Goal: Task Accomplishment & Management: Manage account settings

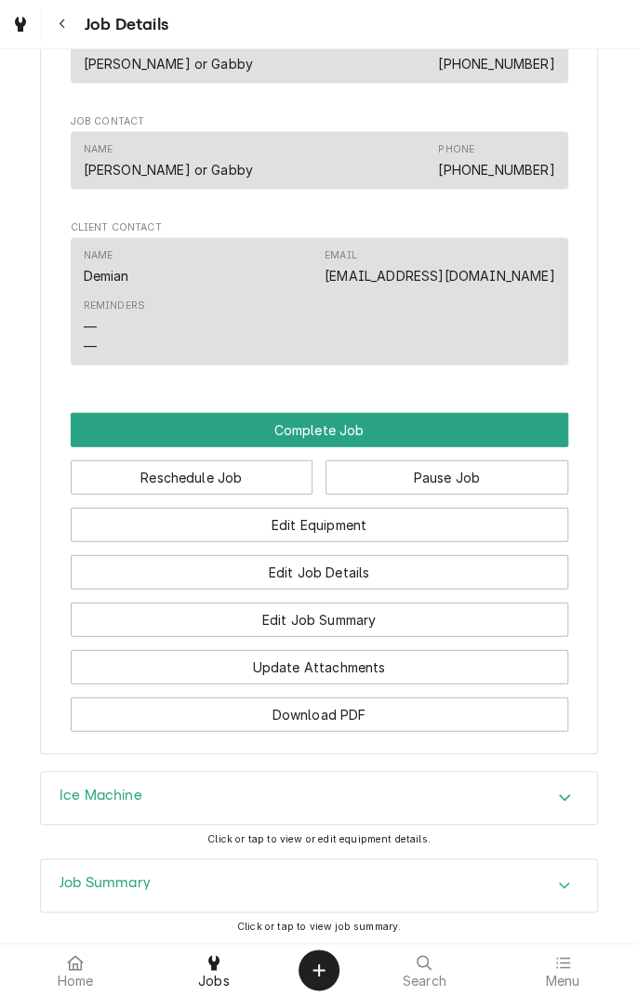
scroll to position [1161, 0]
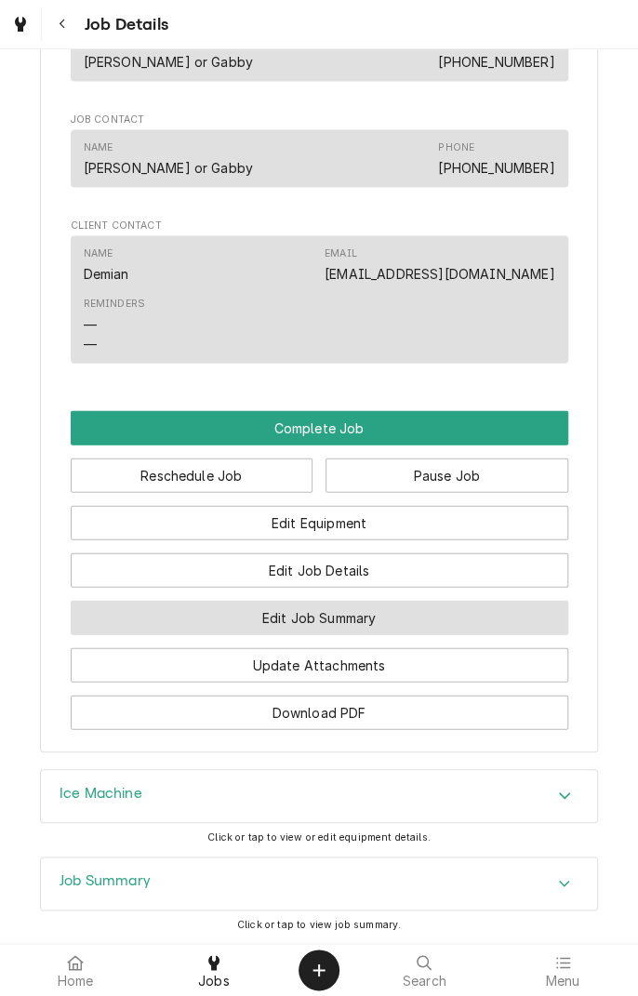
click at [404, 570] on button "Edit Job Summary" at bounding box center [320, 617] width 498 height 34
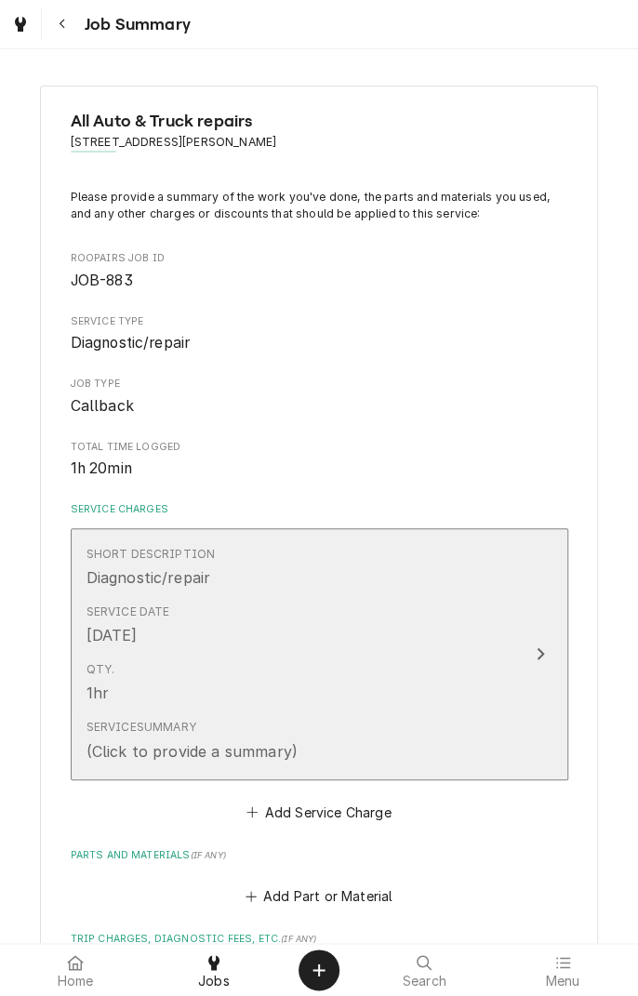
click at [545, 651] on div "Update Line Item" at bounding box center [540, 654] width 24 height 22
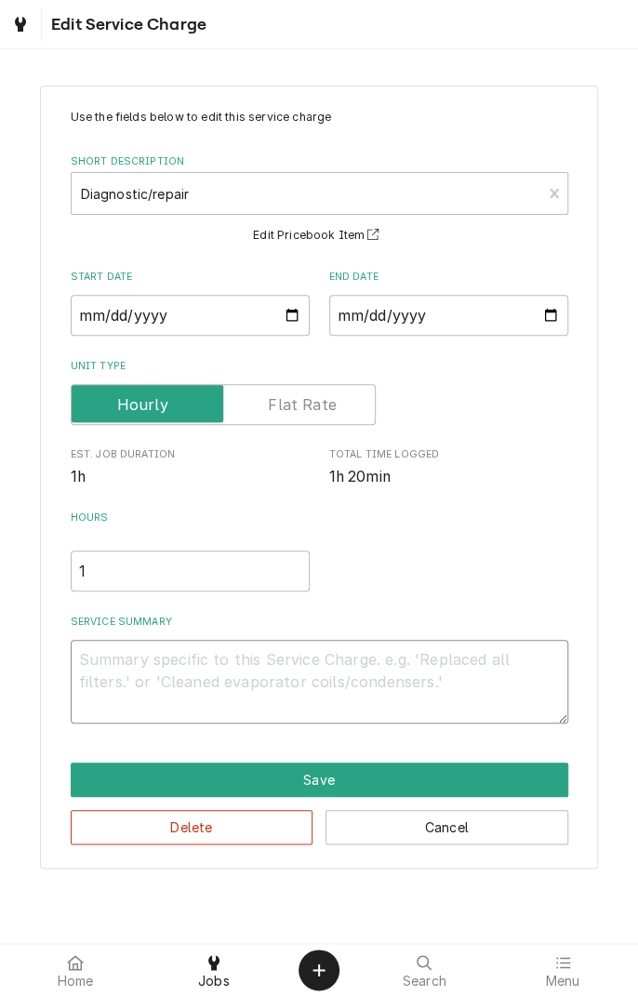
click at [314, 666] on textarea "Service Summary" at bounding box center [320, 682] width 498 height 84
type textarea "x"
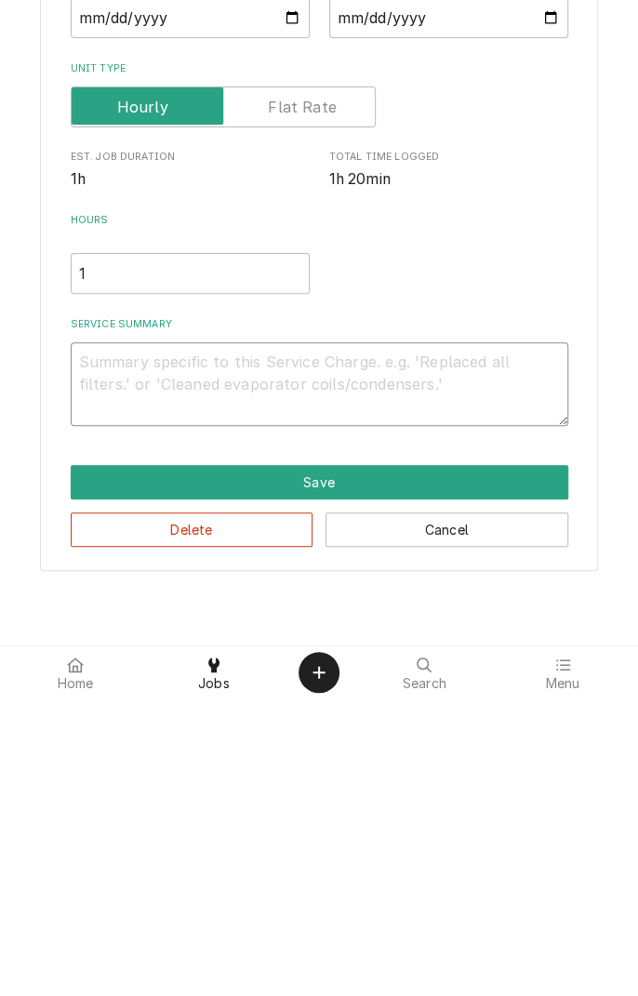
type textarea "9"
type textarea "x"
type textarea "9/"
type textarea "x"
type textarea "9/2"
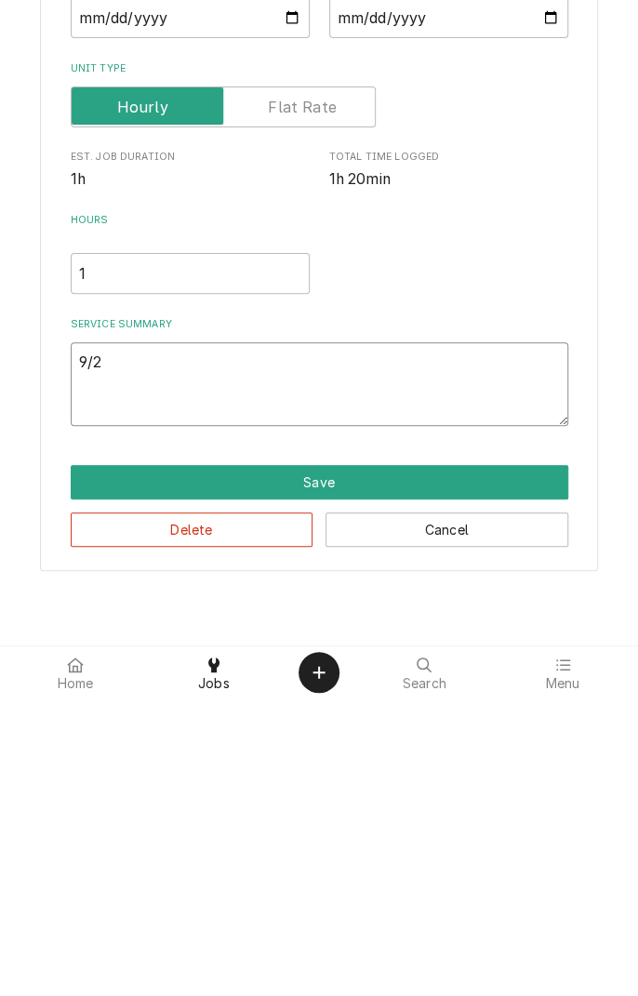
type textarea "x"
type textarea "9/2/"
type textarea "x"
type textarea "9/2/2"
type textarea "x"
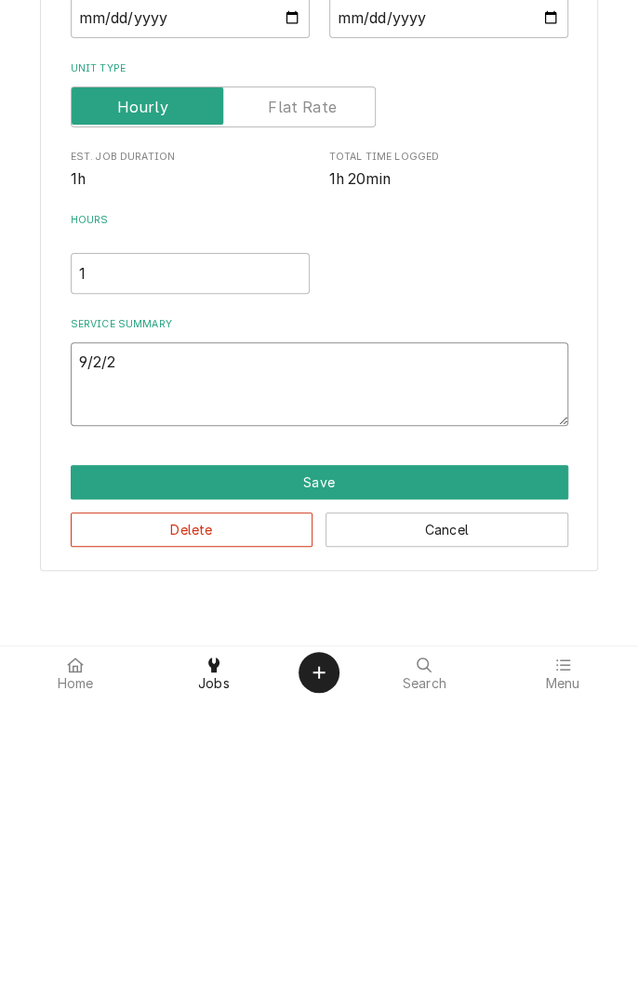
type textarea "9/2/25"
type textarea "x"
type textarea "9/2/25"
type textarea "x"
type textarea "9/2/25 r"
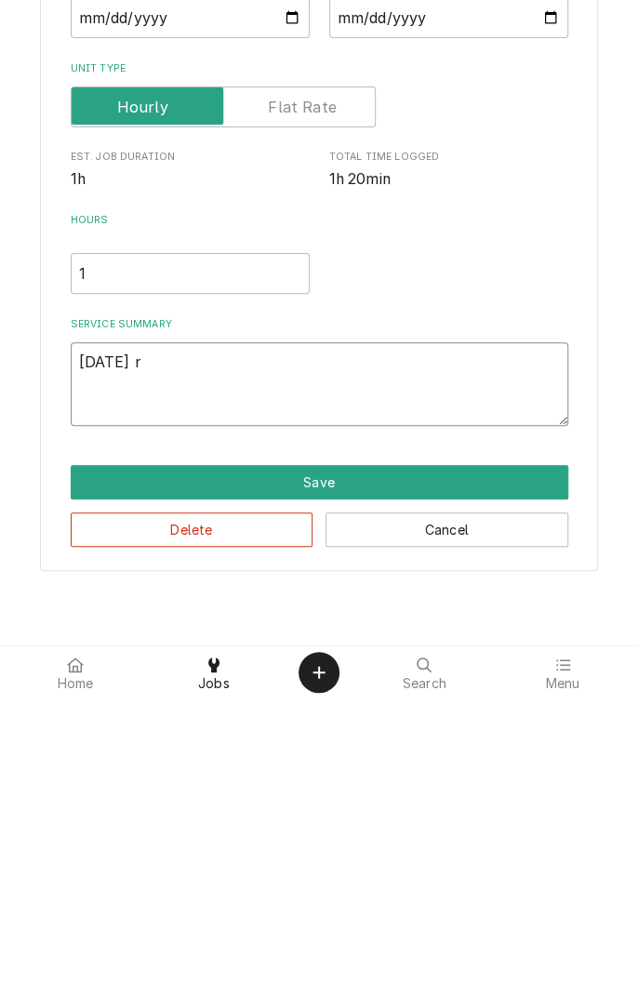
type textarea "x"
type textarea "9/2/25 re"
type textarea "x"
type textarea "9/2/25 rep"
type textarea "x"
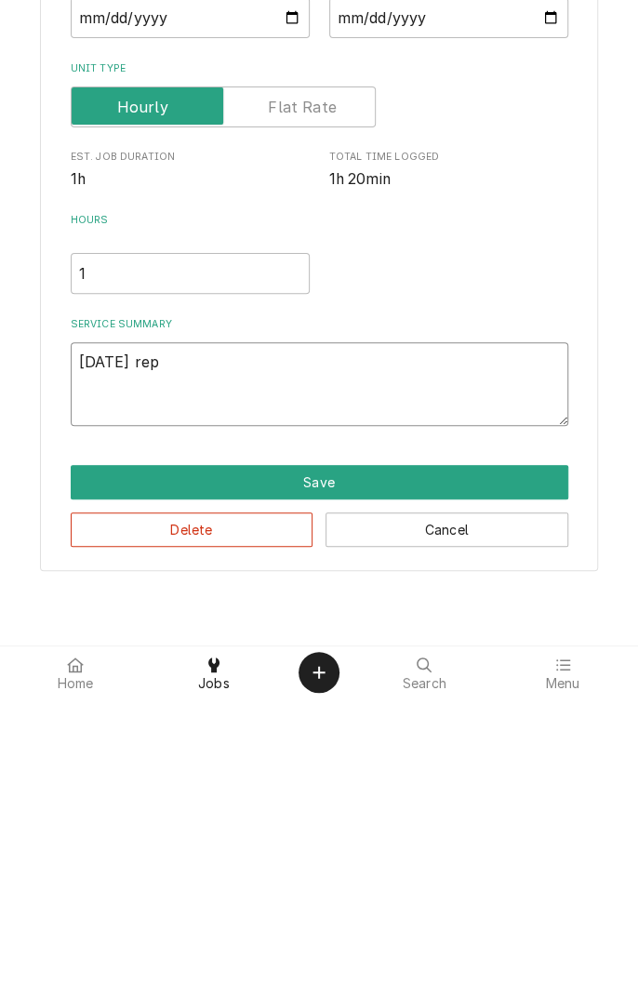
type textarea "9/2/25 repl"
type textarea "x"
type textarea "9/2/25 repla"
type textarea "x"
type textarea "9/2/25 replac"
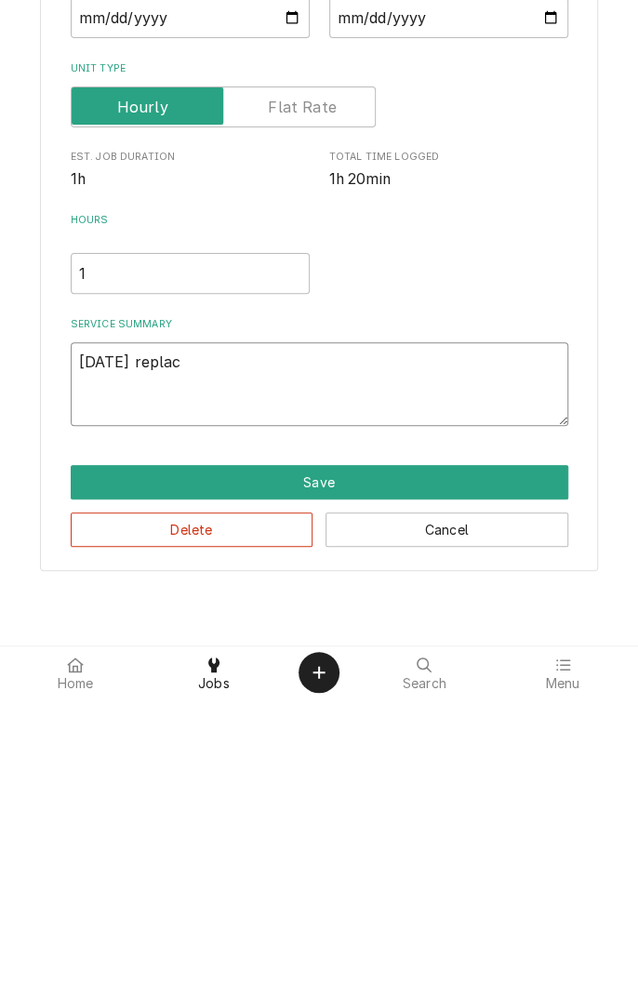
type textarea "x"
type textarea "9/2/25 replace"
type textarea "x"
type textarea "9/2/25 replace"
type textarea "x"
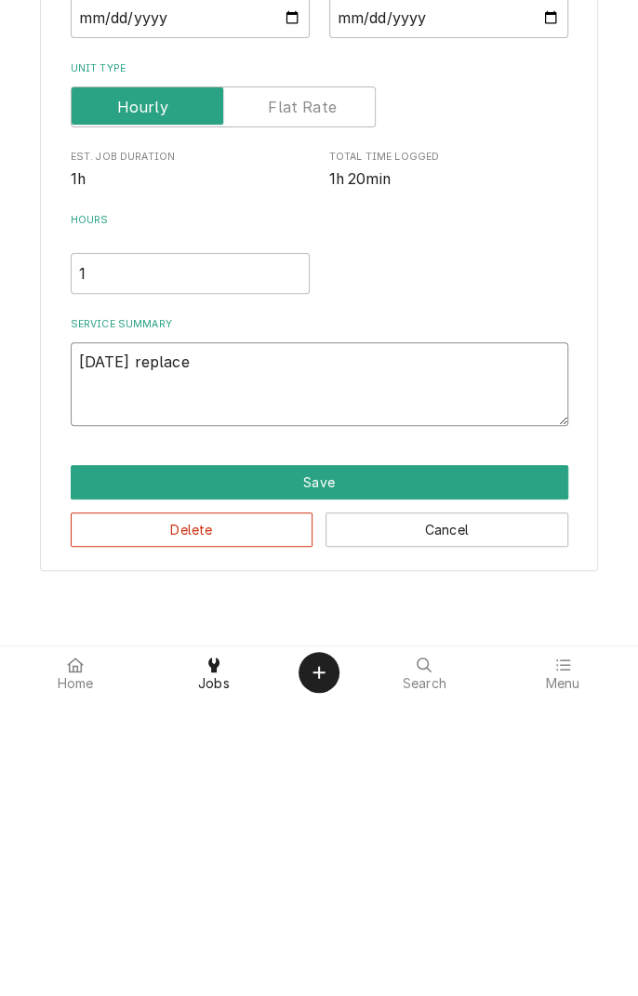
type textarea "9/2/25 replace b"
type textarea "x"
type textarea "9/2/25 replace bi"
type textarea "x"
type textarea "9/2/25 replace bin"
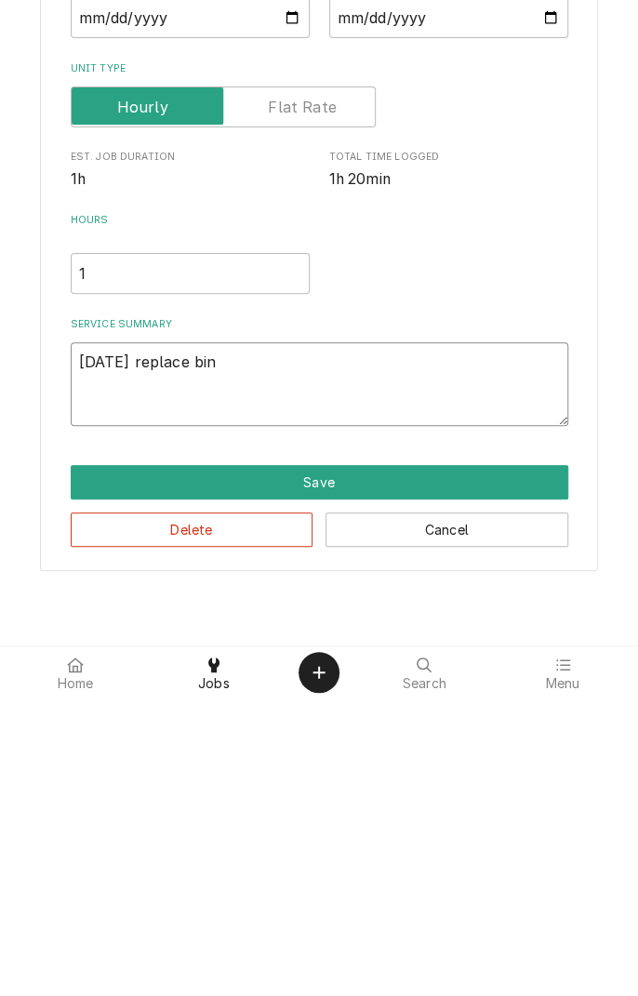
type textarea "x"
type textarea "9/2/25 replace bin"
type textarea "x"
type textarea "9/2/25 replace bin s"
type textarea "x"
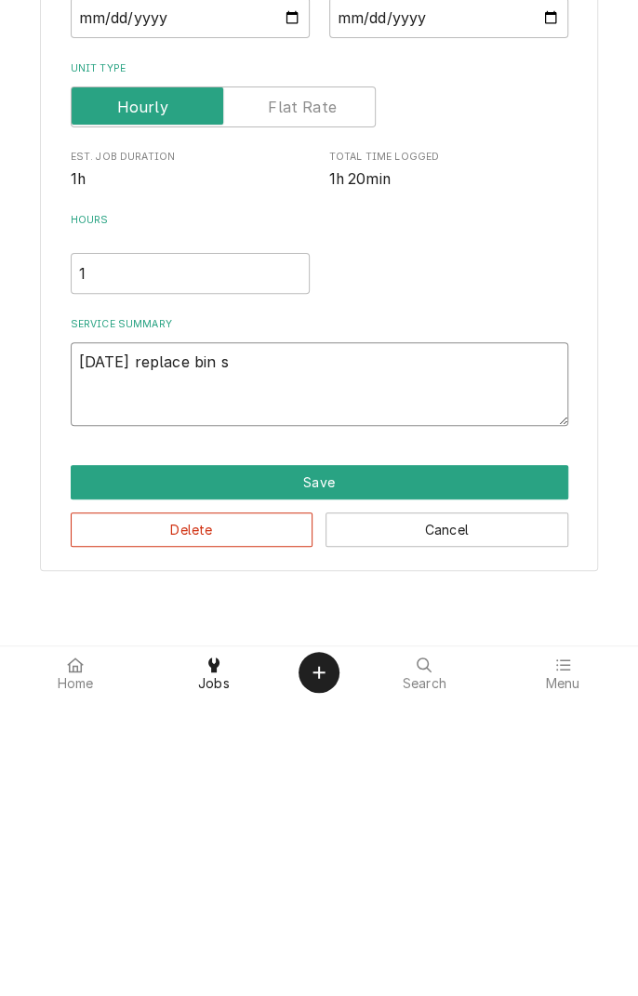
type textarea "9/2/25 replace bin sw"
type textarea "x"
type textarea "9/2/25 replace bin swi"
type textarea "x"
type textarea "9/2/25 replace bin swit"
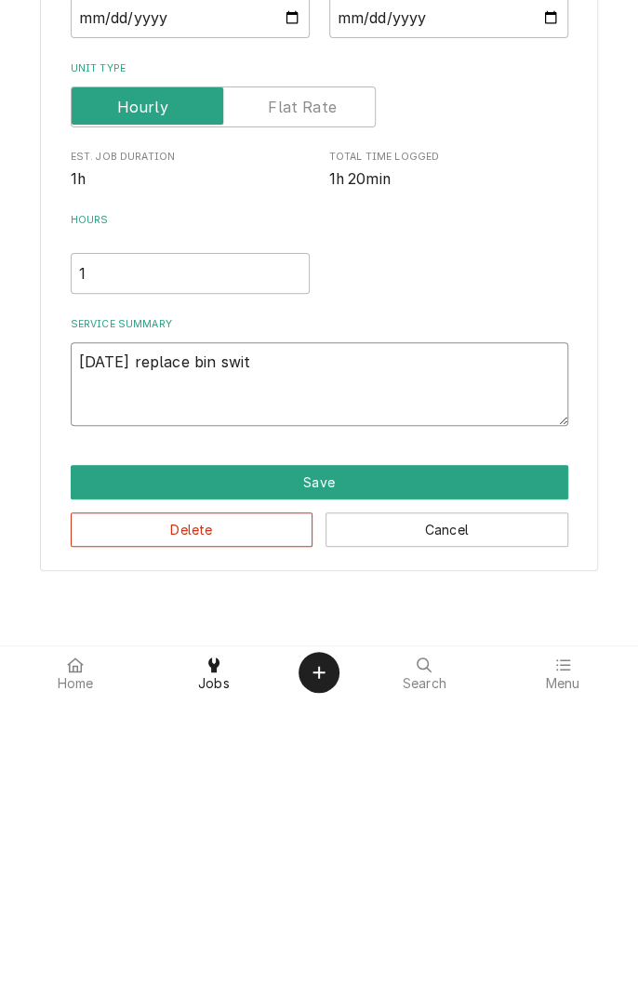
type textarea "x"
type textarea "9/2/25 replace bin switc"
type textarea "x"
type textarea "9/2/25 replace bin switch"
type textarea "x"
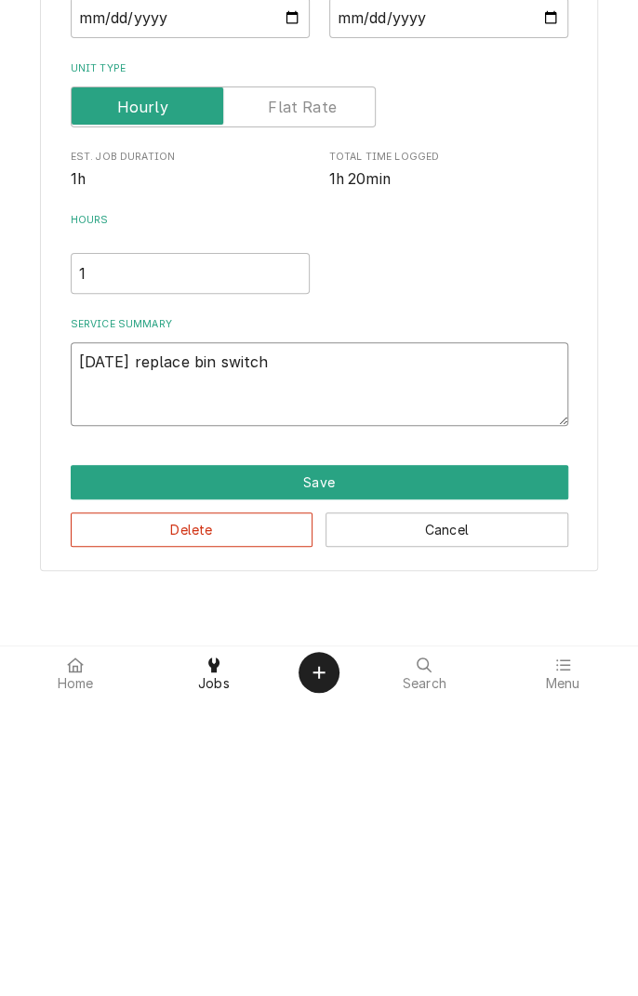
type textarea "9/2/25 replace bin switch"
type textarea "x"
type textarea "9/2/25 replace bin switch"
type textarea "x"
type textarea "9/2/25 replace bin switch"
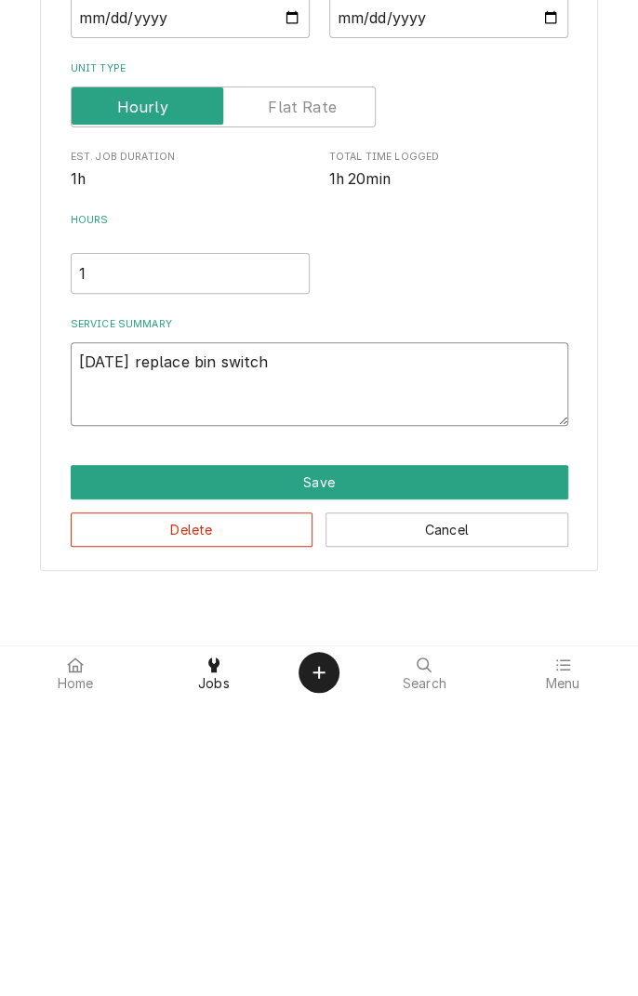
type textarea "x"
type textarea "9/2/25 replace bin switch"
type textarea "x"
type textarea "9/2/25 replace bin switch."
type textarea "x"
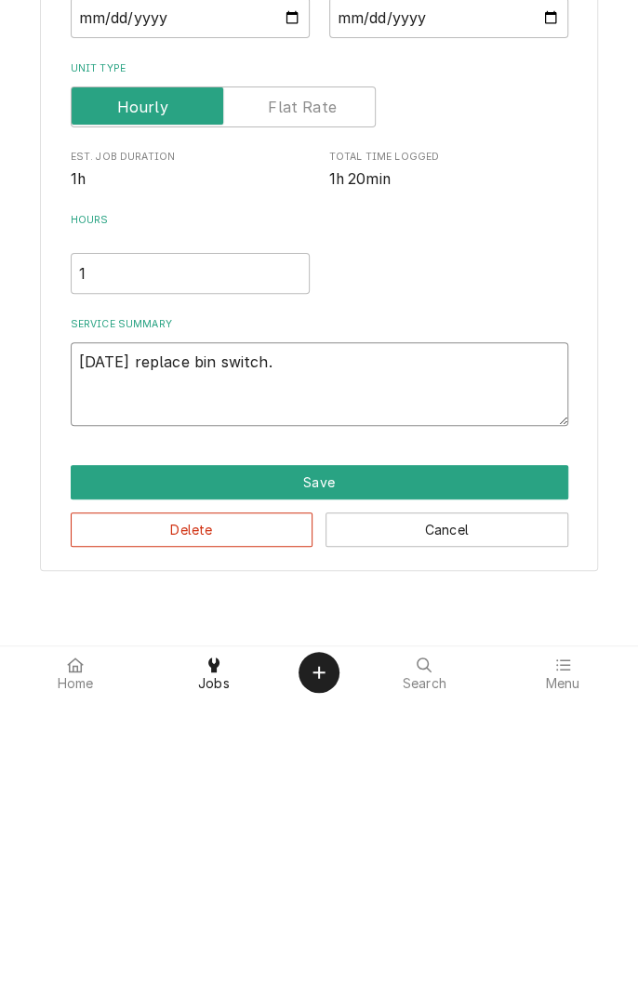
type textarea "9/2/25 replace bin switch."
type textarea "x"
type textarea "9/2/25 replace bin switch. A"
type textarea "x"
type textarea "9/2/25 replace bin switch. At"
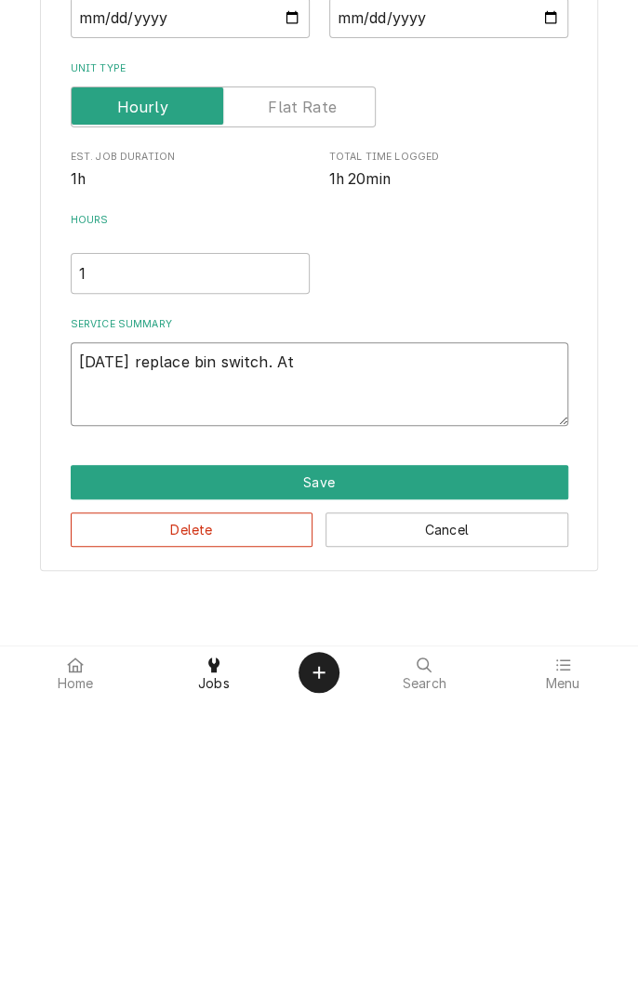
type textarea "x"
type textarea "9/2/25 replace bin switch. Att"
type textarea "x"
type textarea "9/2/25 replace bin switch. Atte"
type textarea "x"
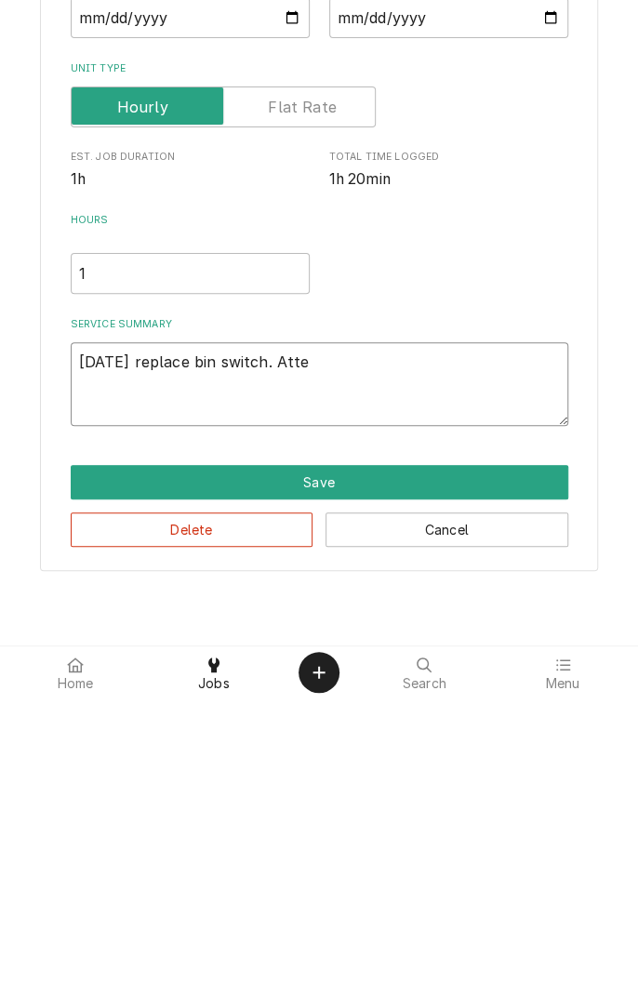
type textarea "9/2/25 replace bin switch. Attem"
type textarea "x"
type textarea "9/2/25 replace bin switch. Attempted"
type textarea "x"
type textarea "9/2/25 replace bin switch. Attempted t"
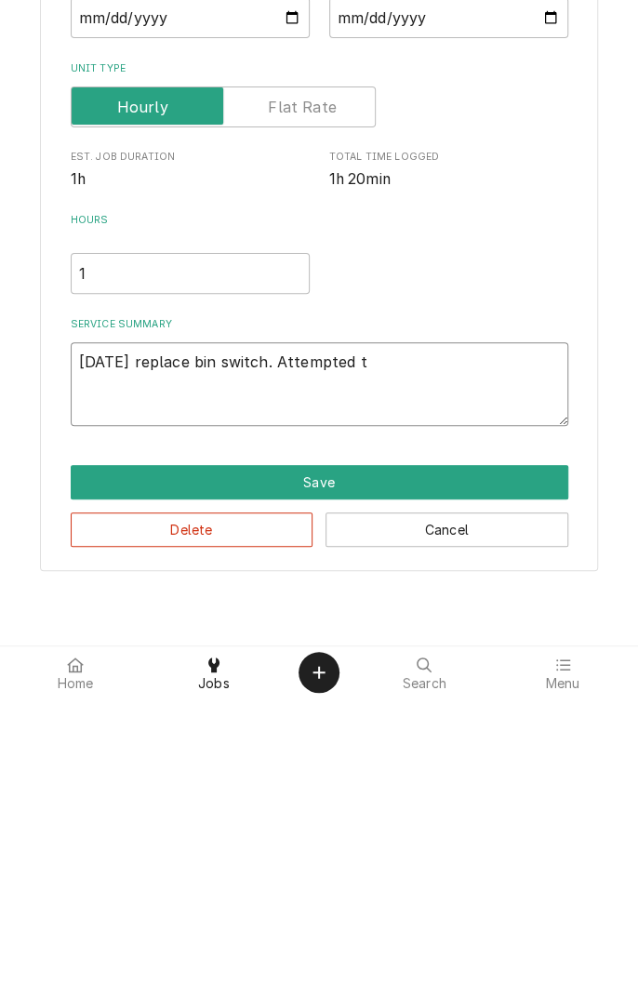
type textarea "x"
type textarea "9/2/25 replace bin switch. Attempted to"
type textarea "x"
type textarea "9/2/25 replace bin switch. Attempted to"
type textarea "x"
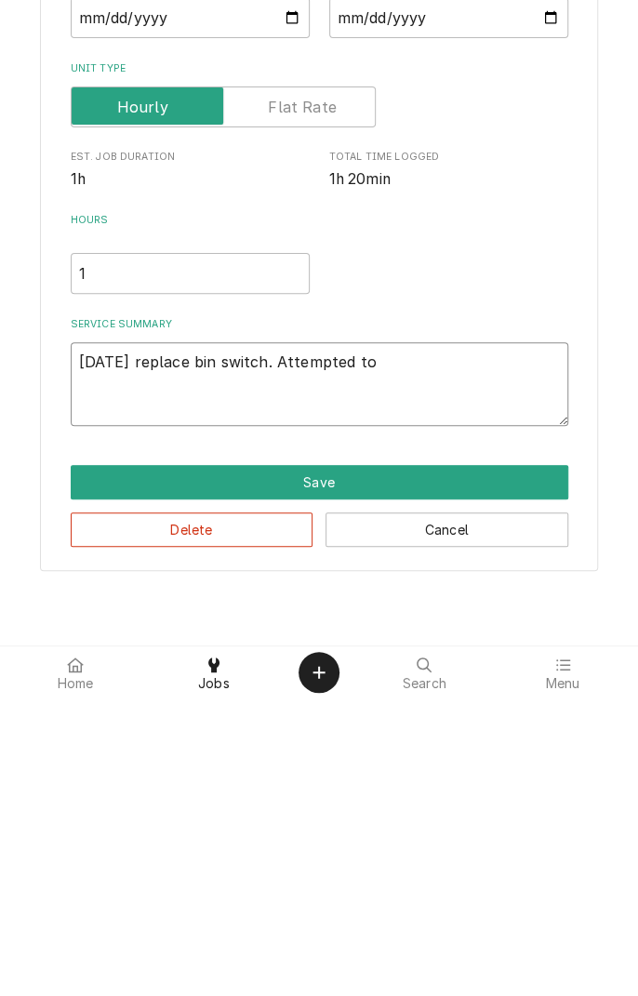
type textarea "9/2/25 replace bin switch. Attempted to d"
type textarea "x"
type textarea "9/2/25 replace bin switch. Attempted to do"
type textarea "x"
type textarea "9/2/25 replace bin switch. Attempted to dow"
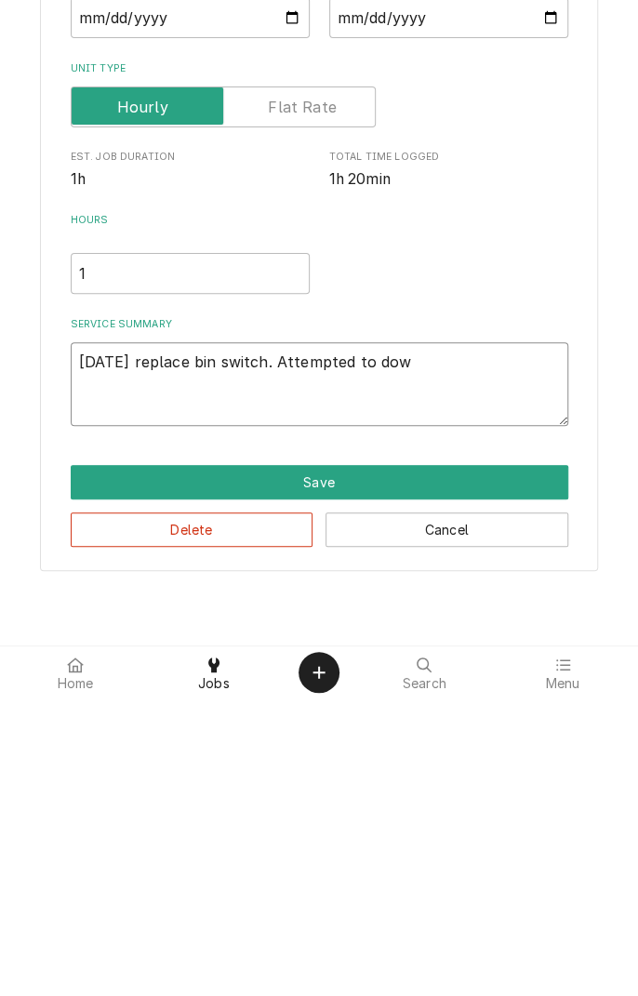
type textarea "x"
type textarea "9/2/25 replace bin switch. Attempted to down"
type textarea "x"
type textarea "9/2/25 replace bin switch. Attempted to downl"
type textarea "x"
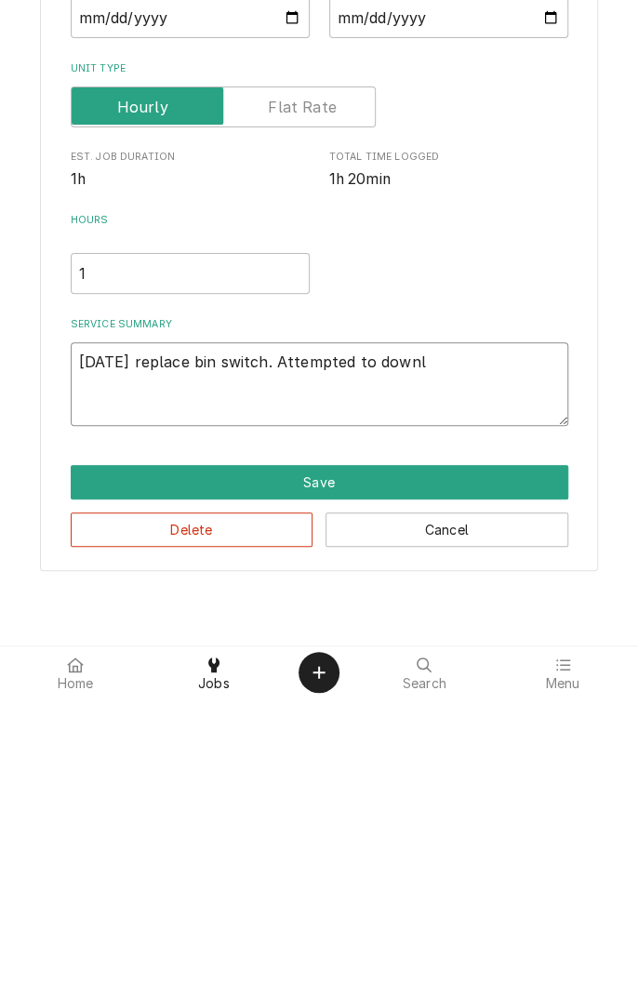
type textarea "9/2/25 replace bin switch. Attempted to downlo"
type textarea "x"
type textarea "9/2/25 replace bin switch. Attempted to downloa"
type textarea "x"
type textarea "9/2/25 replace bin switch. Attempted to download"
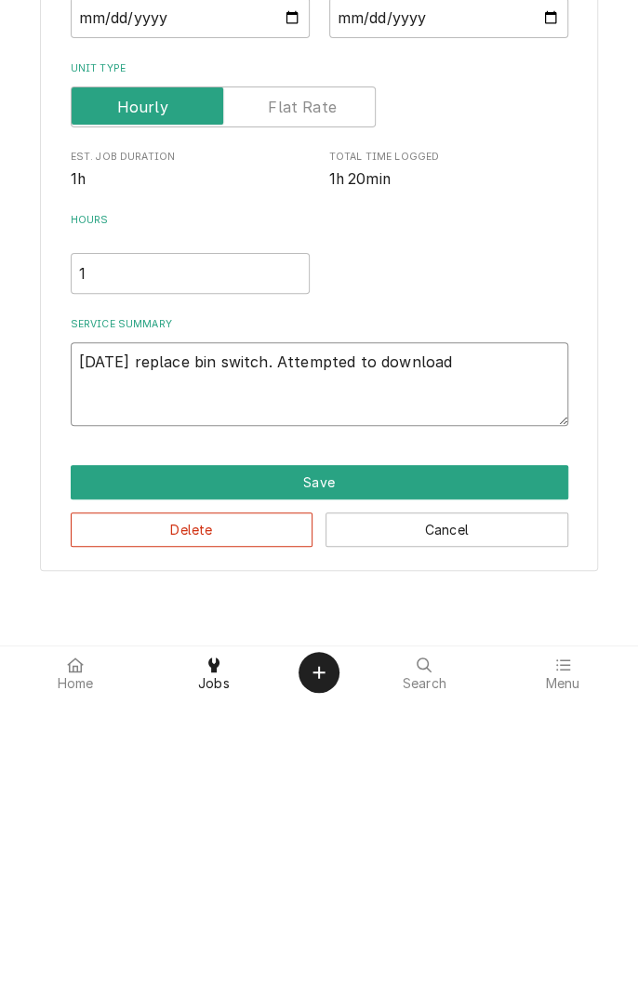
type textarea "x"
type textarea "9/2/25 replace bin switch. Attempted to download"
type textarea "x"
type textarea "9/2/25 replace bin switch. Attempted to download f"
type textarea "x"
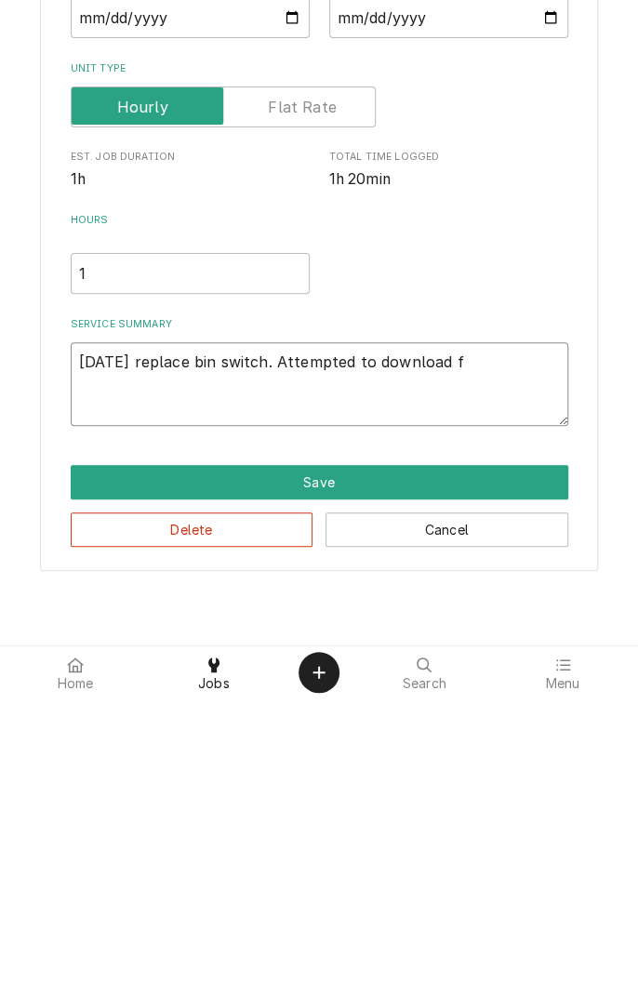
type textarea "9/2/25 replace bin switch. Attempted to download fi"
type textarea "x"
type textarea "9/2/25 replace bin switch. Attempted to download fir"
type textarea "x"
type textarea "9/2/25 replace bin switch. Attempted to download firm"
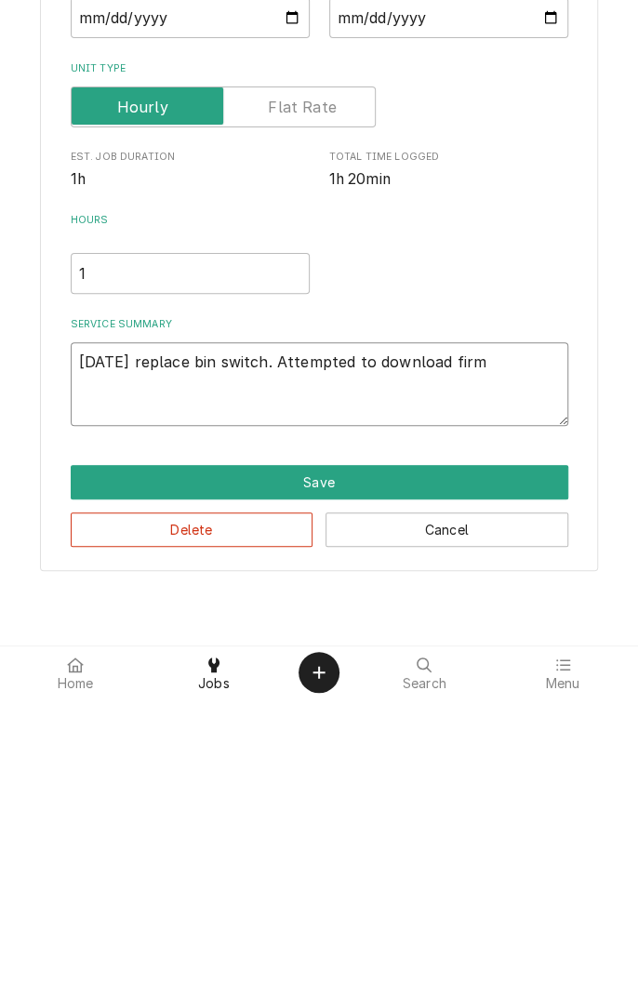
type textarea "x"
type textarea "9/2/25 replace bin switch. Attempted to download firmw"
type textarea "x"
type textarea "9/2/25 replace bin switch. Attempted to download firmwa"
type textarea "x"
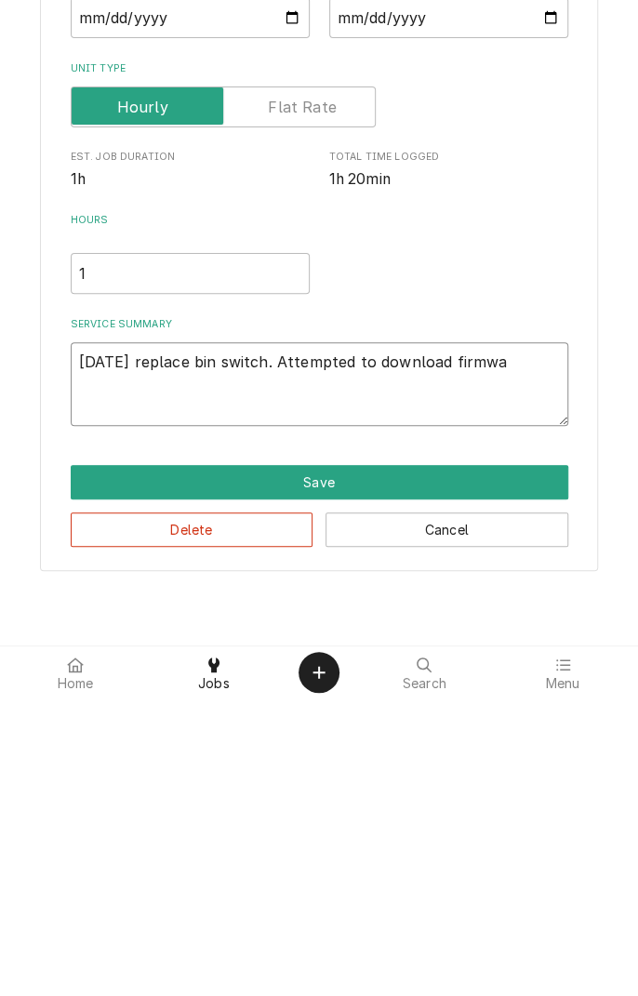
type textarea "9/2/25 replace bin switch. Attempted to download firmwar"
type textarea "x"
type textarea "9/2/25 replace bin switch. Attempted to download firmware"
type textarea "x"
type textarea "9/2/25 replace bin switch. Attempted to download firmware."
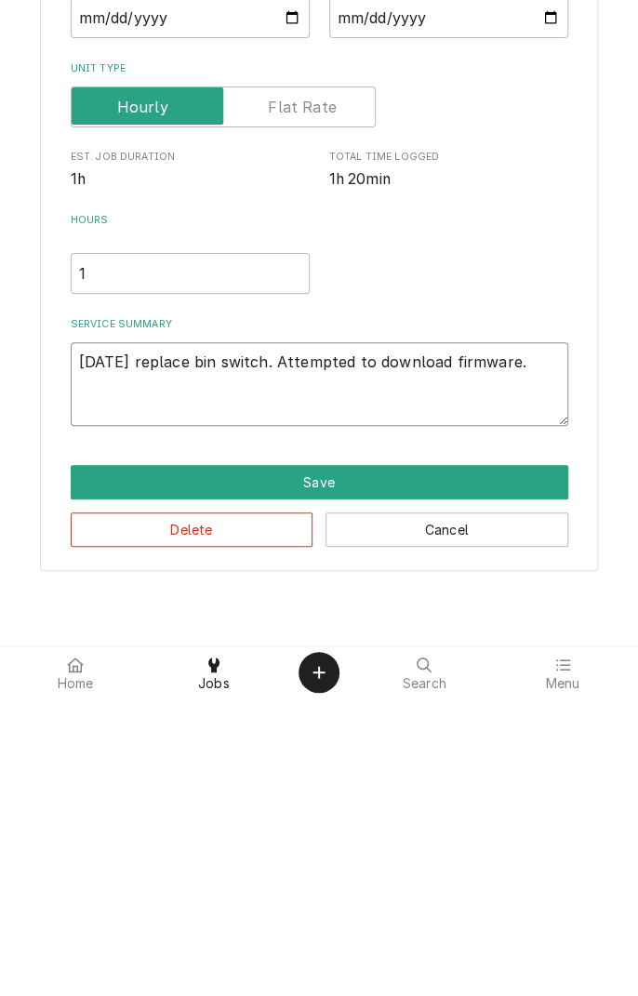
type textarea "x"
type textarea "9/2/25 replace bin switch. Attempted to download firmware."
type textarea "x"
type textarea "9/2/25 replace bin switch. Attempted to download firmware. C"
type textarea "x"
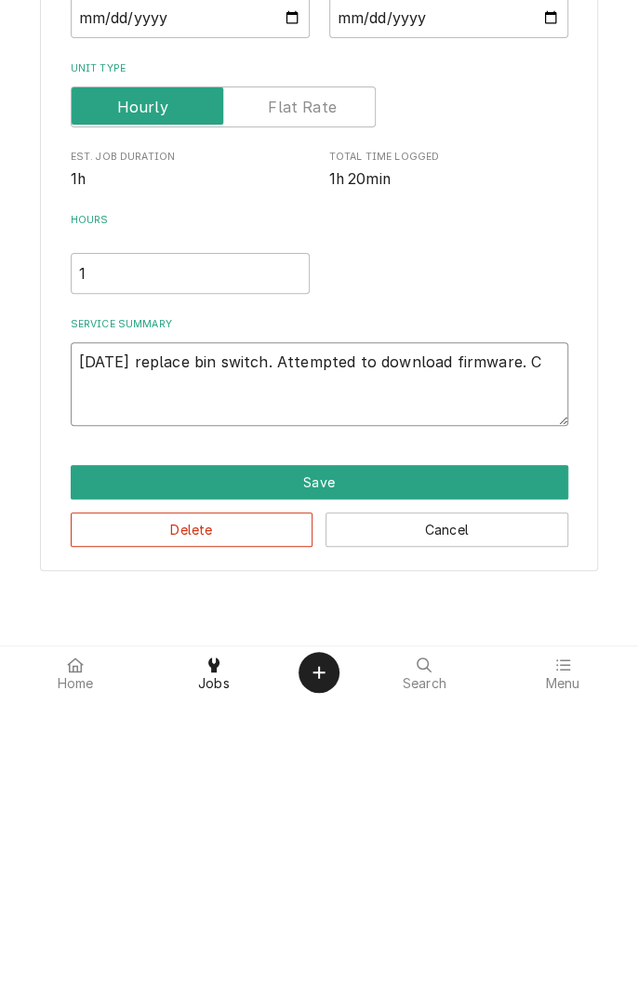
type textarea "9/2/25 replace bin switch. Attempted to download firmware. Co"
type textarea "x"
type textarea "9/2/25 replace bin switch. Attempted to download firmware. Con"
type textarea "x"
type textarea "9/2/25 replace bin switch. Attempted to download firmware. Cont"
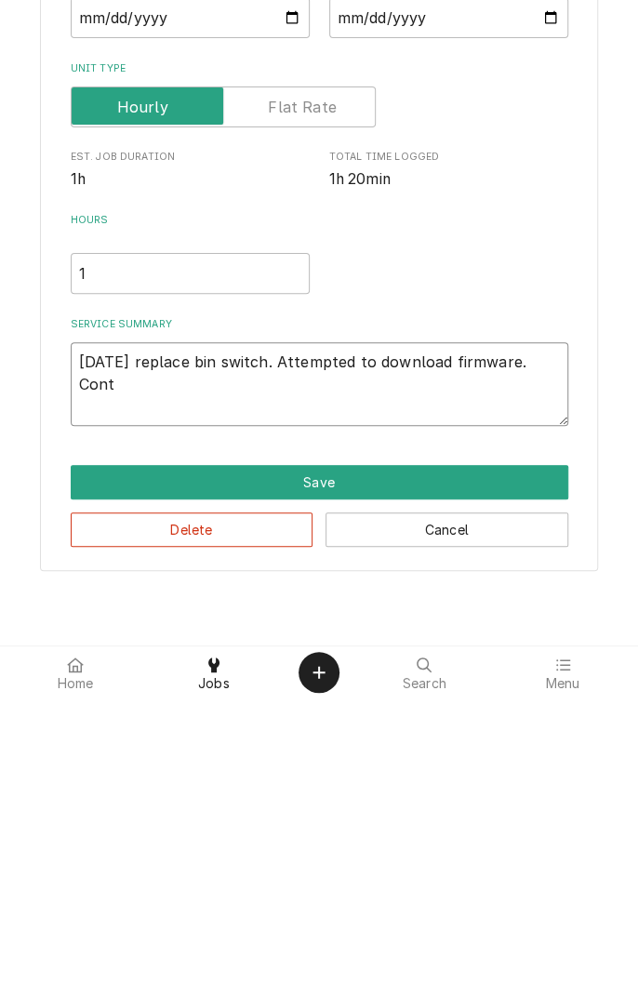
type textarea "x"
type textarea "9/2/25 replace bin switch. Attempted to download firmware. Contr"
type textarea "x"
type textarea "9/2/25 replace bin switch. Attempted to download firmware. Contro"
type textarea "x"
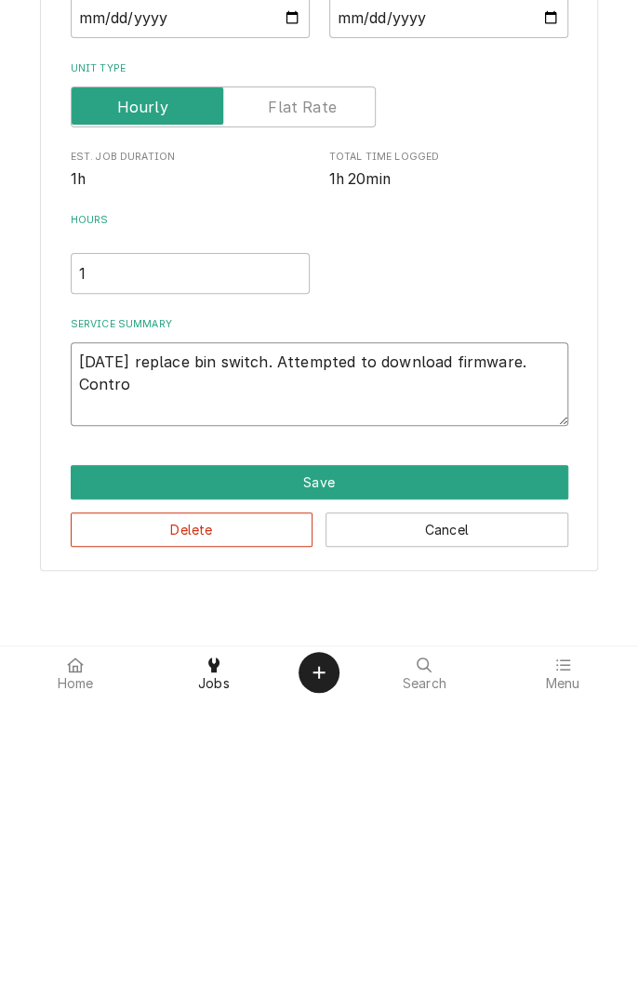
type textarea "9/2/25 replace bin switch. Attempted to download firmware. Control"
type textarea "x"
type textarea "9/2/25 replace bin switch. Attempted to download firmware. Control"
type textarea "x"
type textarea "9/2/25 replace bin switch. Attempted to download firmware. Control b"
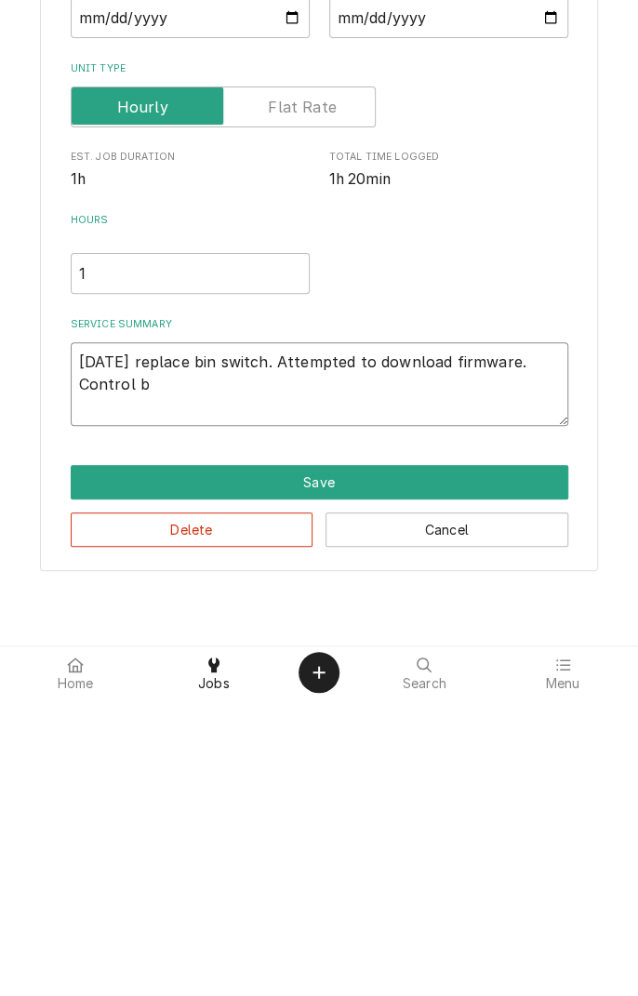
type textarea "x"
type textarea "9/2/25 replace bin switch. Attempted to download firmware. Control bo"
type textarea "x"
type textarea "9/2/25 replace bin switch. Attempted to download firmware. Control boa"
type textarea "x"
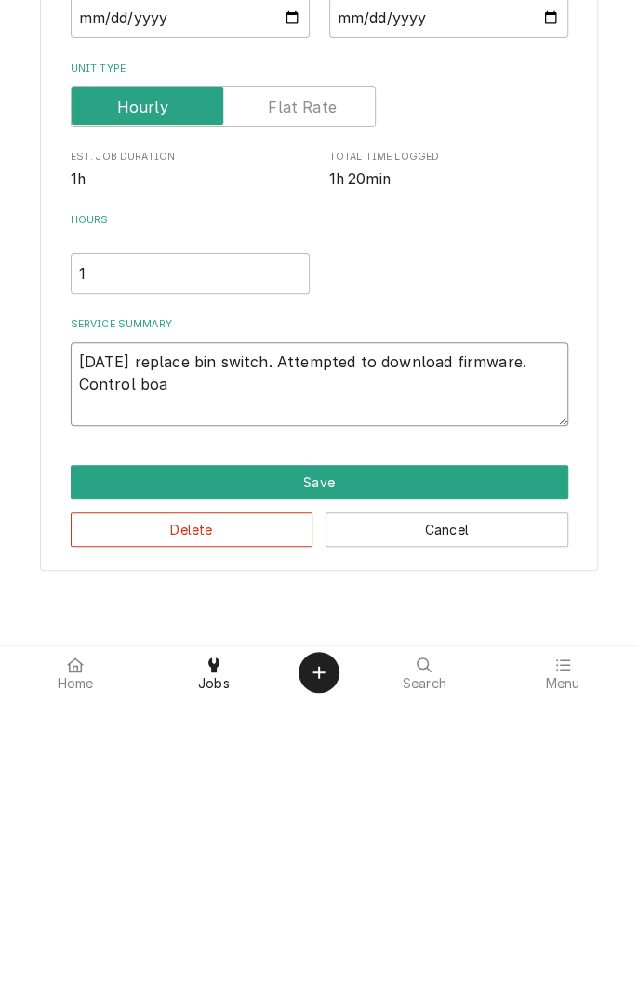
type textarea "9/2/25 replace bin switch. Attempted to download firmware. Control boar"
type textarea "x"
type textarea "9/2/25 replace bin switch. Attempted to download firmware. Control board"
type textarea "x"
type textarea "9/2/25 replace bin switch. Attempted to download firmware. Control board"
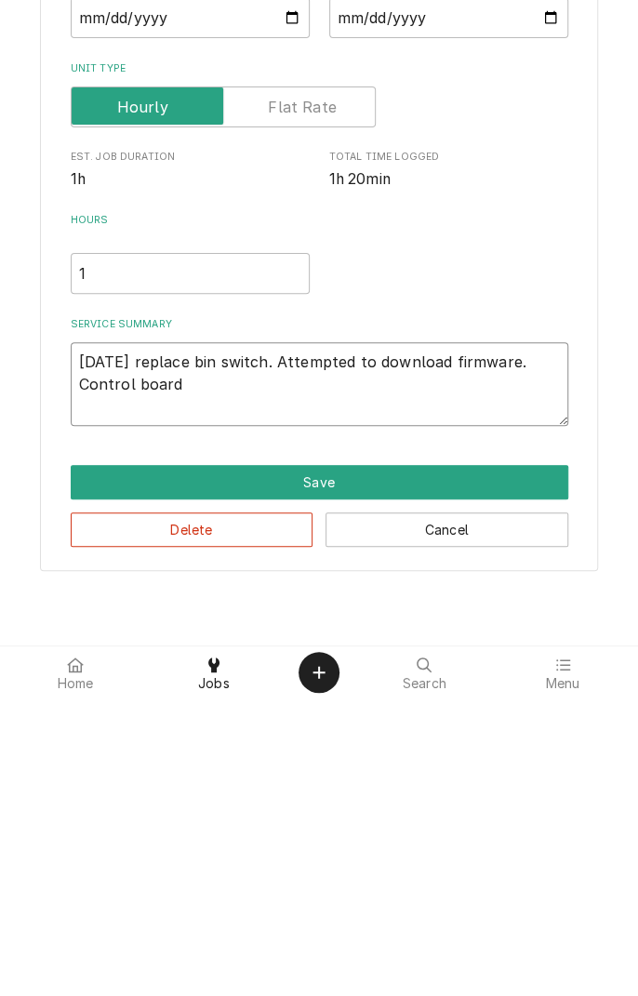
type textarea "x"
type textarea "9/2/25 replace bin switch. Attempted to download firmware. Control board f"
type textarea "x"
type textarea "9/2/25 replace bin switch. Attempted to download firmware. Control board fa"
type textarea "x"
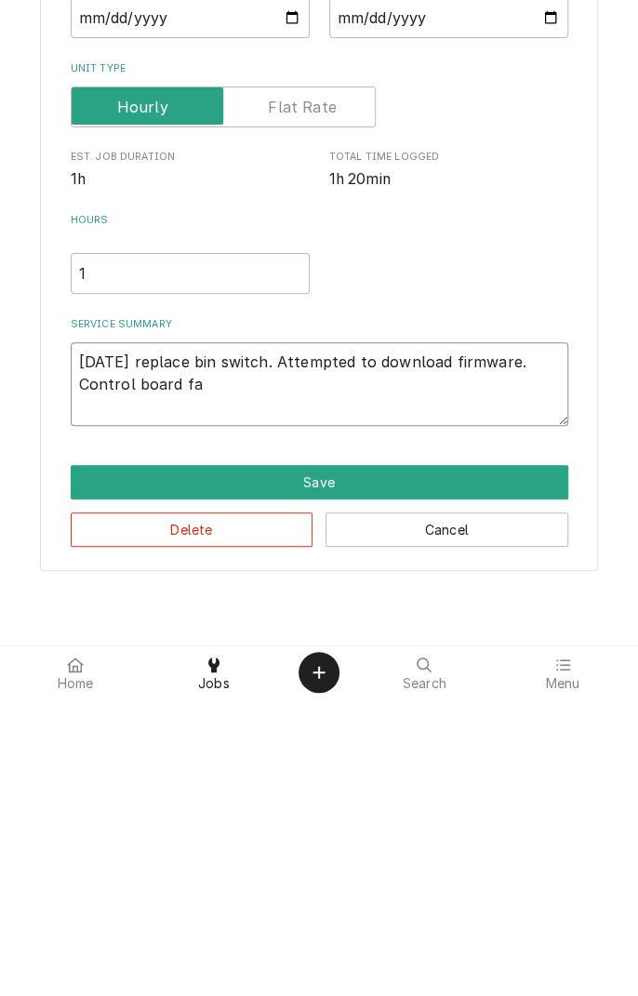
type textarea "9/2/25 replace bin switch. Attempted to download firmware. Control board fai"
type textarea "x"
type textarea "9/2/25 replace bin switch. Attempted to download firmware. Control board fail"
type textarea "x"
type textarea "9/2/25 replace bin switch. Attempted to download firmware. Control board fails"
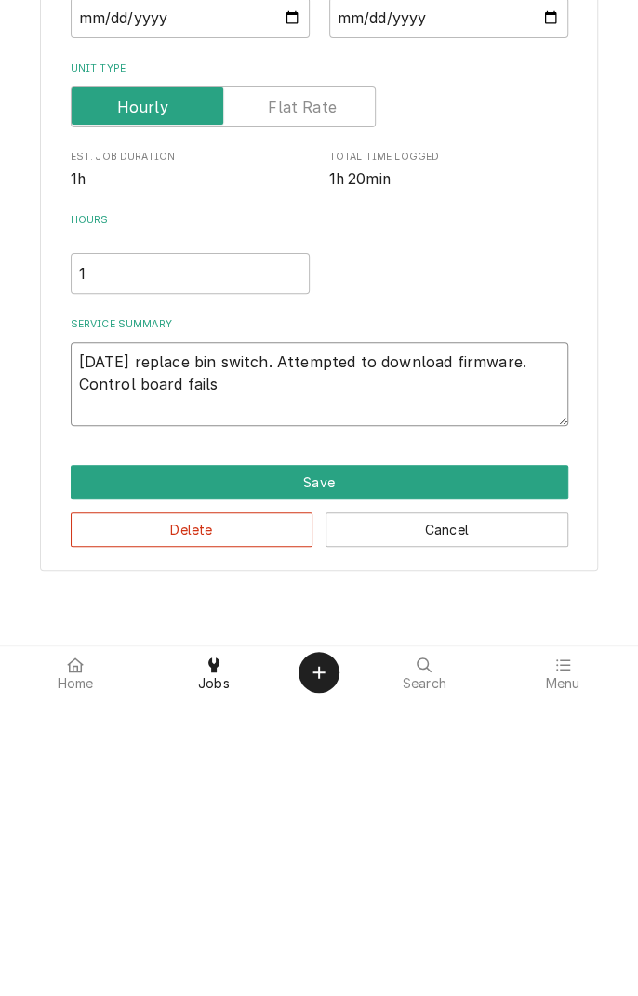
type textarea "x"
type textarea "9/2/25 replace bin switch. Attempted to download firmware. Control board fails"
type textarea "x"
type textarea "9/2/25 replace bin switch. Attempted to download firmware. Control board fails t"
type textarea "x"
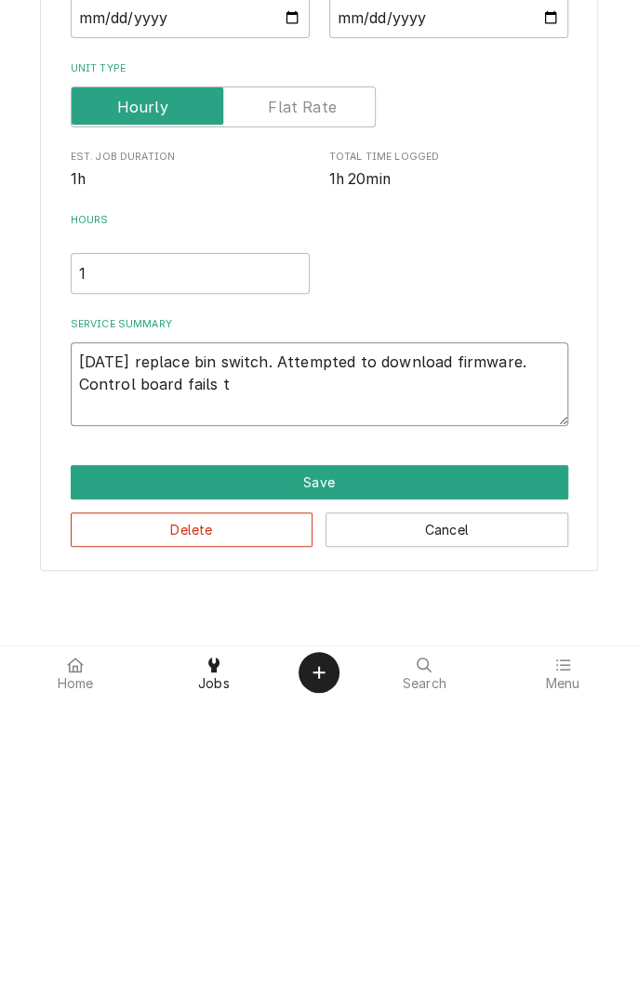
type textarea "9/2/25 replace bin switch. Attempted to download firmware. Control board fails …"
type textarea "x"
type textarea "9/2/25 replace bin switch. Attempted to download firmware. Control board fails …"
type textarea "x"
type textarea "9/2/25 replace bin switch. Attempted to download firmware. Control board fails …"
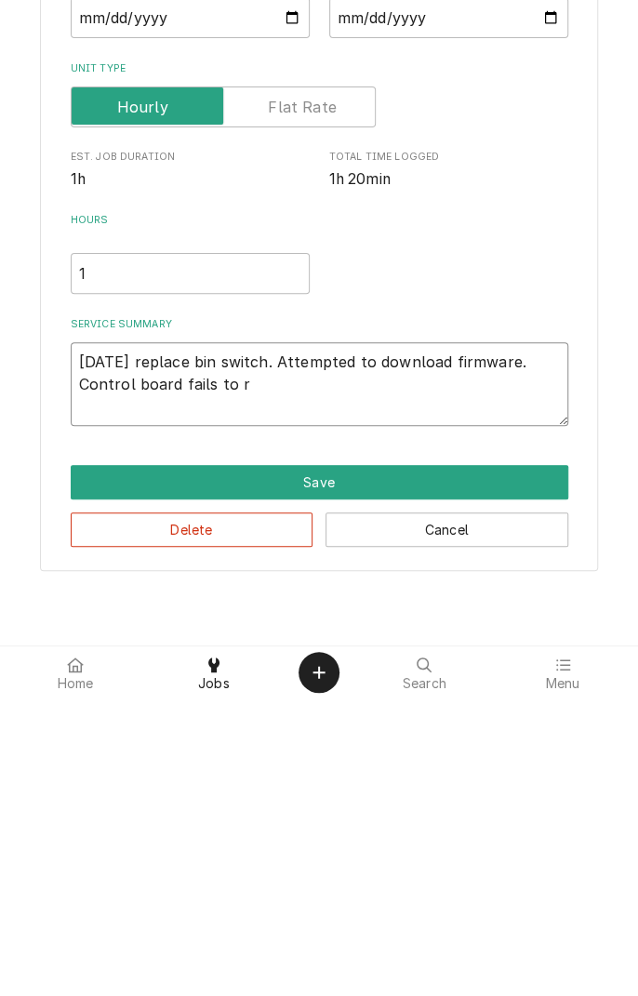
type textarea "x"
type textarea "9/2/25 replace bin switch. Attempted to download firmware. Control board fails …"
type textarea "x"
type textarea "9/2/25 replace bin switch. Attempted to download firmware. Control board fails …"
type textarea "x"
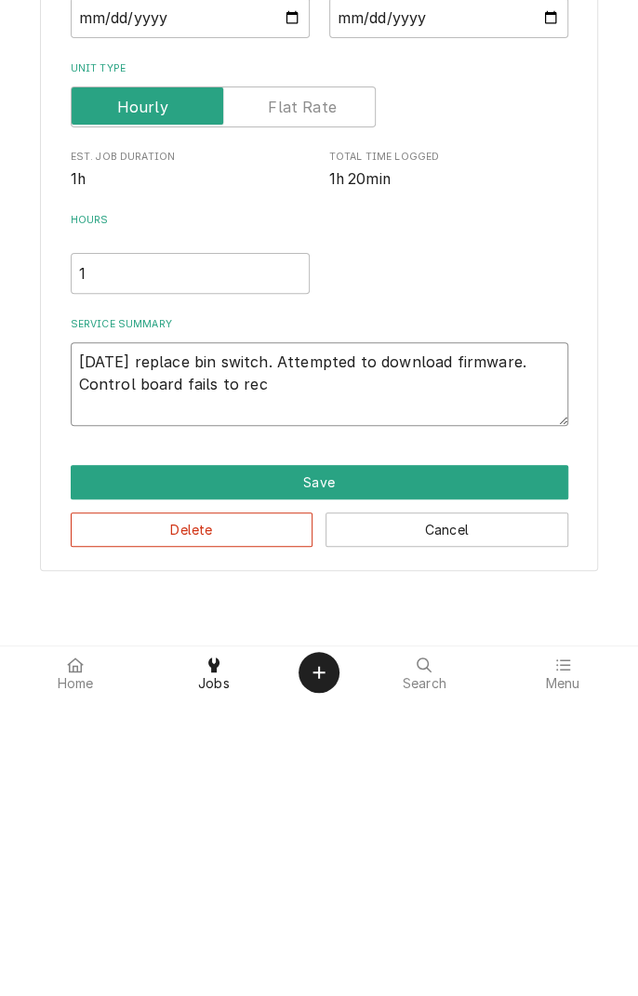
type textarea "9/2/25 replace bin switch. Attempted to download firmware. Control board fails …"
type textarea "x"
type textarea "9/2/25 replace bin switch. Attempted to download firmware. Control board fails …"
type textarea "x"
type textarea "9/2/25 replace bin switch. Attempted to download firmware. Control board fails …"
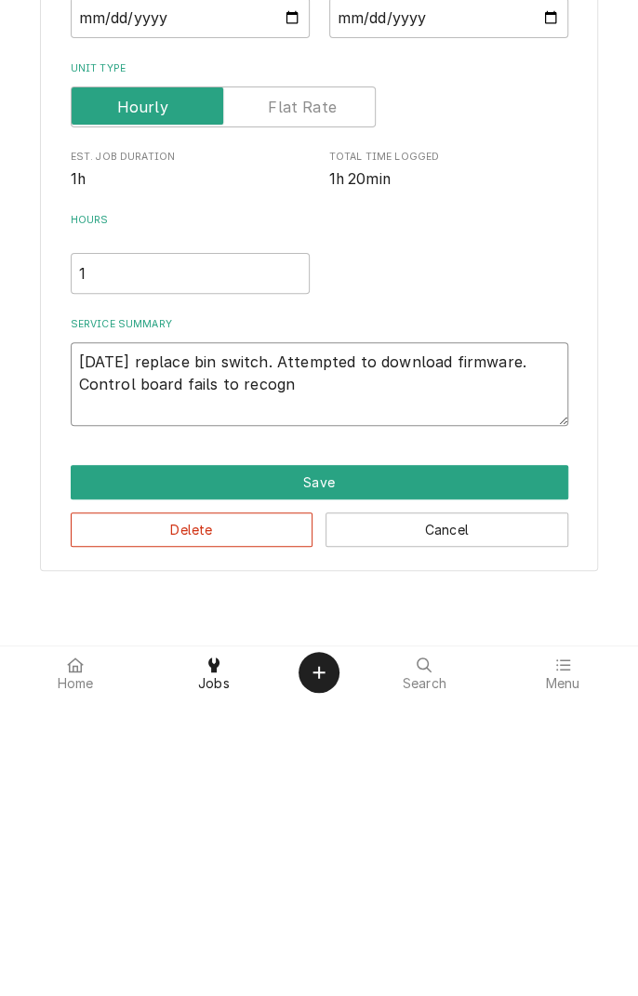
type textarea "x"
type textarea "9/2/25 replace bin switch. Attempted to download firmware. Control board fails …"
type textarea "x"
type textarea "9/2/25 replace bin switch. Attempted to download firmware. Control board fails …"
type textarea "x"
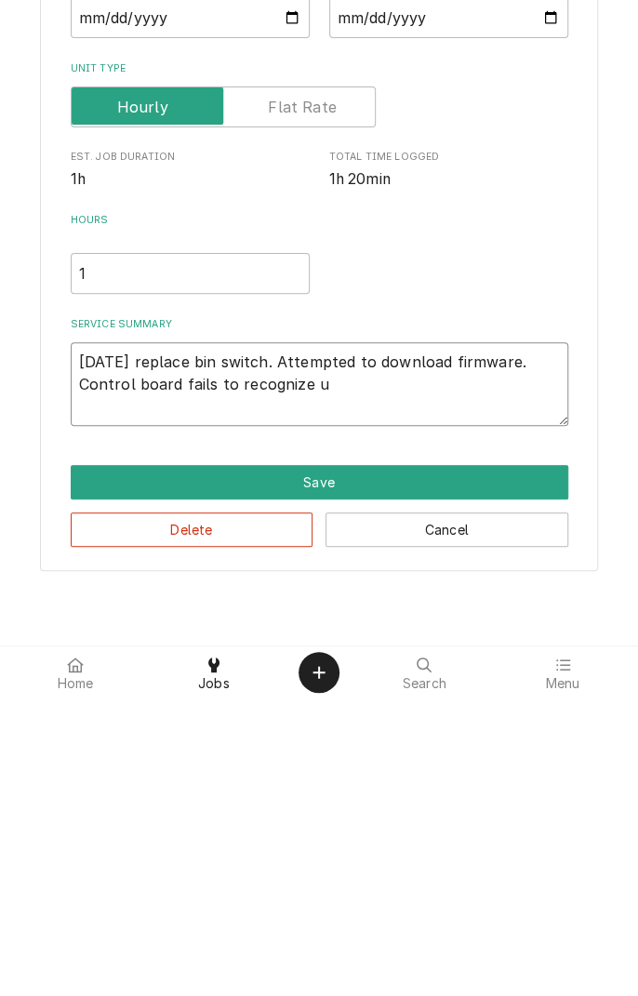
type textarea "9/2/25 replace bin switch. Attempted to download firmware. Control board fails …"
type textarea "x"
type textarea "9/2/25 replace bin switch. Attempted to download firmware. Control board fails …"
type textarea "x"
type textarea "9/2/25 replace bin switch. Attempted to download firmware. Control board fails …"
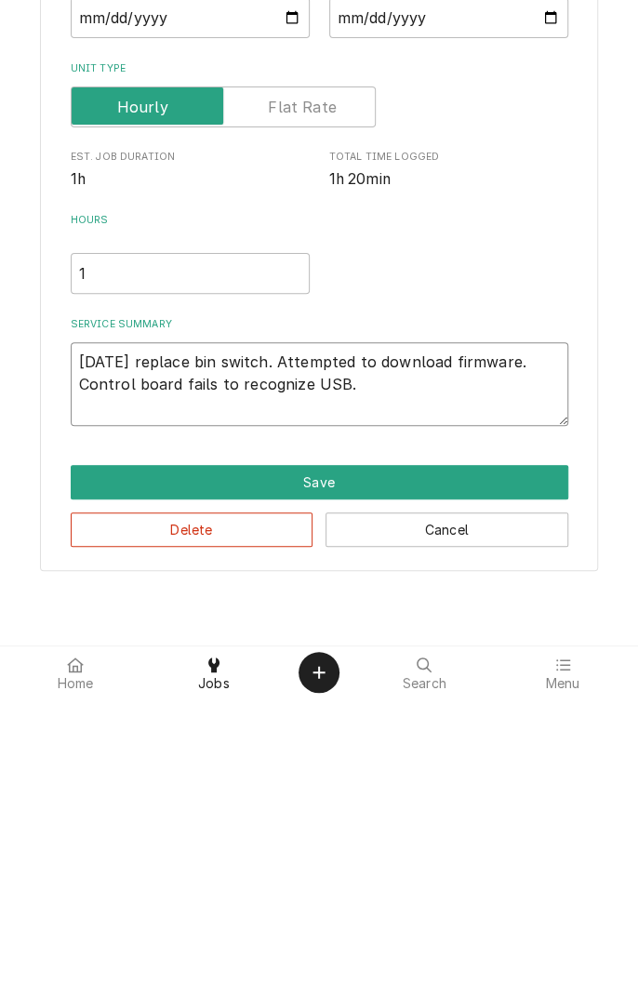
type textarea "x"
type textarea "9/2/25 replace bin switch. Attempted to download firmware. Control board fails …"
type textarea "x"
type textarea "9/2/25 replace bin switch. Attempted to download firmware. Control board fails …"
type textarea "x"
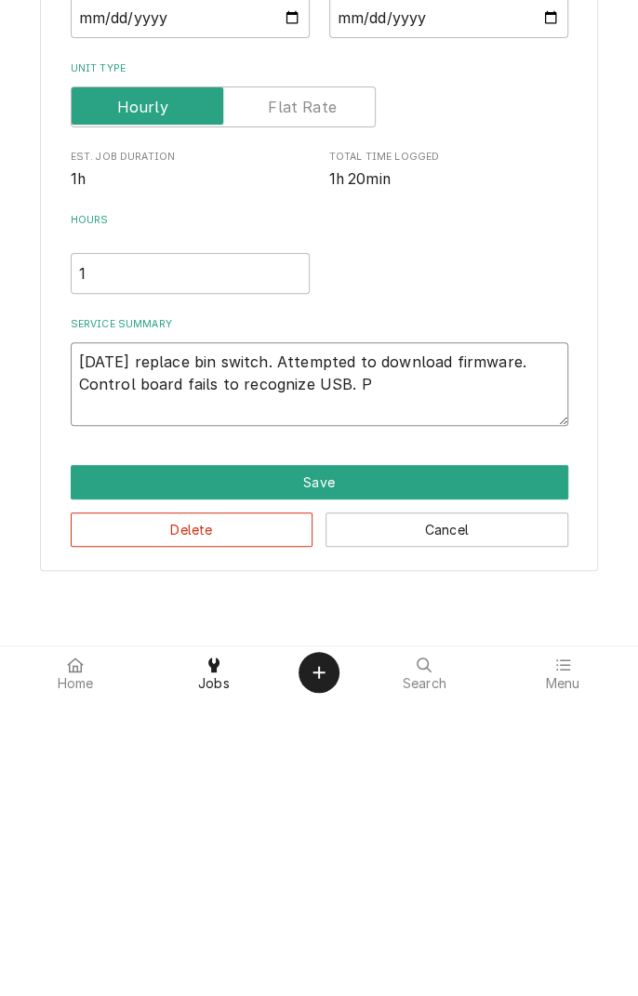
type textarea "9/2/25 replace bin switch. Attempted to download firmware. Control board fails …"
type textarea "x"
type textarea "9/2/25 replace bin switch. Attempted to download firmware. Control board fails …"
type textarea "x"
type textarea "9/2/25 replace bin switch. Attempted to download firmware. Control board fails …"
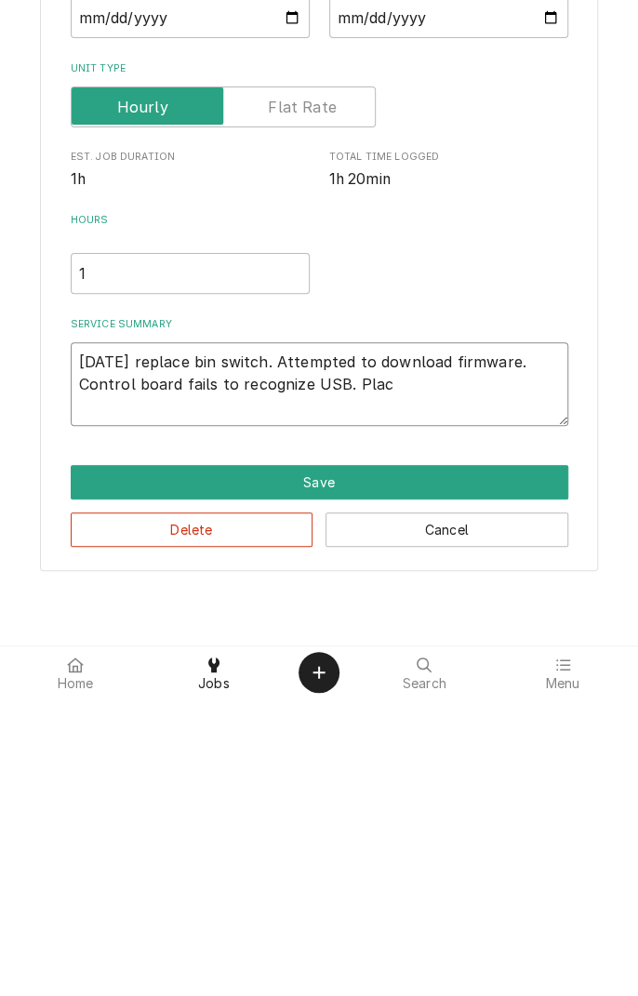
type textarea "x"
type textarea "9/2/25 replace bin switch. Attempted to download firmware. Control board fails …"
type textarea "x"
type textarea "9/2/25 replace bin switch. Attempted to download firmware. Control board fails …"
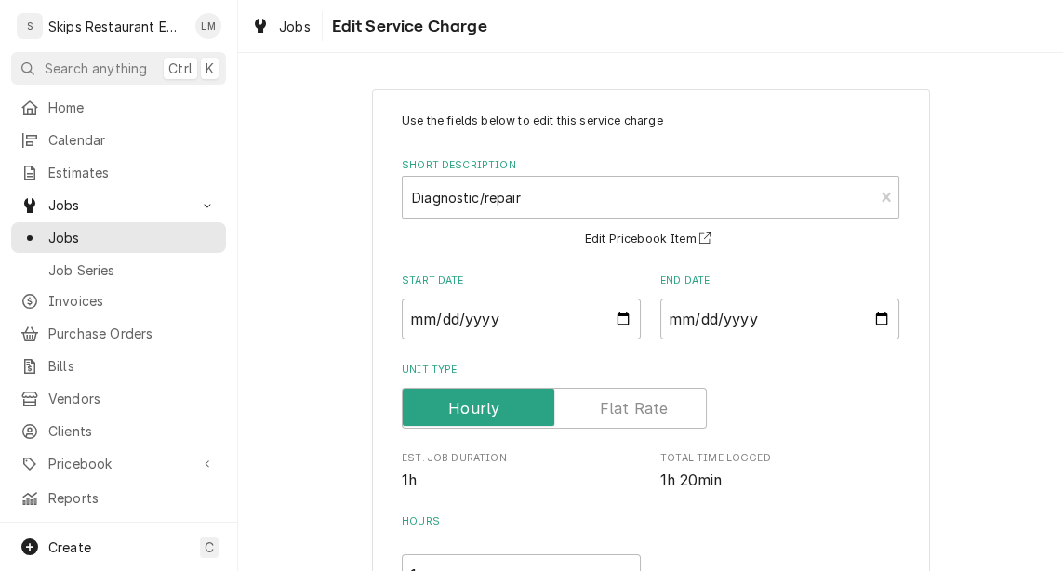
click at [198, 213] on link "Jobs" at bounding box center [118, 205] width 215 height 31
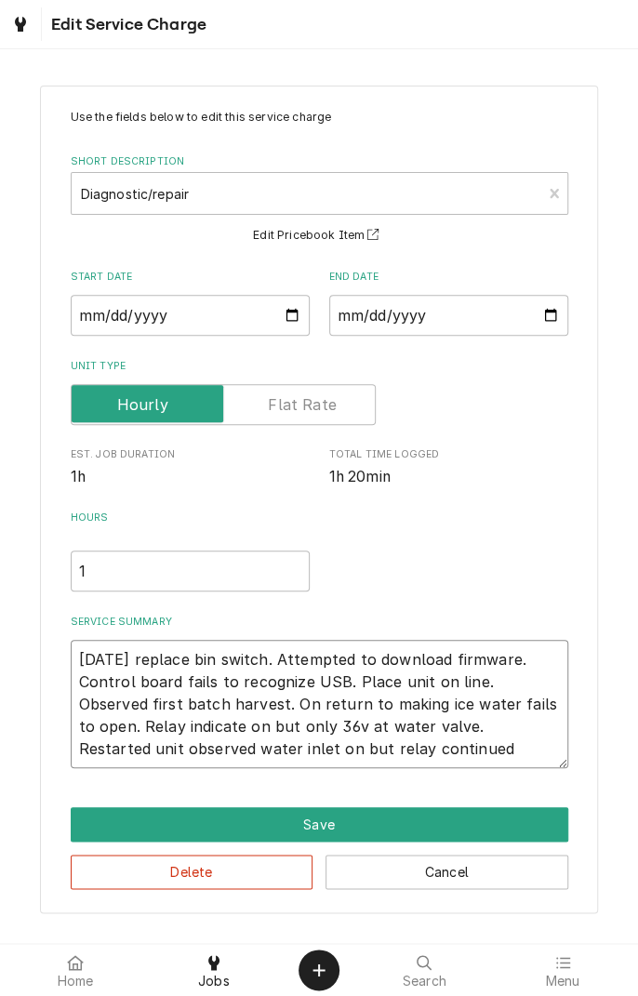
click at [427, 750] on textarea "9/2/25 replace bin switch. Attempted to download firmware. Control board fails …" at bounding box center [320, 704] width 498 height 128
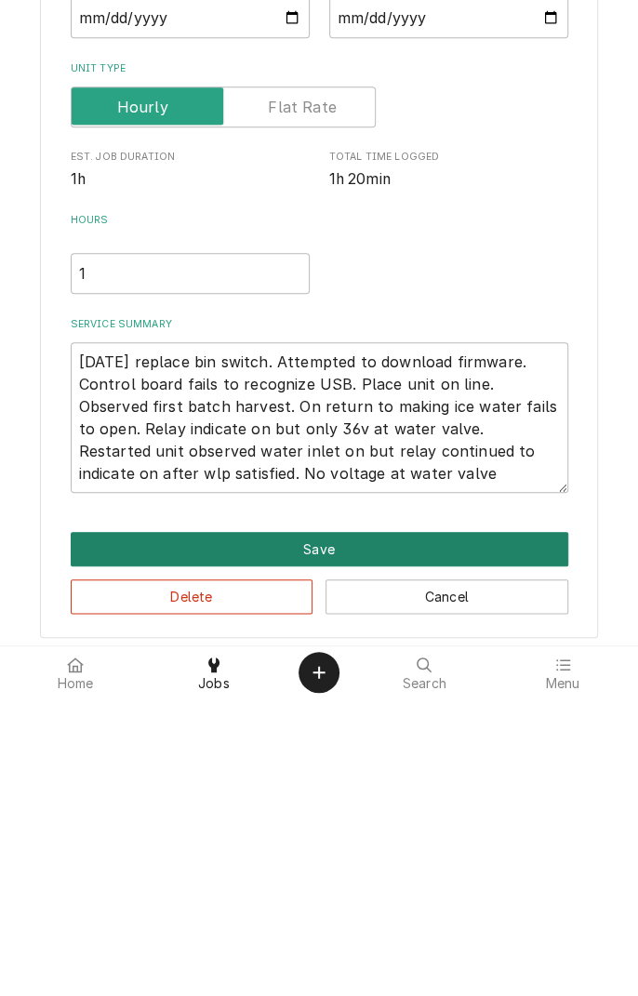
click at [333, 848] on button "Save" at bounding box center [320, 847] width 498 height 34
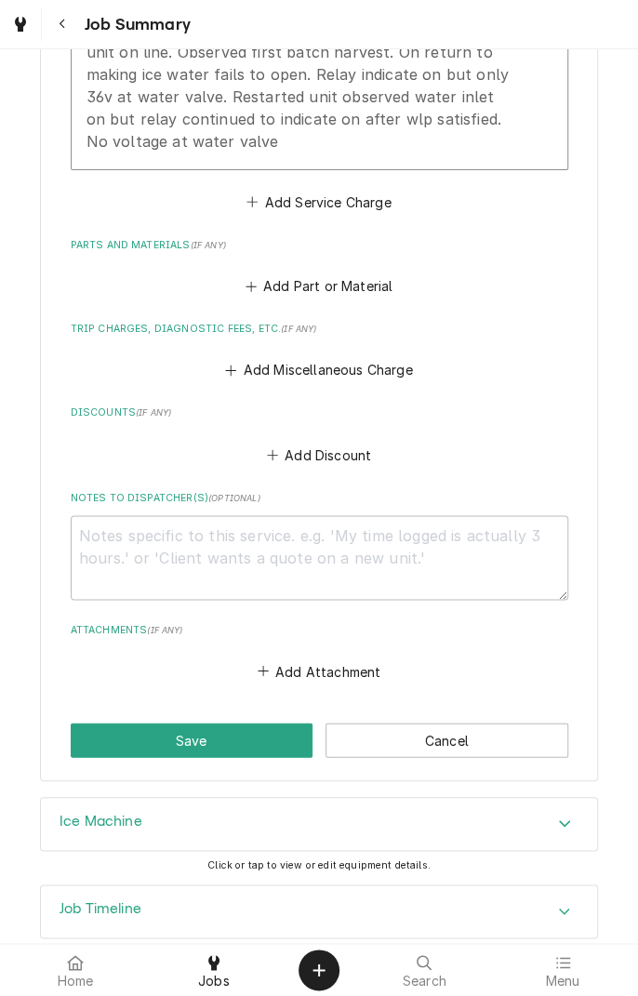
scroll to position [771, 0]
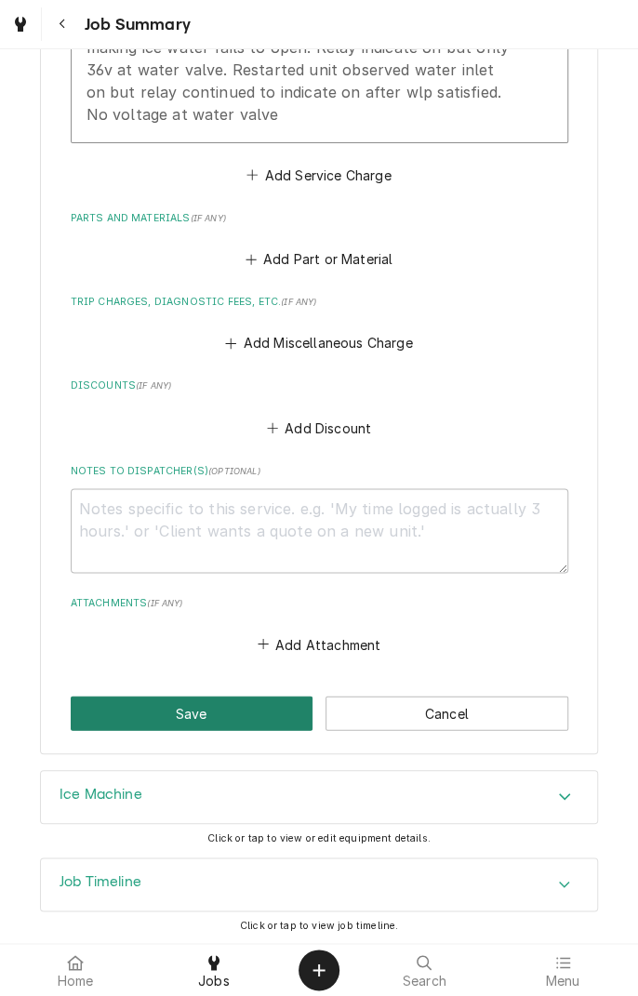
click at [220, 711] on button "Save" at bounding box center [192, 713] width 243 height 34
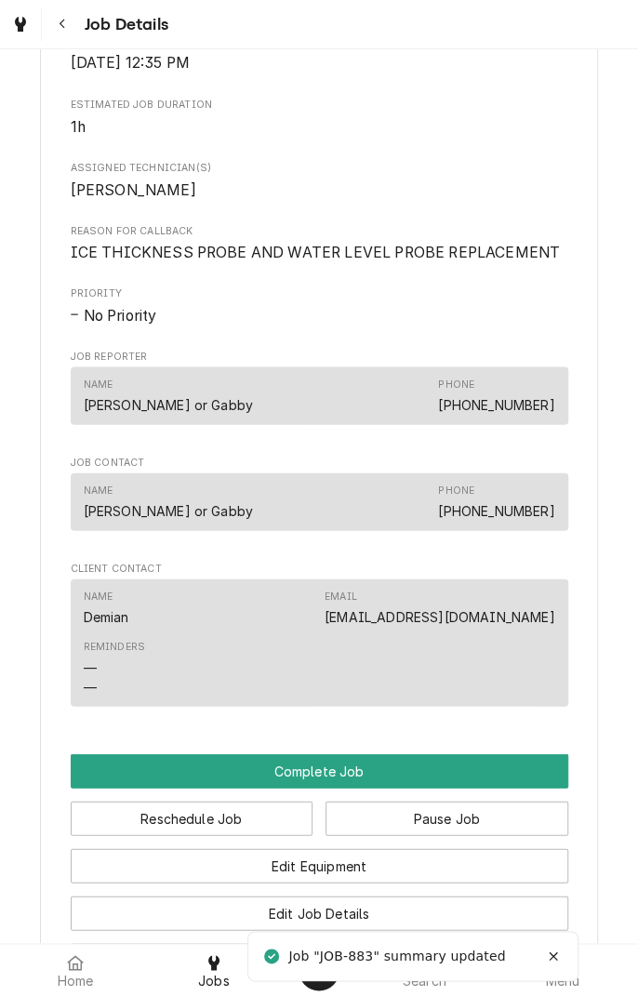
scroll to position [1583, 0]
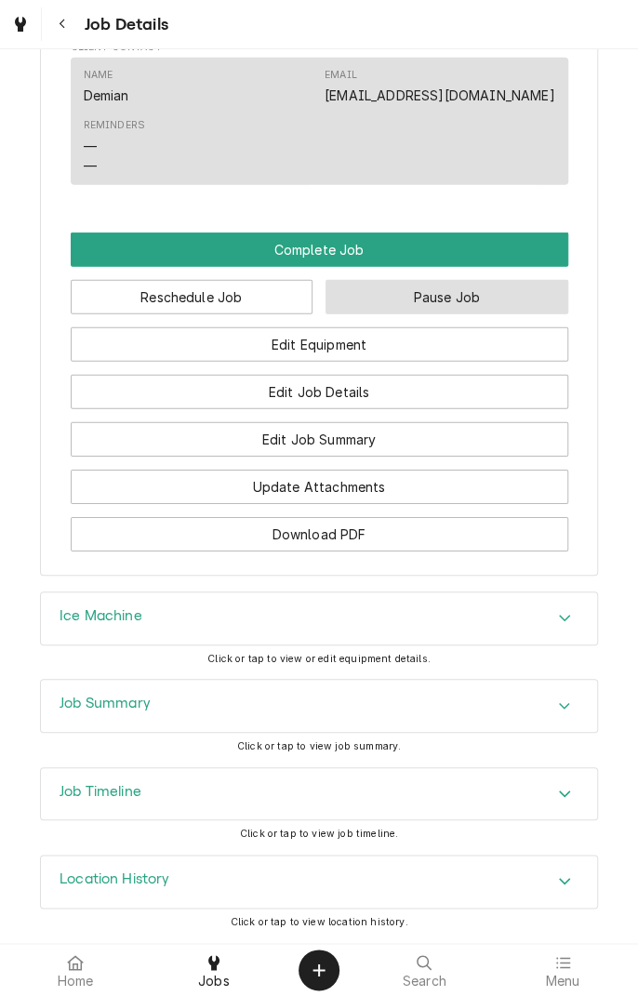
click at [458, 303] on button "Pause Job" at bounding box center [447, 297] width 243 height 34
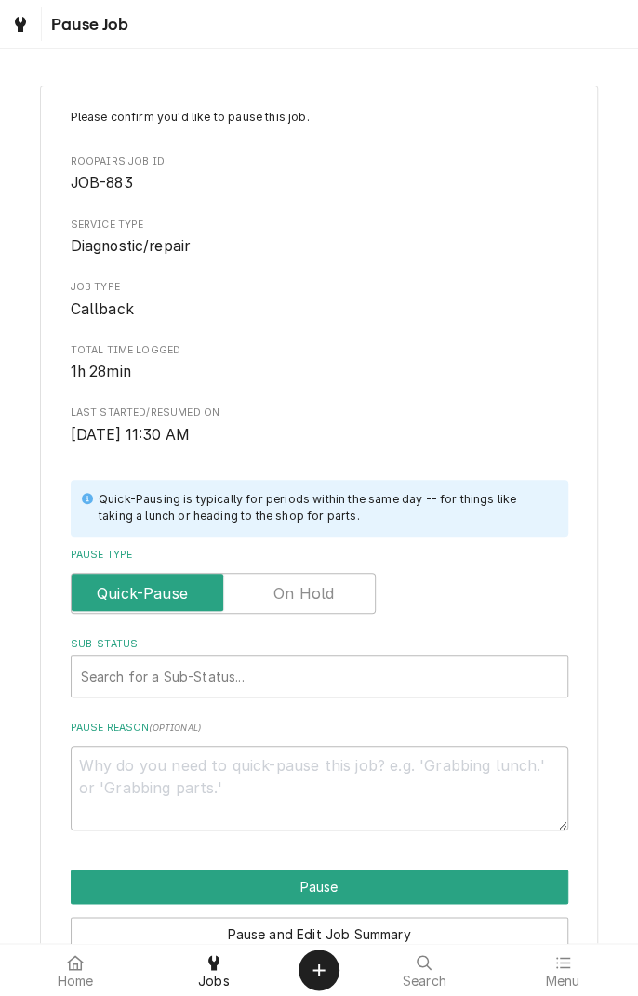
click at [320, 593] on label "Pause Type" at bounding box center [223, 593] width 305 height 41
click at [320, 593] on input "Pause Type" at bounding box center [223, 593] width 288 height 41
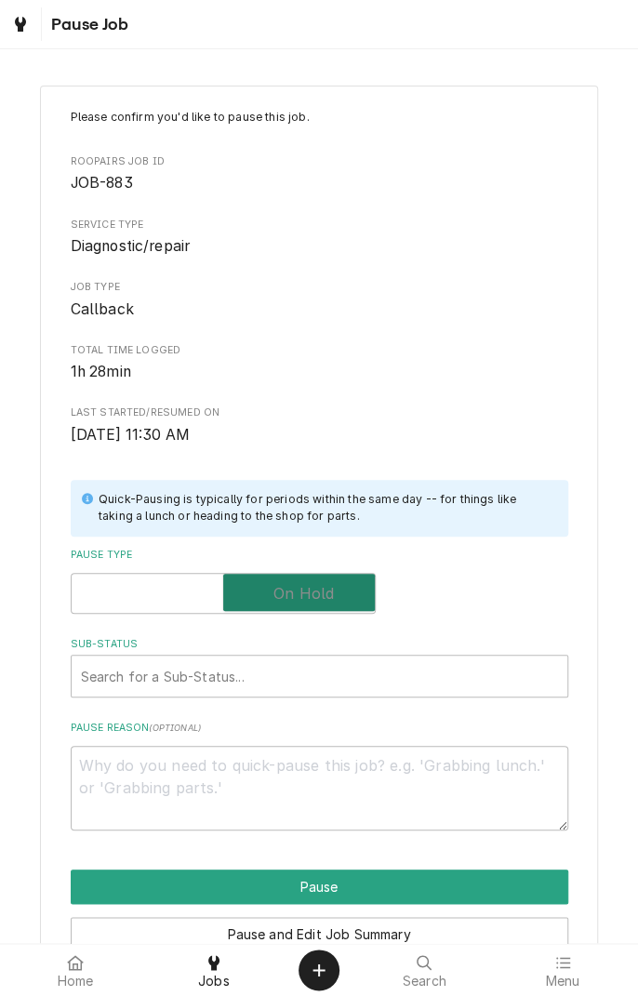
checkbox input "true"
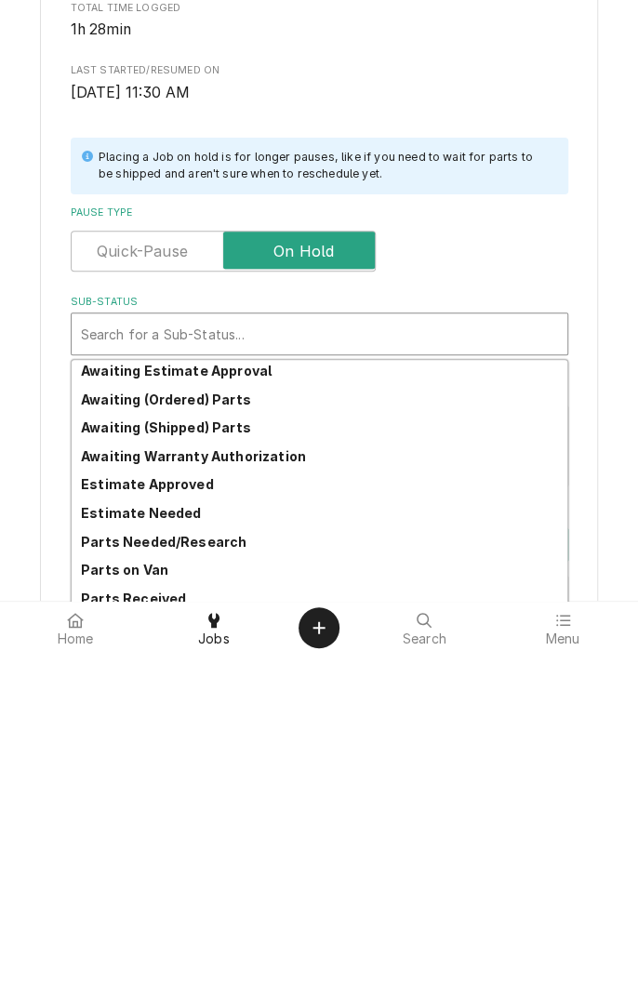
scroll to position [91, 0]
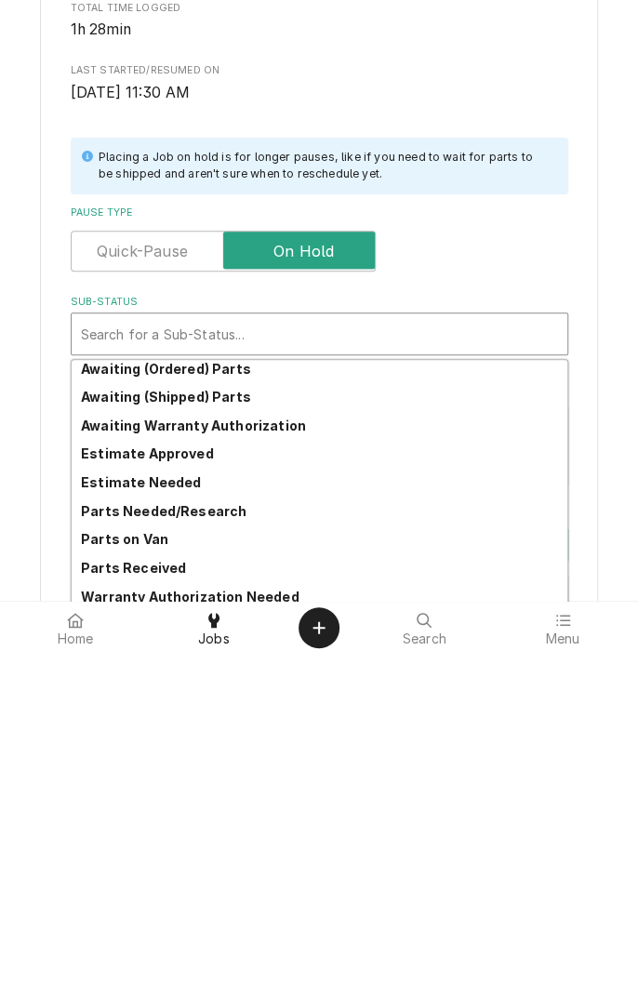
click at [233, 858] on strong "Parts Needed/Research" at bounding box center [164, 854] width 166 height 16
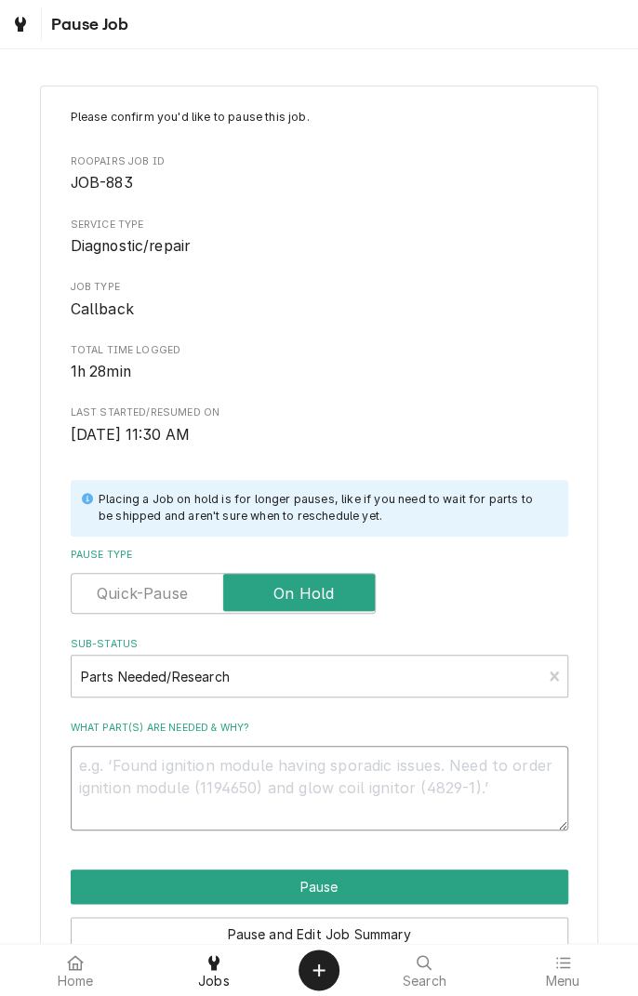
click at [318, 791] on textarea "What part(s) are needed & why?" at bounding box center [320, 788] width 498 height 84
type textarea "x"
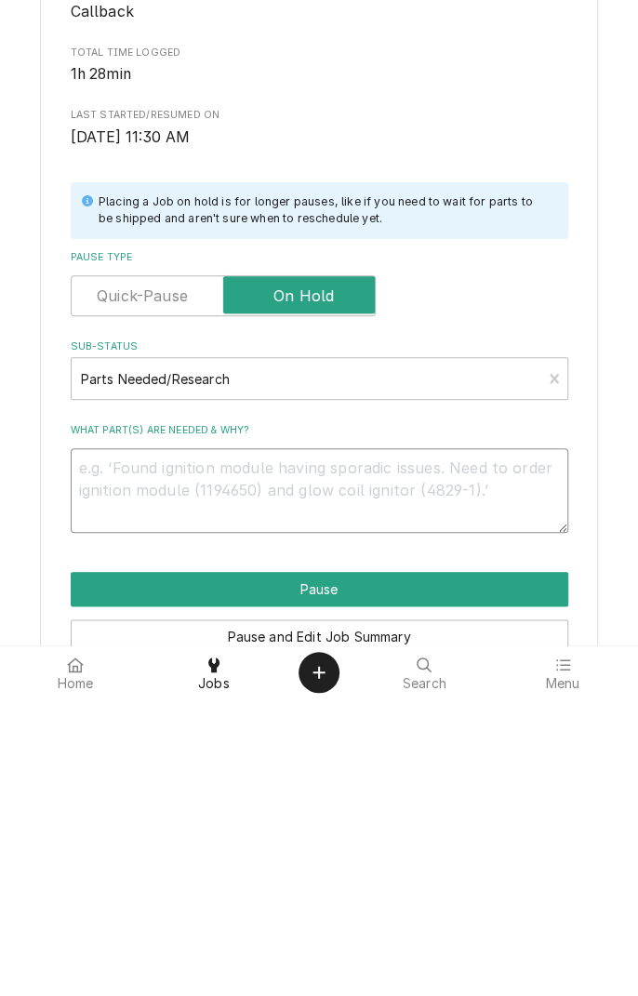
type textarea "D"
type textarea "x"
type textarea "Di"
type textarea "x"
type textarea "Dis"
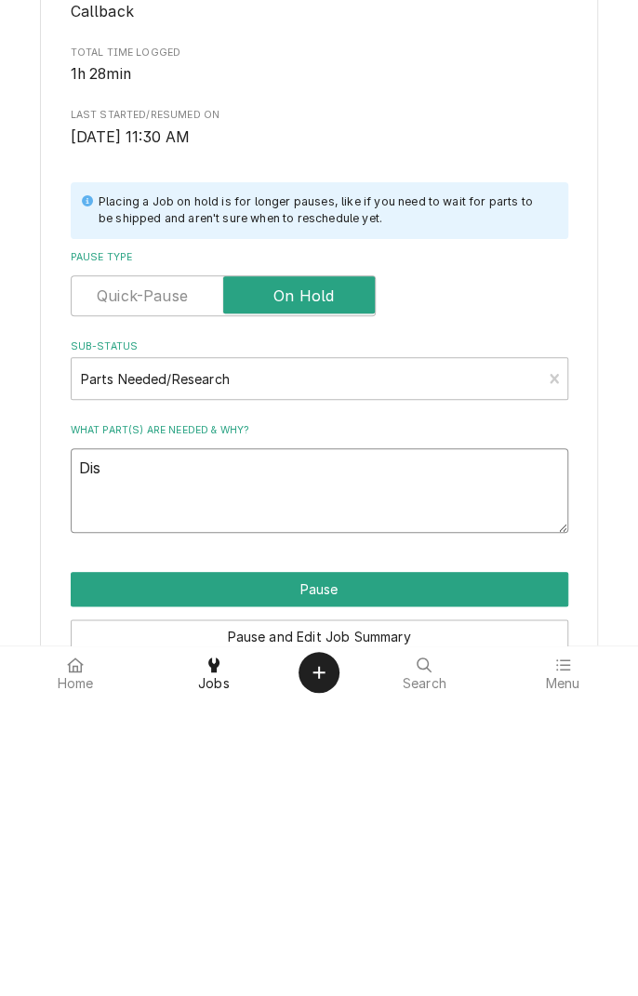
type textarea "x"
type textarea "Disc"
type textarea "x"
type textarea "Discu"
type textarea "x"
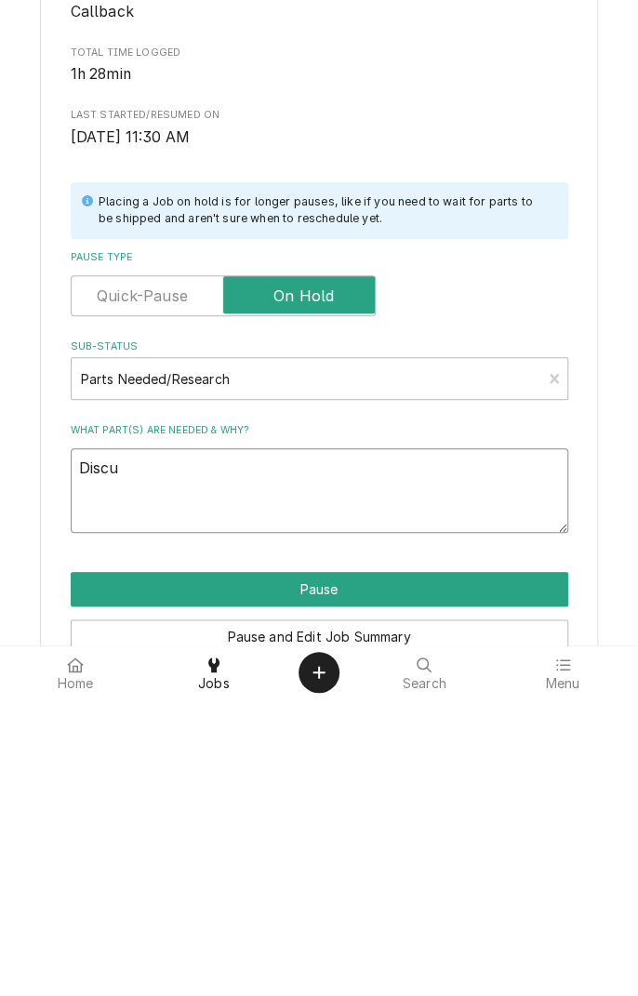
type textarea "Discuss"
type textarea "x"
type textarea "Discuss w"
type textarea "x"
type textarea "Discuss wi"
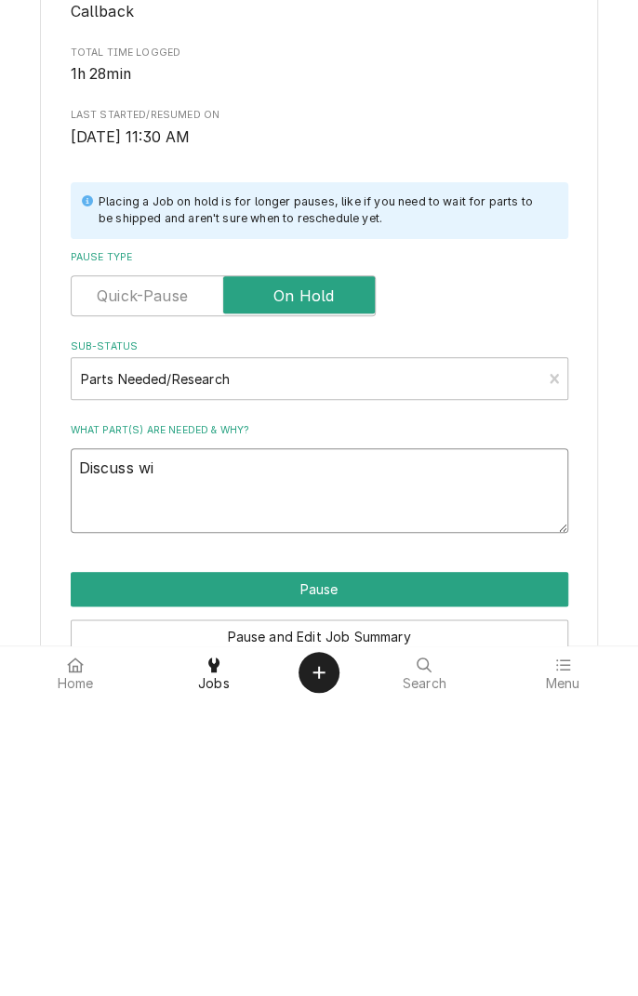
type textarea "x"
type textarea "Discuss wit"
type textarea "x"
type textarea "Discuss with"
type textarea "x"
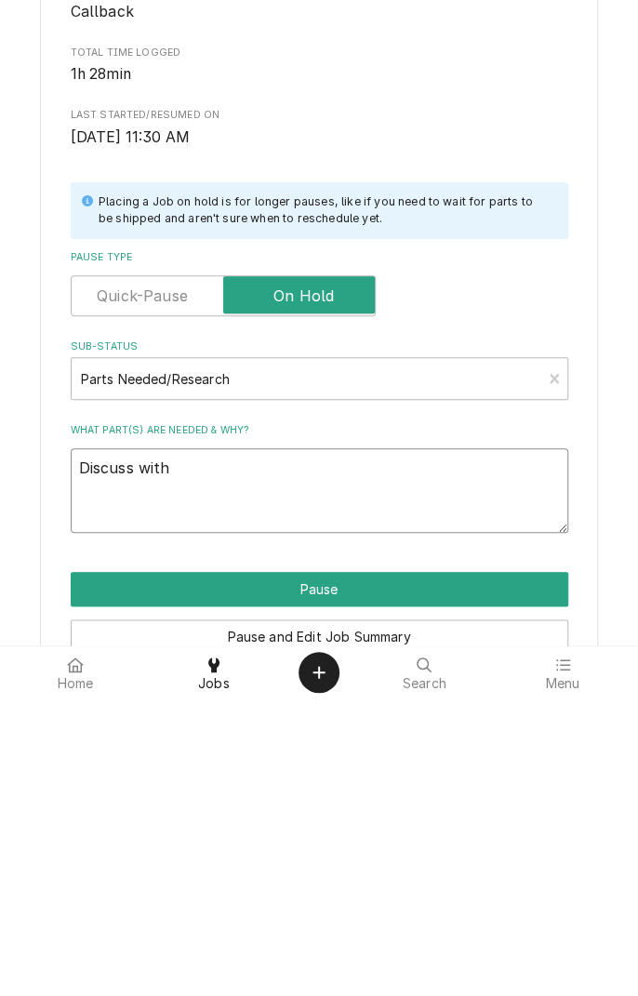
type textarea "Discuss with"
type textarea "x"
type textarea "Discuss with t"
type textarea "x"
type textarea "Discuss with te"
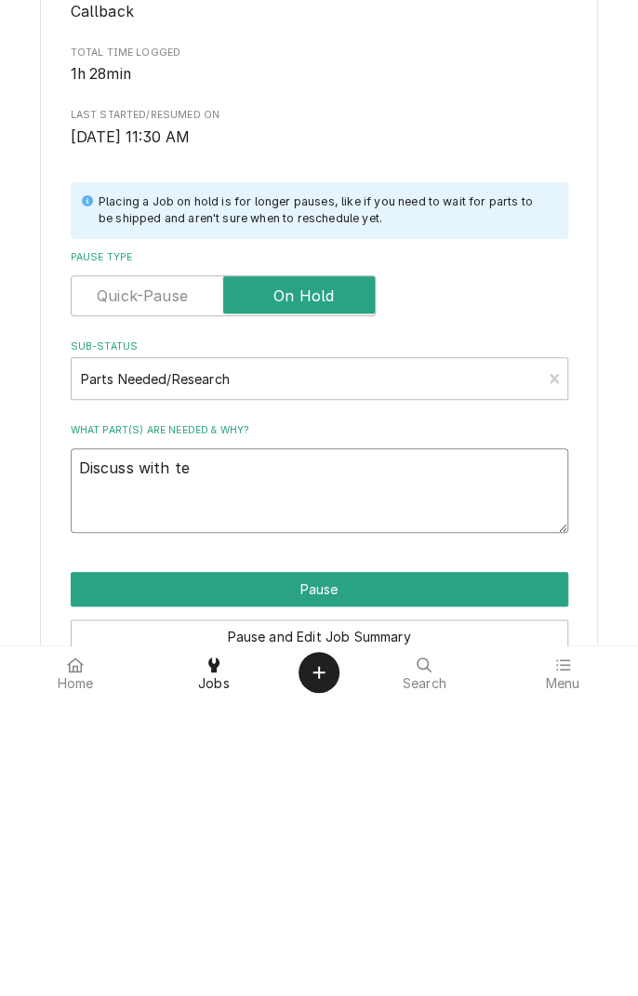
type textarea "x"
type textarea "Discuss with tec"
type textarea "x"
type textarea "Discuss with tech"
type textarea "x"
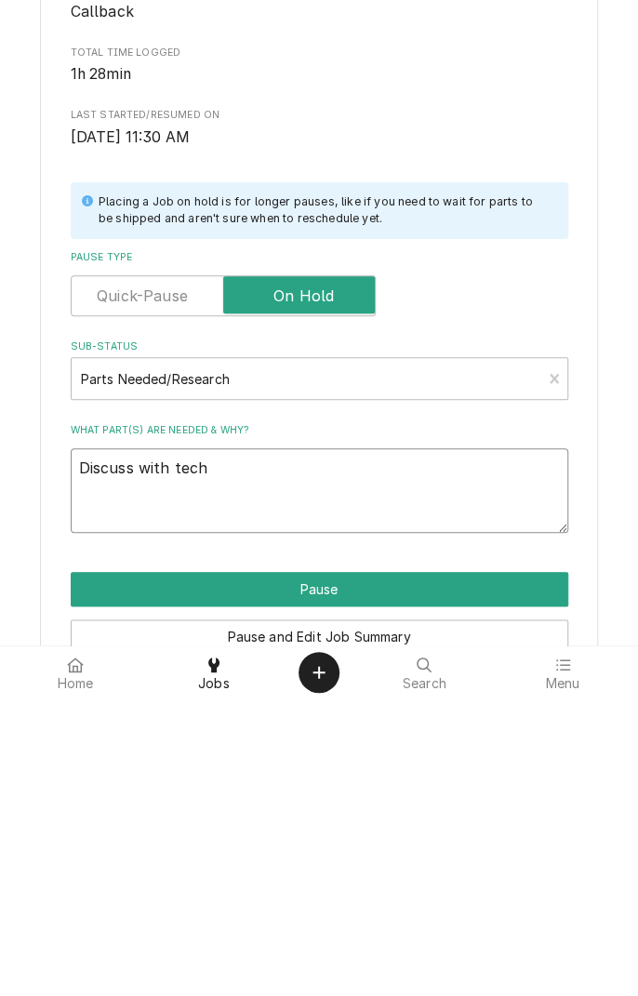
type textarea "Discuss with tech"
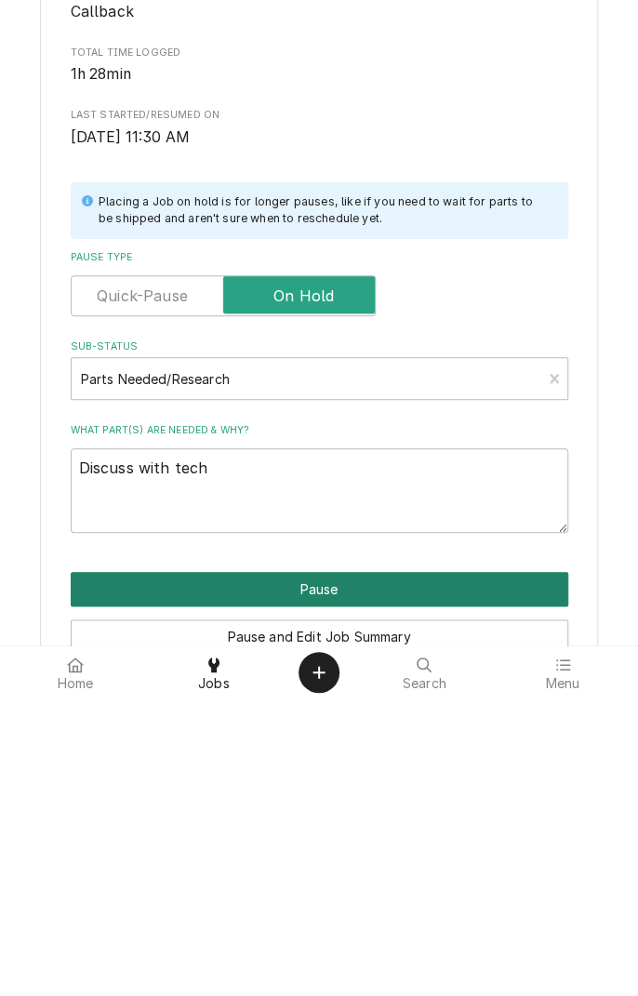
click at [361, 887] on button "Pause" at bounding box center [320, 887] width 498 height 34
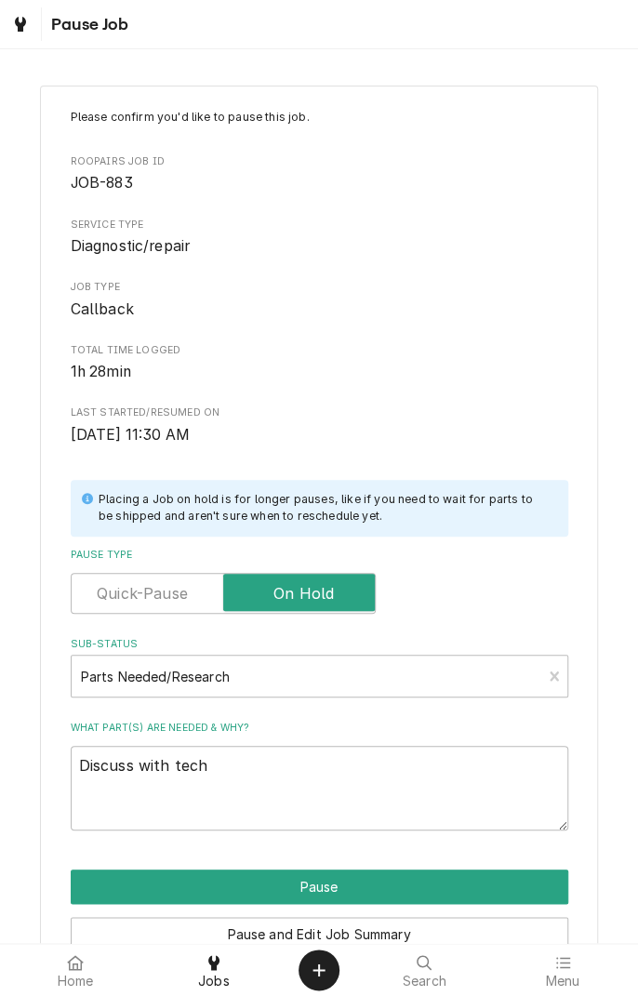
type textarea "x"
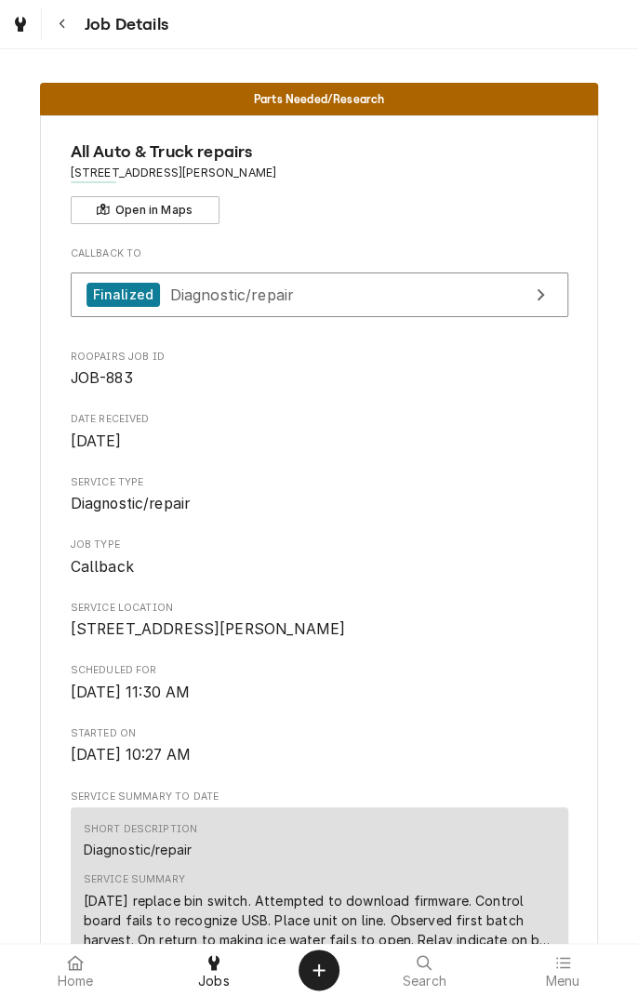
click at [65, 38] on button "Navigate back" at bounding box center [62, 23] width 33 height 33
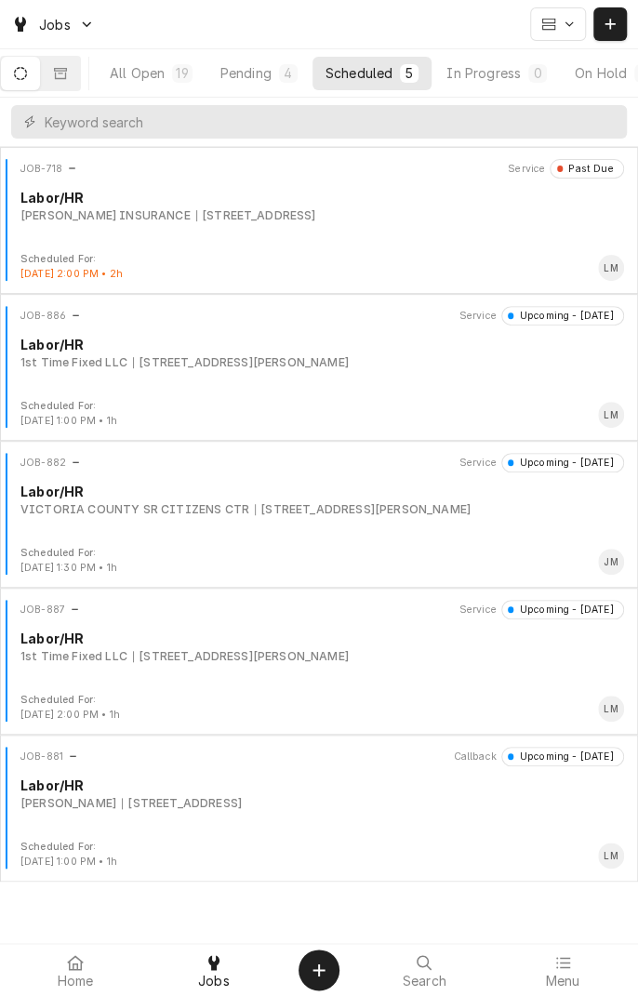
click at [169, 661] on div "7601 N Navarro St, Victoria, TX 77904" at bounding box center [241, 656] width 216 height 17
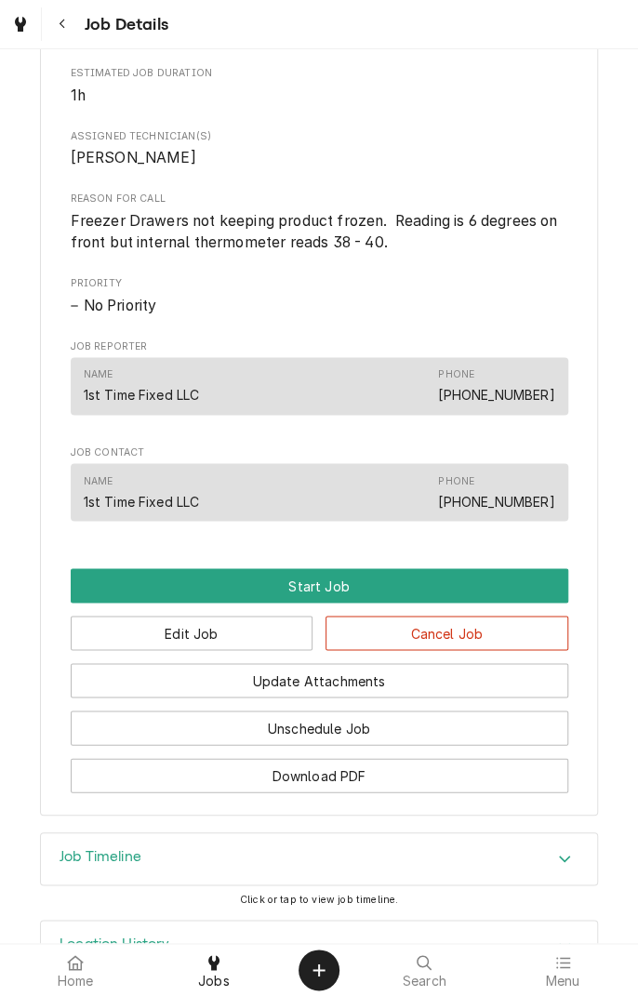
scroll to position [715, 0]
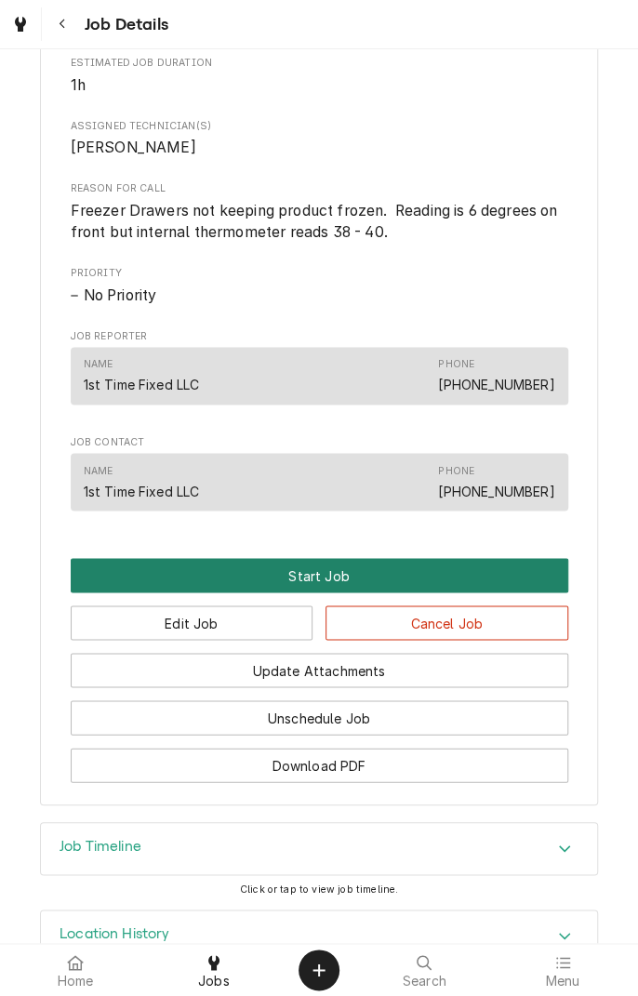
click at [319, 593] on button "Start Job" at bounding box center [320, 575] width 498 height 34
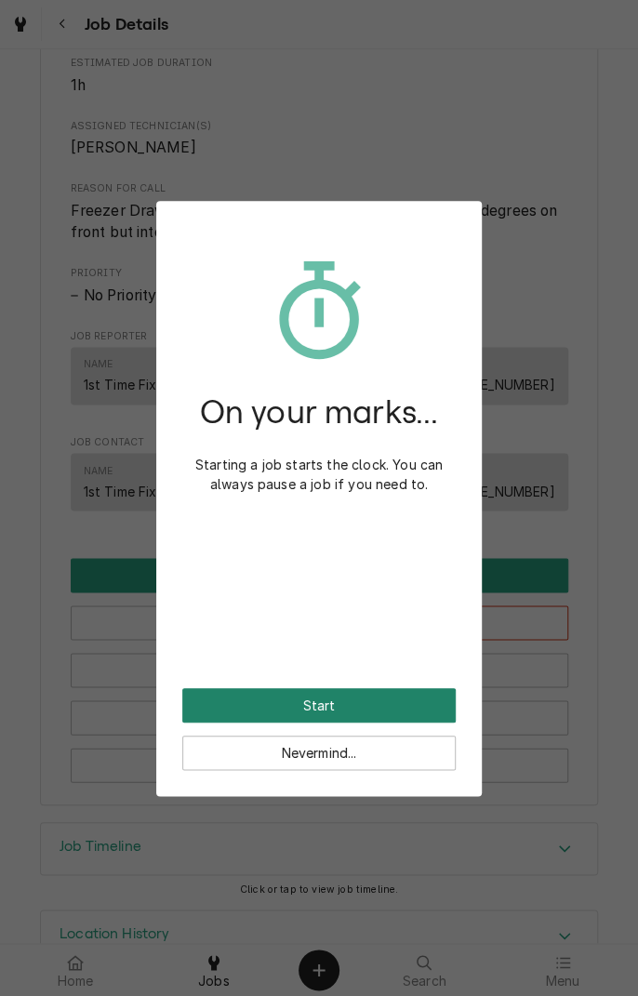
click at [378, 707] on button "Start" at bounding box center [319, 705] width 274 height 34
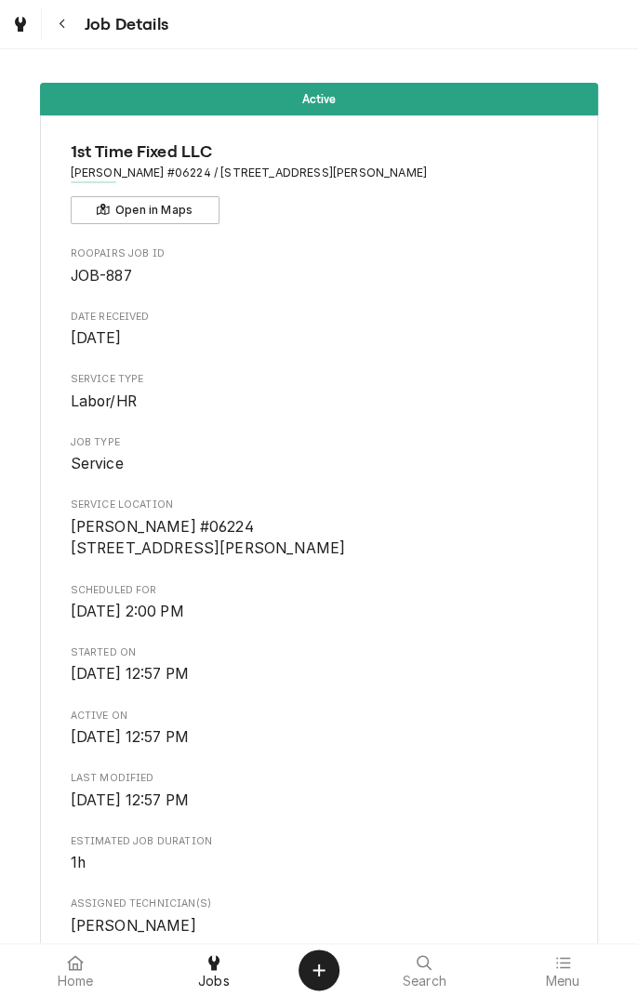
click at [633, 418] on div "Active 1st Time Fixed LLC [PERSON_NAME] #06224 / [STREET_ADDRESS][PERSON_NAME] …" at bounding box center [319, 882] width 638 height 1626
click at [18, 229] on div "Active 1st Time Fixed LLC [PERSON_NAME] #06224 / [STREET_ADDRESS][PERSON_NAME] …" at bounding box center [319, 882] width 638 height 1626
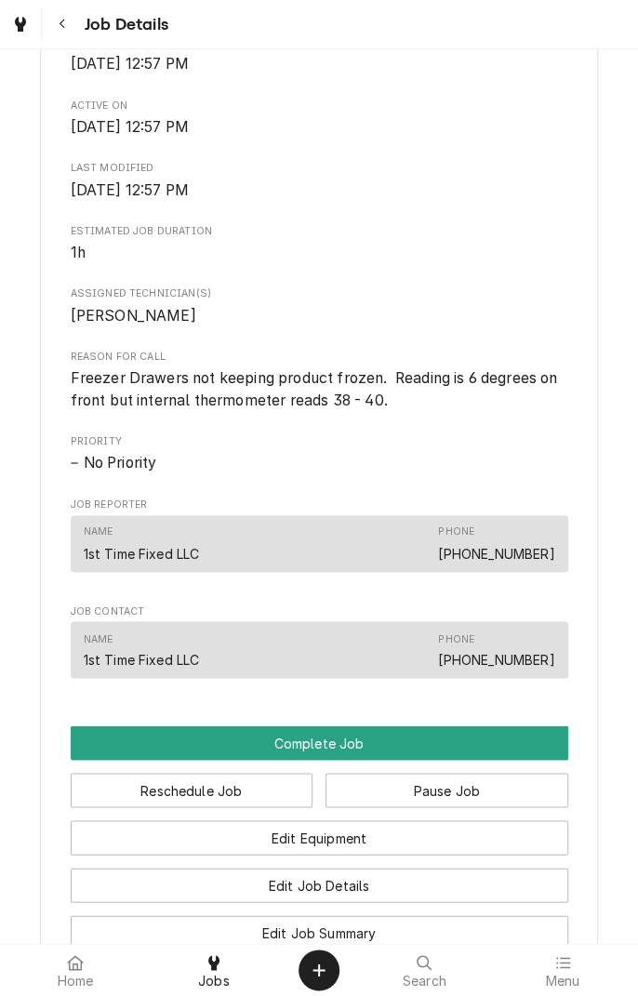
scroll to position [619, 0]
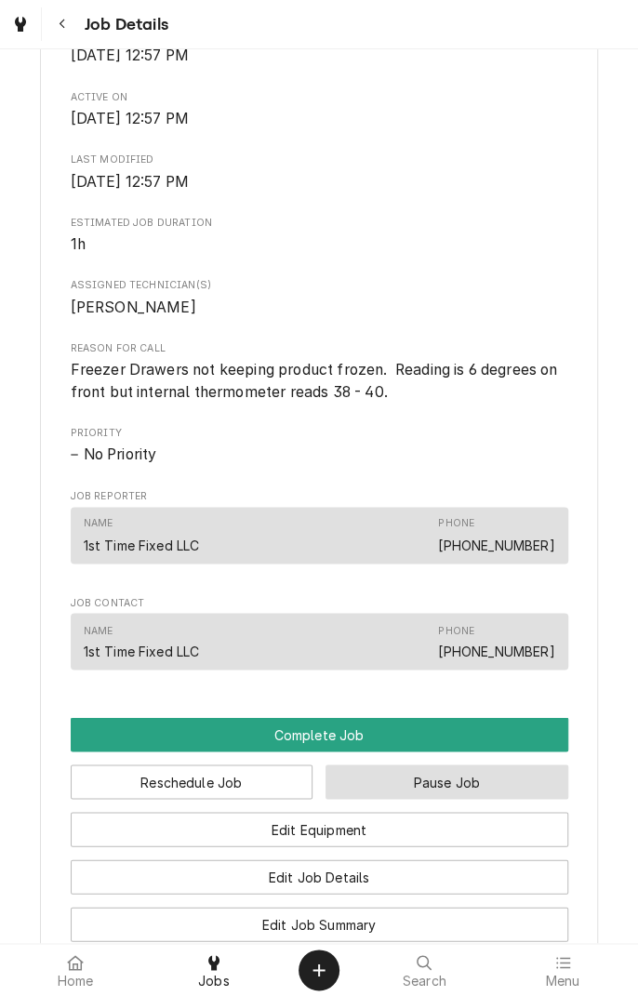
click at [541, 799] on button "Pause Job" at bounding box center [447, 782] width 243 height 34
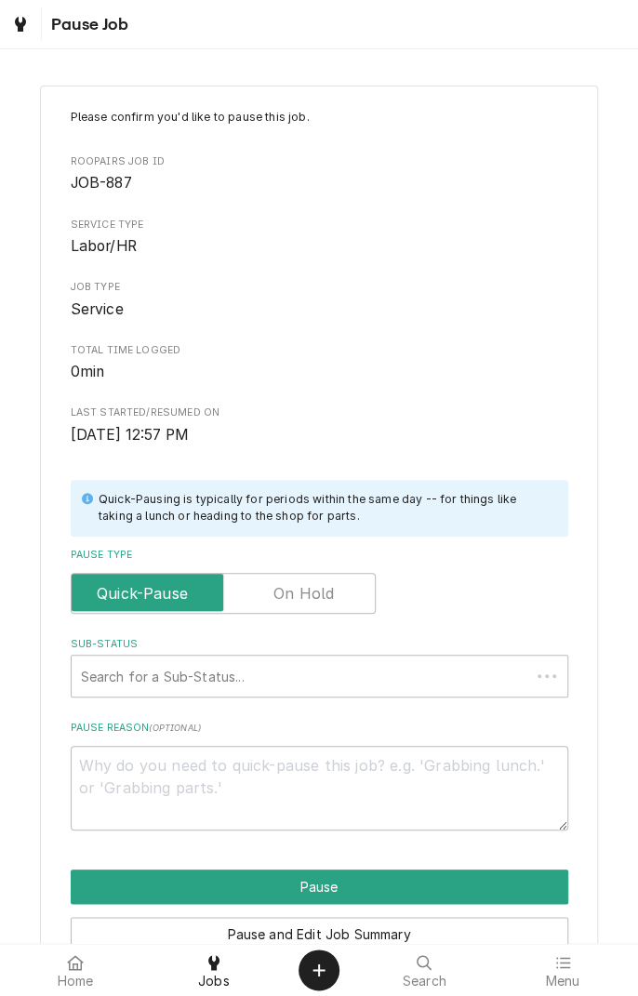
click at [54, 558] on div "Please confirm you'd like to pause this job. Roopairs Job ID JOB-887 Service Ty…" at bounding box center [319, 555] width 558 height 938
click at [53, 556] on div "Please confirm you'd like to pause this job. Roopairs Job ID JOB-887 Service Ty…" at bounding box center [319, 555] width 558 height 938
click at [50, 559] on div "Please confirm you'd like to pause this job. Roopairs Job ID JOB-887 Service Ty…" at bounding box center [319, 555] width 558 height 938
click at [50, 558] on div "Please confirm you'd like to pause this job. Roopairs Job ID JOB-887 Service Ty…" at bounding box center [319, 555] width 558 height 938
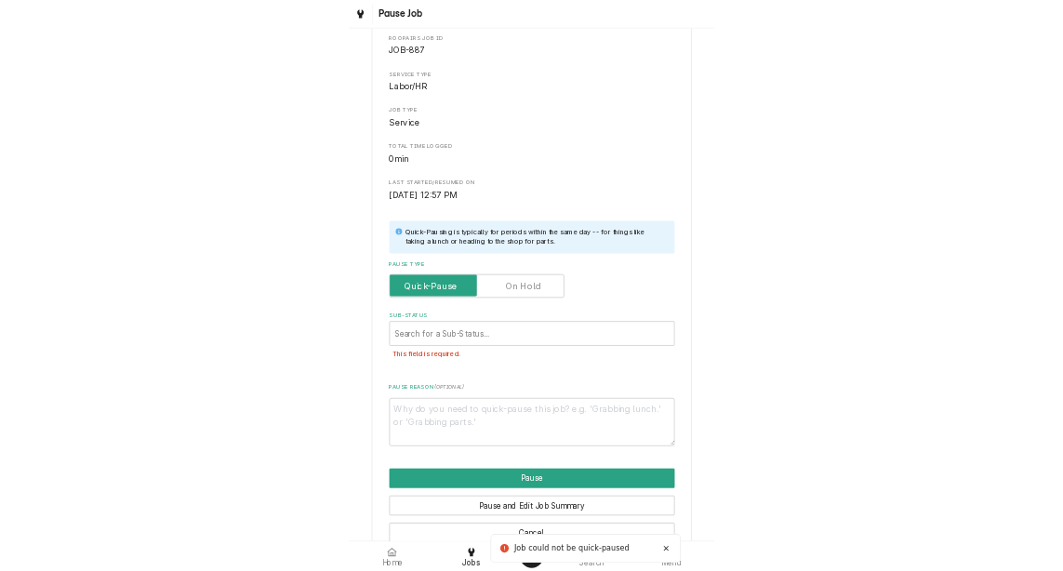
scroll to position [93, 0]
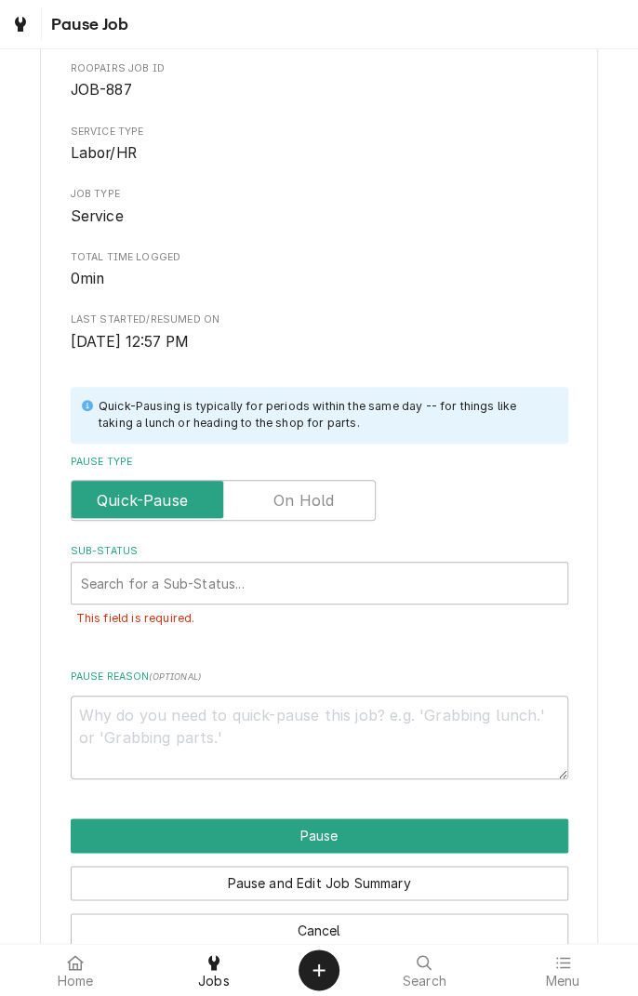
click at [3, 551] on div "Please confirm you'd like to pause this job. Roopairs Job ID JOB-887 Service Ty…" at bounding box center [319, 482] width 638 height 1012
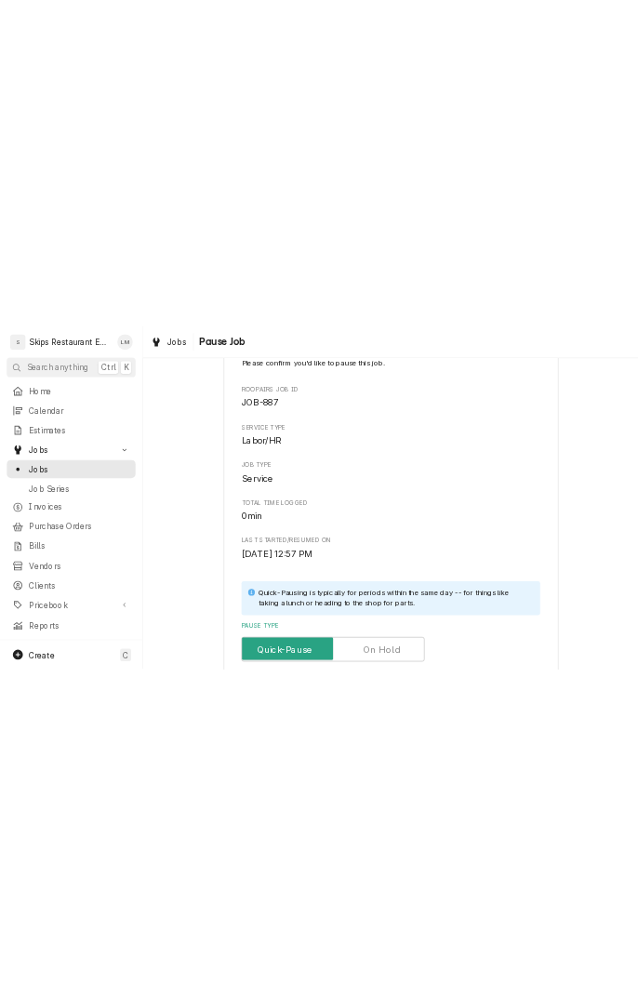
scroll to position [0, 0]
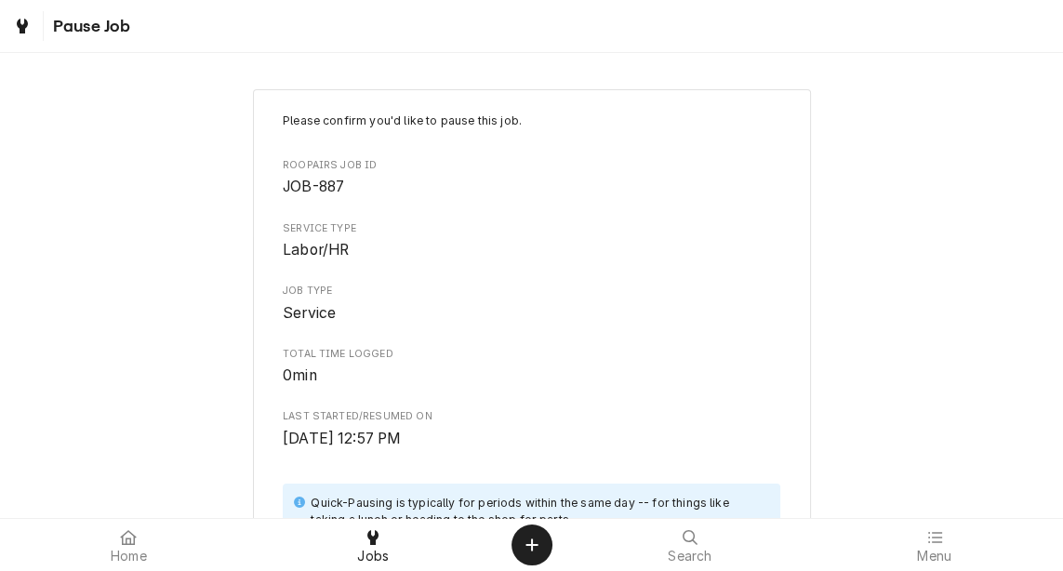
type textarea "x"
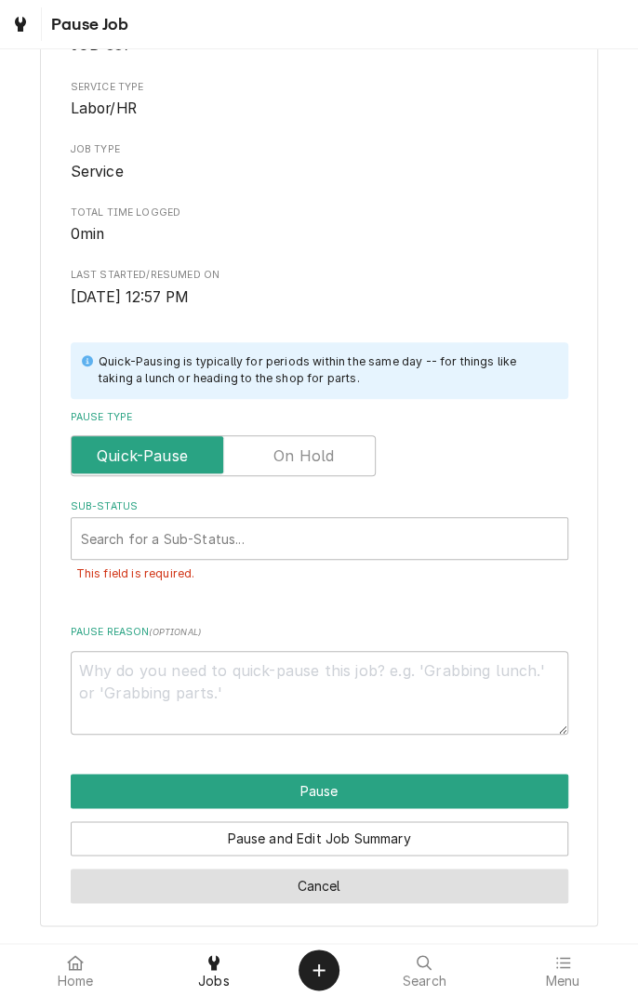
click at [329, 893] on button "Cancel" at bounding box center [320, 886] width 498 height 34
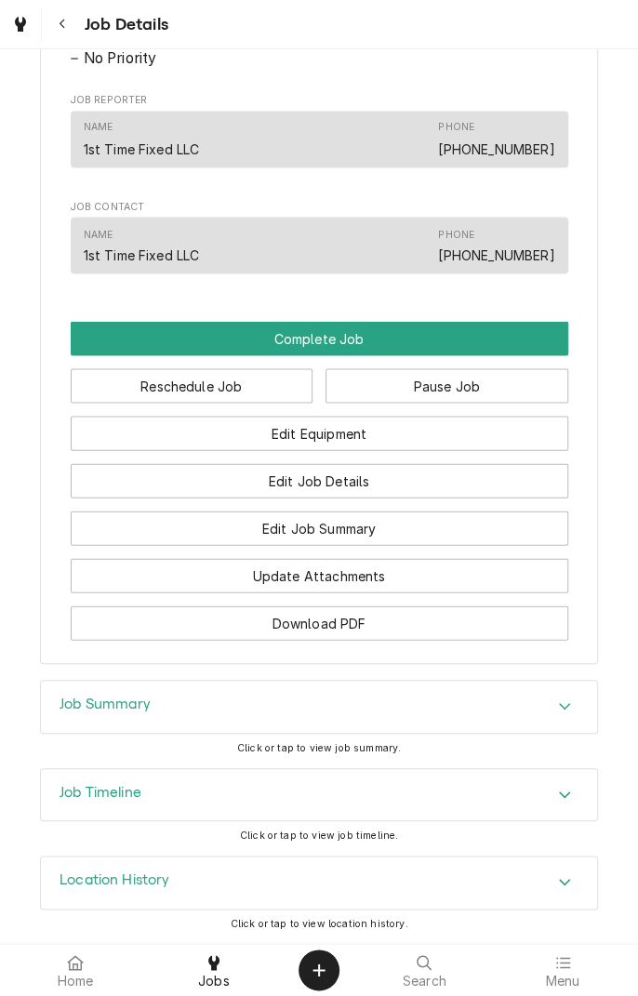
scroll to position [1035, 0]
click at [454, 531] on button "Edit Job Summary" at bounding box center [320, 528] width 498 height 34
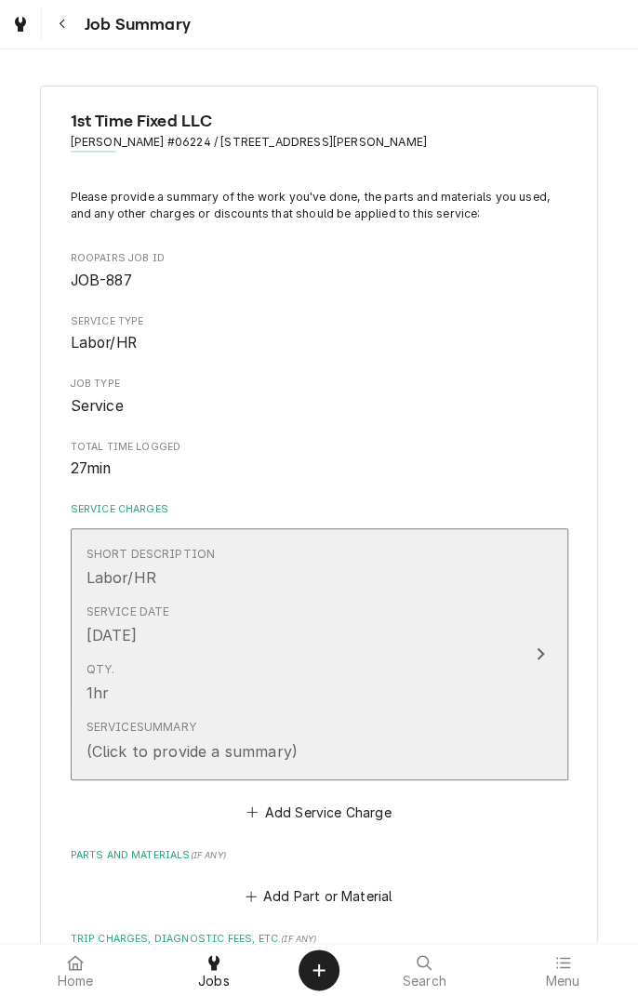
click at [536, 649] on icon "Update Line Item" at bounding box center [540, 654] width 9 height 15
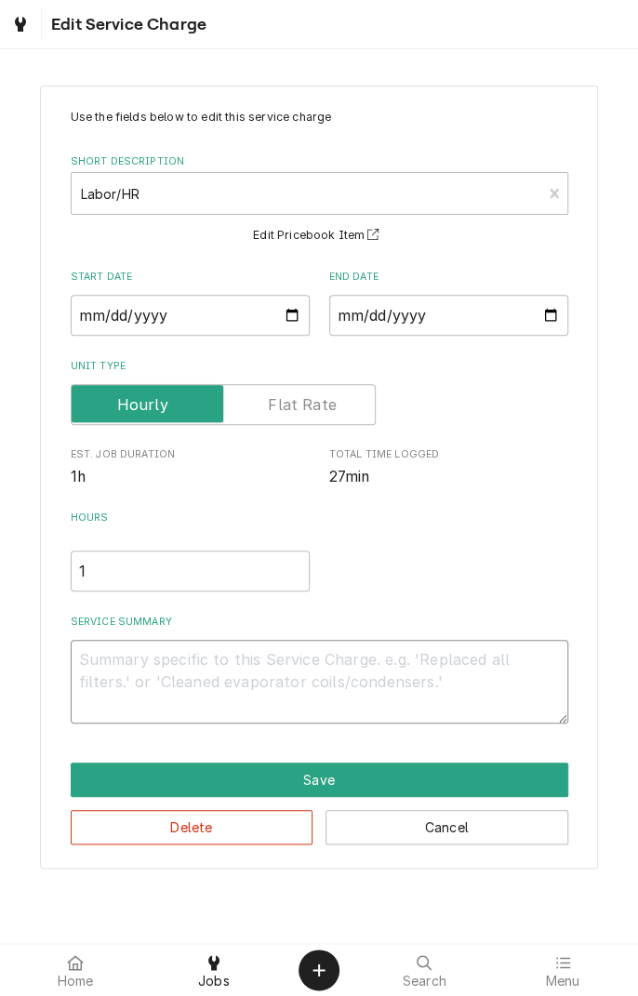
click at [213, 665] on textarea "Service Summary" at bounding box center [320, 682] width 498 height 84
type textarea "x"
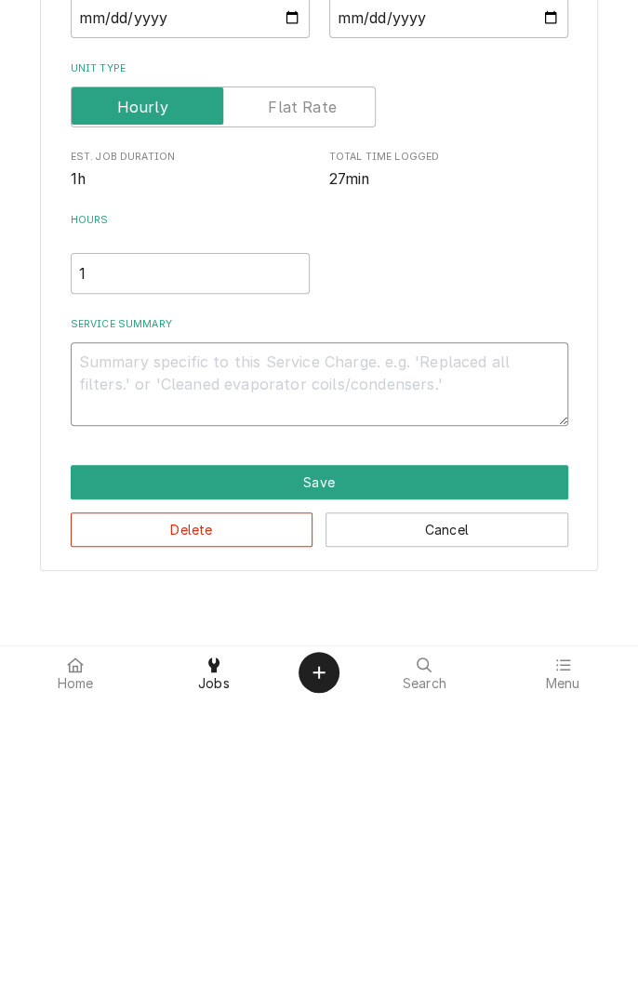
type textarea "9"
type textarea "x"
type textarea "9/"
type textarea "x"
type textarea "9/2"
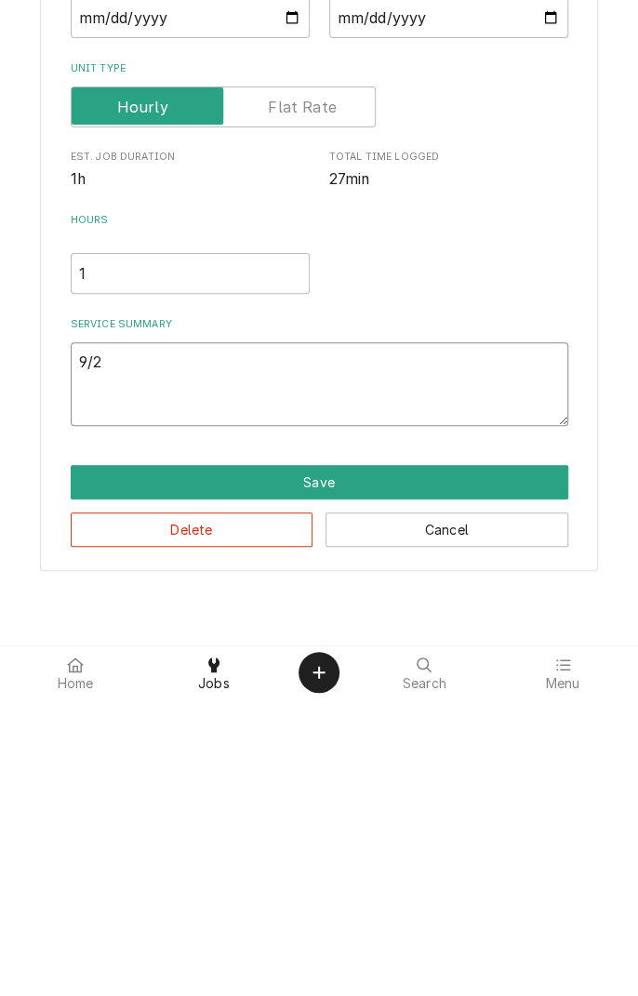
type textarea "x"
type textarea "9/2/"
type textarea "x"
type textarea "9/2/2"
type textarea "x"
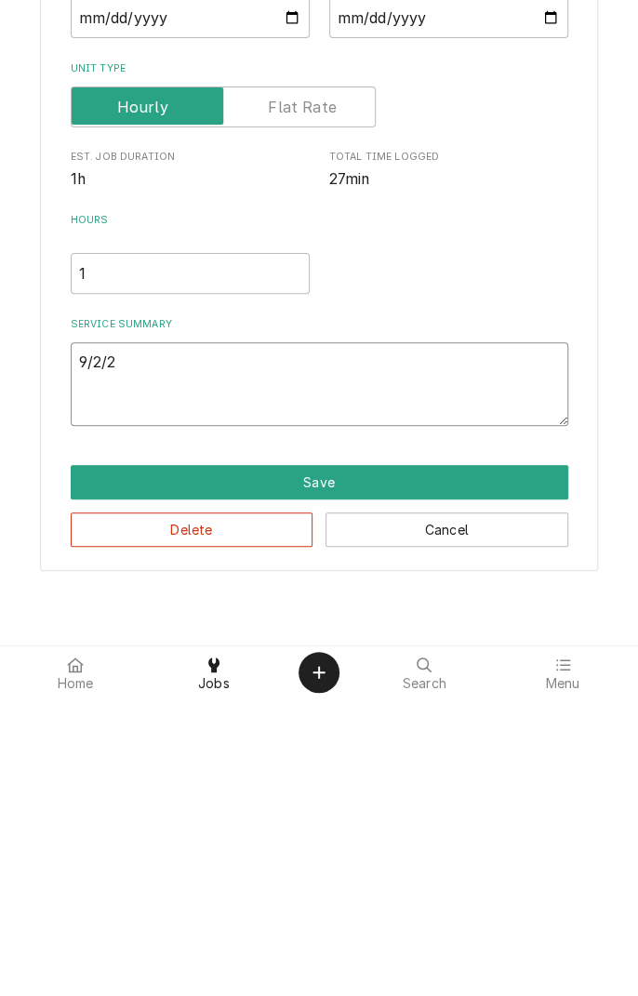
type textarea "[DATE]"
type textarea "x"
type textarea "[DATE]"
type textarea "x"
type textarea "[DATE] d"
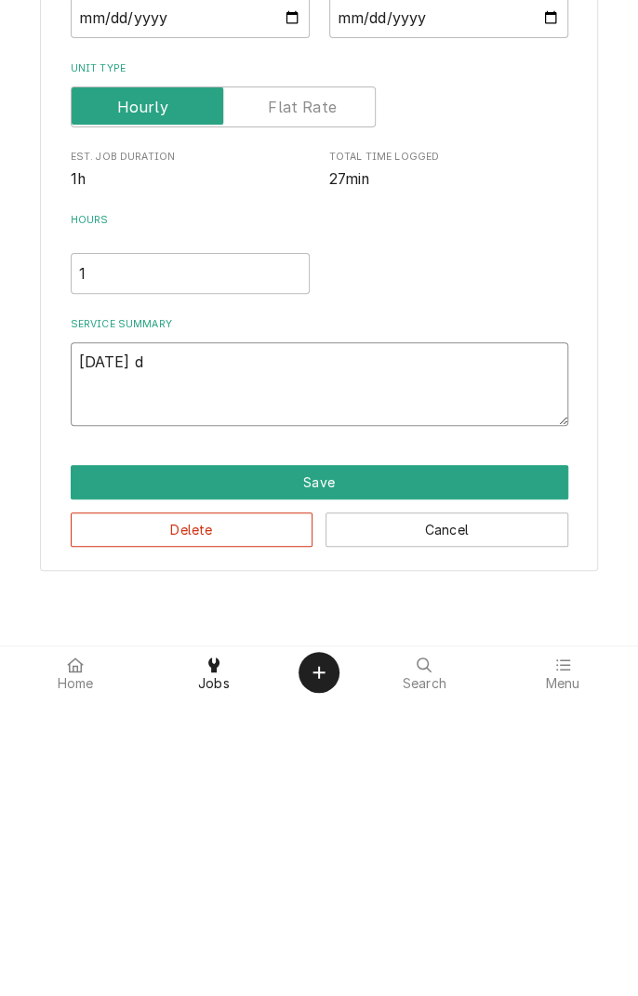
type textarea "x"
type textarea "[DATE] di"
type textarea "x"
type textarea "9/2/25 dia"
type textarea "x"
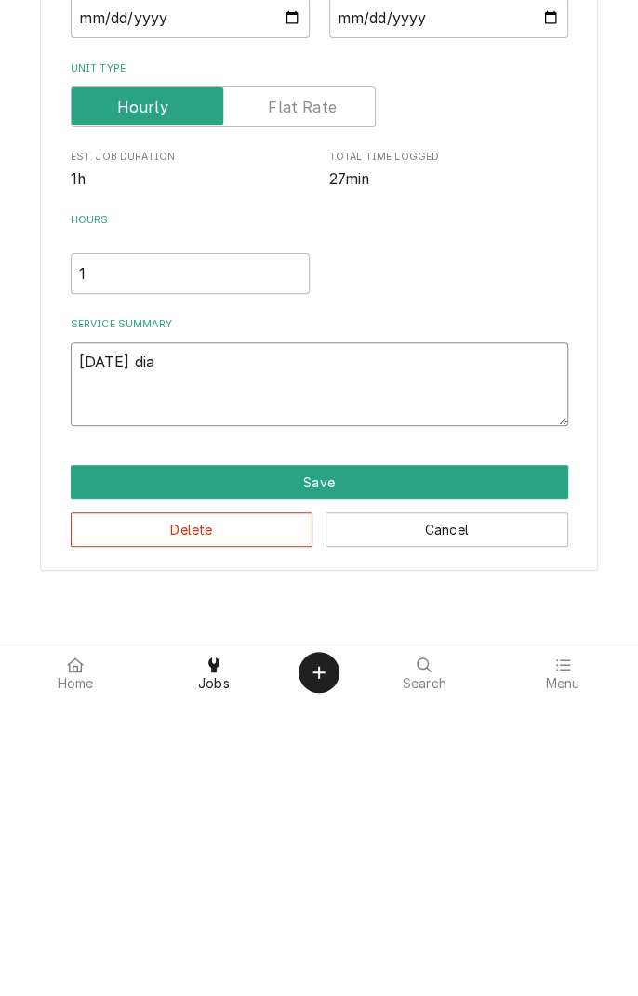
type textarea "9/2/25 diag"
type textarea "x"
type textarea "9/2/25 diagn"
type textarea "x"
type textarea "9/2/25 diagno"
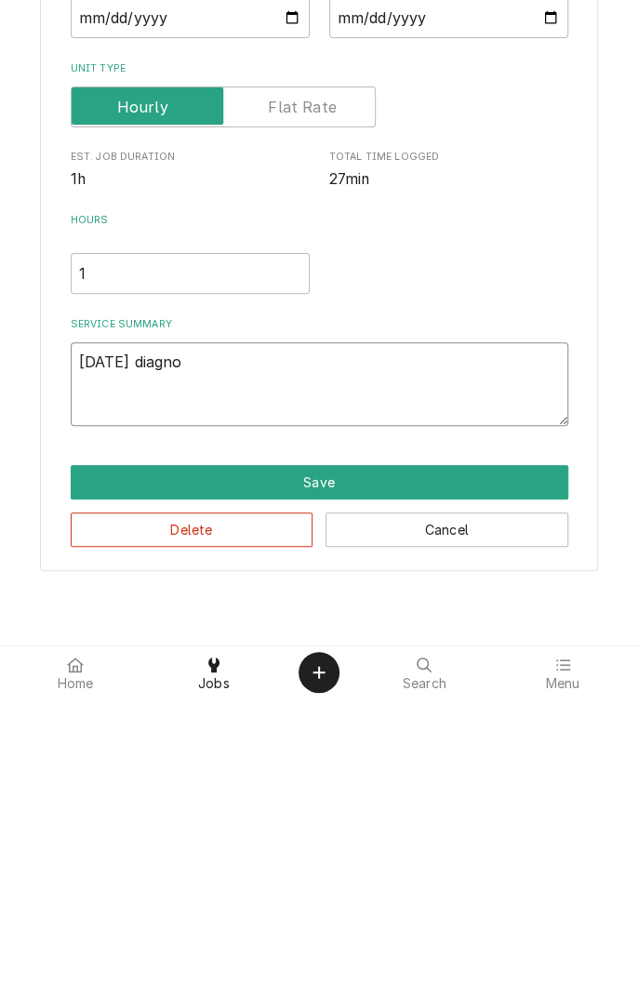
type textarea "x"
type textarea "9/2/25 diagnos"
type textarea "x"
type textarea "9/2/25 diagnose"
type textarea "x"
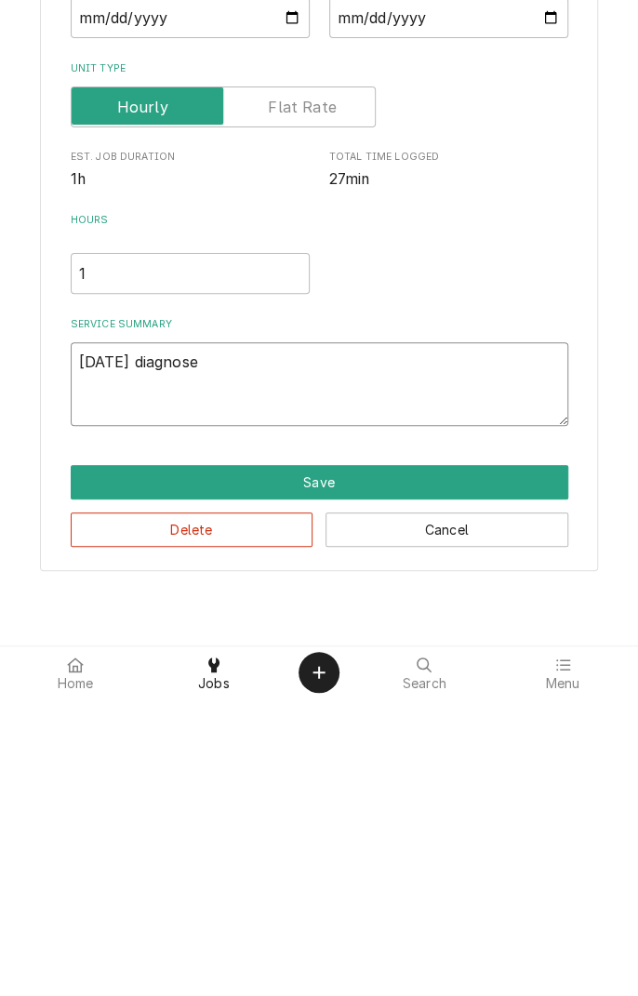
type textarea "9/2/25 diagnosed"
type textarea "x"
type textarea "9/2/25 diagnosed"
type textarea "x"
type textarea "9/2/25 diagnosed u"
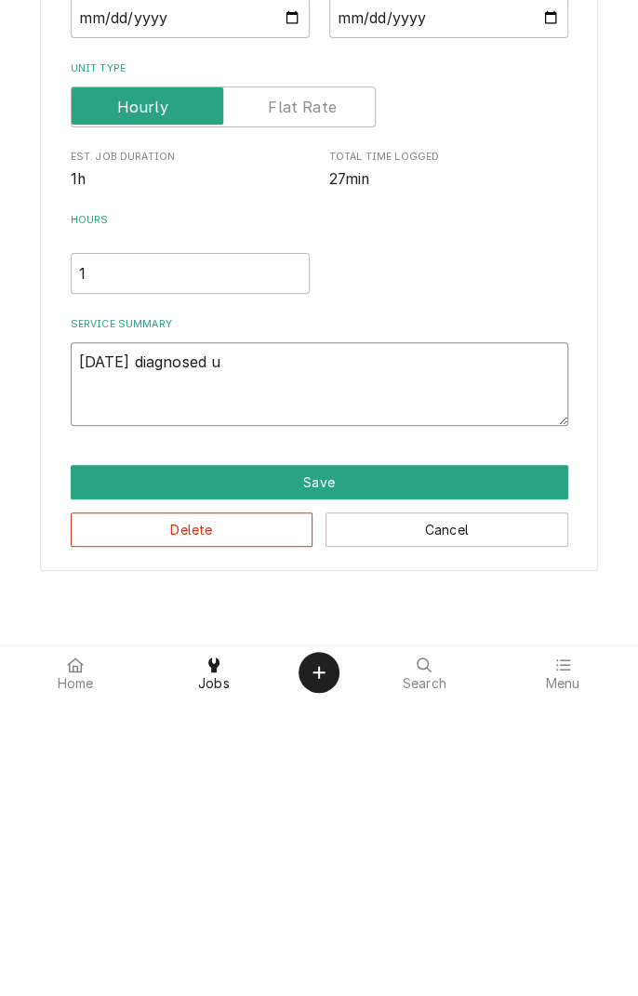
type textarea "x"
type textarea "9/2/25 diagnosed un"
type textarea "x"
type textarea "9/2/25 diagnosed uni"
type textarea "x"
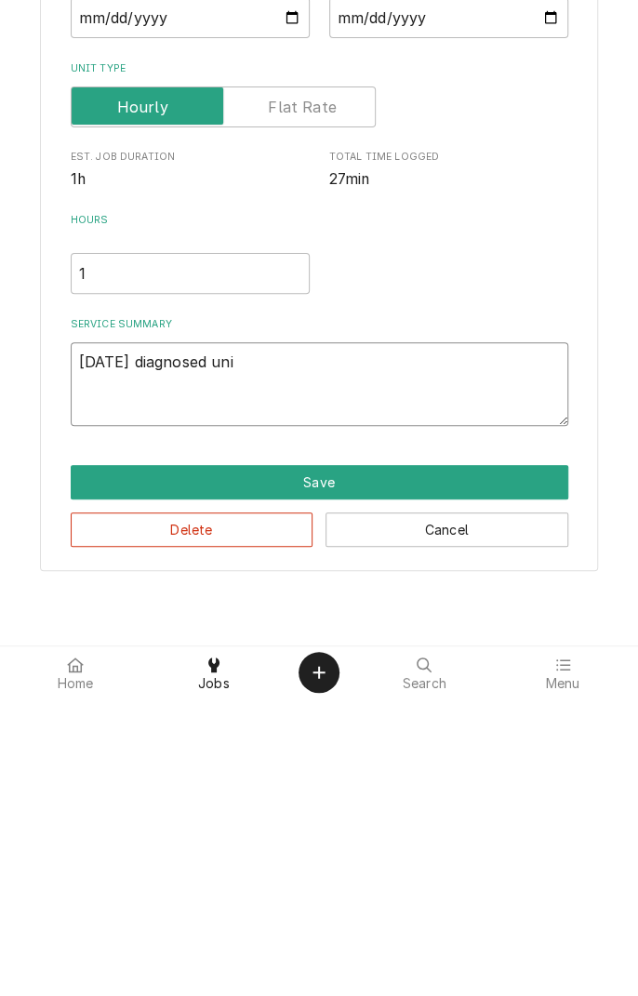
type textarea "9/2/25 diagnosed unit"
type textarea "x"
type textarea "9/2/25 diagnosed unit"
type textarea "x"
type textarea "9/2/25 diagnosed unit a"
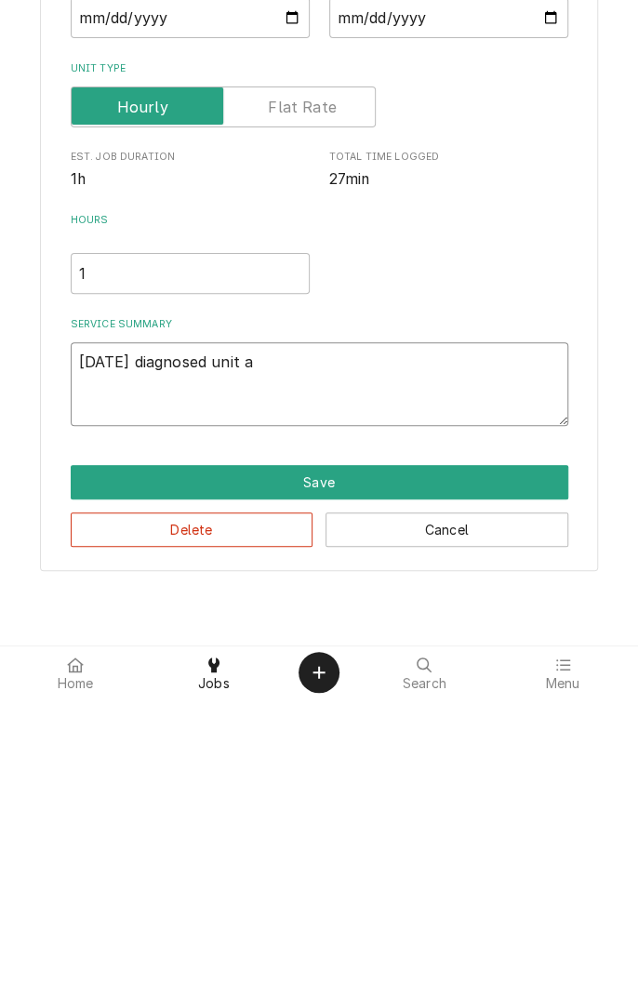
type textarea "x"
type textarea "9/2/25 diagnosed unit as"
type textarea "x"
type textarea "9/2/25 diagnosed unit as"
type textarea "x"
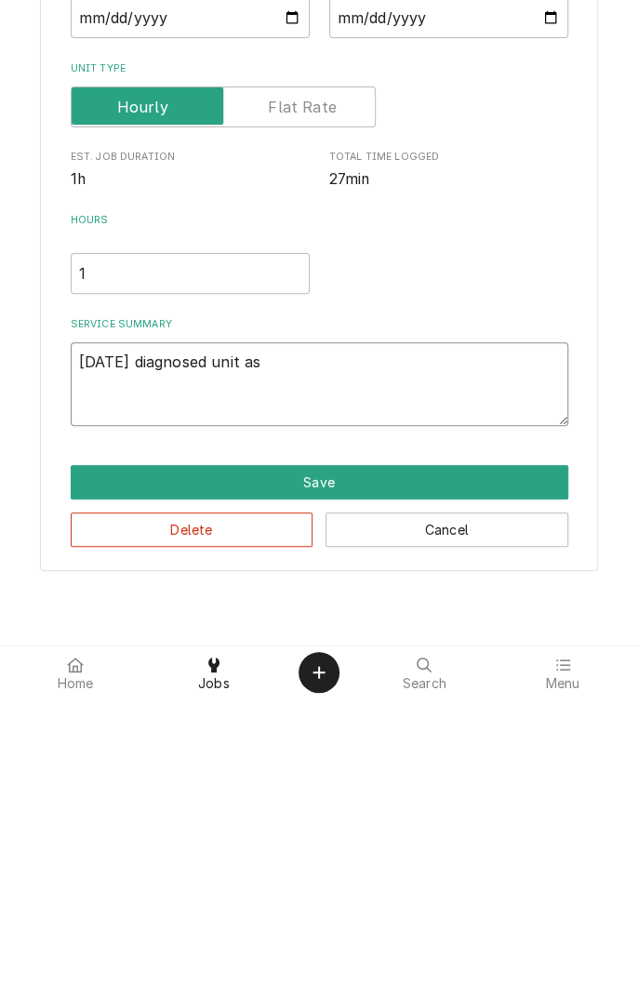
type textarea "9/2/25 diagnosed unit as m"
type textarea "x"
type textarea "9/2/25 diagnosed unit as mu"
type textarea "x"
type textarea "9/2/25 diagnosed unit as muc"
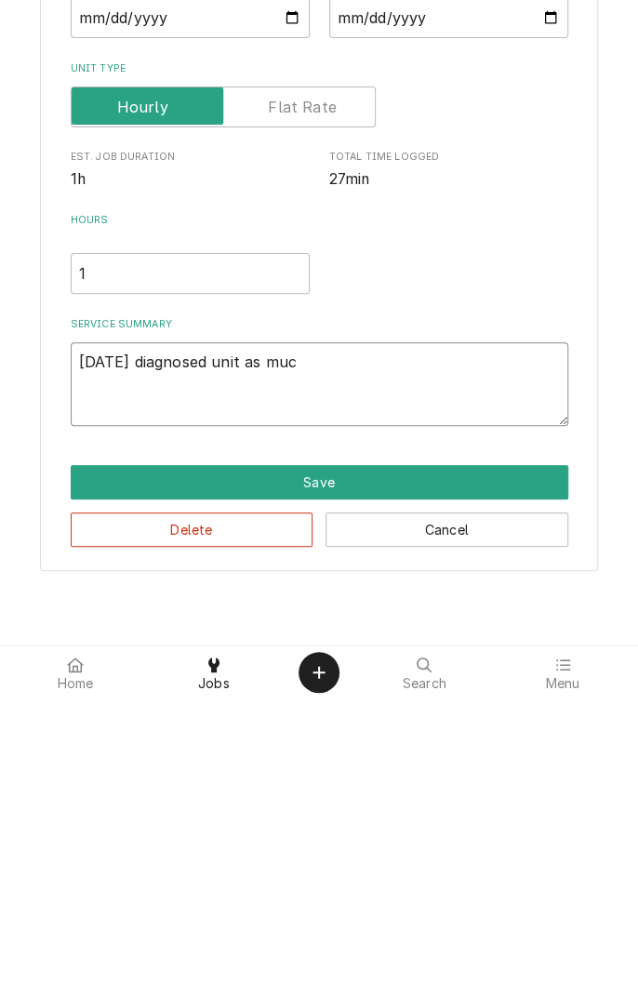
type textarea "x"
type textarea "9/2/25 diagnosed unit as much"
type textarea "x"
type textarea "9/2/25 diagnosed unit as much"
type textarea "x"
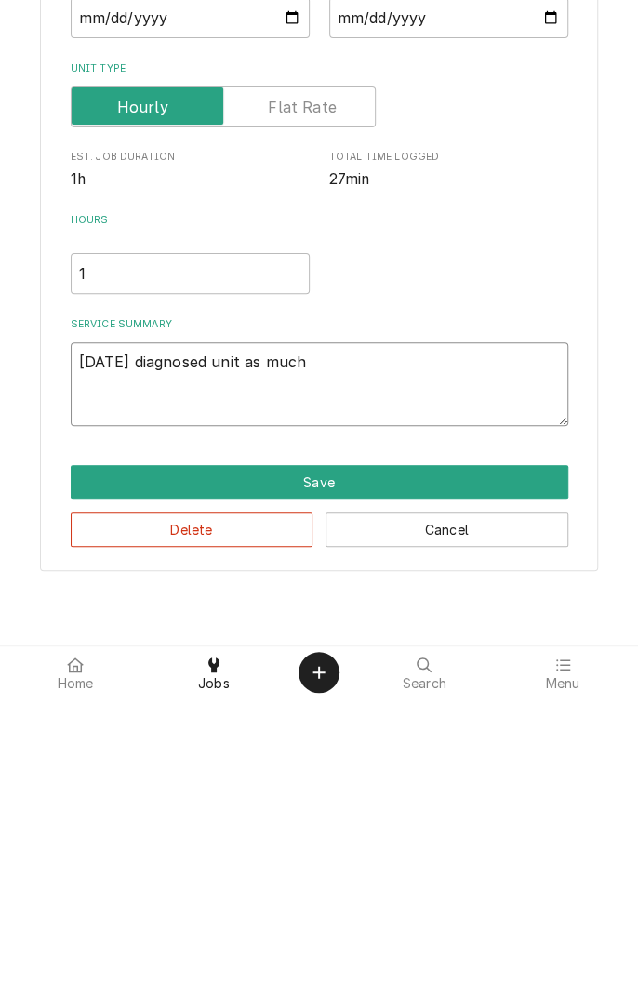
type textarea "9/2/25 diagnosed unit as much a"
type textarea "x"
type textarea "9/2/25 diagnosed unit as much as"
type textarea "x"
type textarea "9/2/25 diagnosed unit as much as"
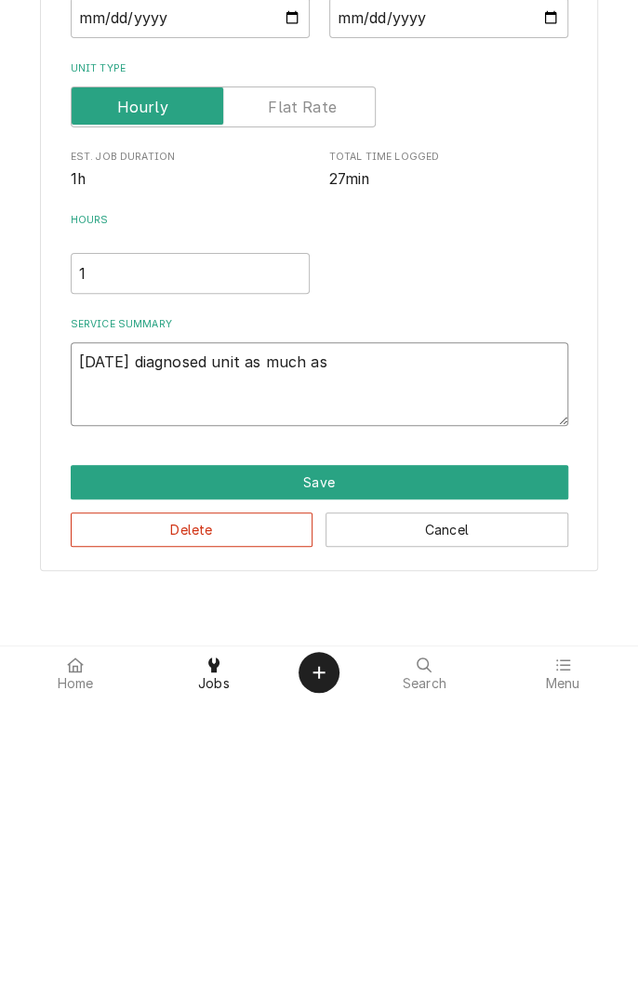
type textarea "x"
type textarea "9/2/25 diagnosed unit as much as p"
type textarea "x"
type textarea "9/2/25 diagnosed unit as much as po"
type textarea "x"
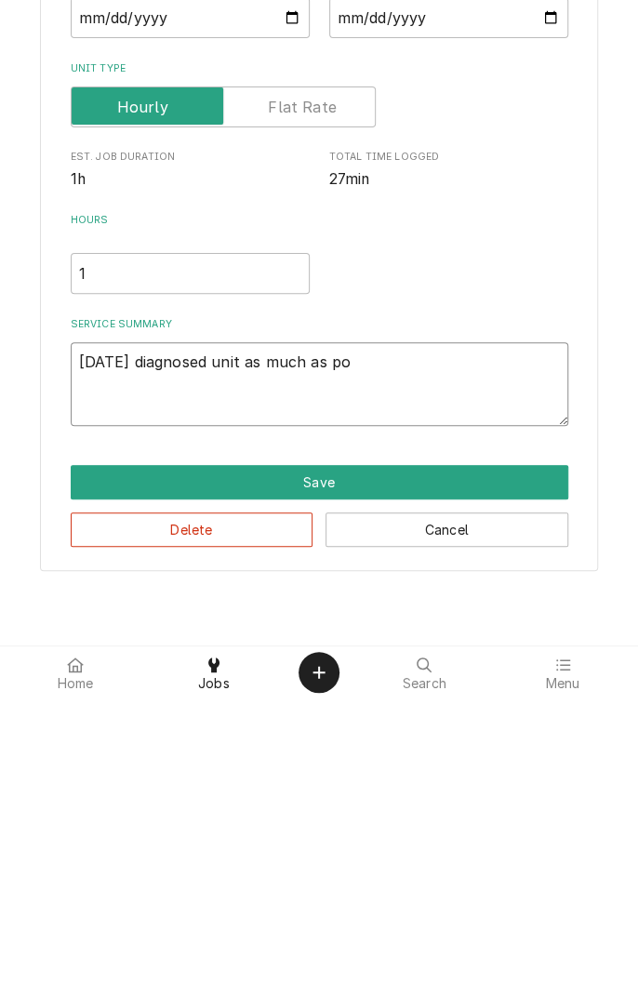
type textarea "9/2/25 diagnosed unit as much as pos"
type textarea "x"
type textarea "9/2/25 diagnosed unit as much as poss"
type textarea "x"
type textarea "9/2/25 diagnosed unit as much as possible"
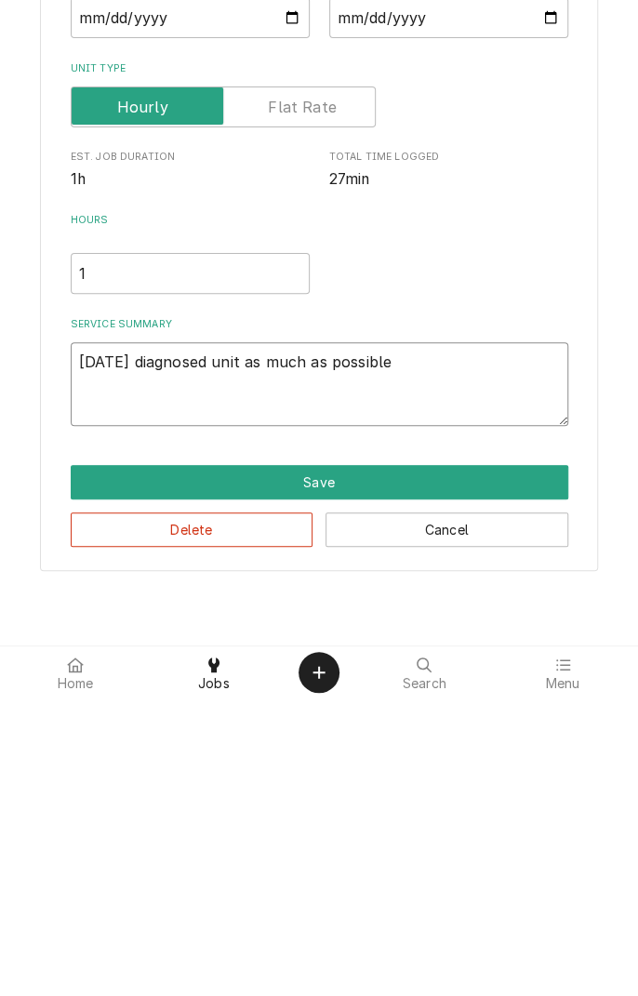
type textarea "x"
type textarea "9/2/25 diagnosed unit as much as possible g"
type textarea "x"
type textarea "9/2/25 diagnosed unit as much as possible gi"
type textarea "x"
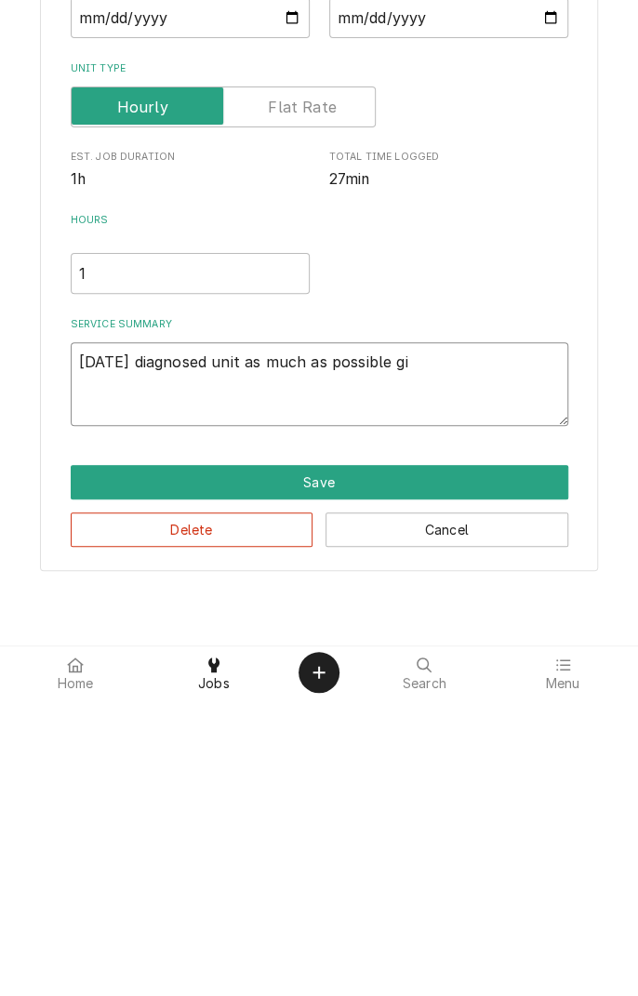
type textarea "9/2/25 diagnosed unit as much as possible giv"
type textarea "x"
type textarea "9/2/25 diagnosed unit as much as possible give"
type textarea "x"
type textarea "9/2/25 diagnosed unit as much as possible given"
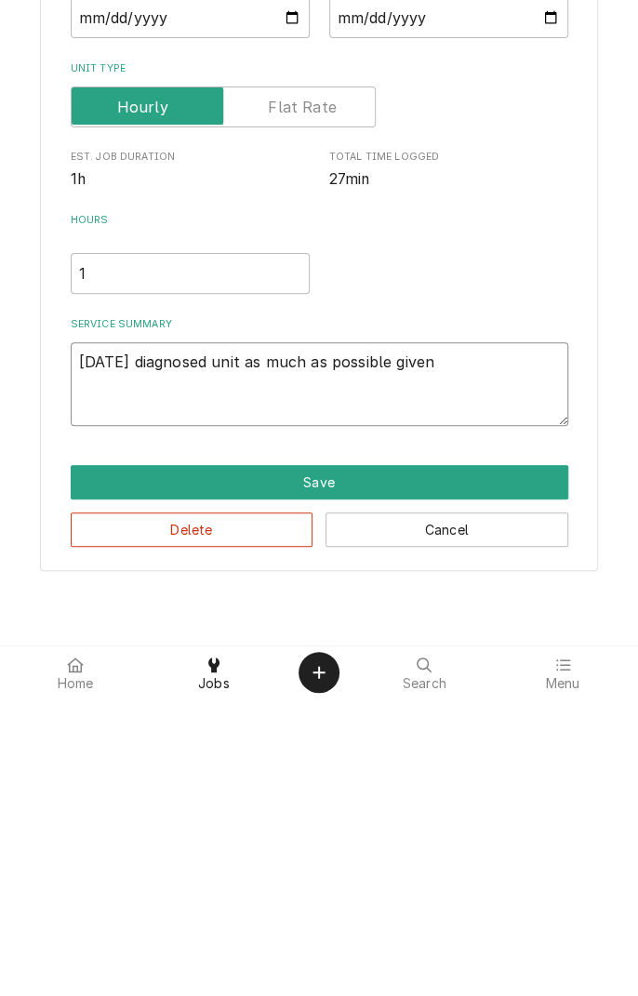
type textarea "x"
type textarea "9/2/25 diagnosed unit as much as possible given"
type textarea "x"
type textarea "9/2/25 diagnosed unit as much as possible given l"
type textarea "x"
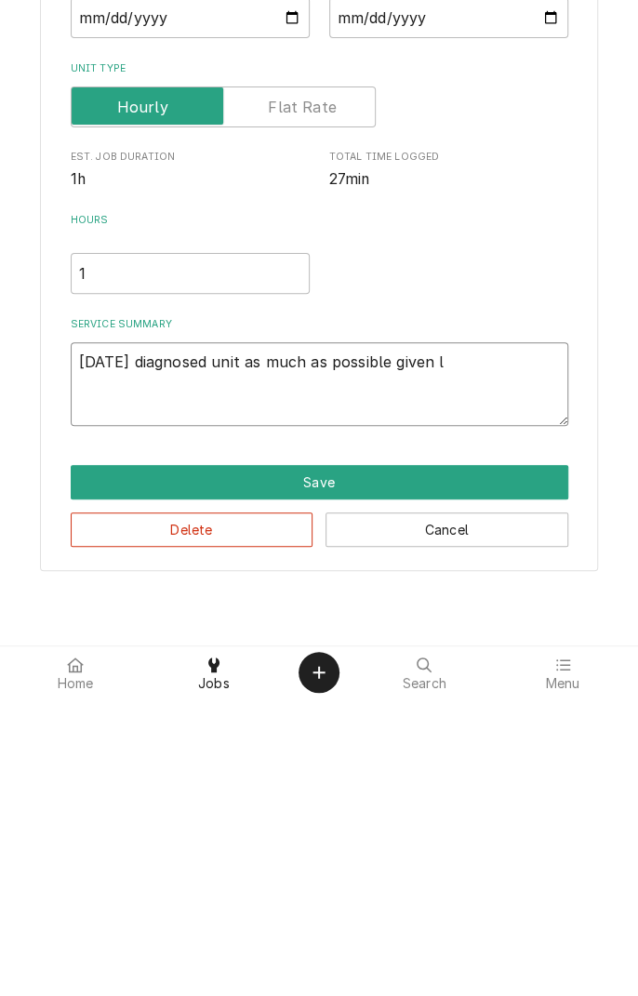
type textarea "9/2/25 diagnosed unit as much as possible given lo"
type textarea "x"
type textarea "9/2/25 diagnosed unit as much as possible given loc"
type textarea "x"
type textarea "9/2/25 diagnosed unit as much as possible given loca"
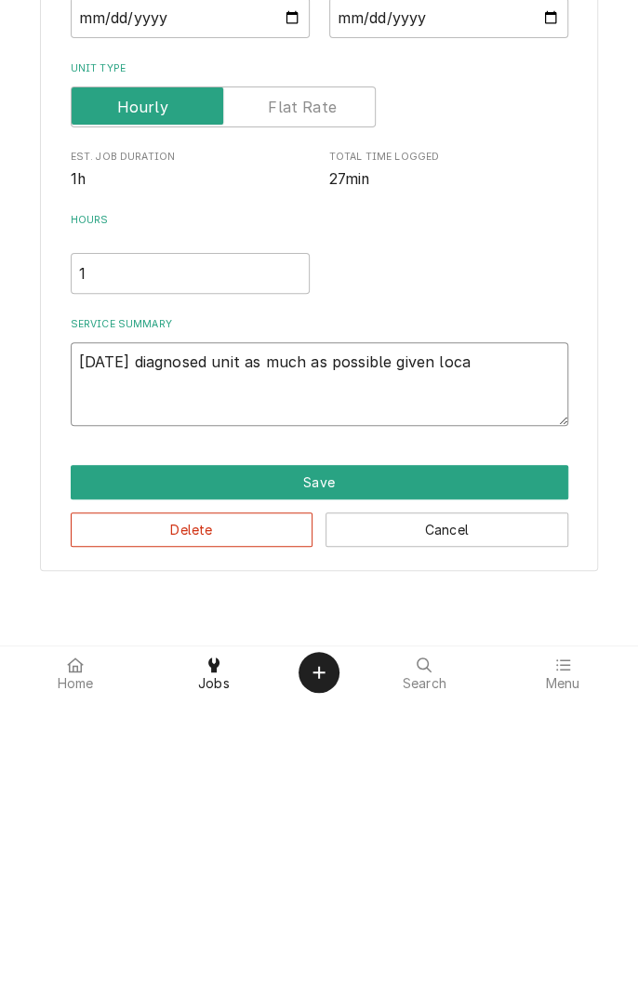
type textarea "x"
type textarea "9/2/25 diagnosed unit as much as possible given locat"
type textarea "x"
type textarea "9/2/25 diagnosed unit as much as possible given locati"
type textarea "x"
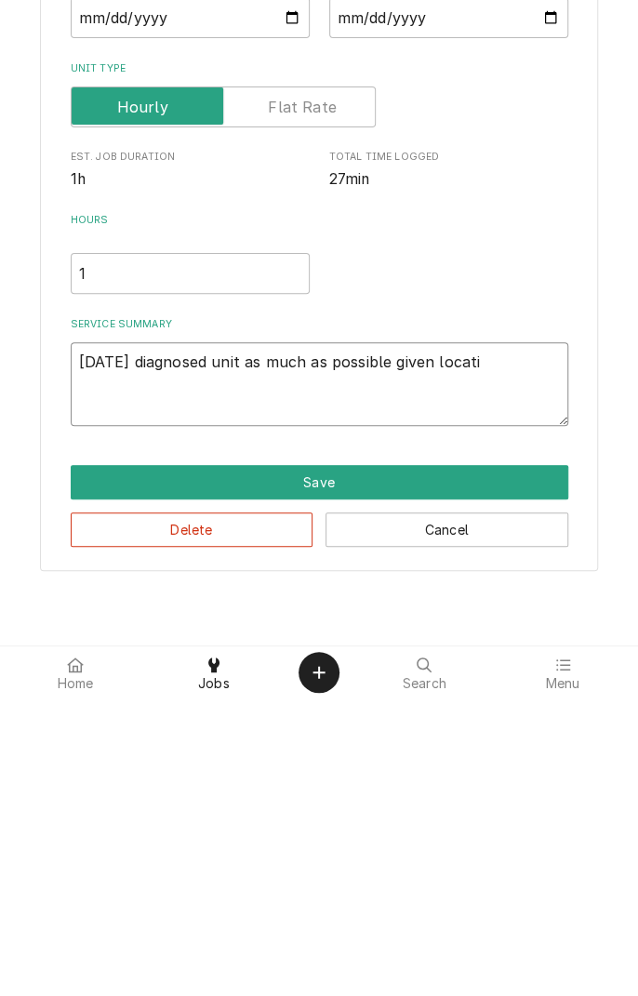
type textarea "9/2/25 diagnosed unit as much as possible given locatio"
type textarea "x"
type textarea "9/2/25 diagnosed unit as much as possible given location"
type textarea "x"
type textarea "9/2/25 diagnosed unit as much as possible given location"
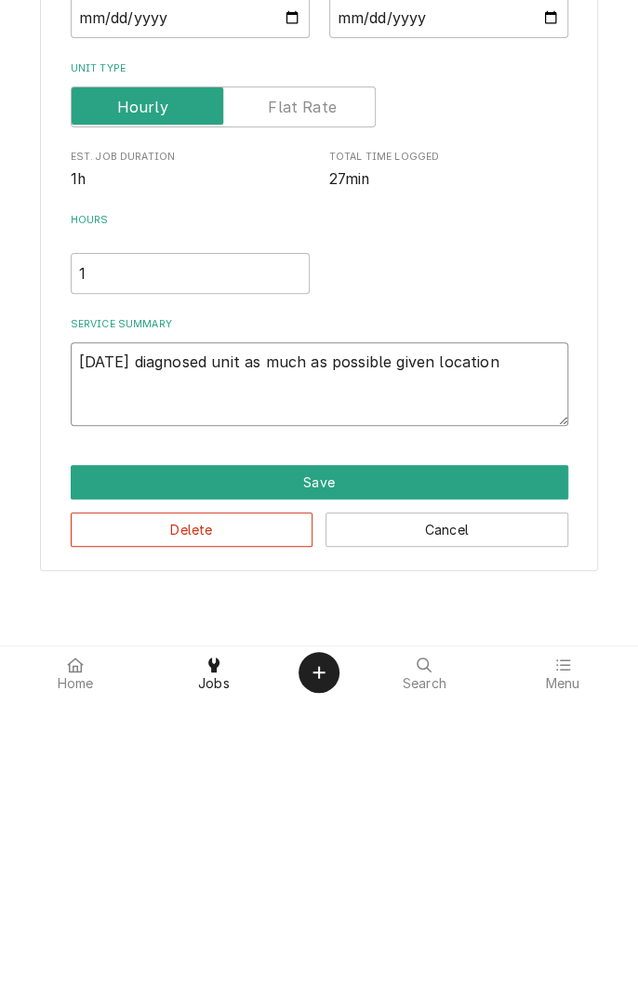
type textarea "x"
type textarea "9/2/25 diagnosed unit as much as possible given location a"
type textarea "x"
type textarea "9/2/25 diagnosed unit as much as possible given location an"
type textarea "x"
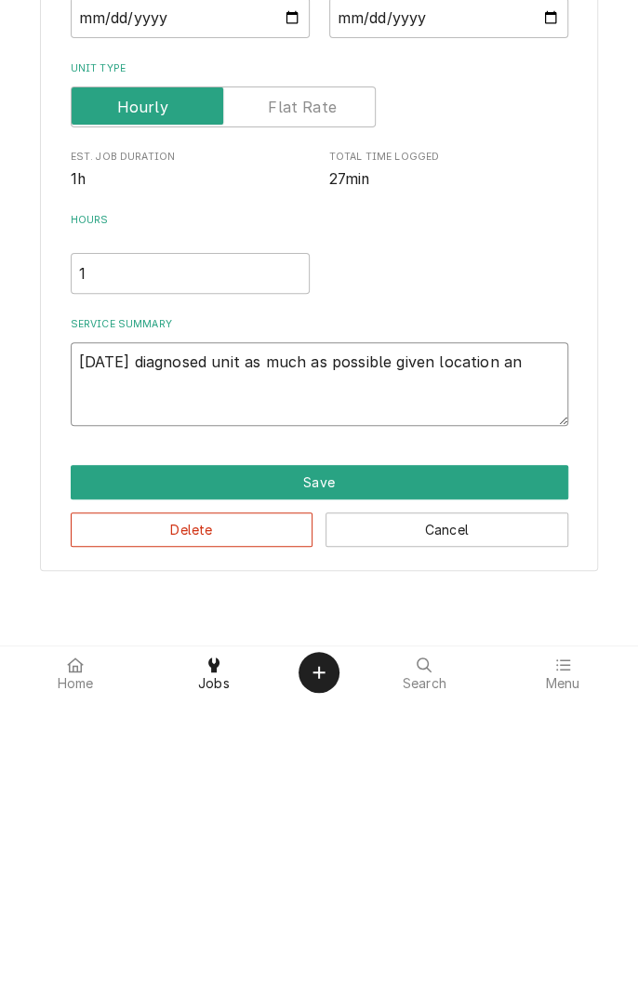
type textarea "9/2/25 diagnosed unit as much as possible given location and"
type textarea "x"
type textarea "9/2/25 diagnosed unit as much as possible given location and"
type textarea "x"
type textarea "9/2/25 diagnosed unit as much as possible given location and i"
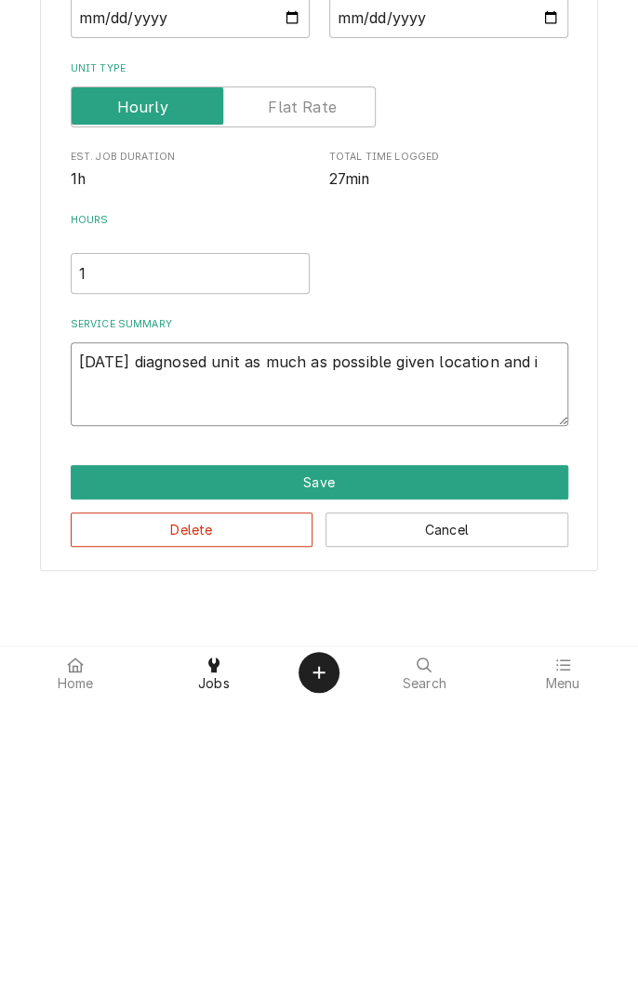
type textarea "x"
type textarea "9/2/25 diagnosed unit as much as possible given location and in"
type textarea "x"
type textarea "9/2/25 diagnosed unit as much as possible given location and in"
type textarea "x"
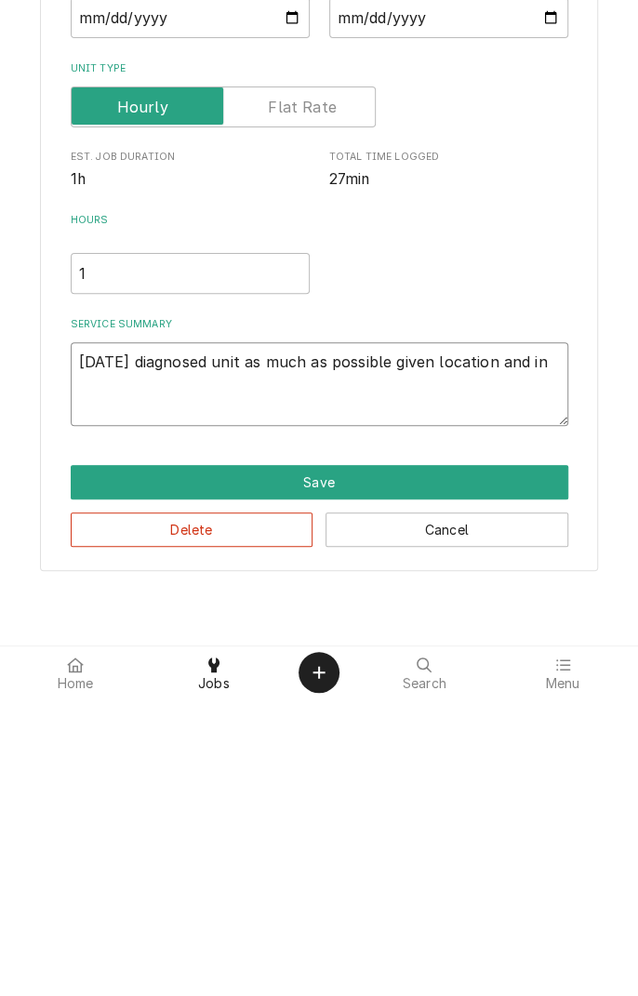
type textarea "9/2/25 diagnosed unit as much as possible given location and in u"
type textarea "x"
type textarea "9/2/25 diagnosed unit as much as possible given location and in us"
type textarea "x"
type textarea "9/2/25 diagnosed unit as much as possible given location and in use"
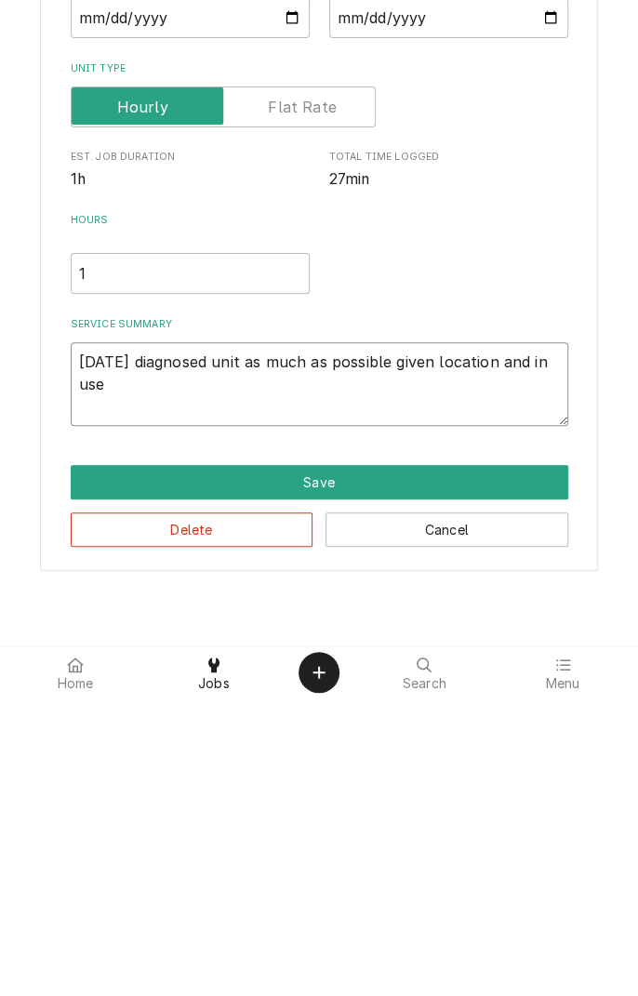
type textarea "x"
type textarea "9/2/25 diagnosed unit as much as possible given location and in use."
type textarea "x"
type textarea "9/2/25 diagnosed unit as much as possible given location and in use."
type textarea "x"
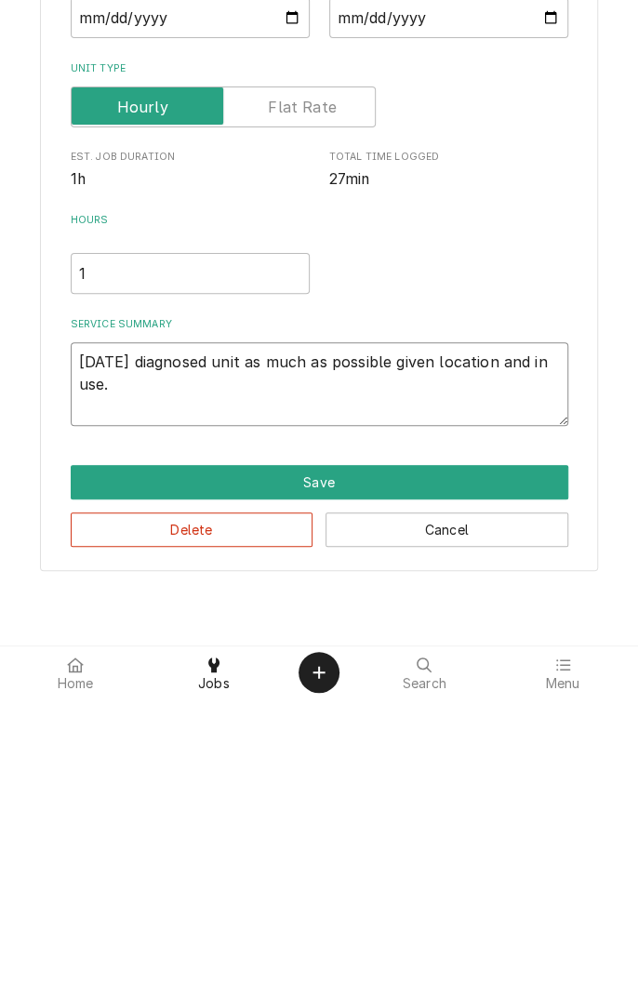
type textarea "9/2/25 diagnosed unit as much as possible given location and in use. U"
type textarea "x"
type textarea "9/2/25 diagnosed unit as much as possible given location and in use. Un"
type textarea "x"
type textarea "9/2/25 diagnosed unit as much as possible given location and in use. Uni"
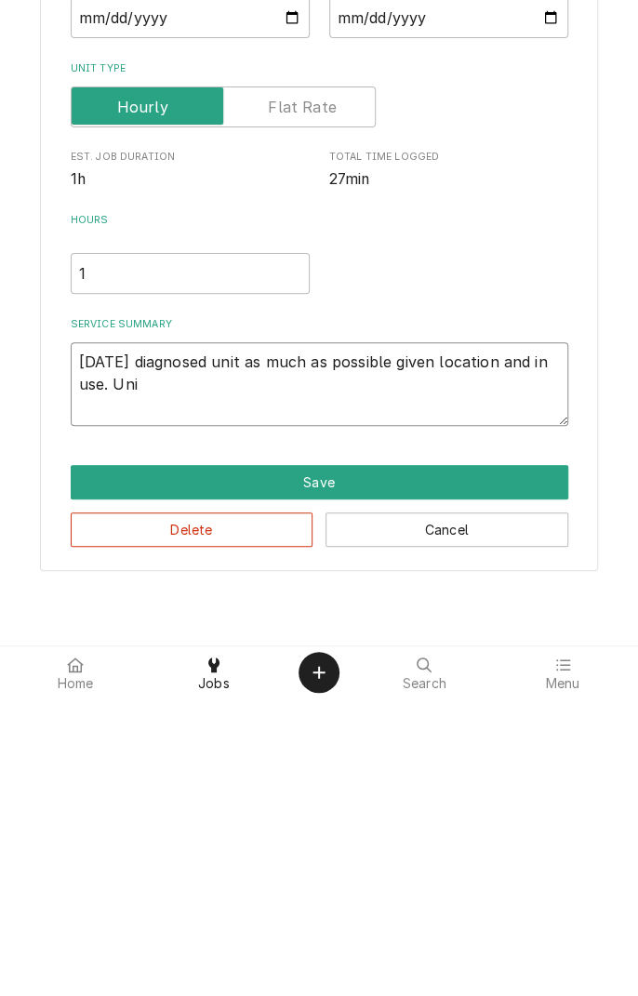
type textarea "x"
type textarea "9/2/25 diagnosed unit as much as possible given location and in use. Unit"
type textarea "x"
type textarea "9/2/25 diagnosed unit as much as possible given location and in use. Unit"
type textarea "x"
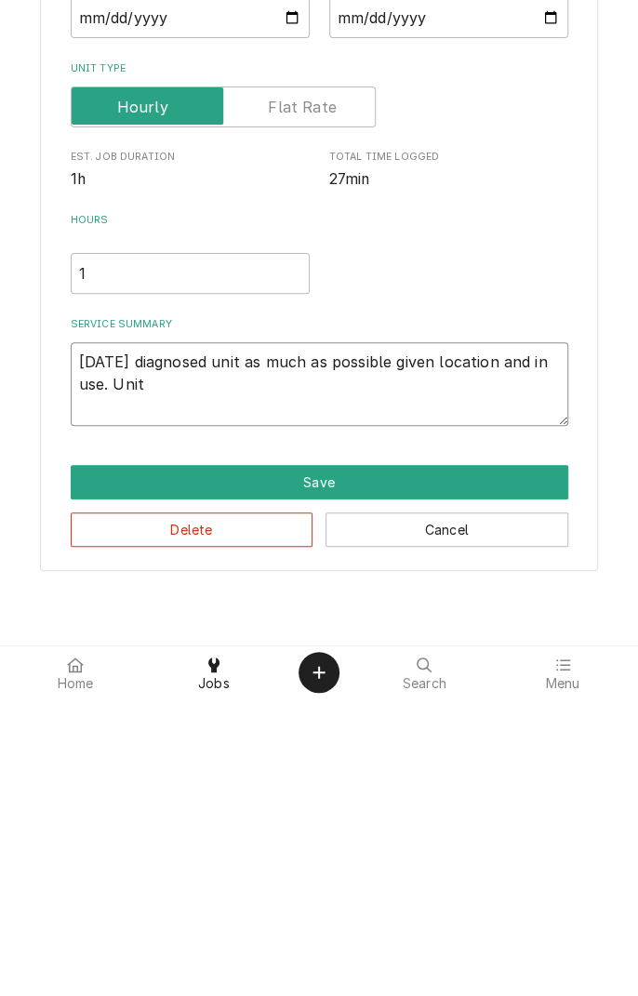
type textarea "9/2/25 diagnosed unit as much as possible given location and in use. Unit c"
type textarea "x"
type textarea "9/2/25 diagnosed unit as much as possible given location and in use. Unit cu"
type textarea "x"
type textarea "9/2/25 diagnosed unit as much as possible given location and in use. Unit cur"
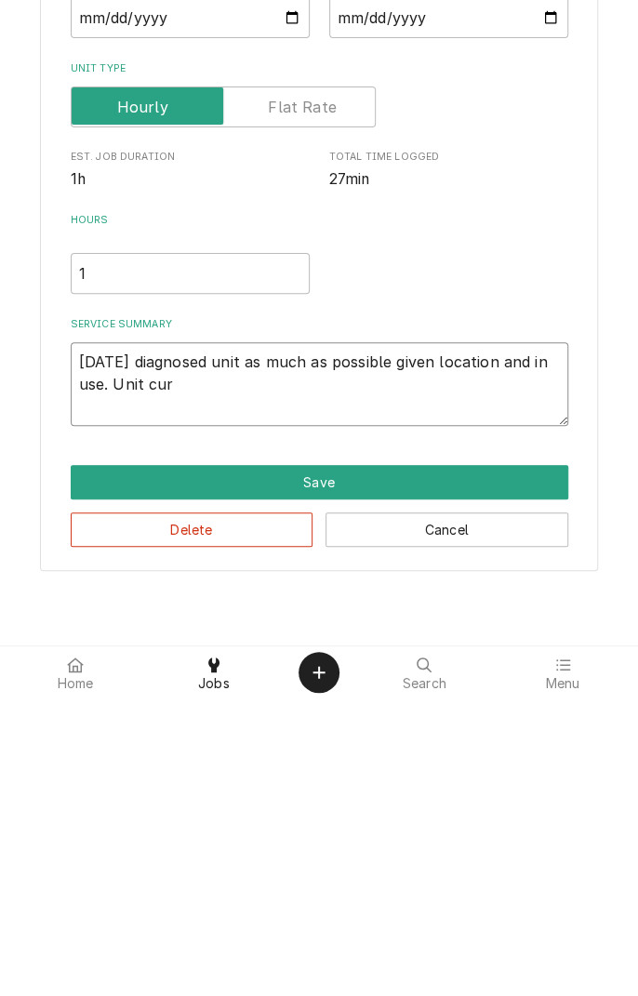
type textarea "x"
type textarea "9/2/25 diagnosed unit as much as possible given location and in use. Unit curr"
type textarea "x"
type textarea "9/2/25 diagnosed unit as much as possible given location and in use. Unit curre…"
type textarea "x"
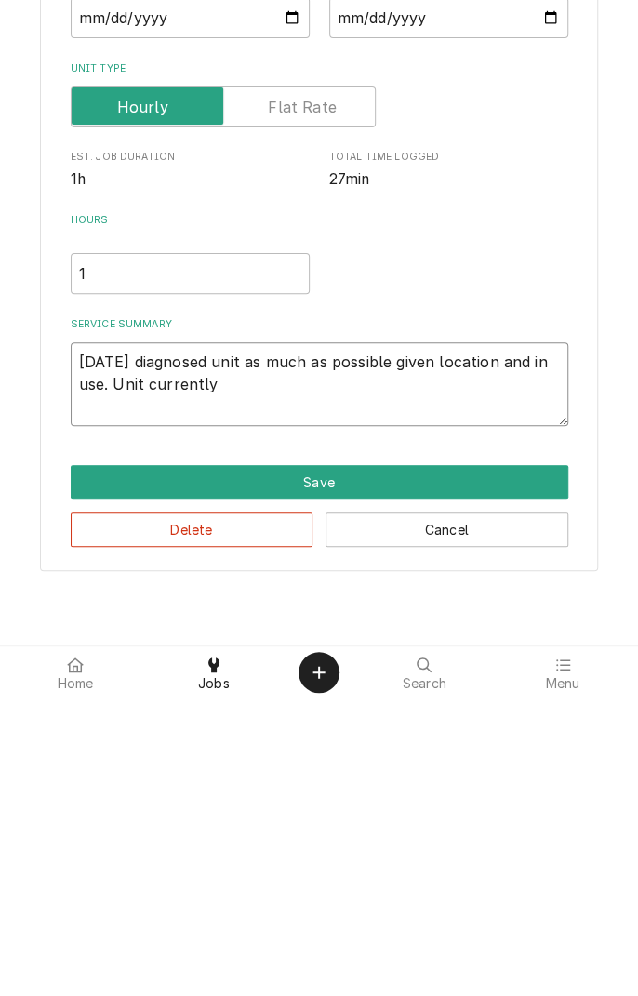
type textarea "9/2/25 diagnosed unit as much as possible given location and in use. Unit curre…"
type textarea "x"
type textarea "9/2/25 diagnosed unit as much as possible given location and in use. Unit curre…"
type textarea "x"
type textarea "9/2/25 diagnosed unit as much as possible given location and in use. Unit curre…"
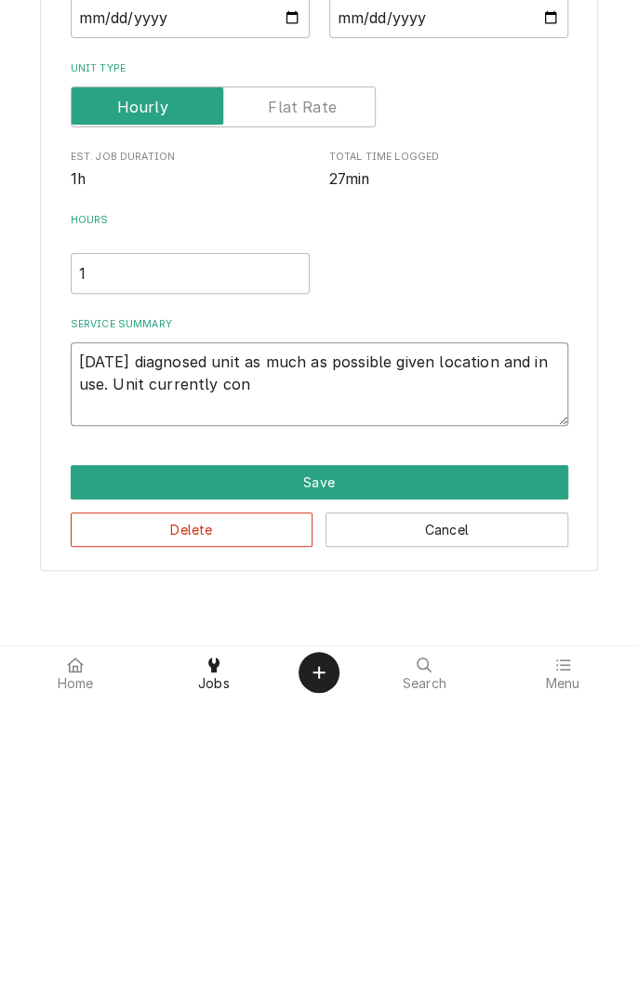
type textarea "x"
type textarea "9/2/25 diagnosed unit as much as possible given location and in use. Unit curre…"
type textarea "x"
type textarea "9/2/25 diagnosed unit as much as possible given location and in use. Unit curre…"
type textarea "x"
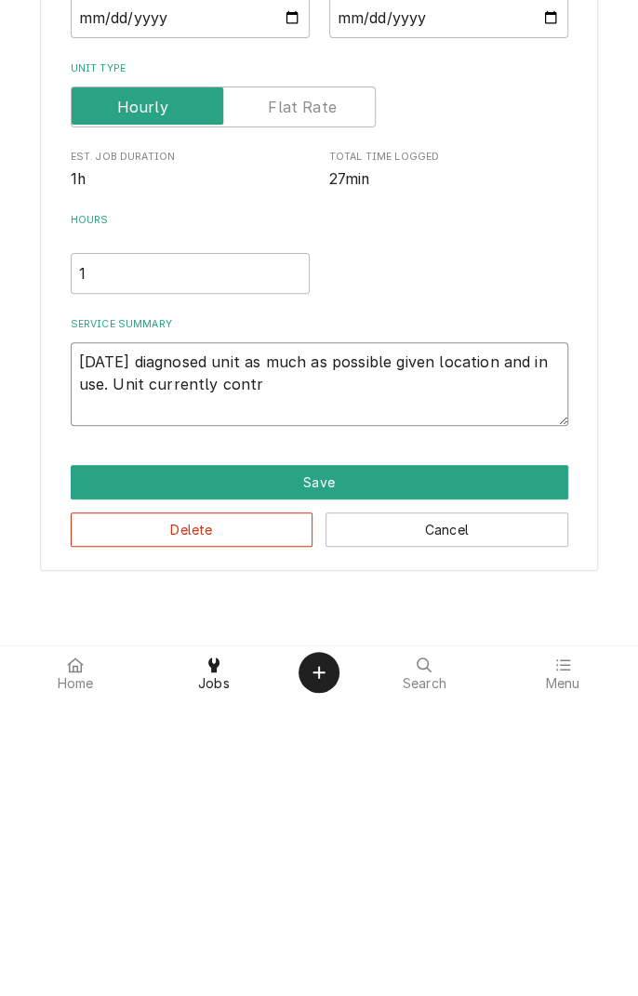
type textarea "9/2/25 diagnosed unit as much as possible given location and in use. Unit curre…"
type textarea "x"
type textarea "9/2/25 diagnosed unit as much as possible given location and in use. Unit curre…"
type textarea "x"
type textarea "9/2/25 diagnosed unit as much as possible given location and in use. Unit curre…"
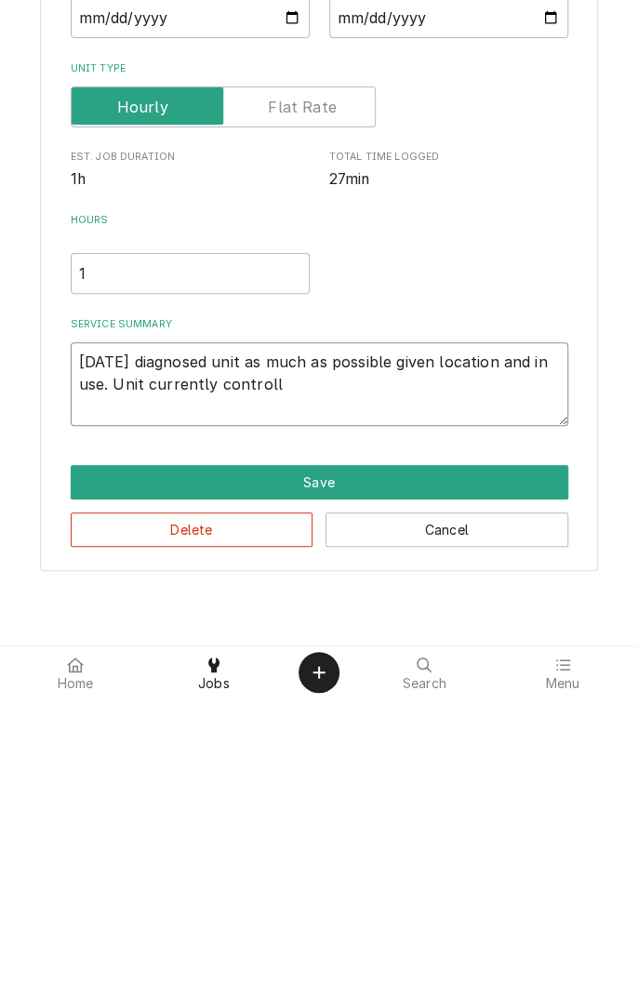
type textarea "x"
type textarea "9/2/25 diagnosed unit as much as possible given location and in use. Unit curre…"
type textarea "x"
type textarea "9/2/25 diagnosed unit as much as possible given location and in use. Unit curre…"
type textarea "x"
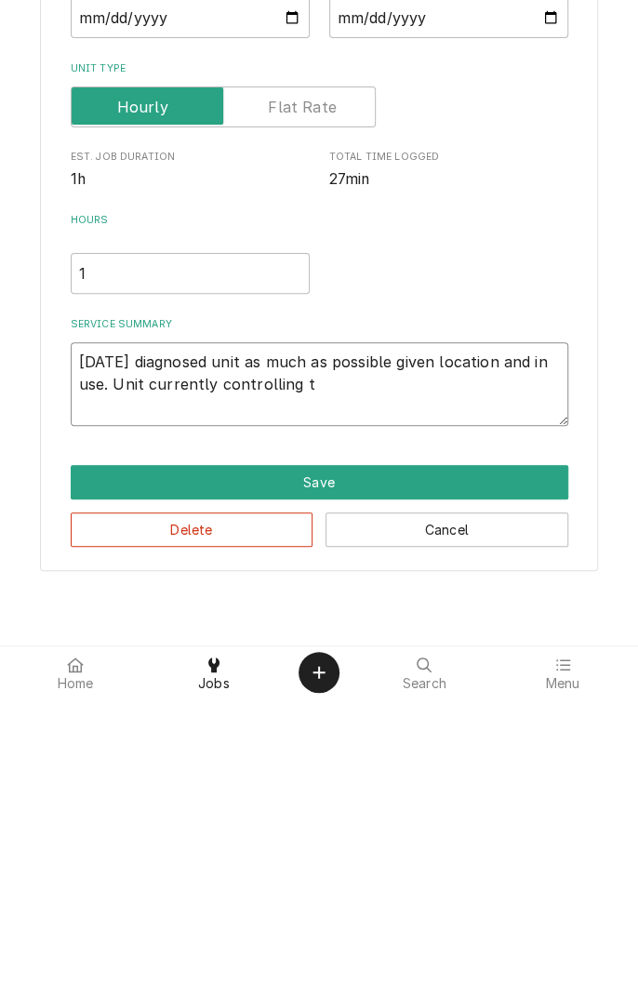
type textarea "9/2/25 diagnosed unit as much as possible given location and in use. Unit curre…"
type textarea "x"
type textarea "9/2/25 diagnosed unit as much as possible given location and in use. Unit curre…"
type textarea "x"
type textarea "9/2/25 diagnosed unit as much as possible given location and in use. Unit curre…"
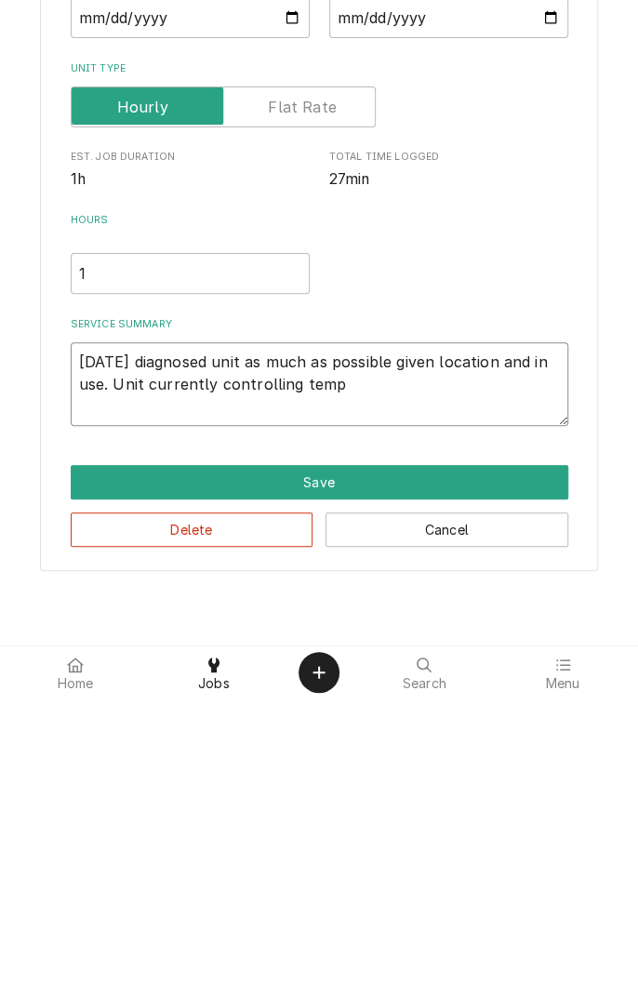
type textarea "x"
type textarea "9/2/25 diagnosed unit as much as possible given location and in use. Unit curre…"
type textarea "x"
type textarea "9/2/25 diagnosed unit as much as possible given location and in use. Unit curre…"
type textarea "x"
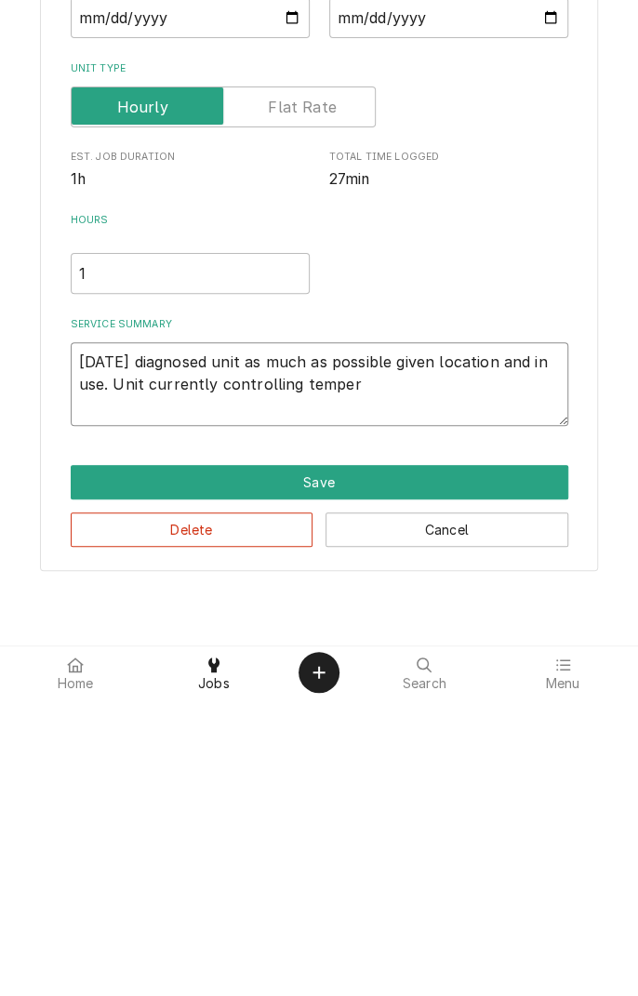
type textarea "9/2/25 diagnosed unit as much as possible given location and in use. Unit curre…"
type textarea "x"
type textarea "9/2/25 diagnosed unit as much as possible given location and in use. Unit curre…"
type textarea "x"
type textarea "9/2/25 diagnosed unit as much as possible given location and in use. Unit curre…"
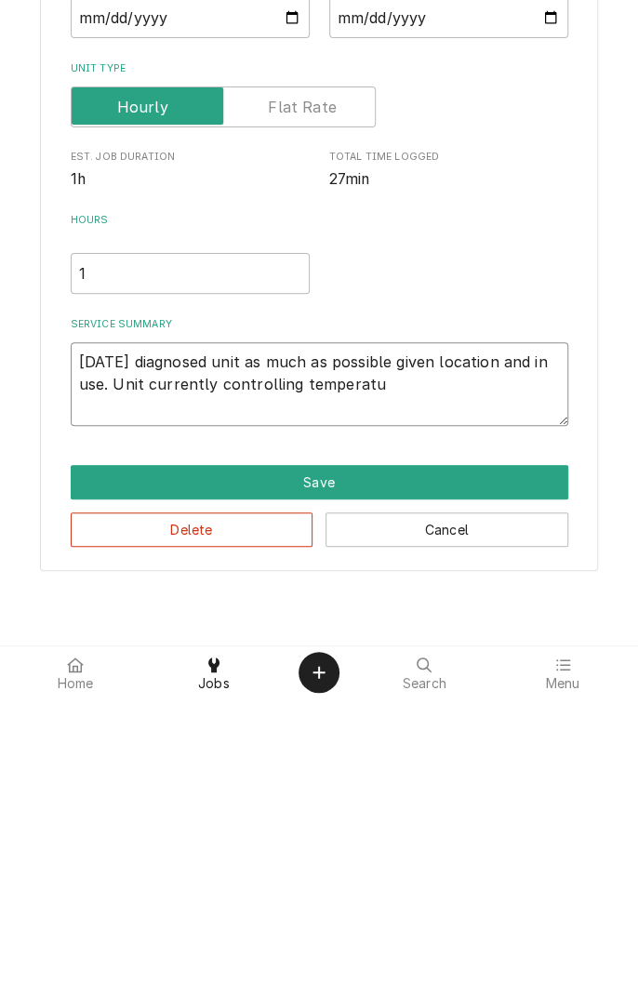
type textarea "x"
type textarea "9/2/25 diagnosed unit as much as possible given location and in use. Unit curre…"
type textarea "x"
type textarea "9/2/25 diagnosed unit as much as possible given location and in use. Unit curre…"
type textarea "x"
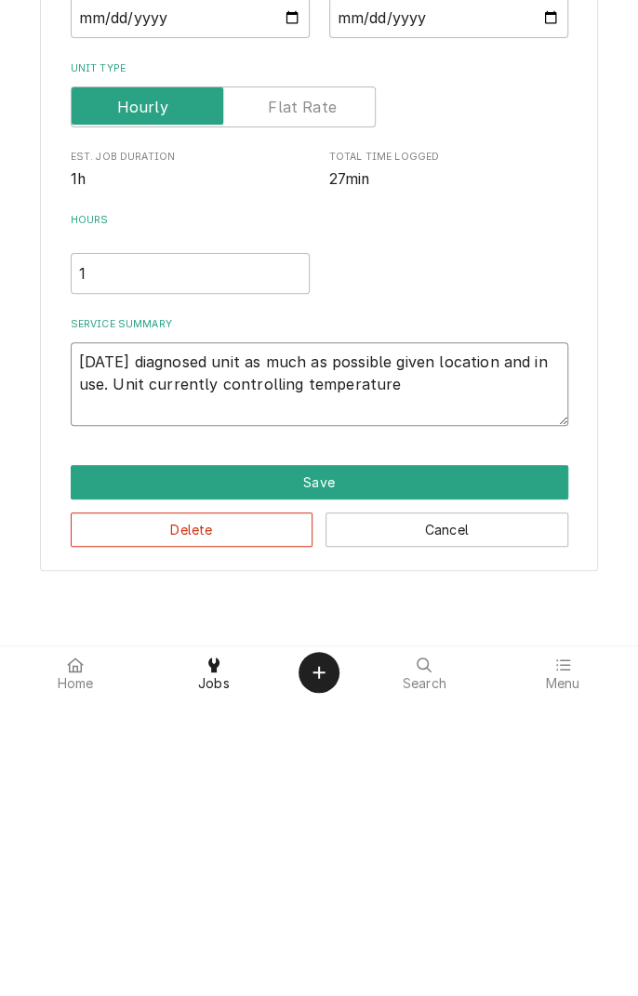
type textarea "9/2/25 diagnosed unit as much as possible given location and in use. Unit curre…"
type textarea "x"
type textarea "9/2/25 diagnosed unit as much as possible given location and in use. Unit curre…"
type textarea "x"
type textarea "9/2/25 diagnosed unit as much as possible given location and in use. Unit curre…"
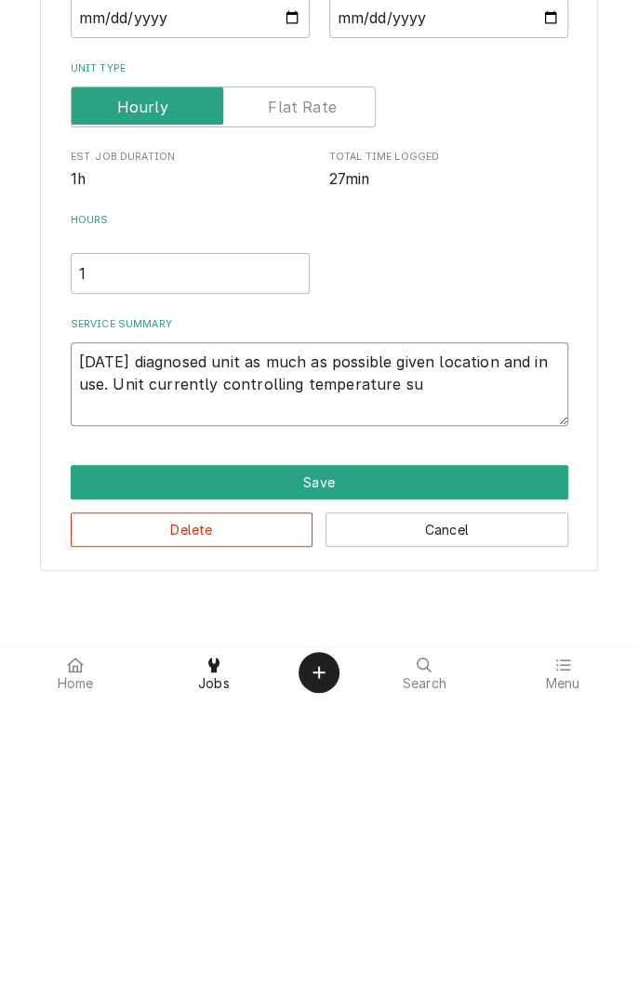
type textarea "x"
type textarea "9/2/25 diagnosed unit as much as possible given location and in use. Unit curre…"
type textarea "x"
type textarea "9/2/25 diagnosed unit as much as possible given location and in use. Unit curre…"
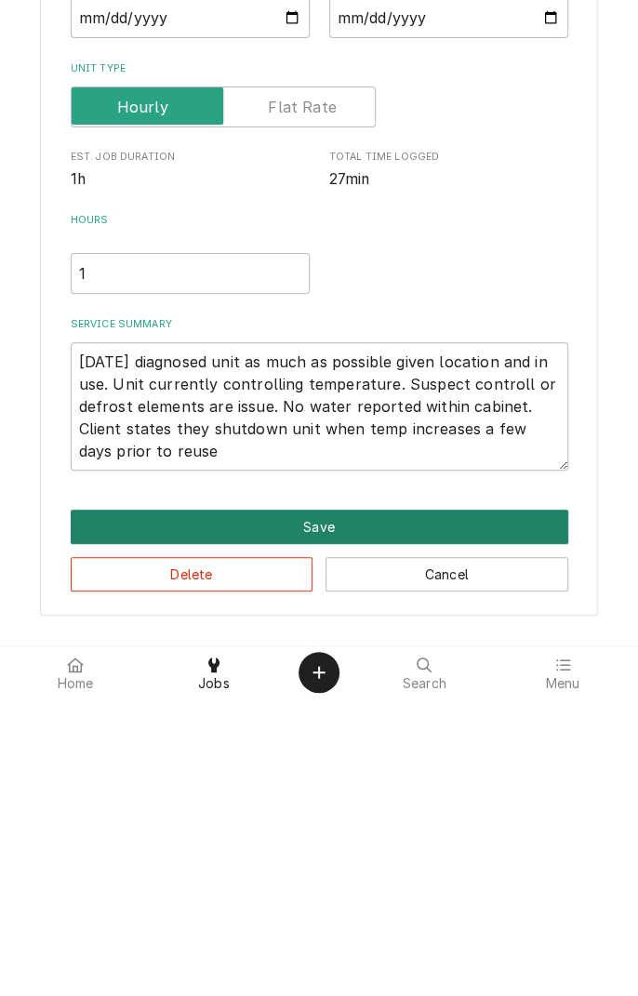
click at [324, 834] on button "Save" at bounding box center [320, 824] width 498 height 34
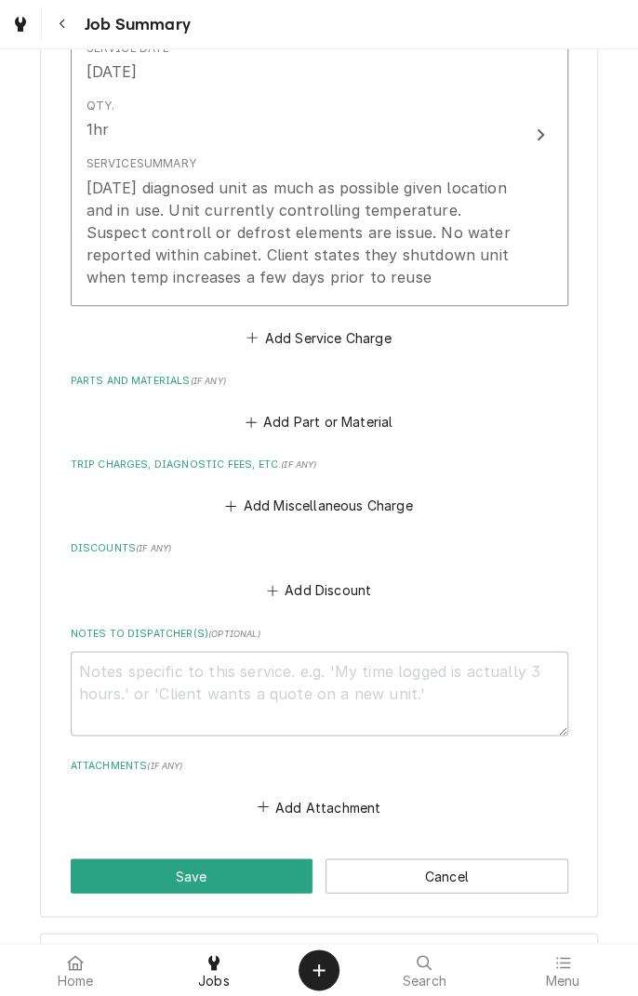
scroll to position [569, 0]
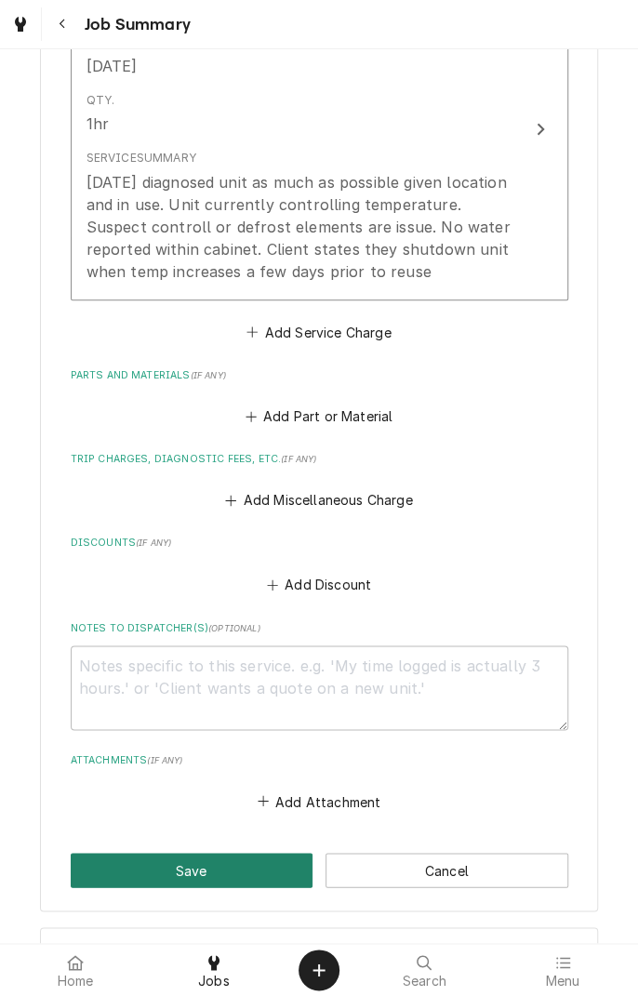
click at [218, 876] on button "Save" at bounding box center [192, 870] width 243 height 34
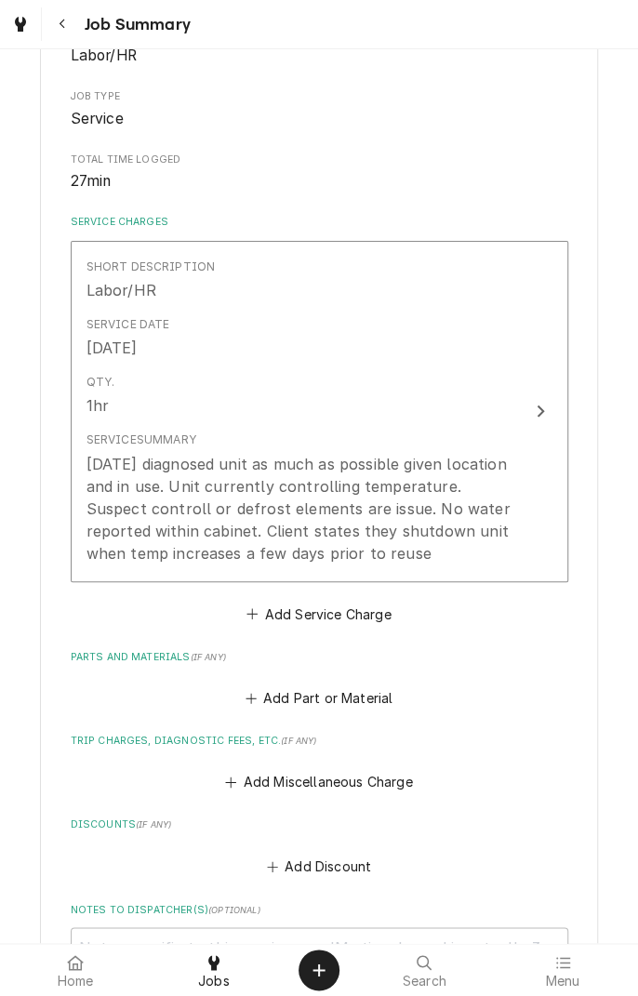
scroll to position [183, 0]
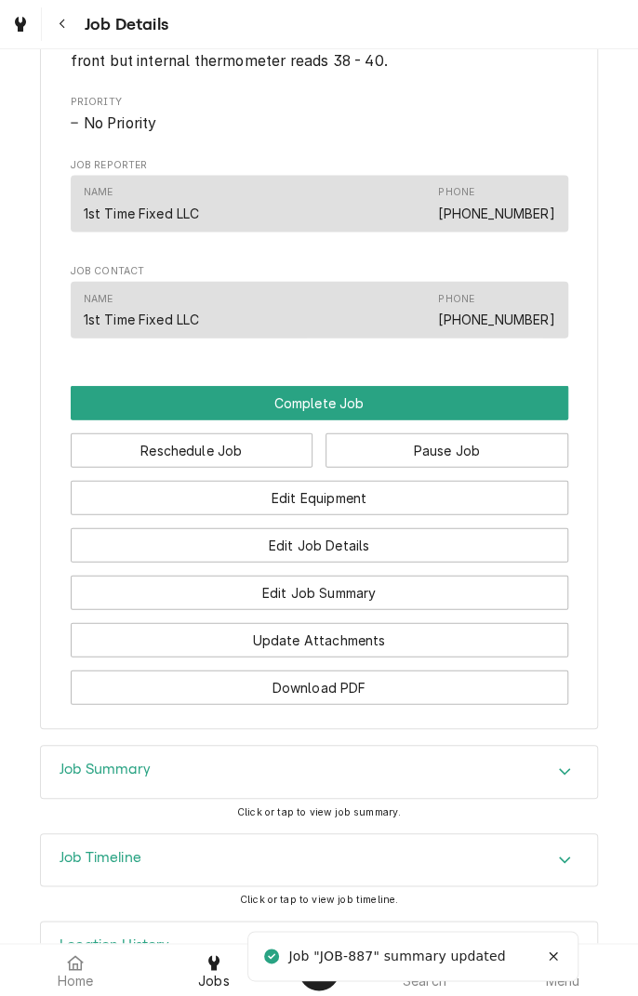
scroll to position [1261, 0]
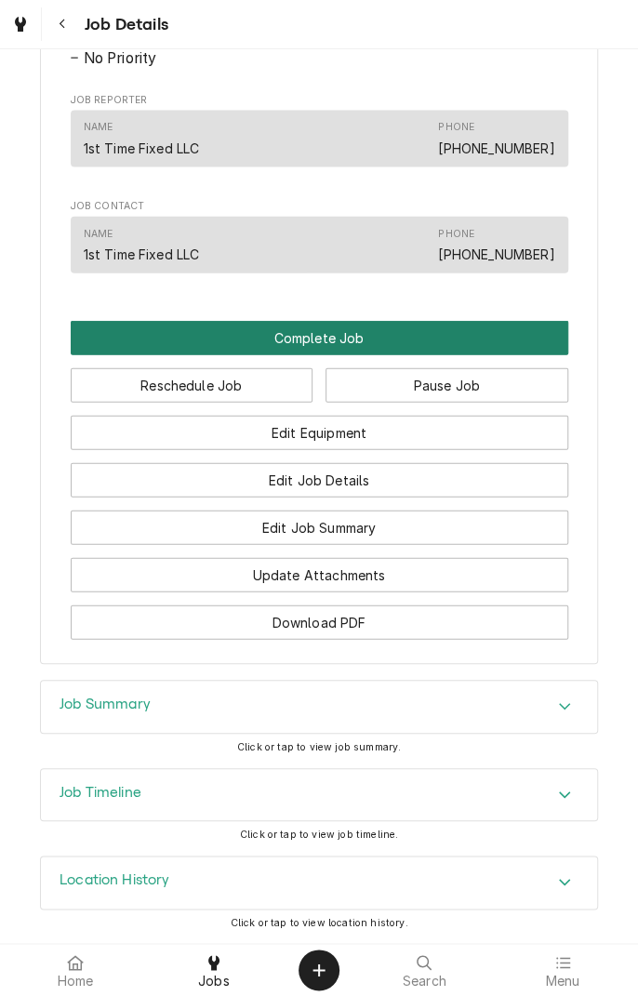
click at [327, 352] on button "Complete Job" at bounding box center [320, 338] width 498 height 34
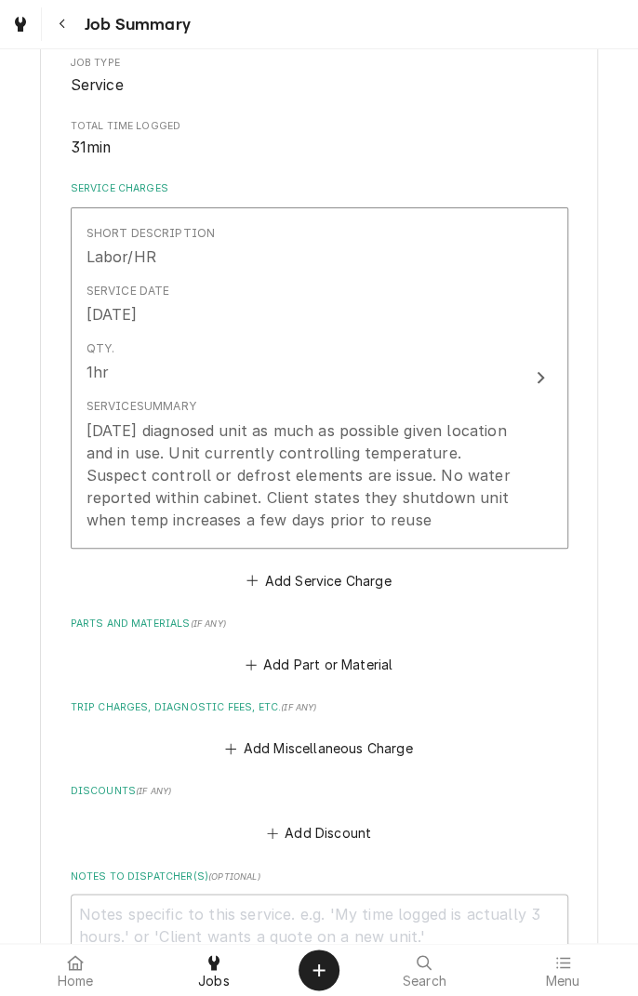
scroll to position [328, 0]
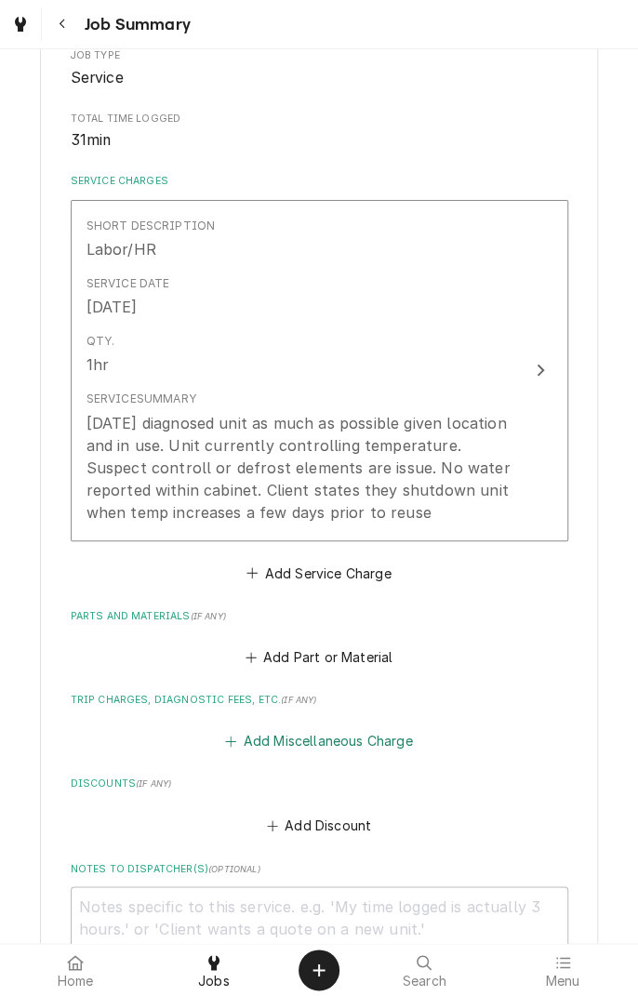
click at [324, 734] on button "Add Miscellaneous Charge" at bounding box center [318, 741] width 193 height 26
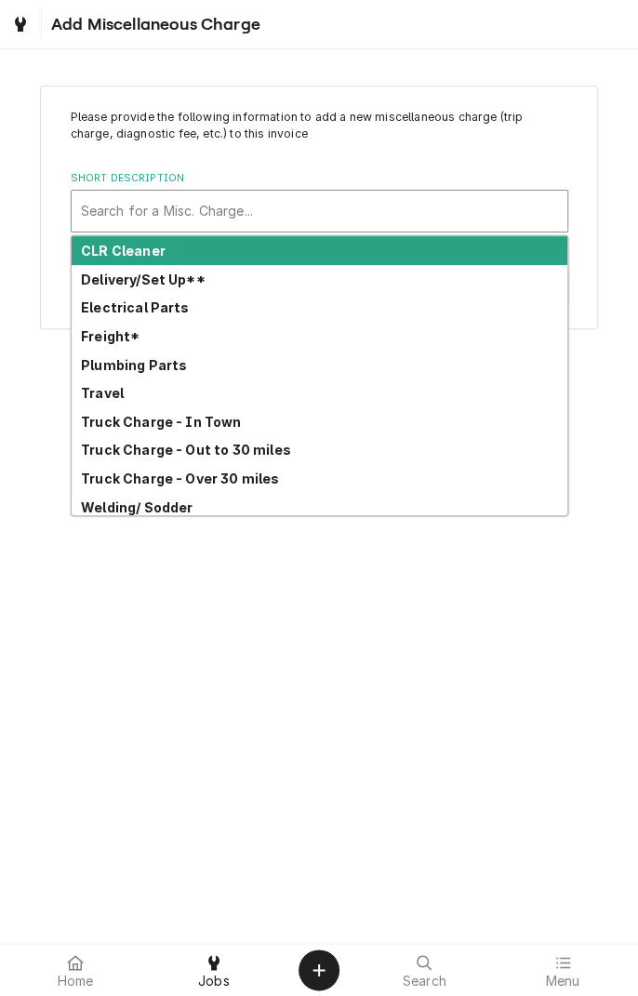
click at [208, 420] on strong "Truck Charge - In Town" at bounding box center [161, 422] width 161 height 16
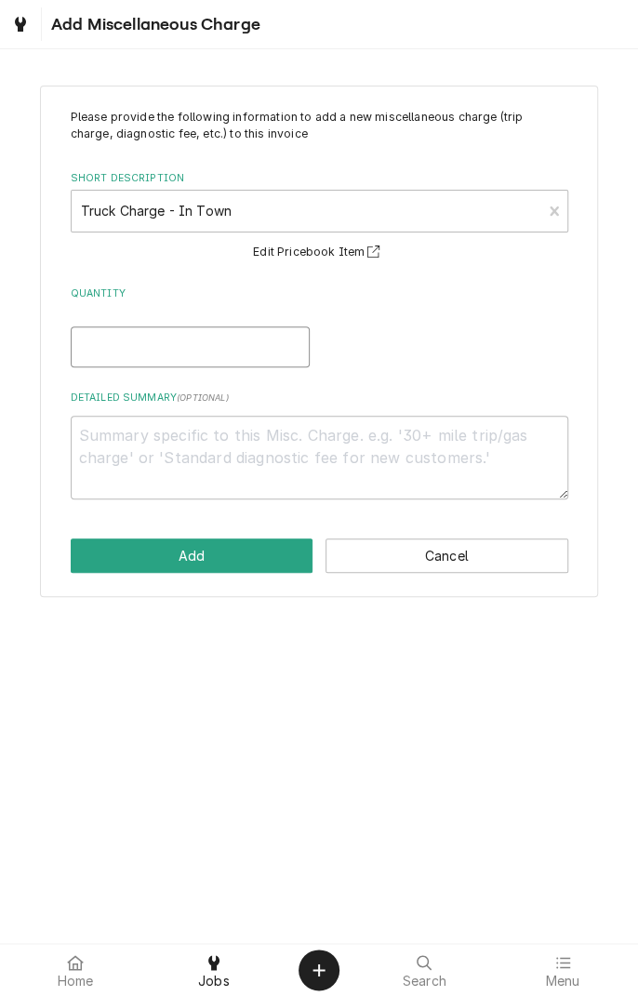
click at [177, 353] on input "Quantity" at bounding box center [190, 347] width 239 height 41
type textarea "x"
type input "1"
type textarea "x"
type input "1"
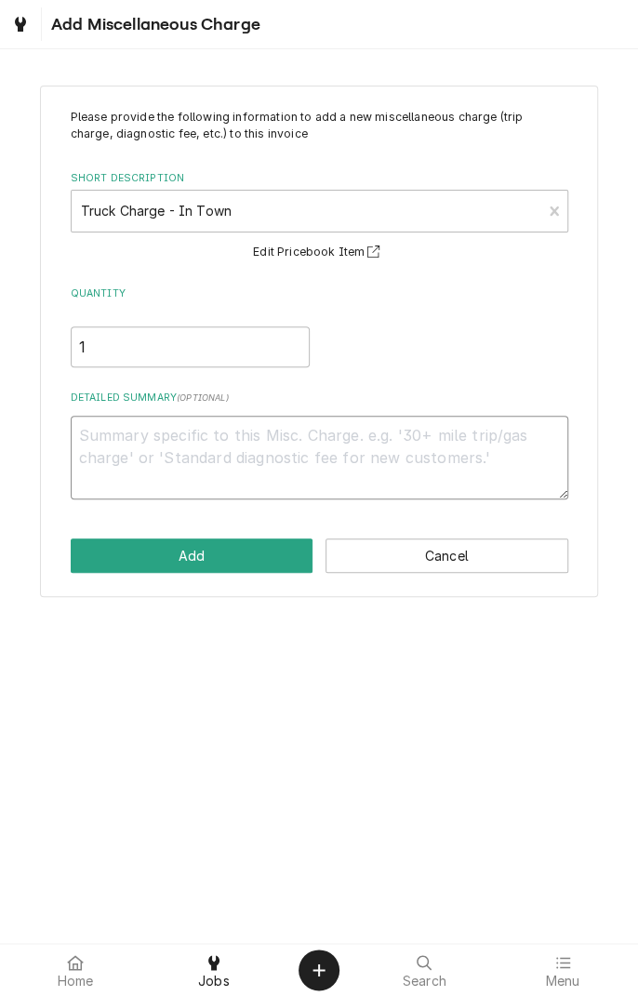
click at [281, 439] on textarea "Detailed Summary ( optional )" at bounding box center [320, 458] width 498 height 84
type textarea "x"
type textarea "9"
type textarea "x"
type textarea "9/"
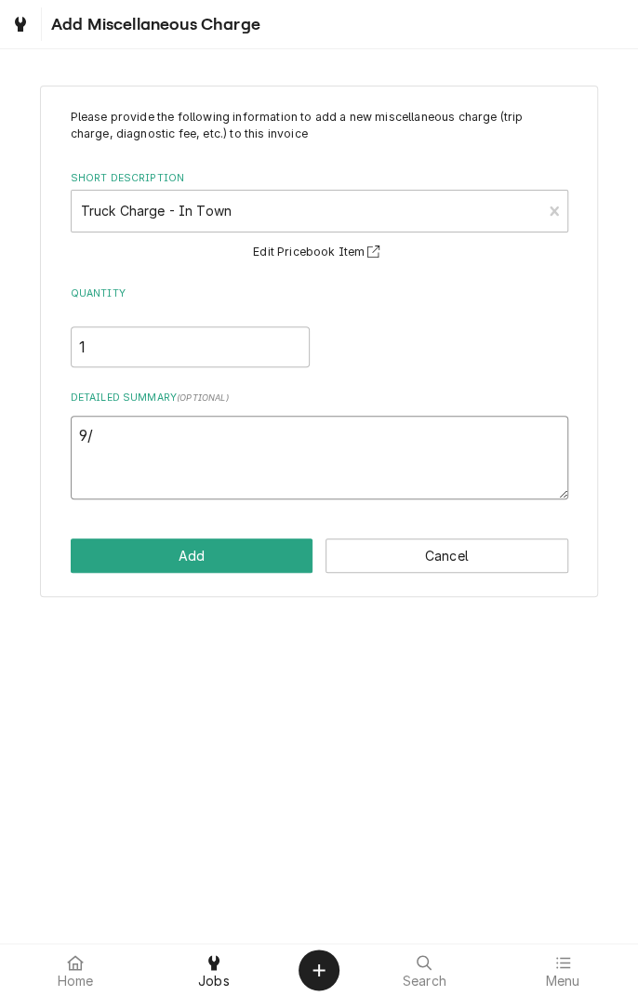
type textarea "x"
type textarea "9/2"
type textarea "x"
type textarea "9/2/"
type textarea "x"
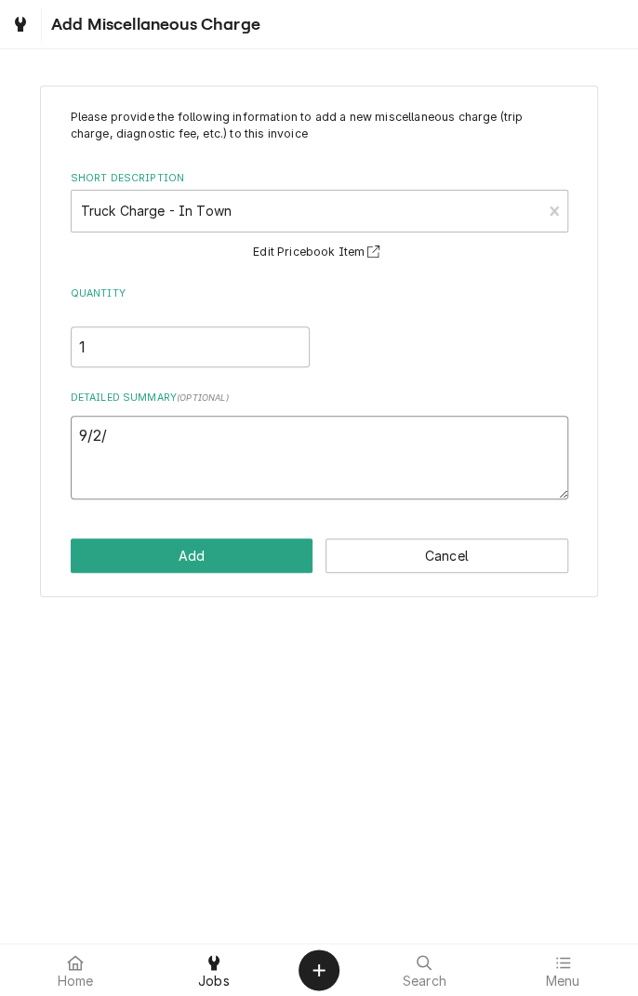
type textarea "9/2/2"
type textarea "x"
type textarea "9/2/25"
type textarea "x"
type textarea "9/2/25"
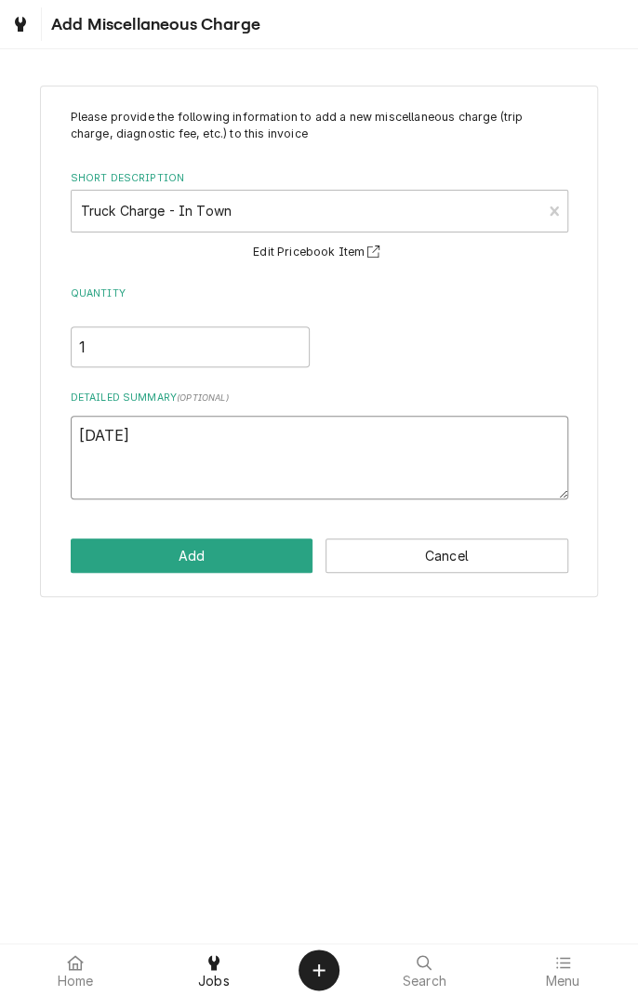
type textarea "x"
type textarea "9/2/25 t"
type textarea "x"
type textarea "9/2/25 tr"
type textarea "x"
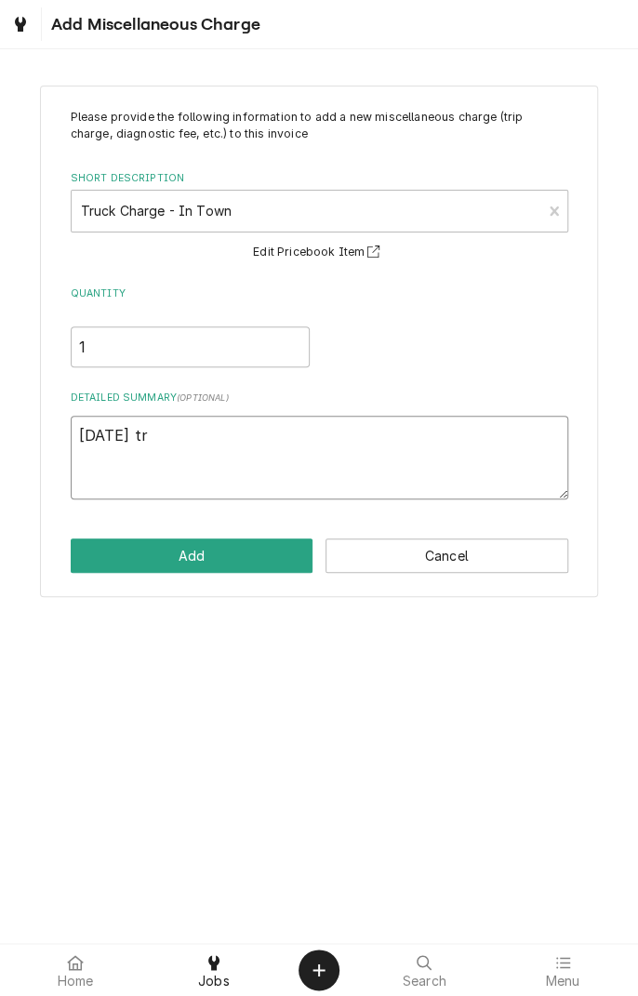
type textarea "9/2/25 tru"
type textarea "x"
type textarea "9/2/25 truc"
type textarea "x"
type textarea "9/2/25 truch"
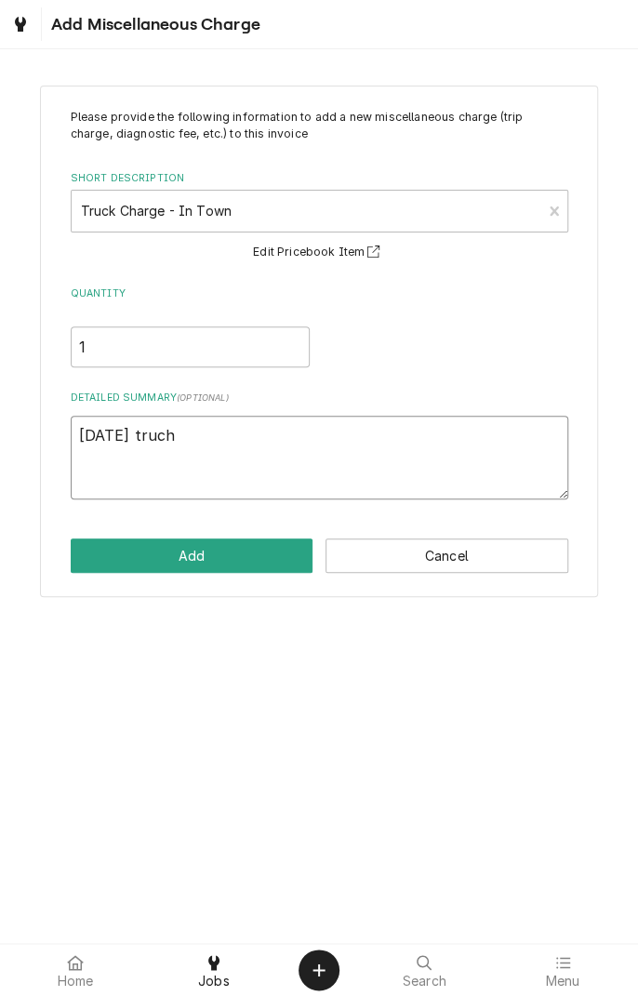
type textarea "x"
type textarea "9/2/25 truck"
type textarea "x"
type textarea "9/2/25 truck c"
type textarea "x"
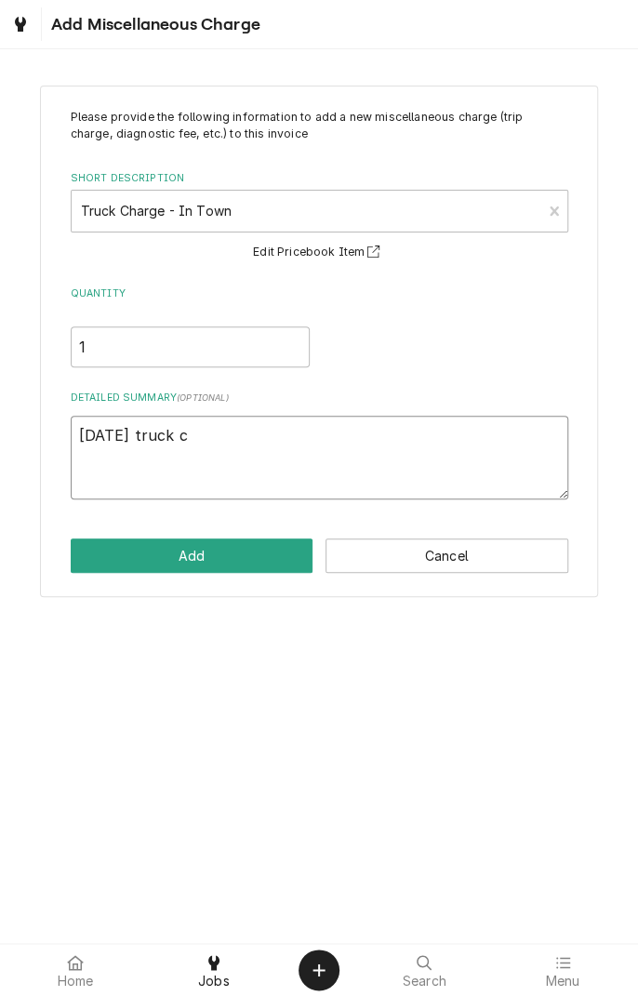
type textarea "9/2/25 truck ch"
type textarea "x"
type textarea "9/2/25 truck cha"
type textarea "x"
type textarea "9/2/25 truck char"
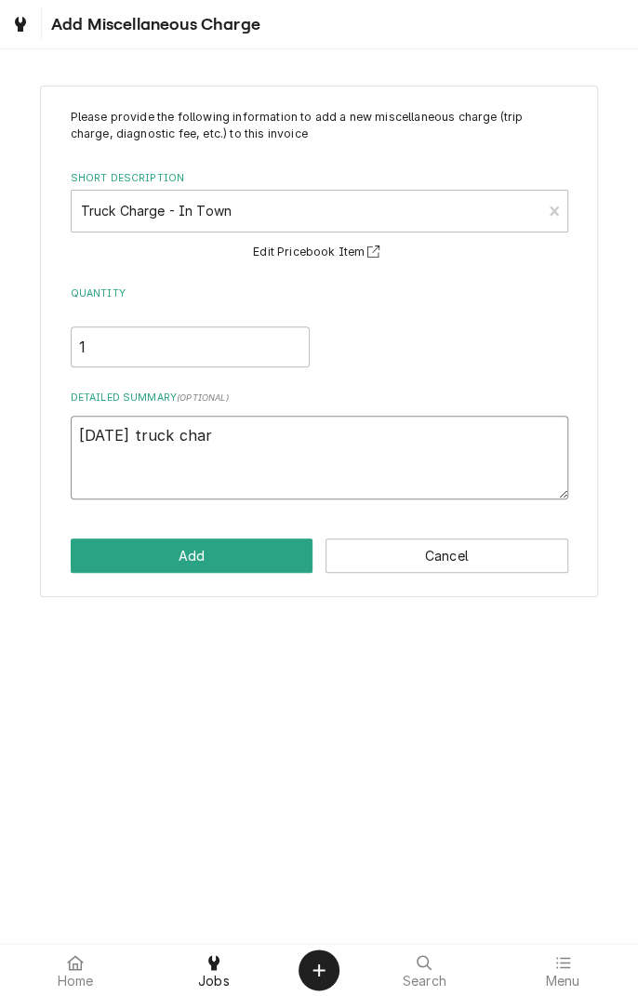
type textarea "x"
type textarea "9/2/25 truck charg"
type textarea "x"
type textarea "9/2/25 truck charge"
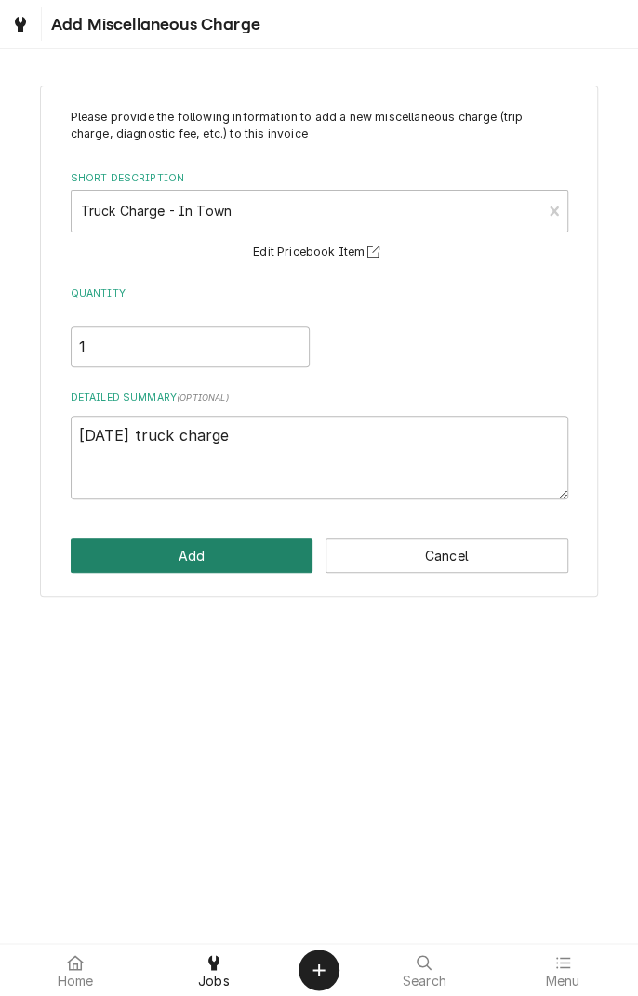
click at [207, 556] on button "Add" at bounding box center [192, 556] width 243 height 34
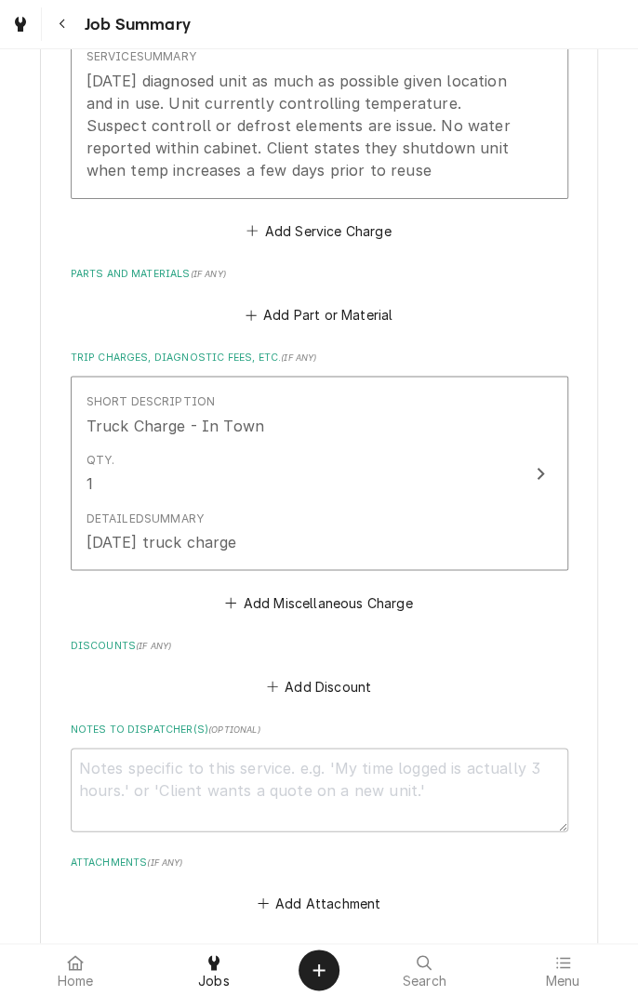
scroll to position [843, 0]
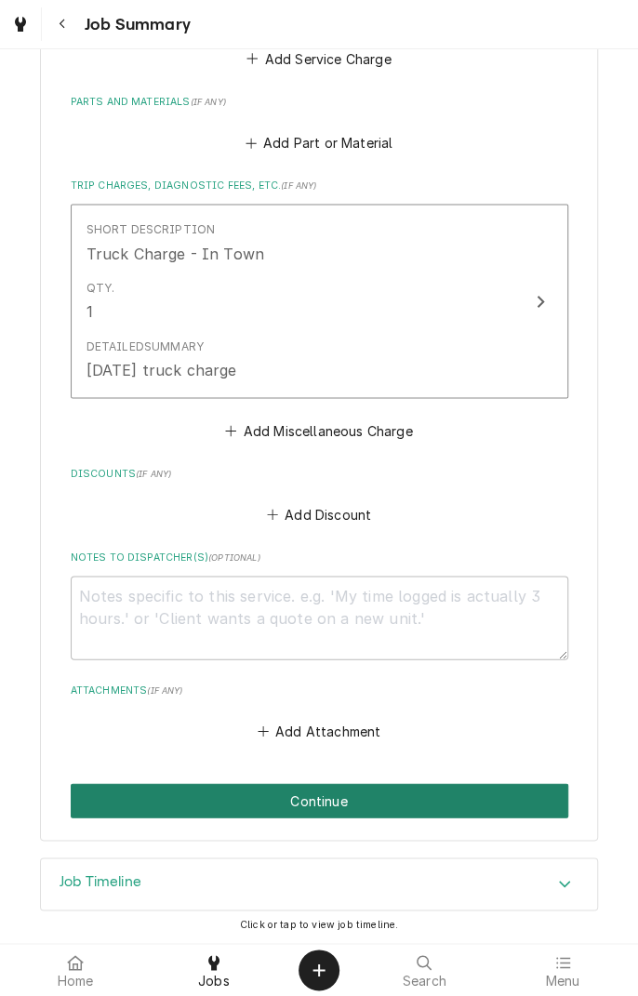
click at [337, 813] on button "Continue" at bounding box center [320, 800] width 498 height 34
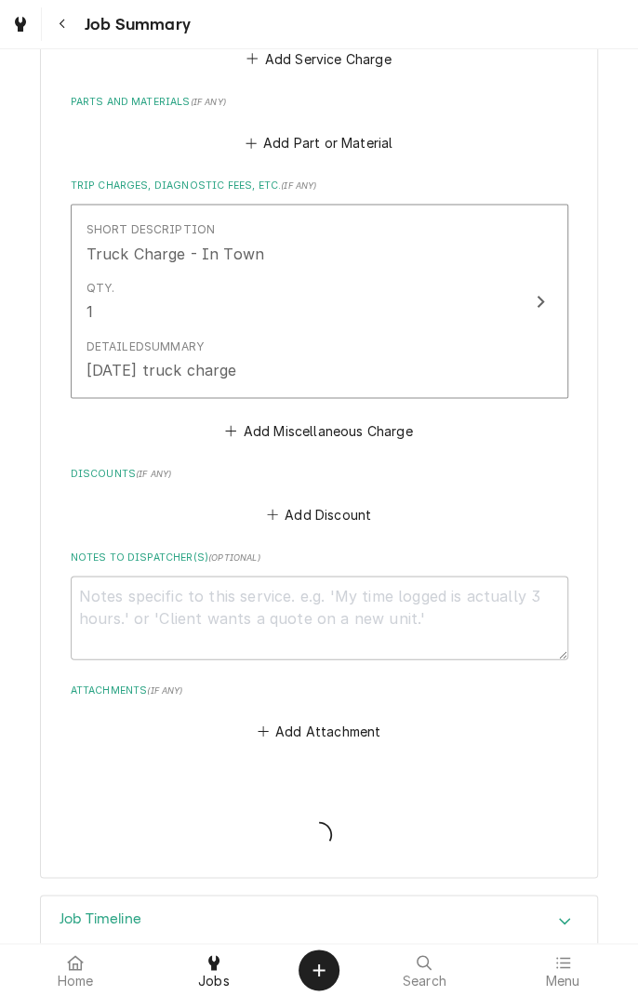
type textarea "x"
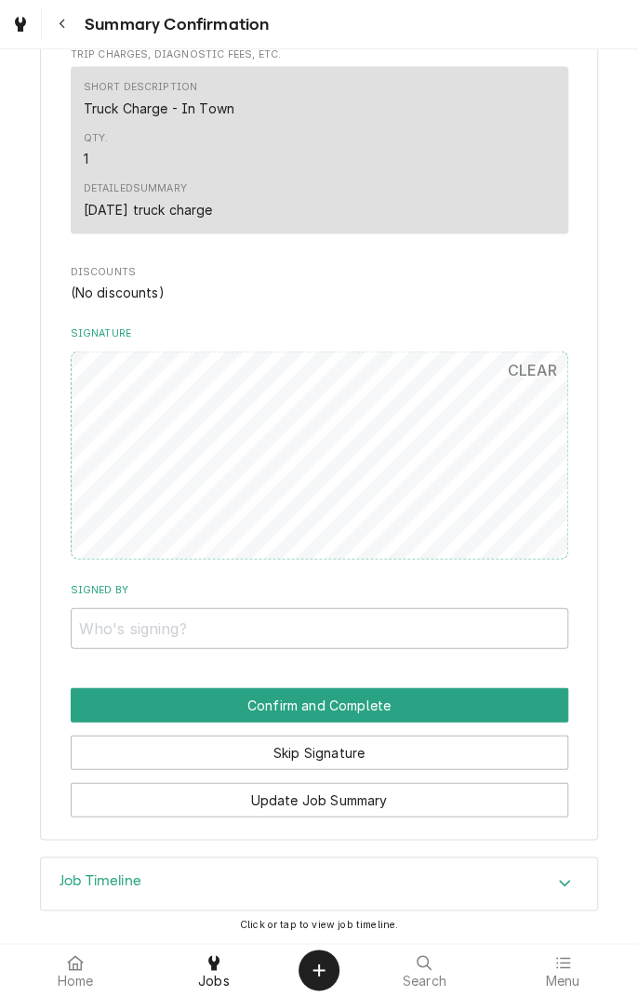
scroll to position [789, 0]
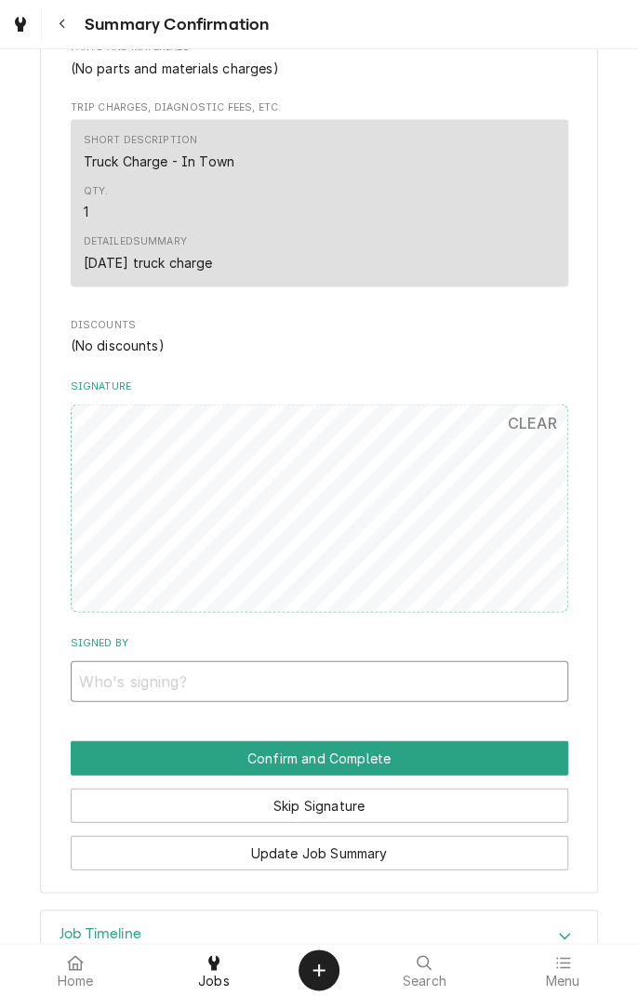
click at [128, 676] on input "Signed By" at bounding box center [320, 681] width 498 height 41
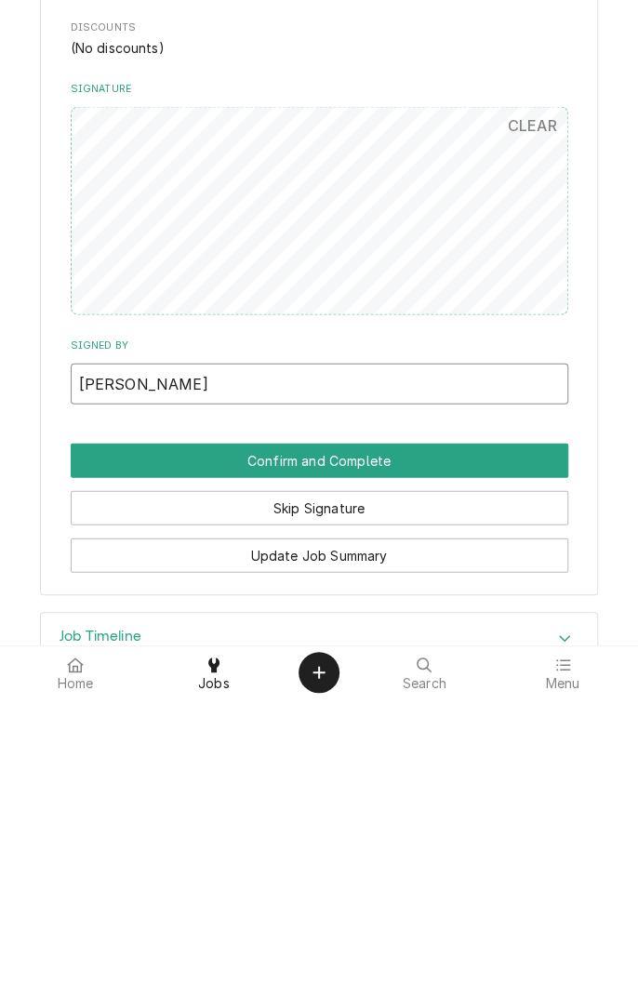
type input "[PERSON_NAME]"
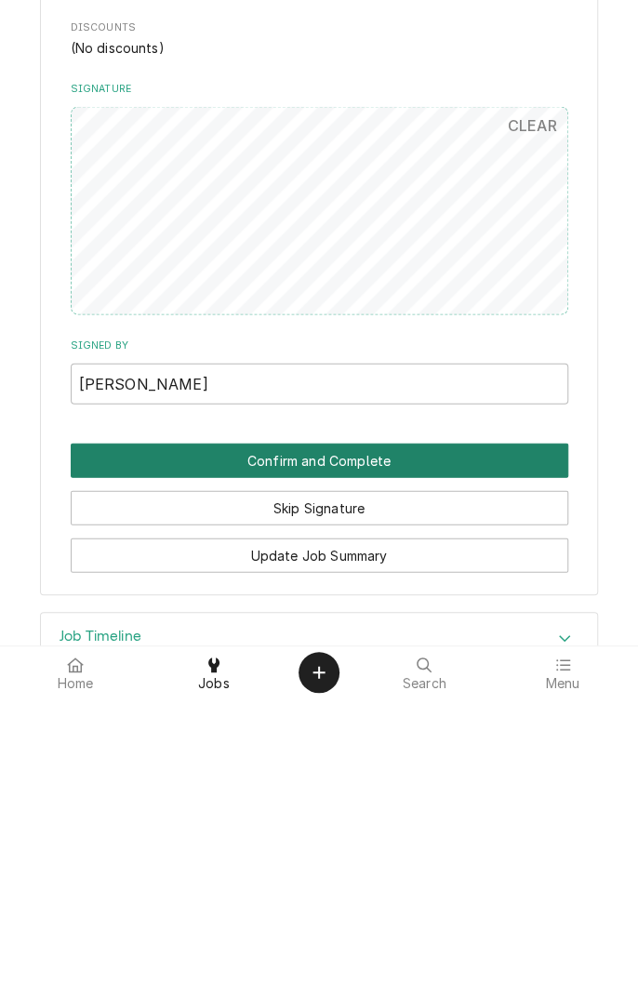
click at [469, 753] on button "Confirm and Complete" at bounding box center [320, 758] width 498 height 34
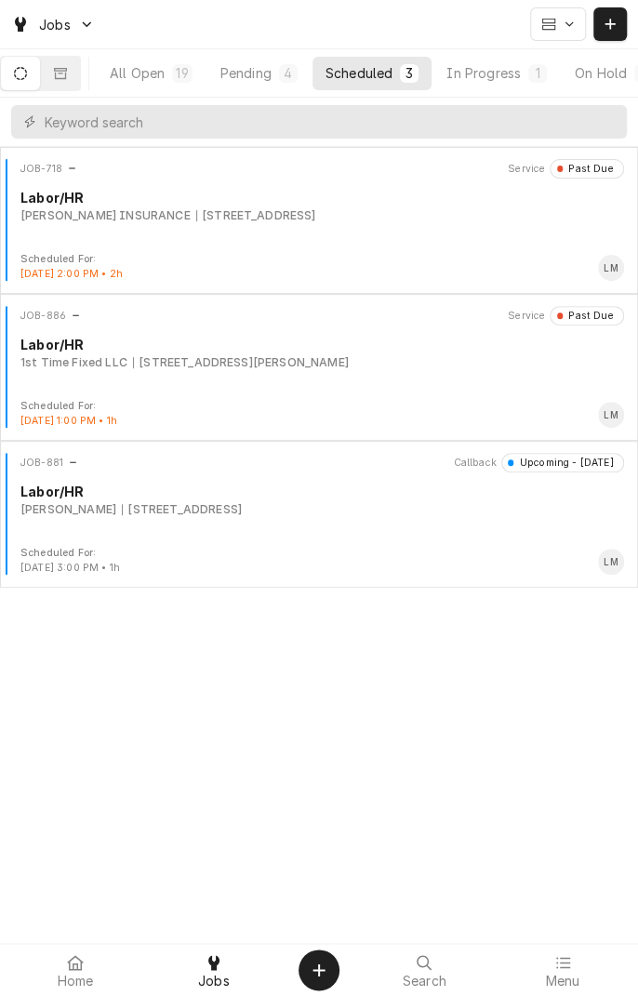
click at [90, 349] on div "Labor/HR" at bounding box center [322, 345] width 604 height 20
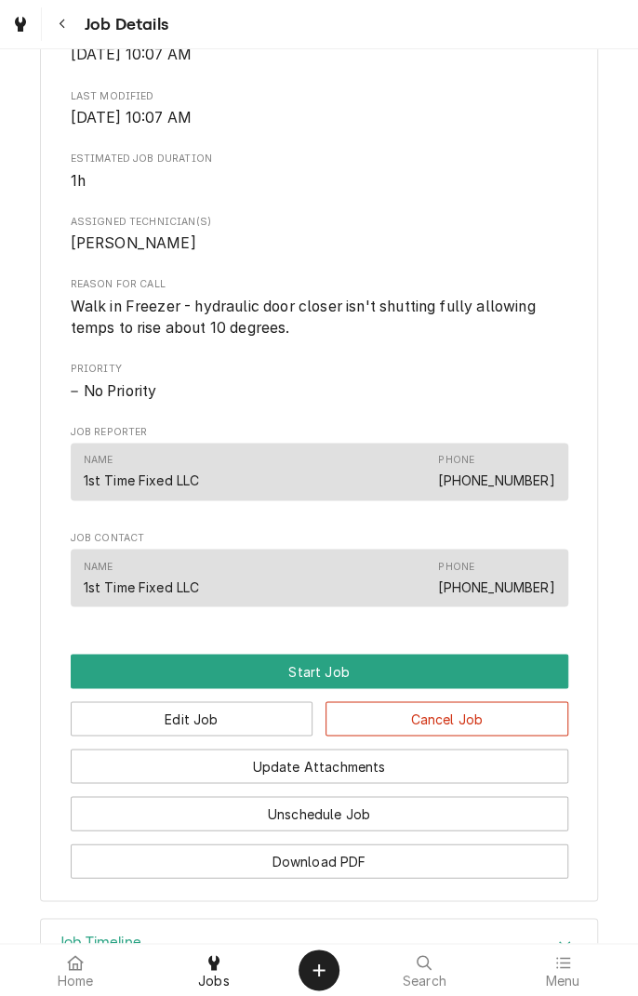
scroll to position [636, 0]
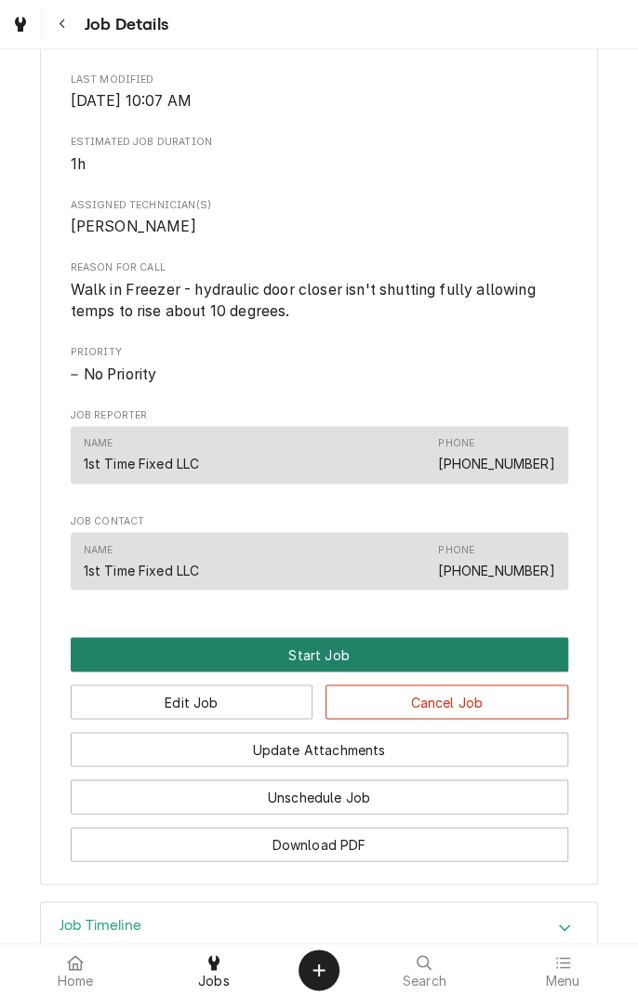
click at [317, 671] on button "Start Job" at bounding box center [320, 654] width 498 height 34
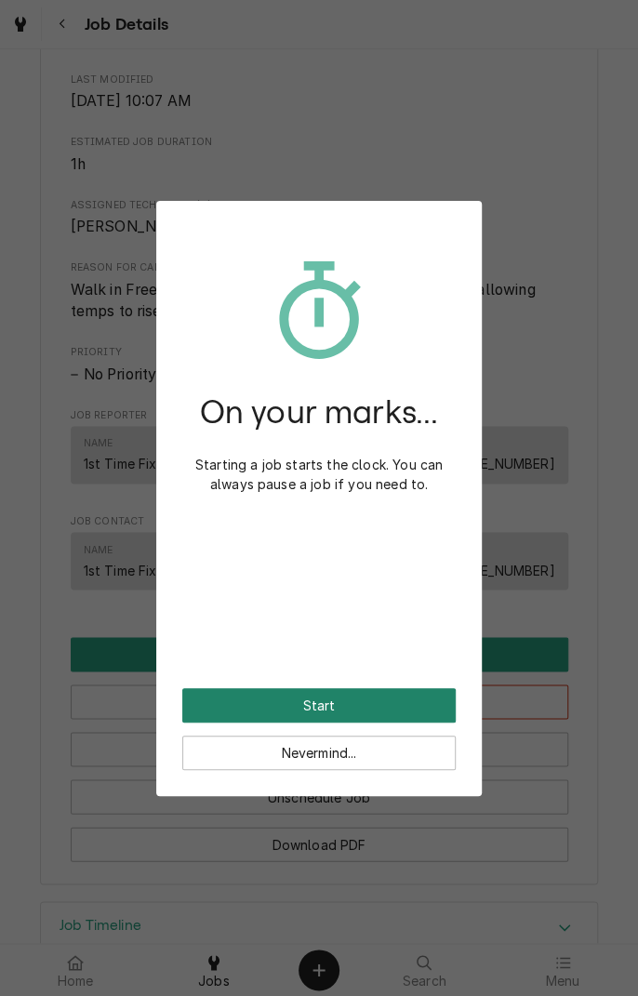
click at [378, 707] on button "Start" at bounding box center [319, 705] width 274 height 34
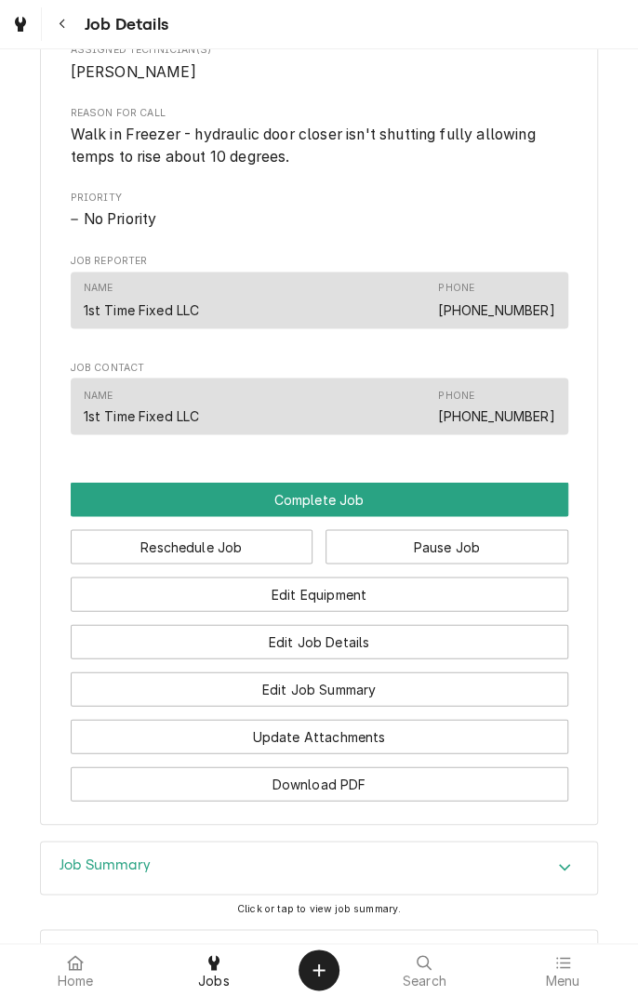
scroll to position [1035, 0]
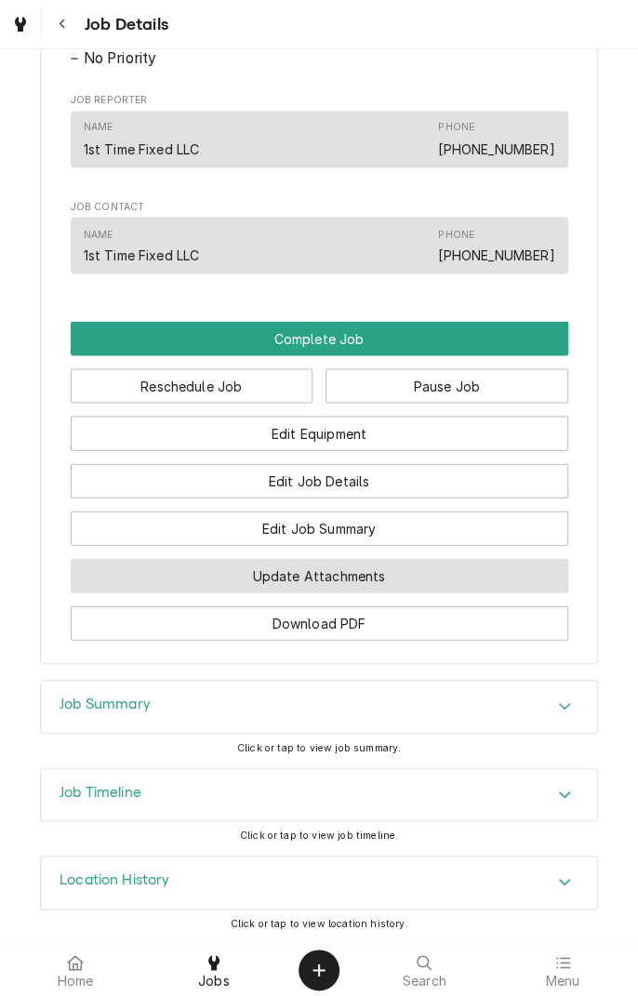
click at [395, 578] on button "Update Attachments" at bounding box center [320, 575] width 498 height 34
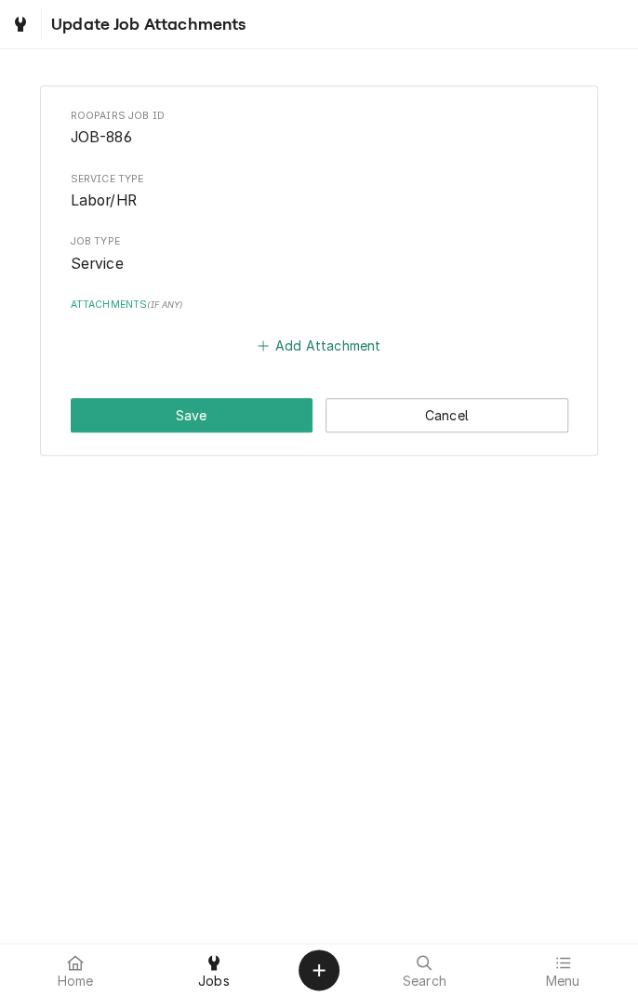
click at [305, 346] on button "Add Attachment" at bounding box center [319, 346] width 130 height 26
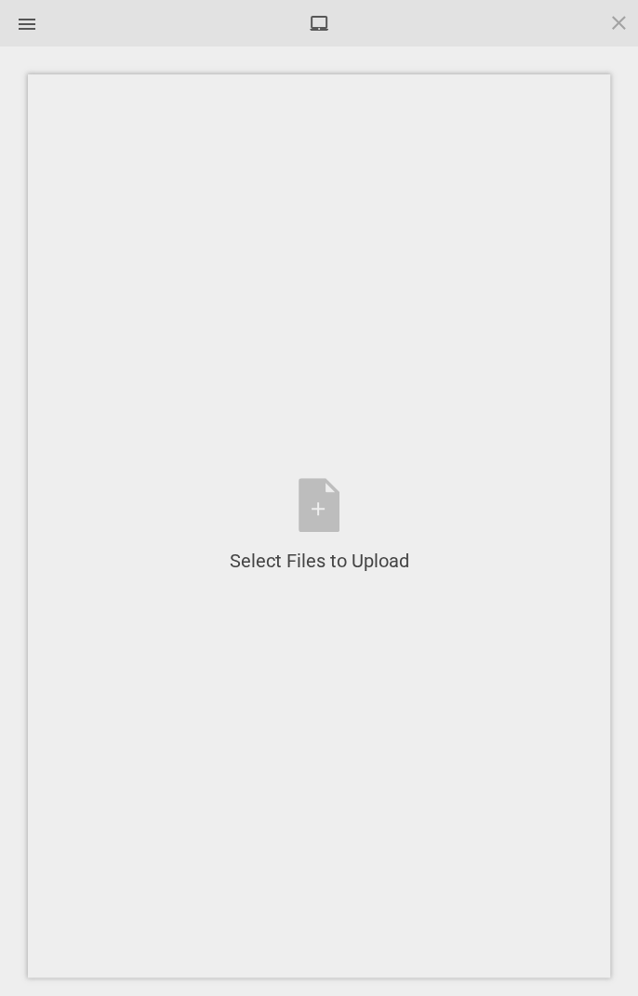
click at [314, 489] on div "Select Files to Upload or Drag and Drop, Copy and Paste Files" at bounding box center [320, 526] width 180 height 96
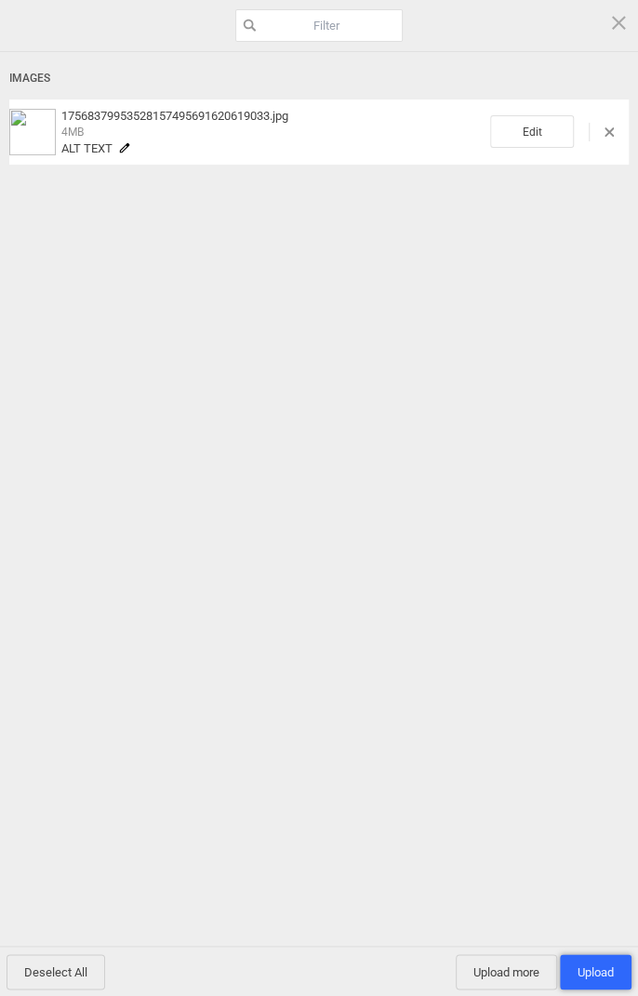
click at [593, 967] on span "Upload 1" at bounding box center [596, 973] width 36 height 14
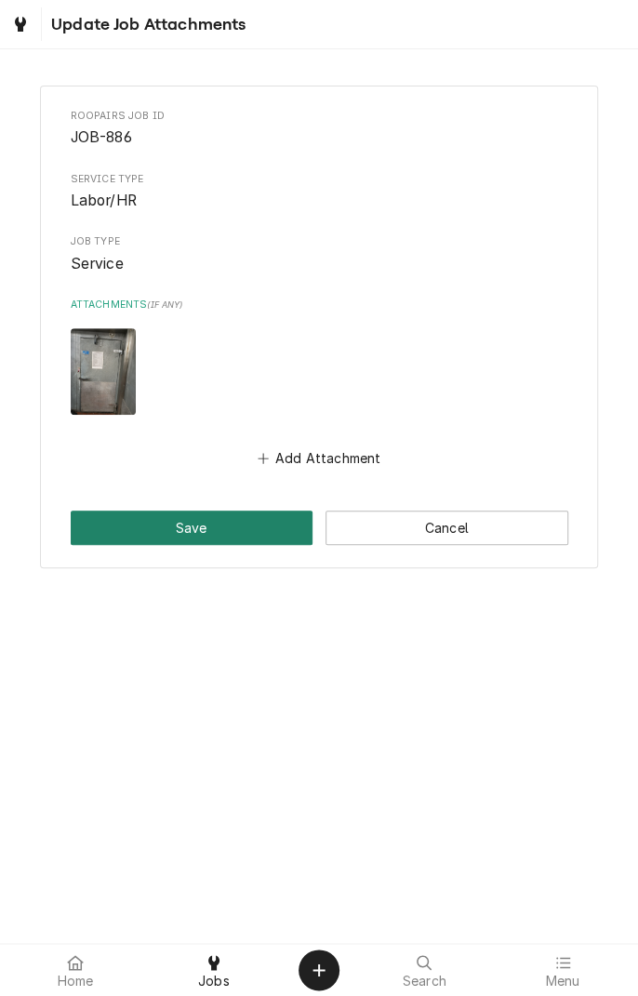
click at [203, 521] on button "Save" at bounding box center [192, 528] width 243 height 34
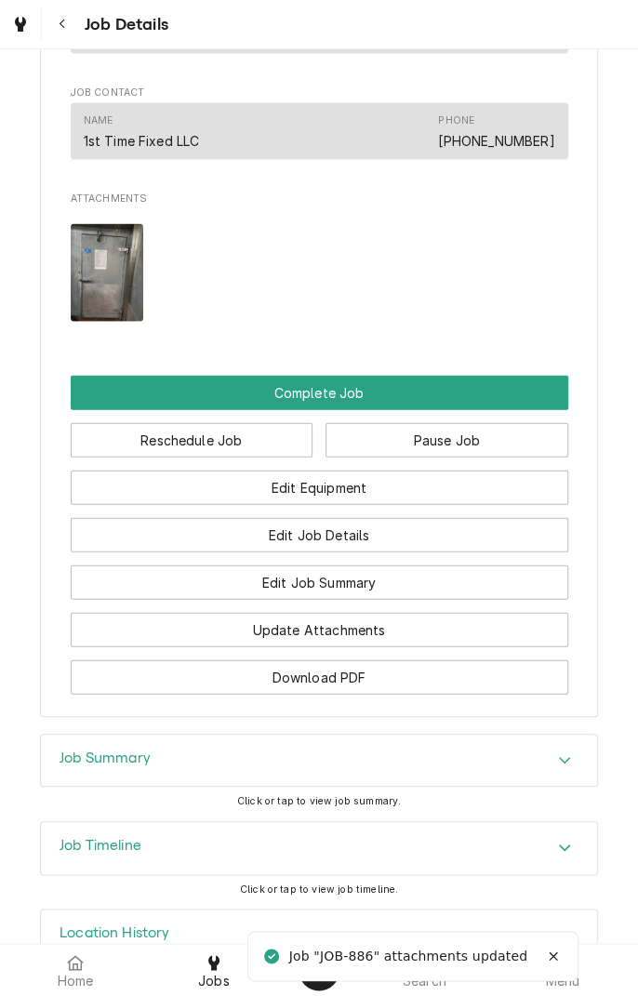
scroll to position [1204, 0]
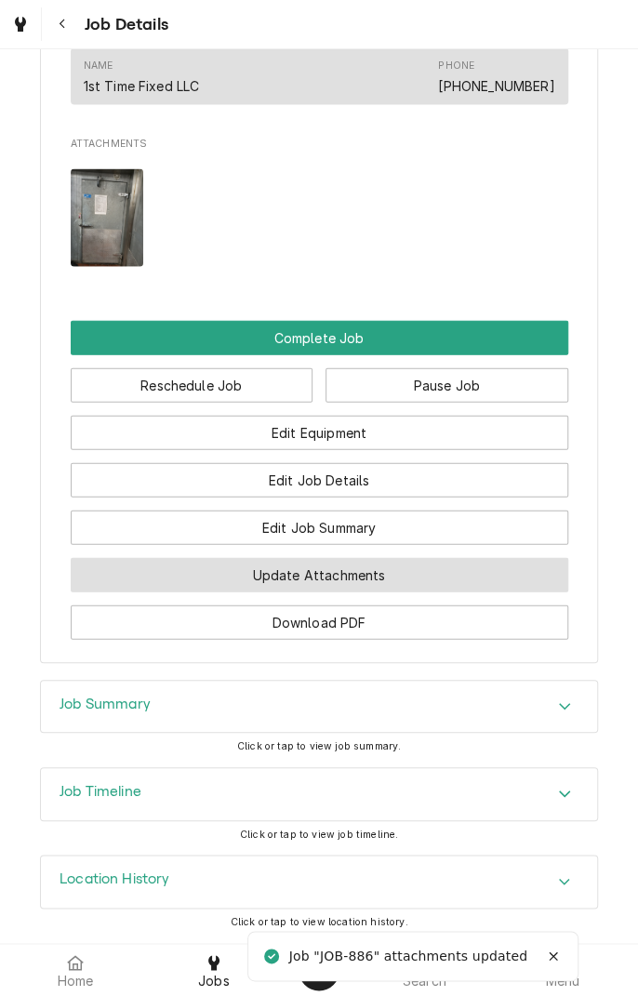
click at [395, 574] on button "Update Attachments" at bounding box center [320, 575] width 498 height 34
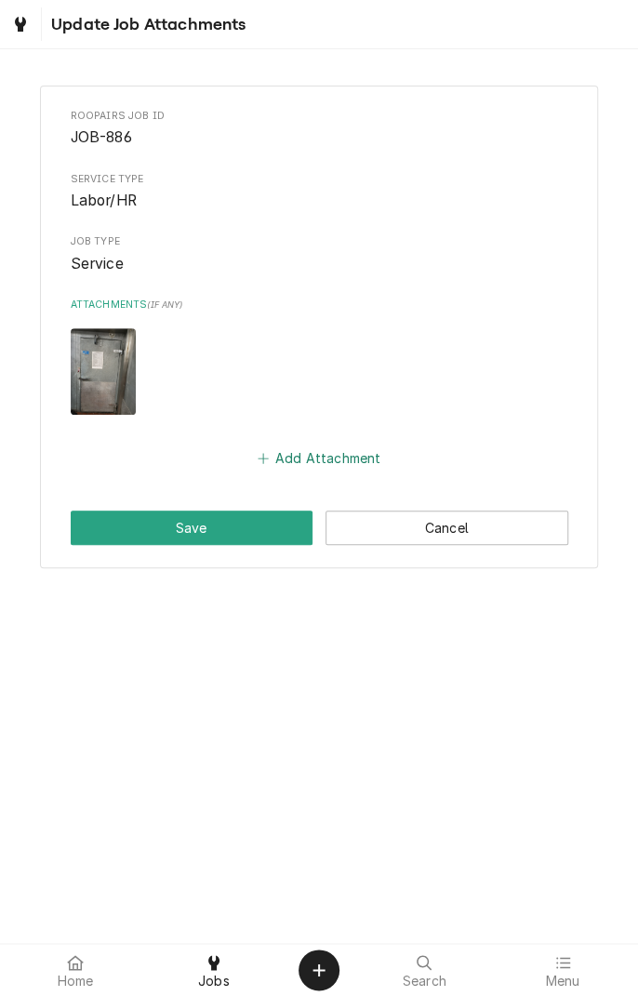
click at [331, 455] on button "Add Attachment" at bounding box center [319, 459] width 130 height 26
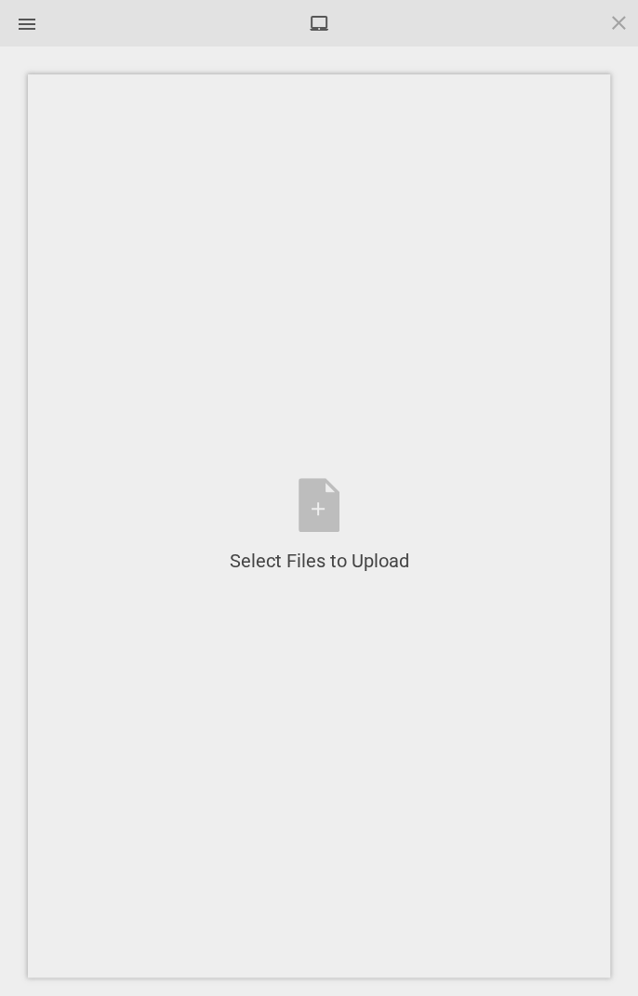
click at [313, 505] on div "Select Files to Upload or Drag and Drop, Copy and Paste Files" at bounding box center [320, 526] width 180 height 96
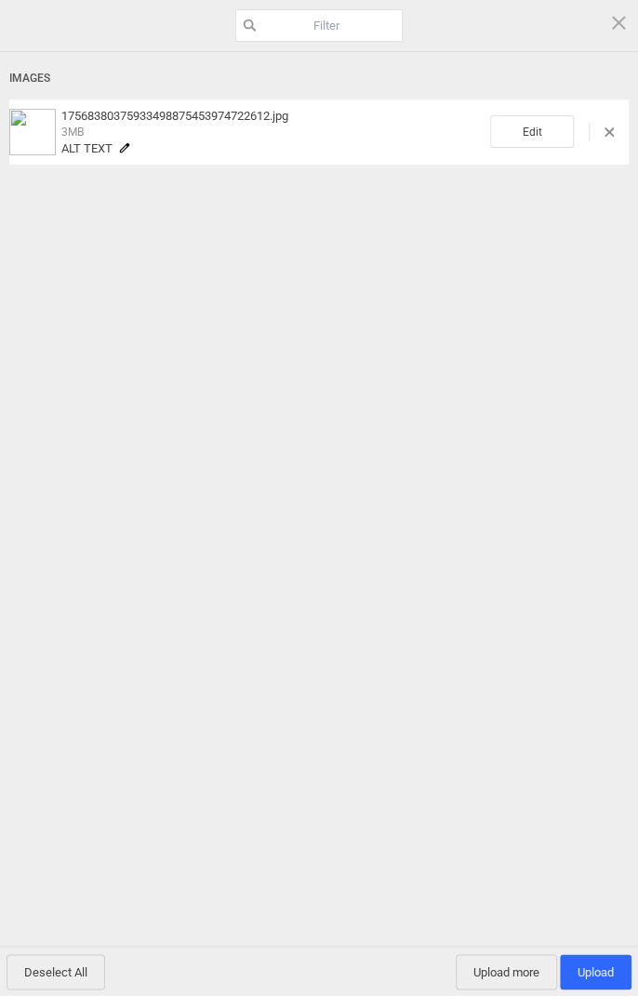
click at [595, 972] on span "Upload 1" at bounding box center [596, 973] width 36 height 14
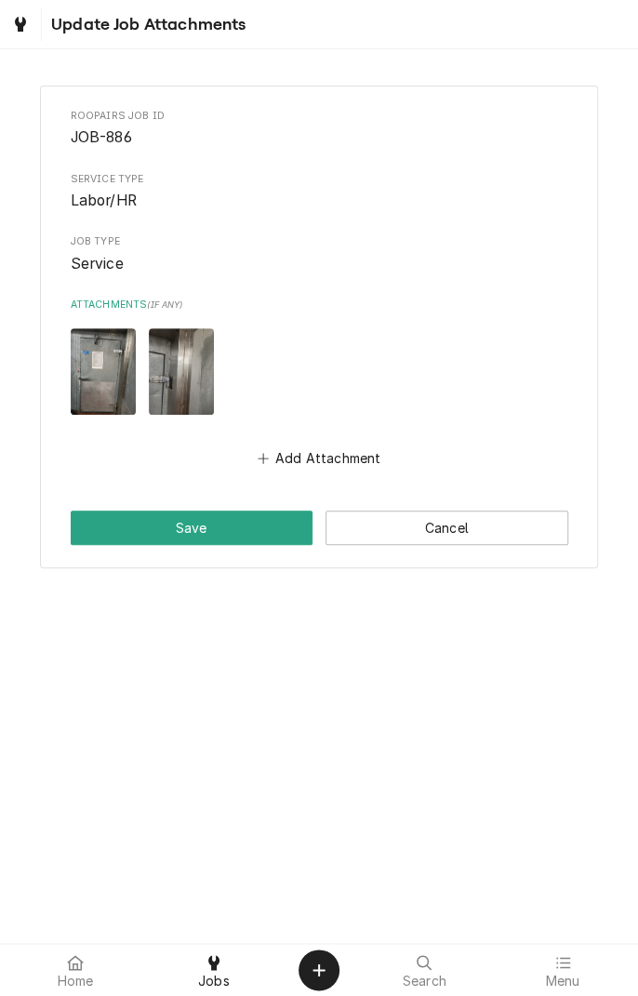
click at [193, 521] on button "Save" at bounding box center [192, 528] width 243 height 34
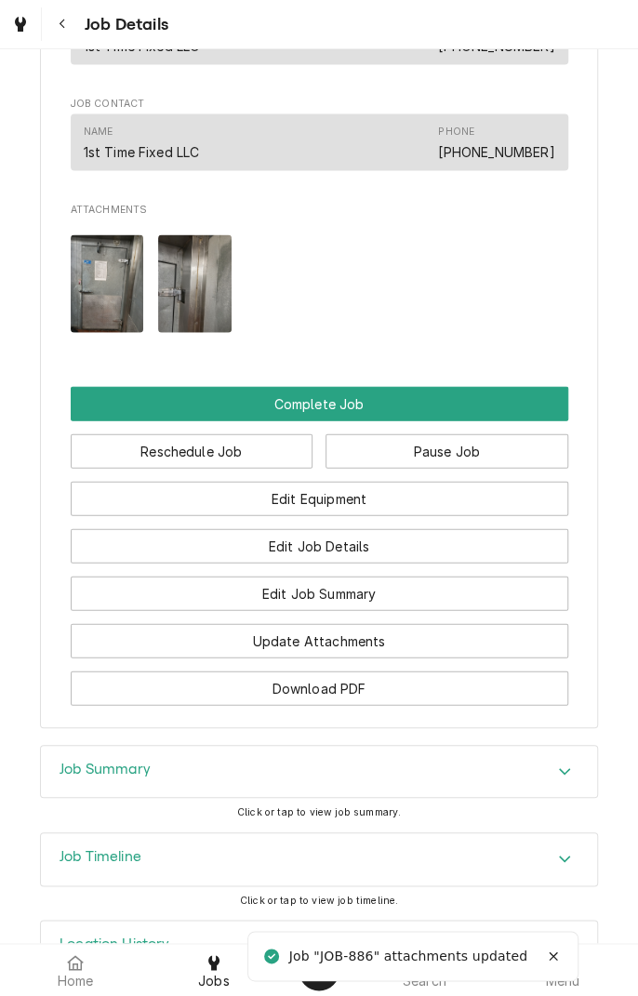
scroll to position [1204, 0]
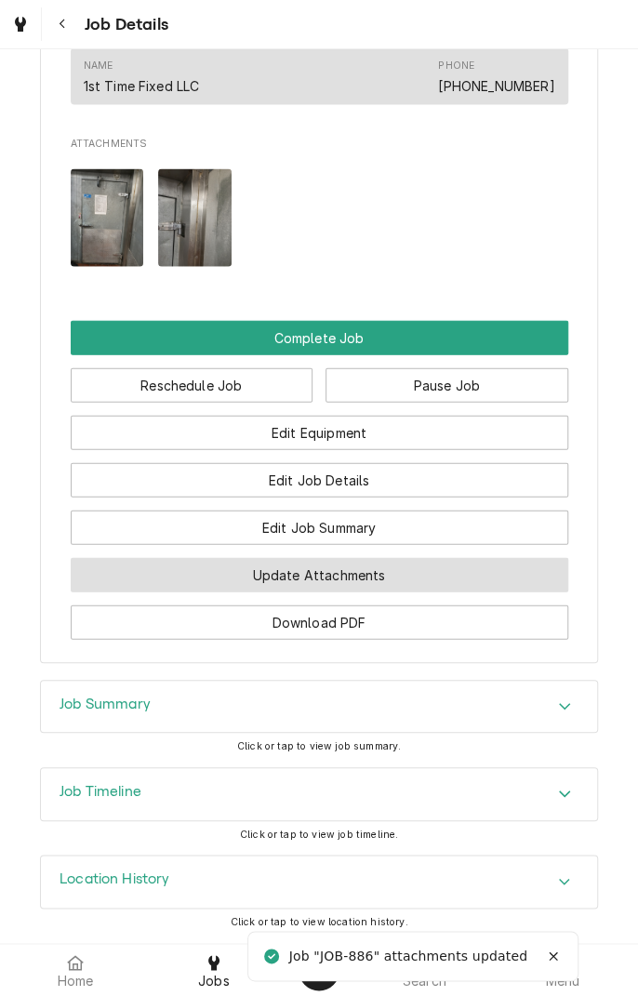
click at [406, 585] on button "Update Attachments" at bounding box center [320, 575] width 498 height 34
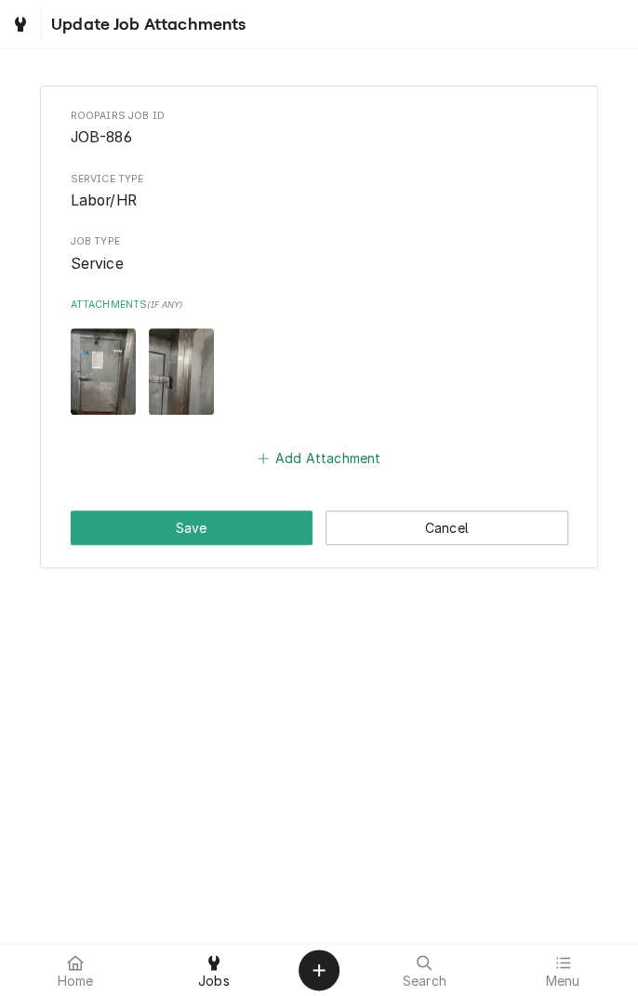
click at [303, 458] on button "Add Attachment" at bounding box center [319, 459] width 130 height 26
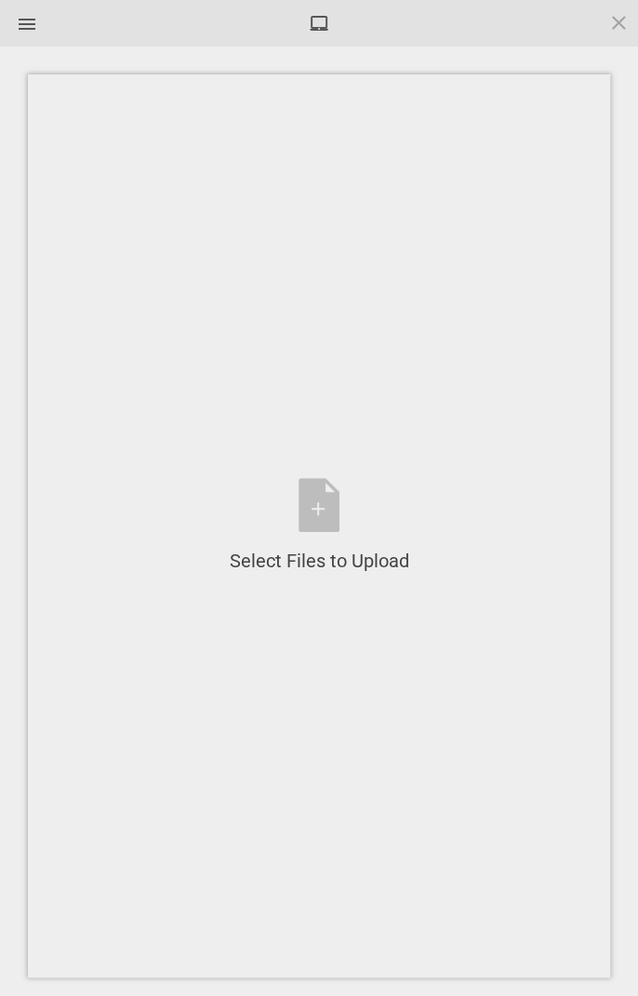
click at [316, 514] on div "Select Files to Upload or Drag and Drop, Copy and Paste Files" at bounding box center [320, 526] width 180 height 96
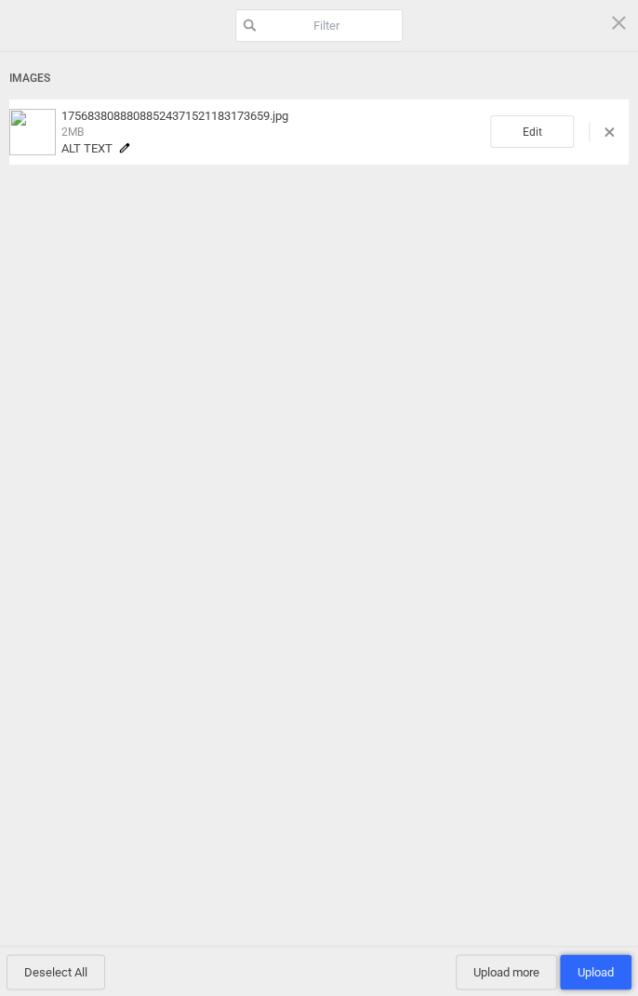
click at [600, 977] on span "Upload 1" at bounding box center [596, 973] width 36 height 14
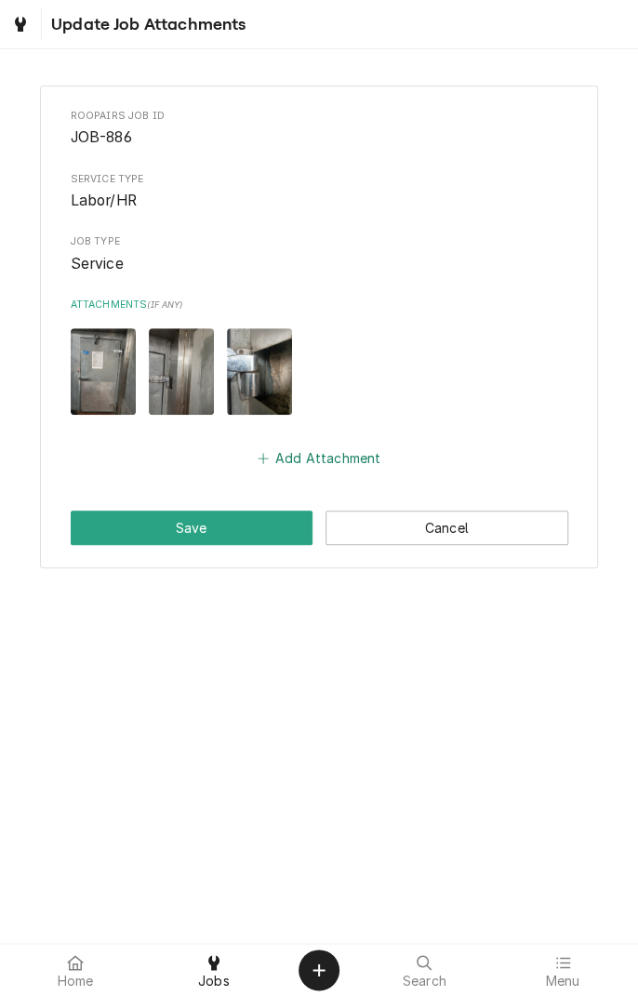
click at [278, 463] on button "Add Attachment" at bounding box center [319, 459] width 130 height 26
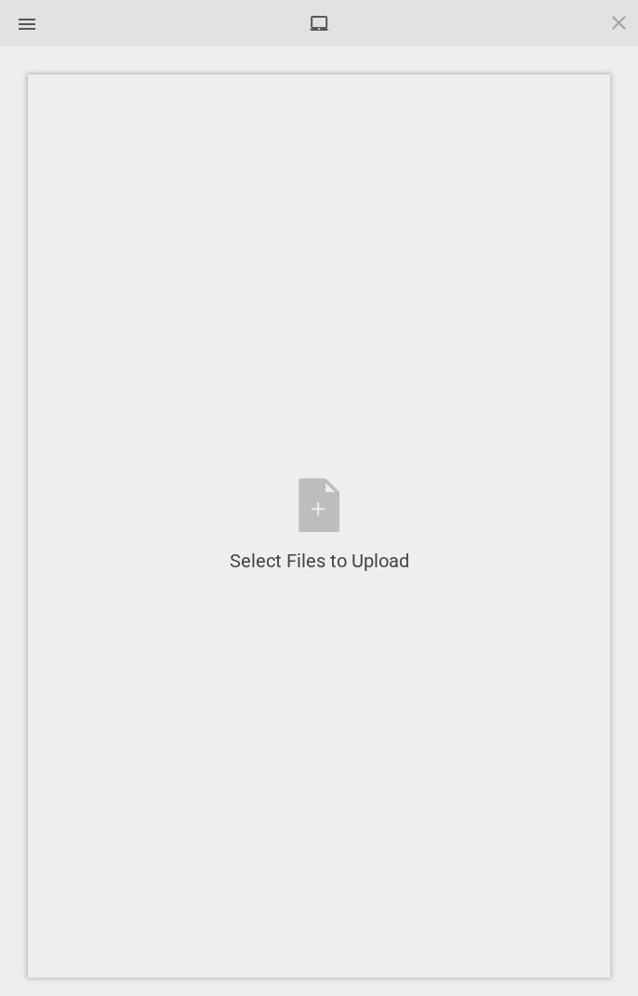
click at [317, 512] on div "Select Files to Upload or Drag and Drop, Copy and Paste Files" at bounding box center [320, 526] width 180 height 96
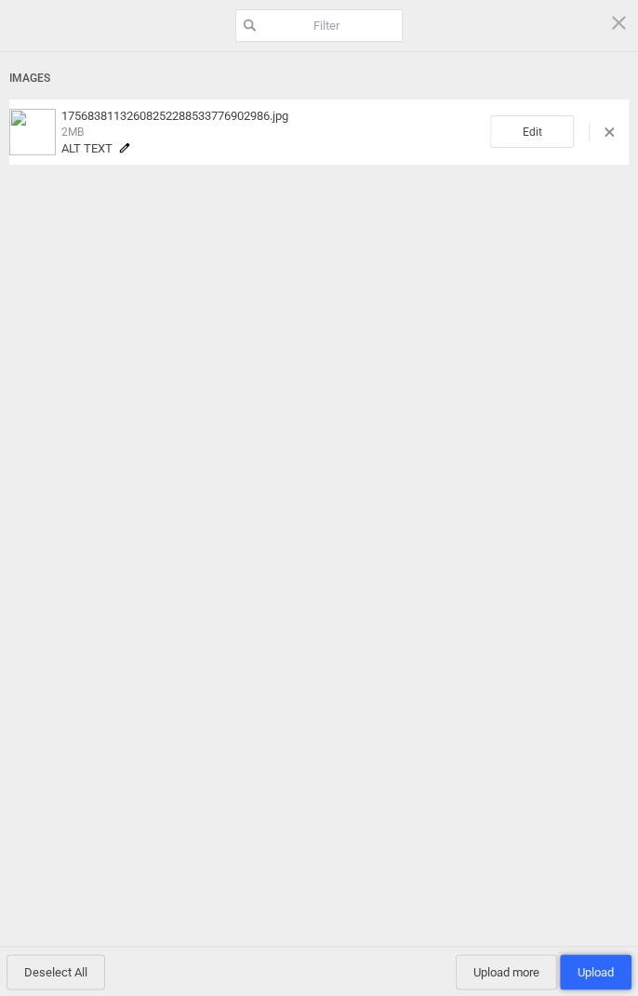
click at [594, 972] on span "Upload 1" at bounding box center [596, 973] width 36 height 14
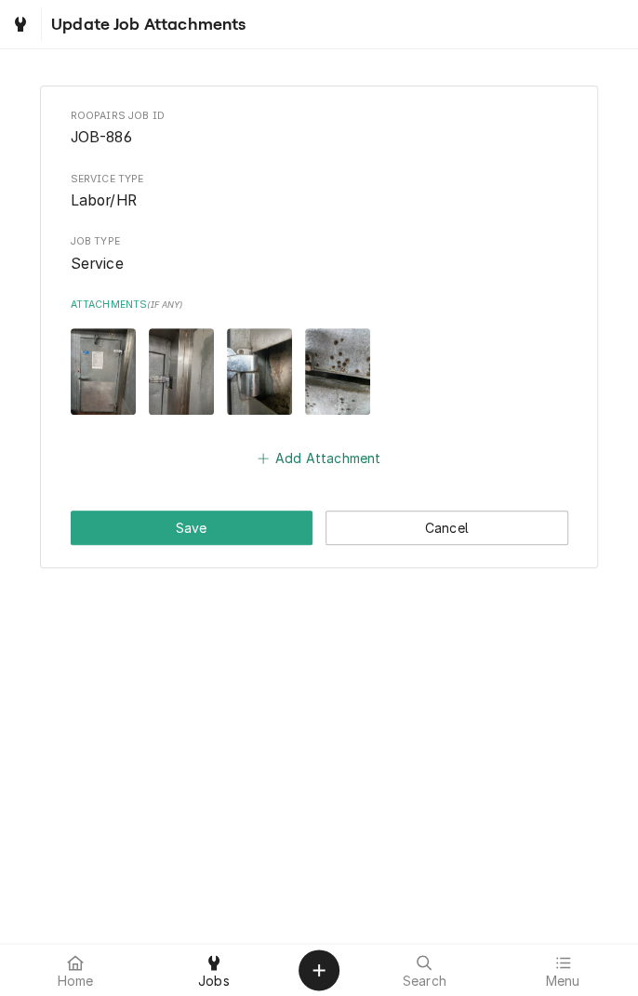
click at [322, 461] on button "Add Attachment" at bounding box center [319, 459] width 130 height 26
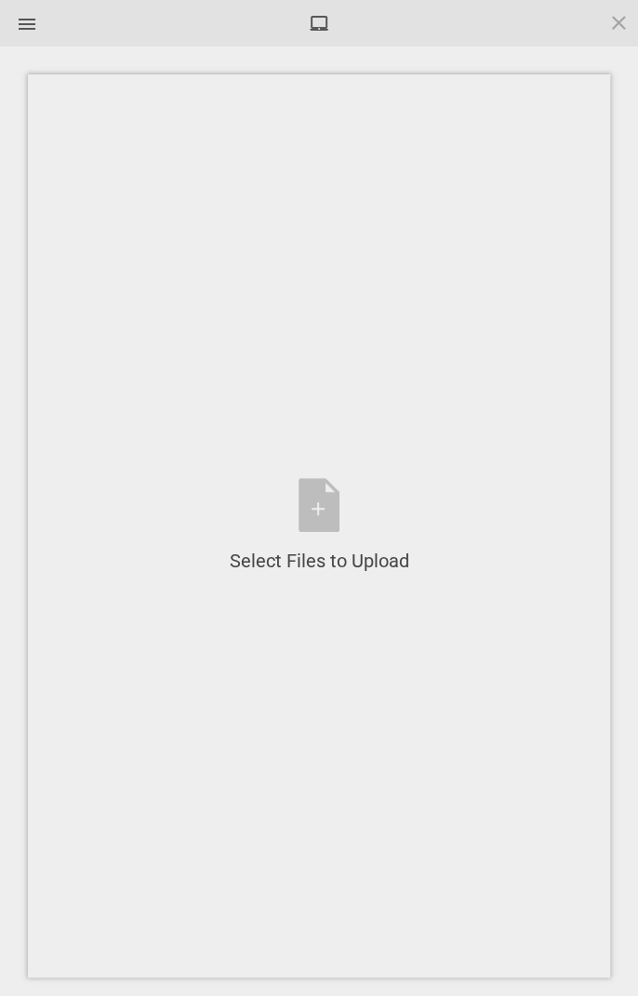
click at [324, 497] on div "Select Files to Upload or Drag and Drop, Copy and Paste Files" at bounding box center [320, 526] width 180 height 96
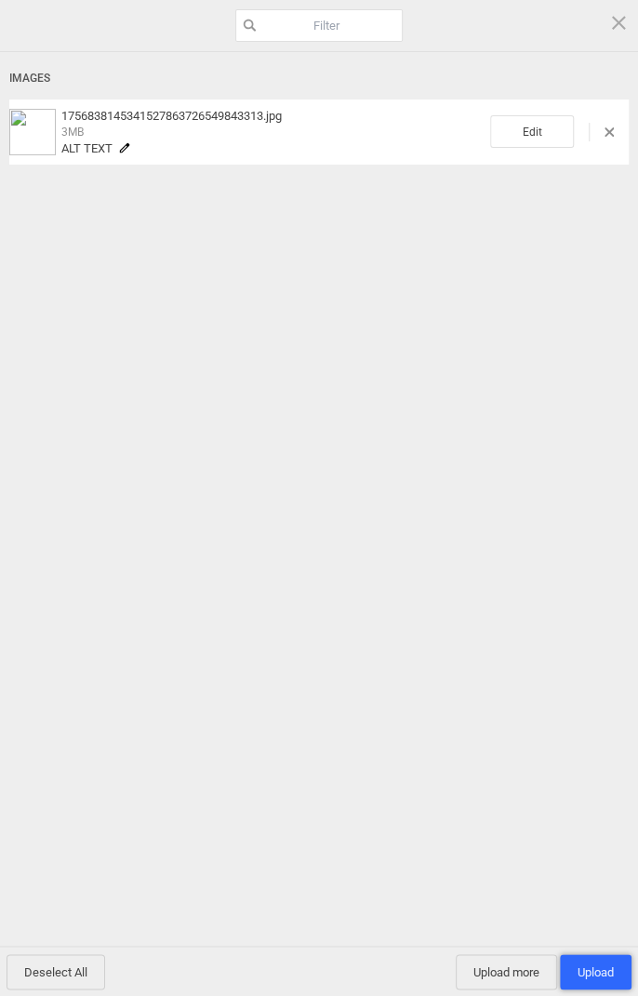
click at [597, 978] on span "Upload 1" at bounding box center [596, 973] width 36 height 14
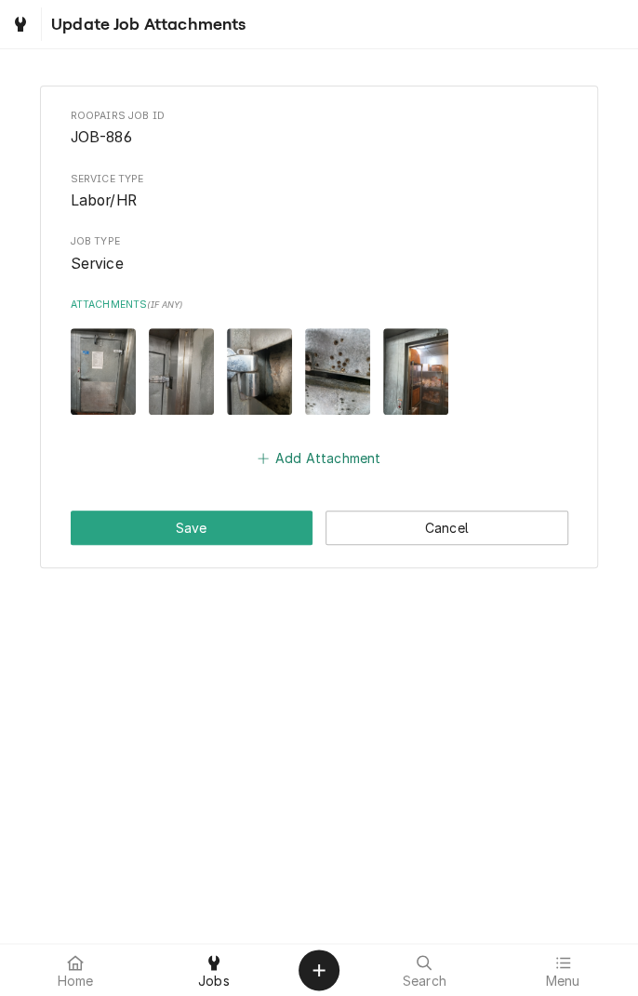
click at [278, 462] on button "Add Attachment" at bounding box center [319, 459] width 130 height 26
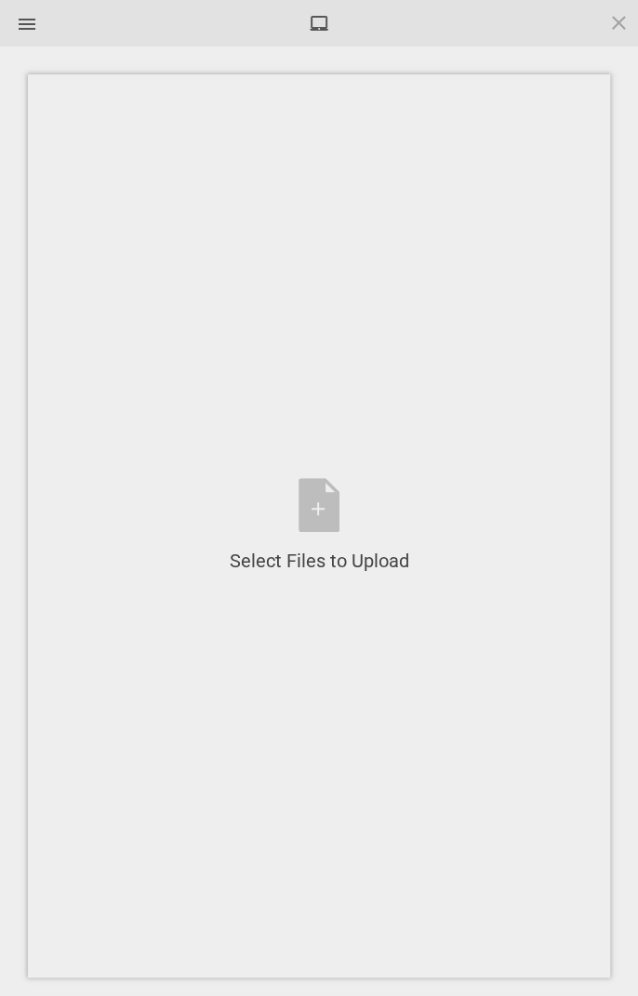
click at [326, 515] on div "Select Files to Upload or Drag and Drop, Copy and Paste Files" at bounding box center [320, 526] width 180 height 96
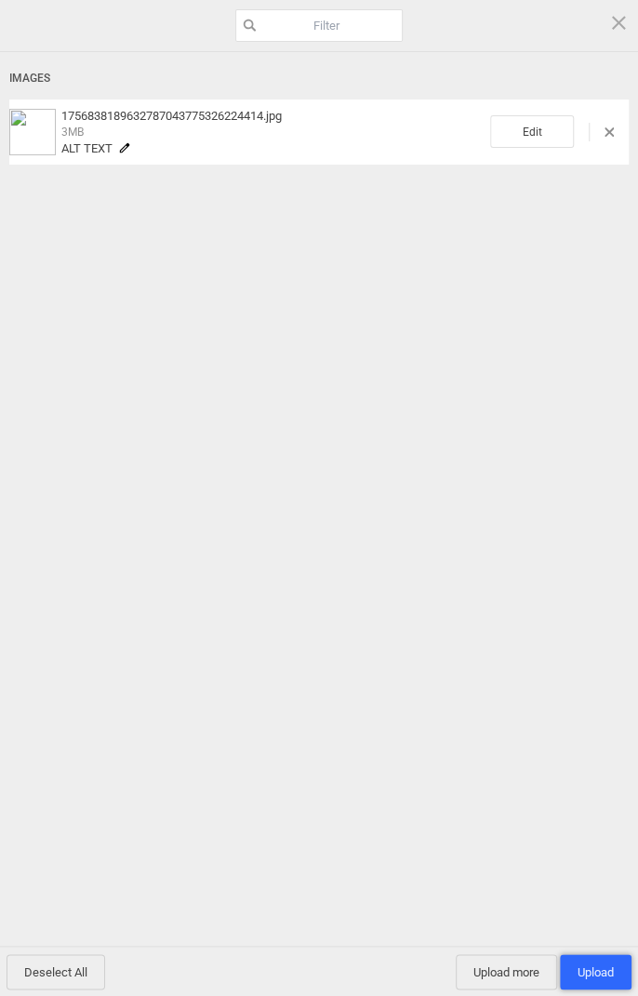
click at [604, 968] on span "Upload 1" at bounding box center [596, 973] width 36 height 14
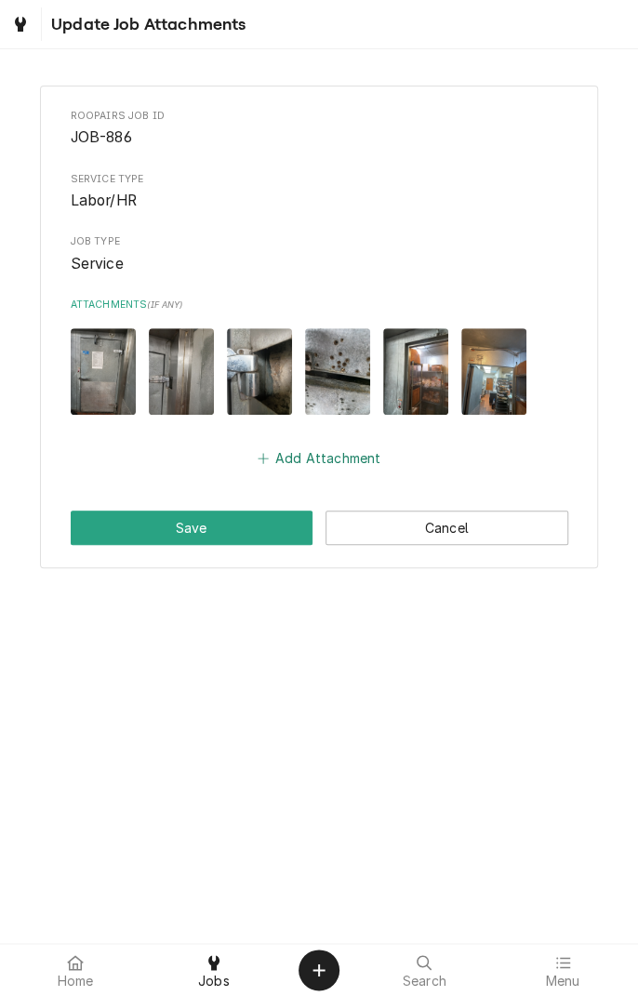
click at [315, 458] on button "Add Attachment" at bounding box center [319, 459] width 130 height 26
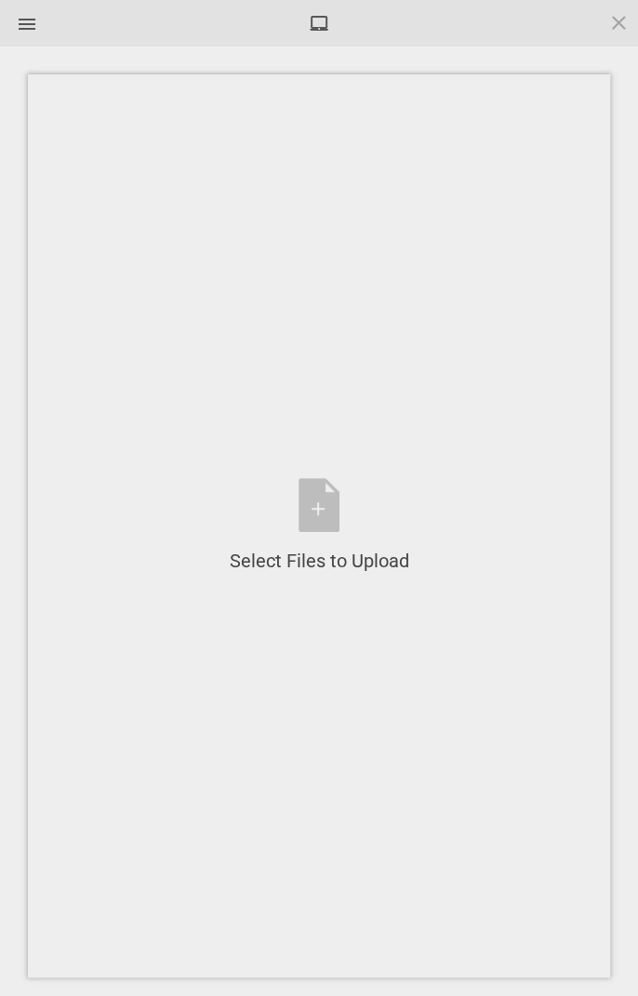
click at [322, 517] on div "Select Files to Upload or Drag and Drop, Copy and Paste Files" at bounding box center [320, 526] width 180 height 96
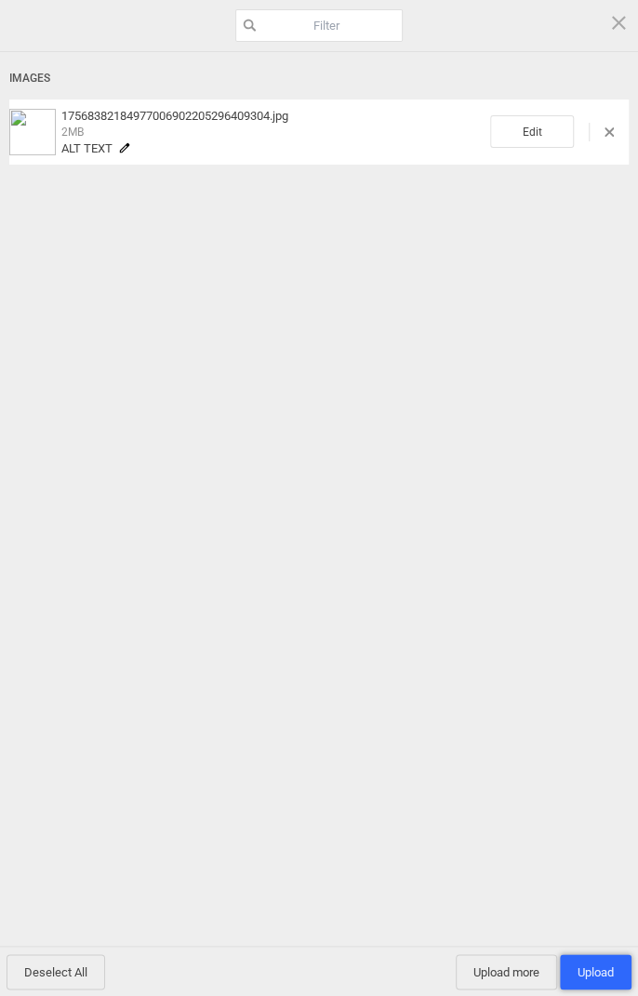
click at [600, 968] on span "Upload 1" at bounding box center [596, 973] width 36 height 14
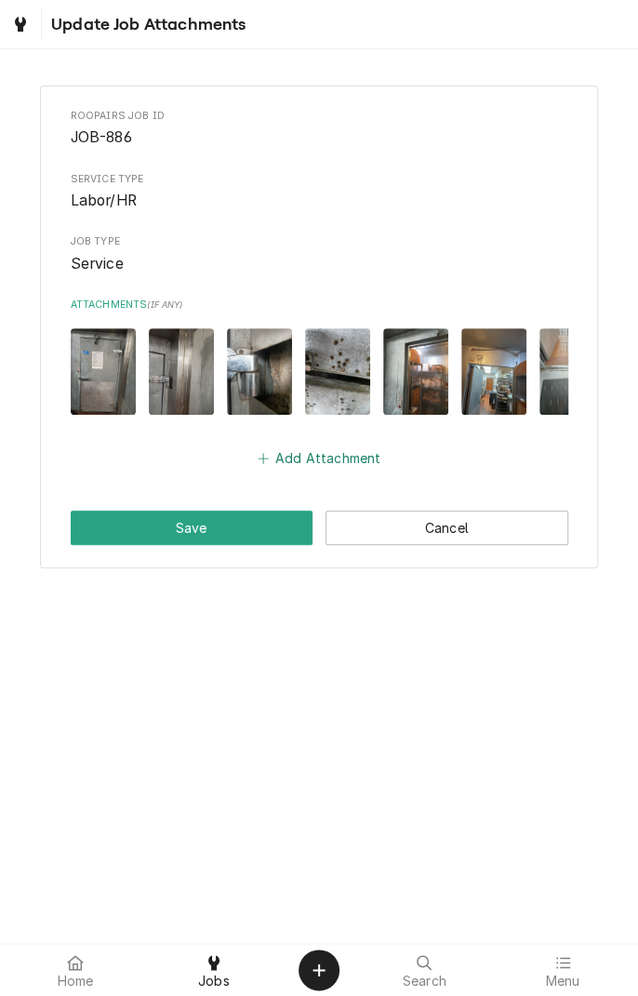
click at [265, 458] on icon "Attachments" at bounding box center [263, 458] width 10 height 10
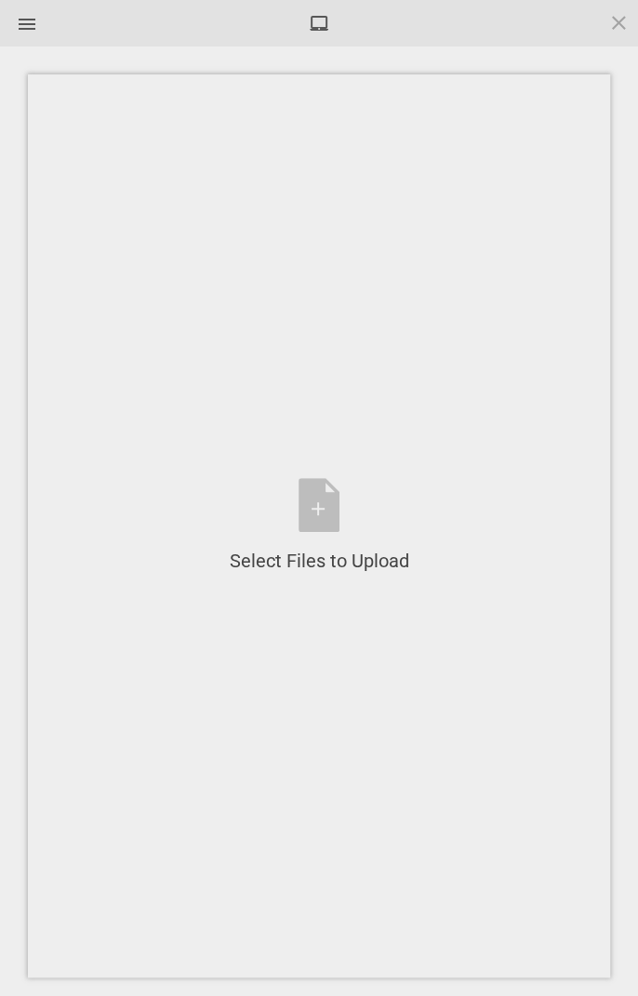
click at [274, 465] on div "Select Files to Upload or Drag and Drop, Copy and Paste Files" at bounding box center [319, 525] width 582 height 903
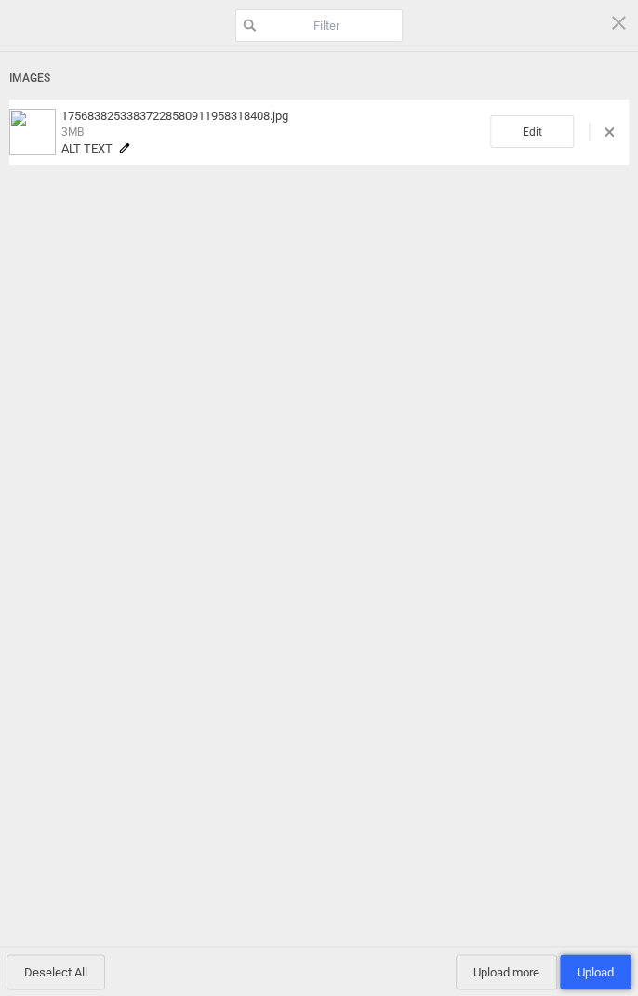
click at [595, 979] on span "Upload 1" at bounding box center [596, 973] width 36 height 14
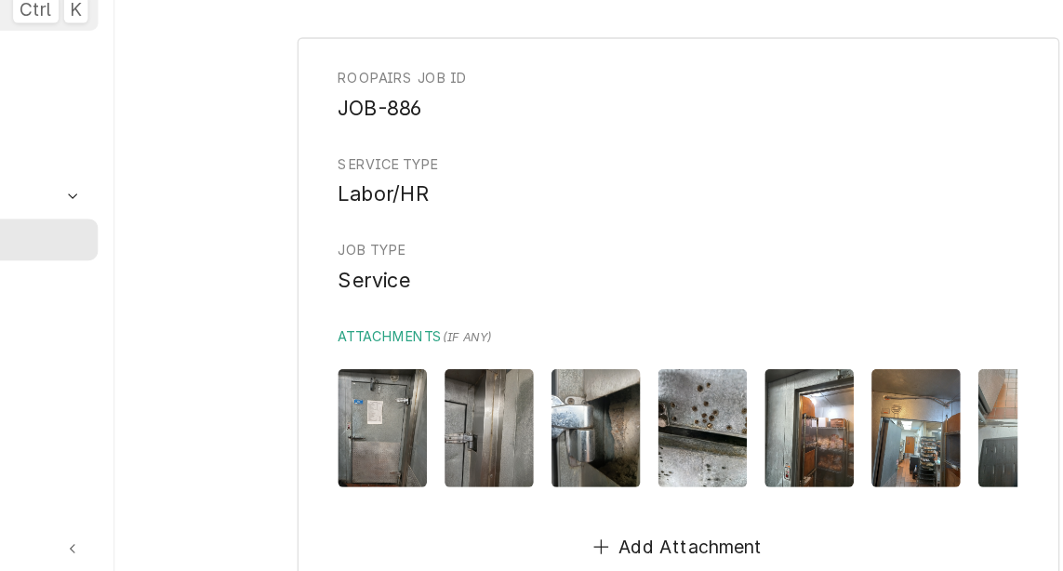
click at [431, 213] on span "Labor/HR" at bounding box center [651, 204] width 498 height 22
click at [432, 216] on div "Roopairs Job ID JOB-886 Service Type Labor/HR Job Type Service Attachments ( if…" at bounding box center [651, 294] width 498 height 363
click at [445, 221] on div "Roopairs Job ID JOB-886 Service Type Labor/HR Job Type Service Attachments ( if…" at bounding box center [651, 294] width 498 height 363
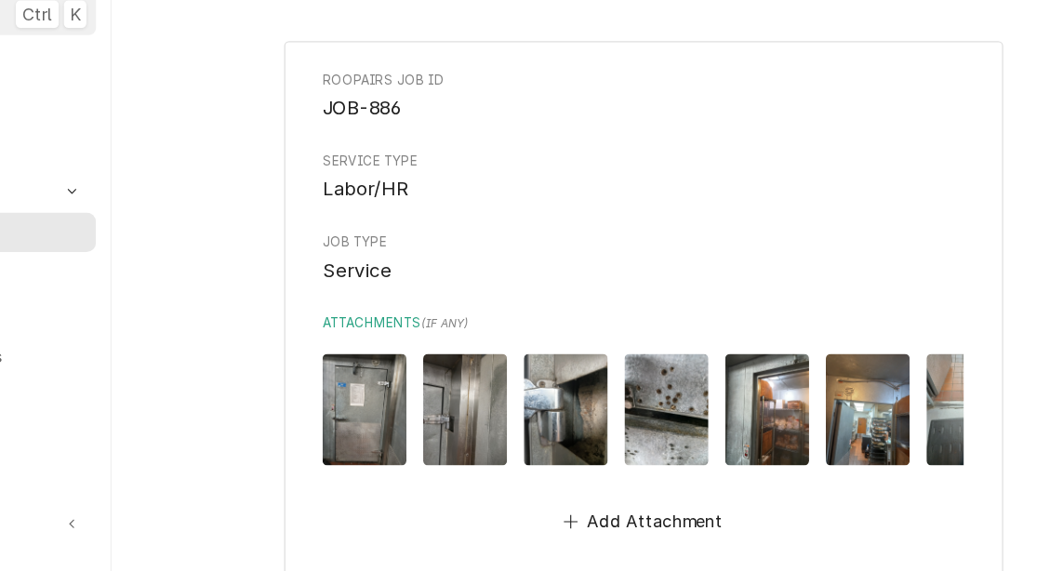
click at [445, 223] on div "Roopairs Job ID JOB-886 Service Type Labor/HR Job Type Service Attachments ( if…" at bounding box center [651, 294] width 498 height 363
click at [545, 307] on label "Attachments ( if any )" at bounding box center [651, 308] width 498 height 15
click at [439, 214] on span "Labor/HR" at bounding box center [651, 204] width 498 height 22
click at [443, 212] on span "Labor/HR" at bounding box center [651, 204] width 498 height 22
click at [637, 293] on div "Roopairs Job ID JOB-886 Service Type Labor/HR Job Type Service Attachments ( if…" at bounding box center [651, 294] width 498 height 363
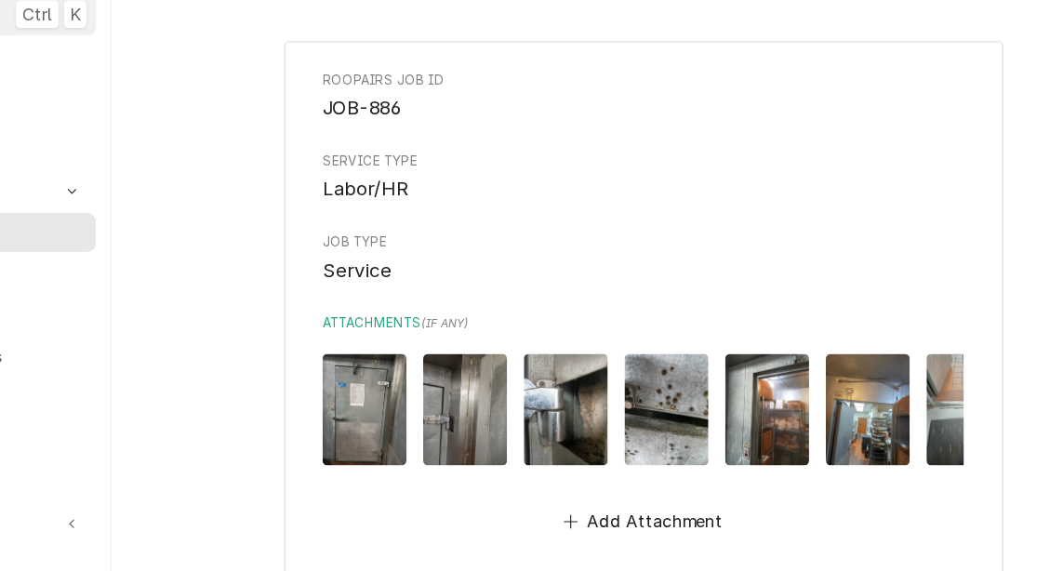
click at [637, 291] on div "Roopairs Job ID JOB-886 Service Type Labor/HR Job Type Service Attachments ( if…" at bounding box center [651, 294] width 498 height 363
click at [637, 287] on div "Roopairs Job ID JOB-886 Service Type Labor/HR Job Type Service Attachments ( if…" at bounding box center [651, 294] width 498 height 363
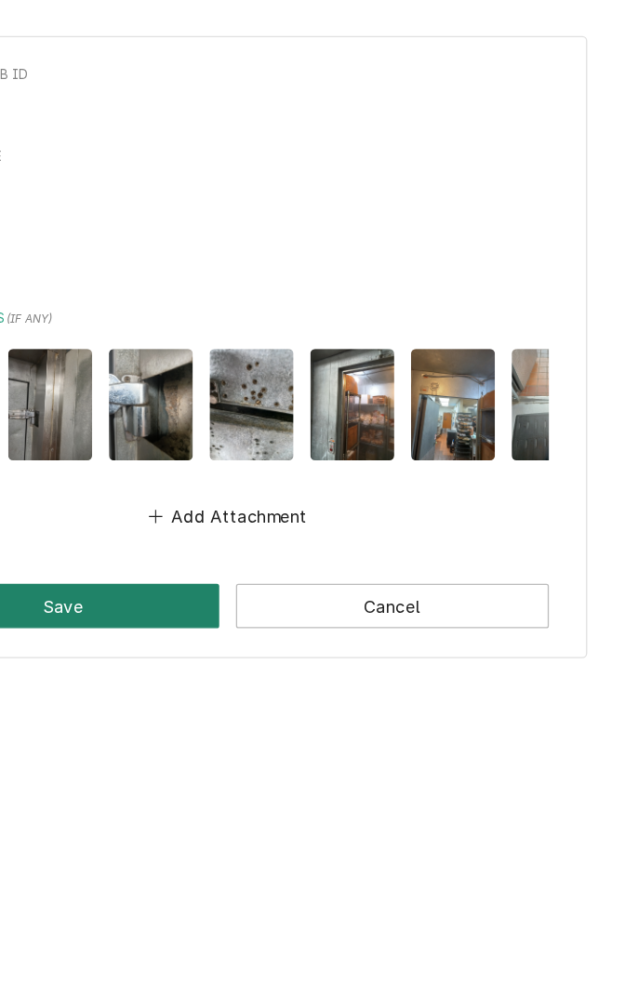
click at [250, 532] on button "Save" at bounding box center [192, 528] width 243 height 34
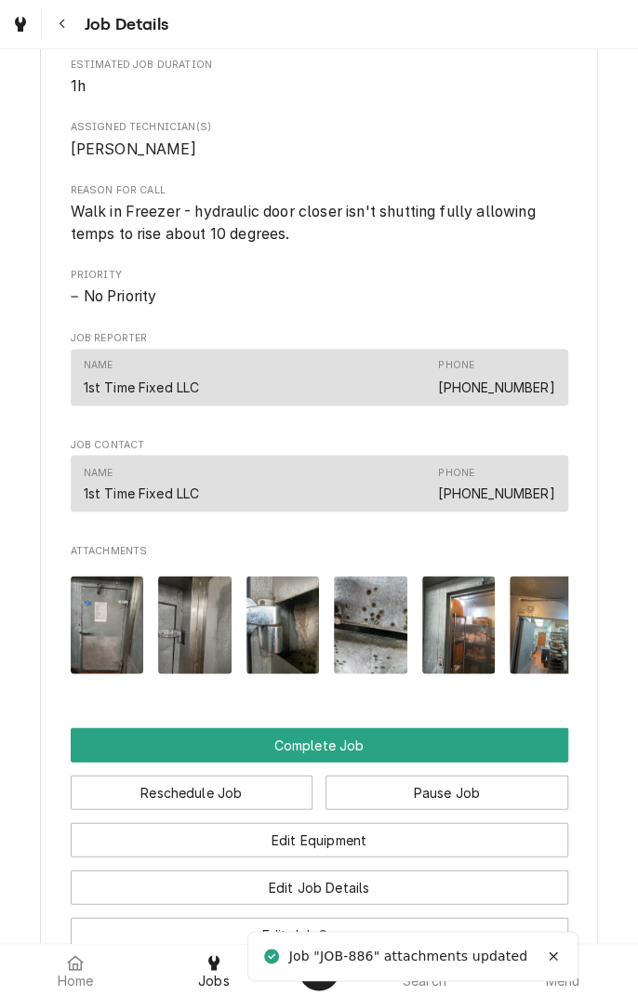
scroll to position [823, 0]
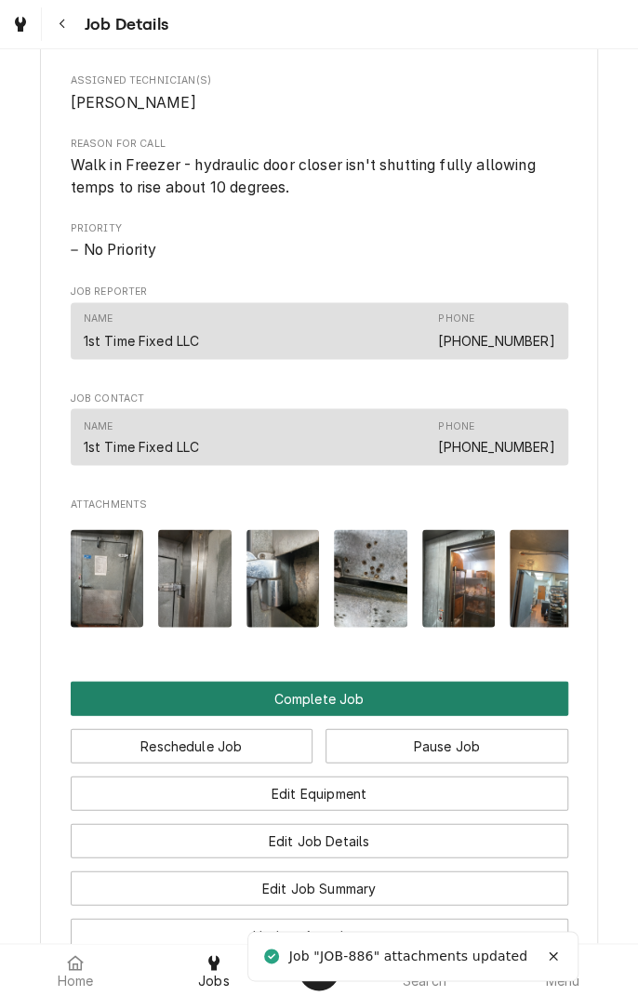
click at [394, 715] on button "Complete Job" at bounding box center [320, 698] width 498 height 34
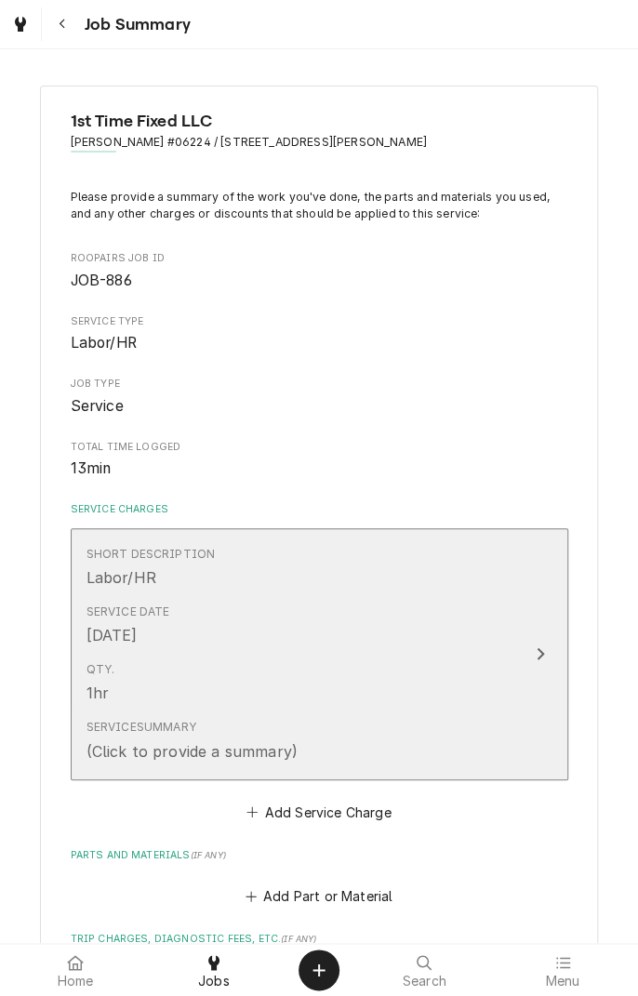
click at [424, 738] on div "Service Summary (Click to provide a summary)" at bounding box center [300, 741] width 427 height 58
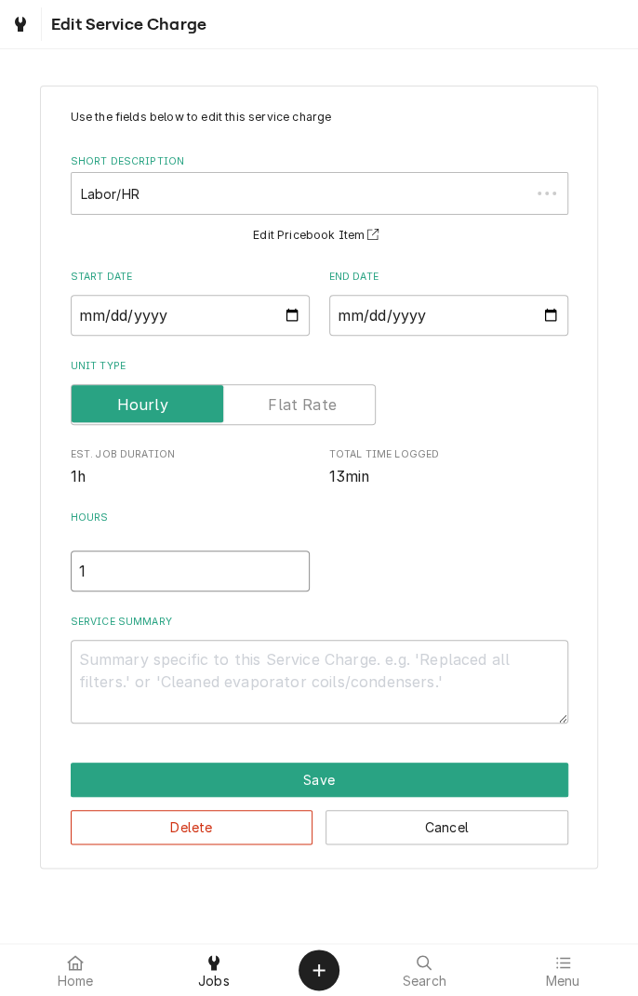
click at [129, 575] on input "1" at bounding box center [190, 571] width 239 height 41
type textarea "x"
type input ".5"
type textarea "x"
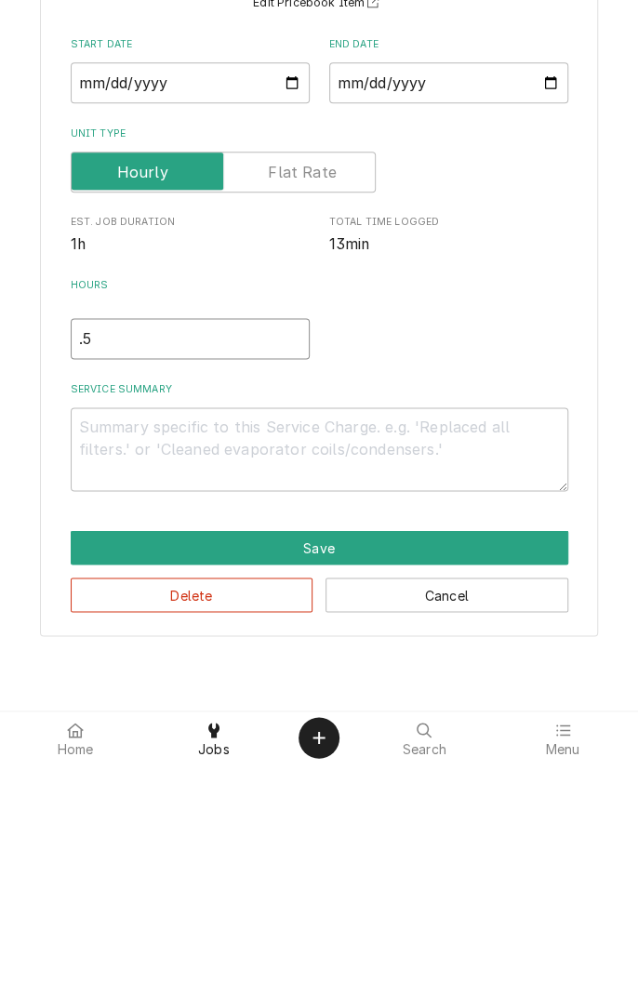
type input ".5"
click at [357, 687] on textarea "Service Summary" at bounding box center [320, 682] width 498 height 84
type textarea "x"
type textarea "D"
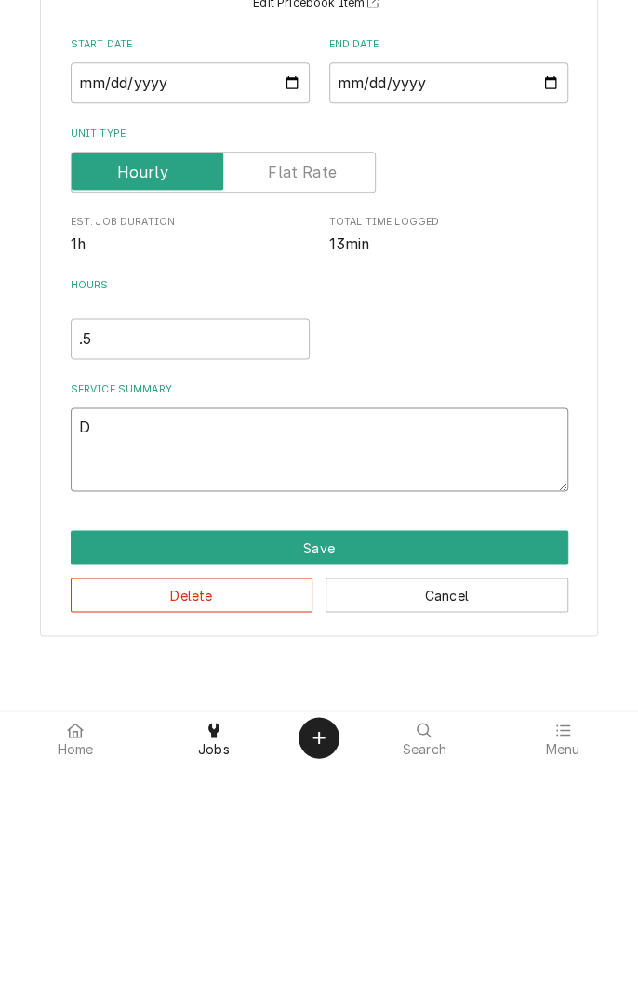
type textarea "x"
type textarea "Di"
type textarea "x"
type textarea "Dia"
type textarea "x"
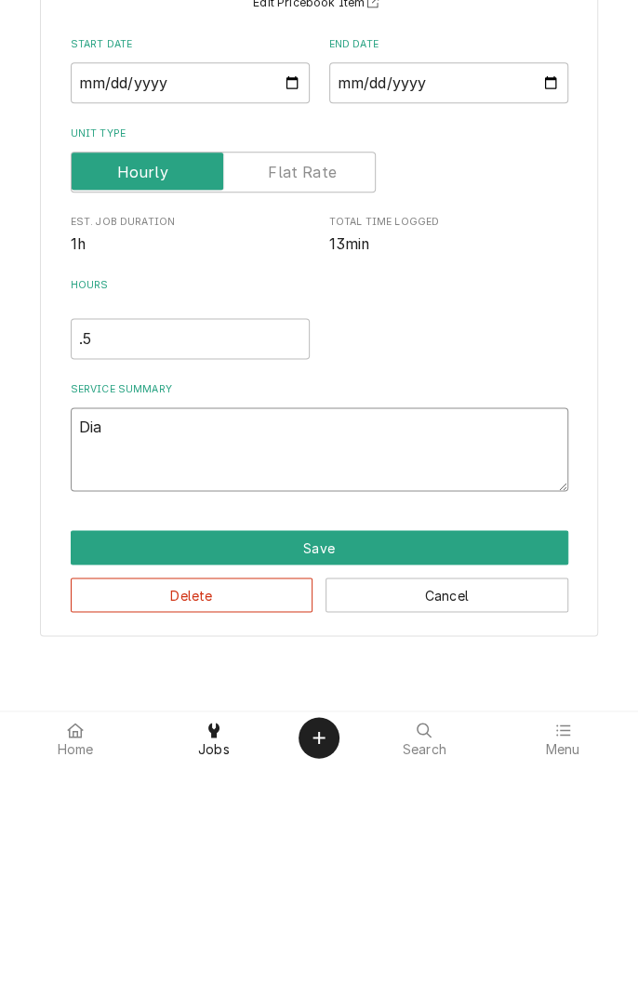
type textarea "Diag"
type textarea "x"
type textarea "Diagn"
type textarea "x"
type textarea "Diagnosed"
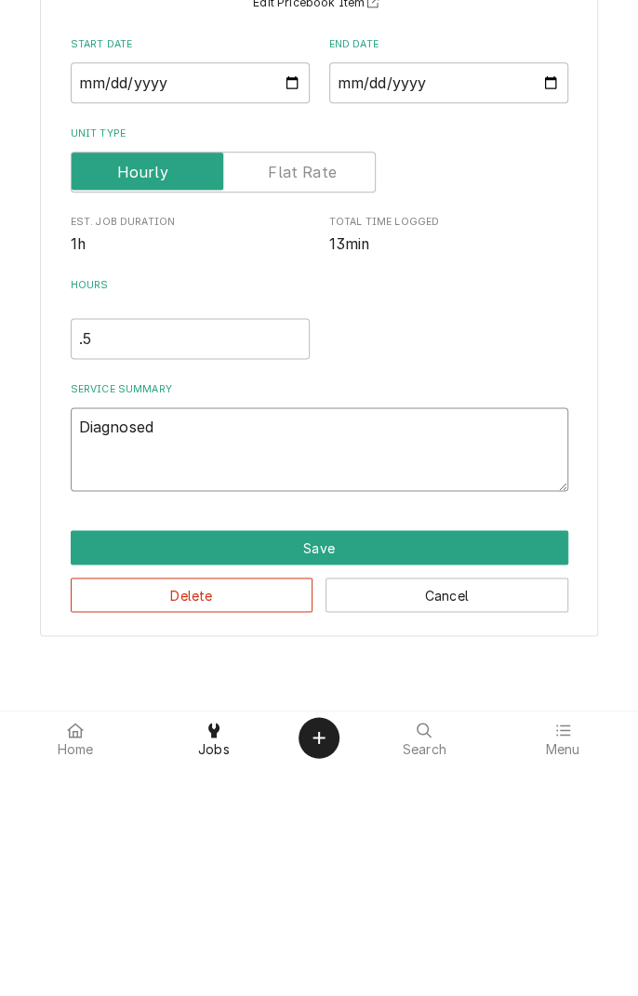
type textarea "x"
type textarea "Diagnosed f"
type textarea "x"
type textarea "Diagnosed fr"
type textarea "x"
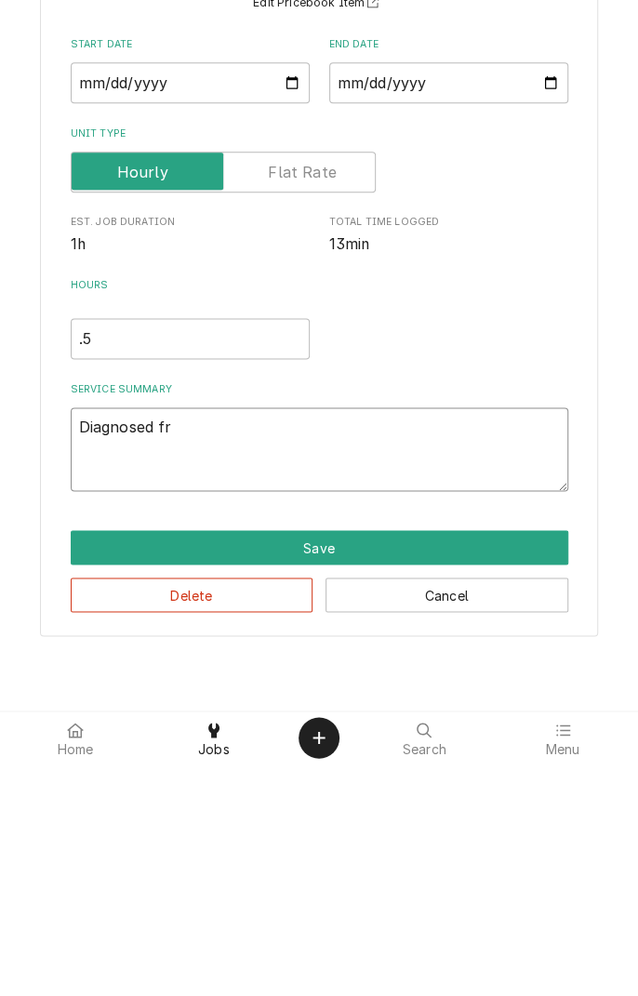
type textarea "Diagnosed fre"
type textarea "x"
type textarea "Diagnosed free"
type textarea "x"
type textarea "Diagnosed freez"
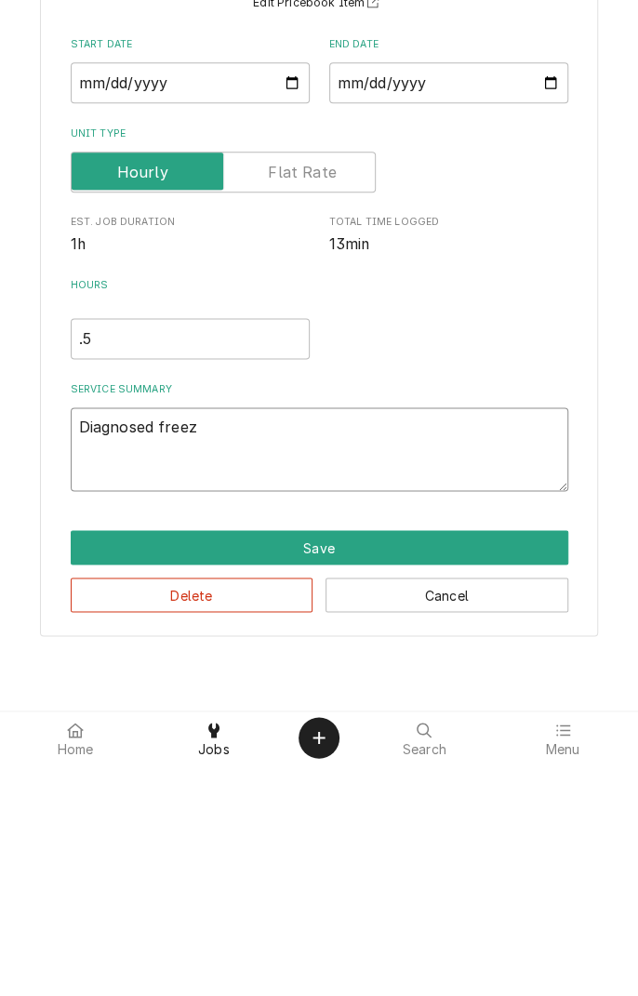
type textarea "x"
type textarea "Diagnosed freeze"
type textarea "x"
type textarea "Diagnosed freezer"
type textarea "x"
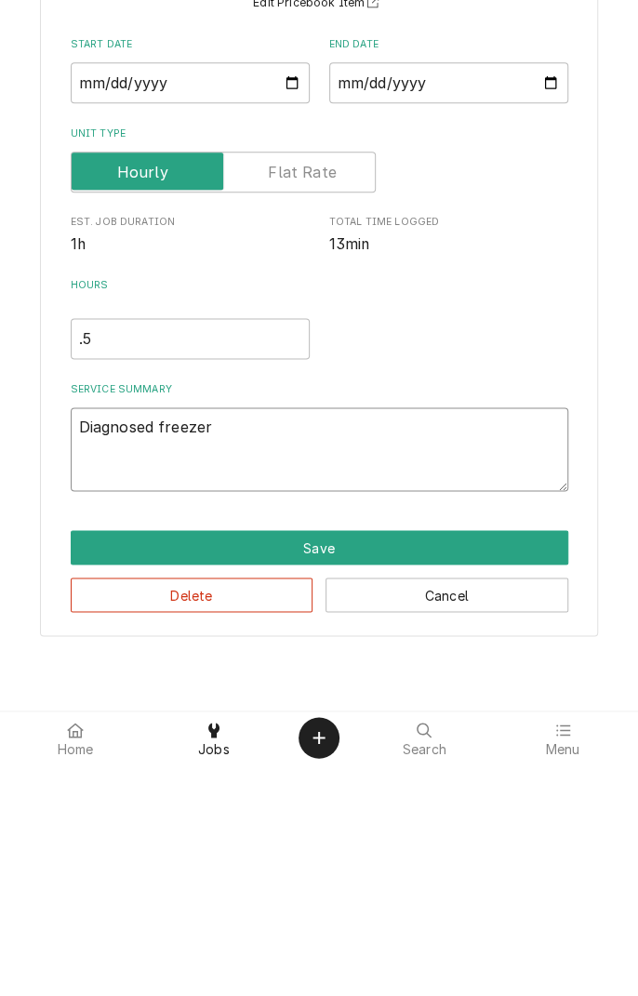
type textarea "Diagnosed freezer"
type textarea "x"
type textarea "Diagnosed freezer d"
type textarea "x"
type textarea "Diagnosed freezer do"
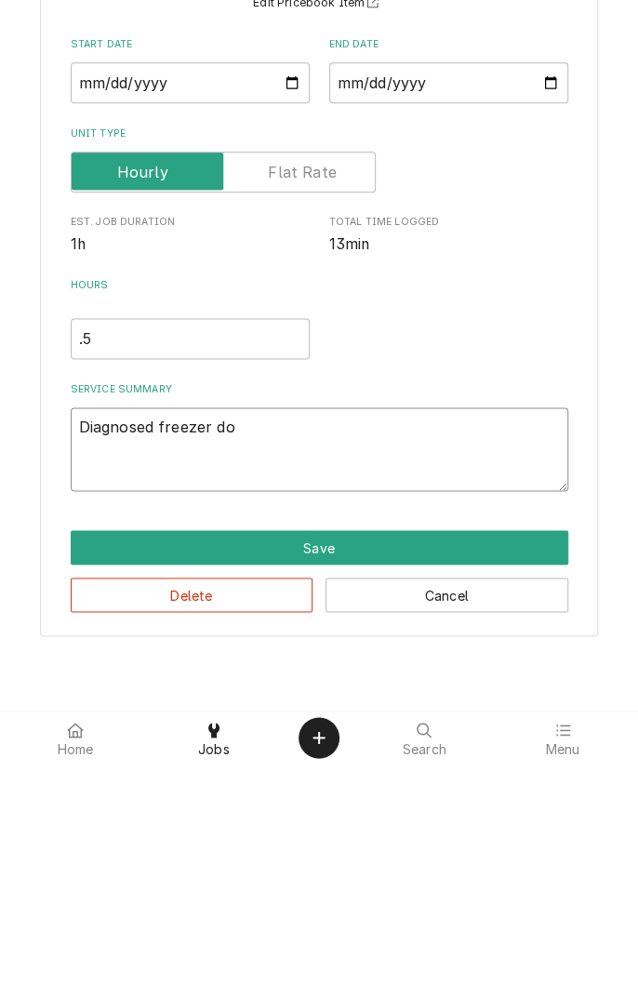
type textarea "x"
type textarea "Diagnosed freezer doo"
type textarea "x"
type textarea "Diagnosed freezer door"
type textarea "x"
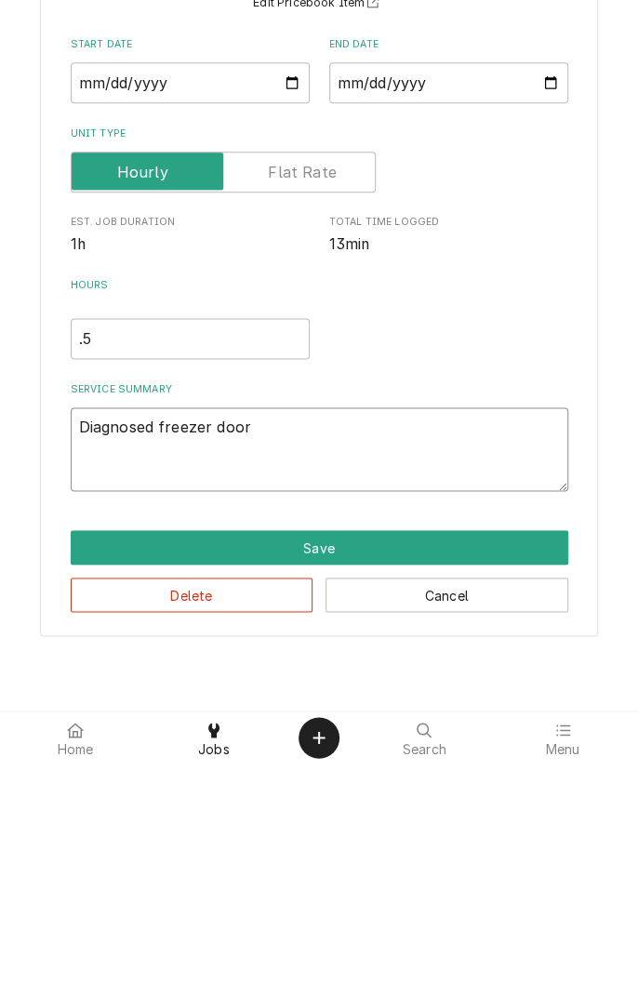
type textarea "Diagnosed freezer door."
type textarea "x"
type textarea "Diagnosed freezer door."
type textarea "x"
type textarea "Diagnosed freezer door."
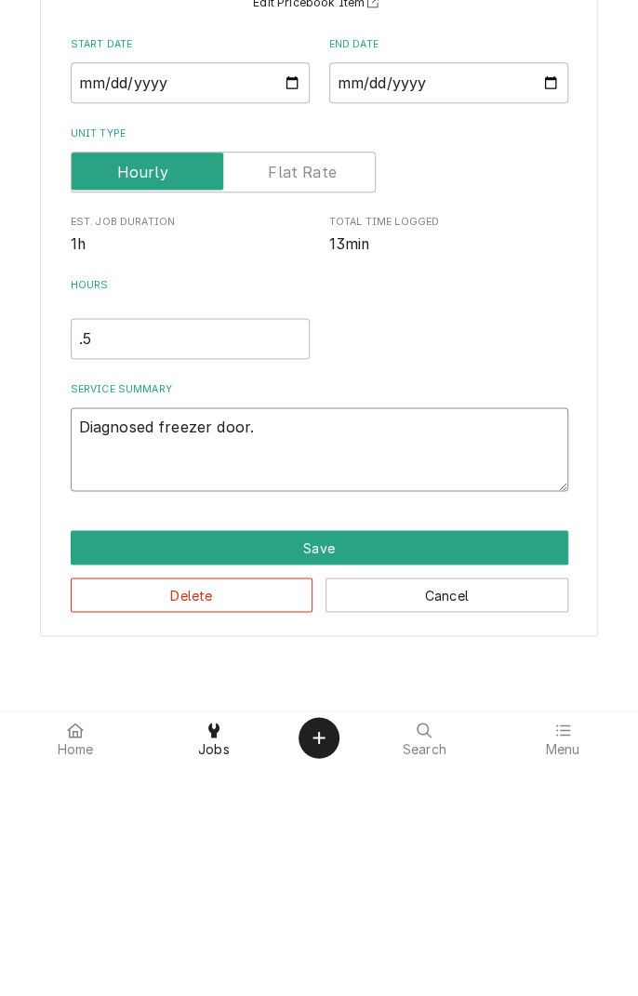
type textarea "x"
type textarea "Diagnosed freezer door. H"
type textarea "x"
type textarea "Diagnosed freezer door. Hy"
type textarea "x"
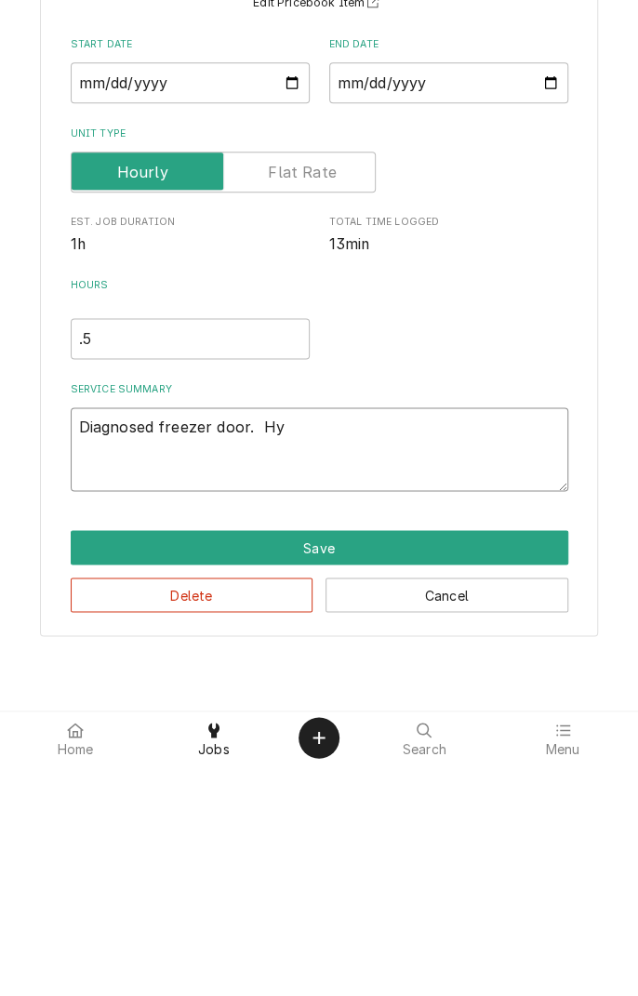
type textarea "Diagnosed freezer door. Hyd"
type textarea "x"
type textarea "Diagnosed freezer door. Hydr"
type textarea "x"
type textarea "Diagnosed freezer door. Hydru"
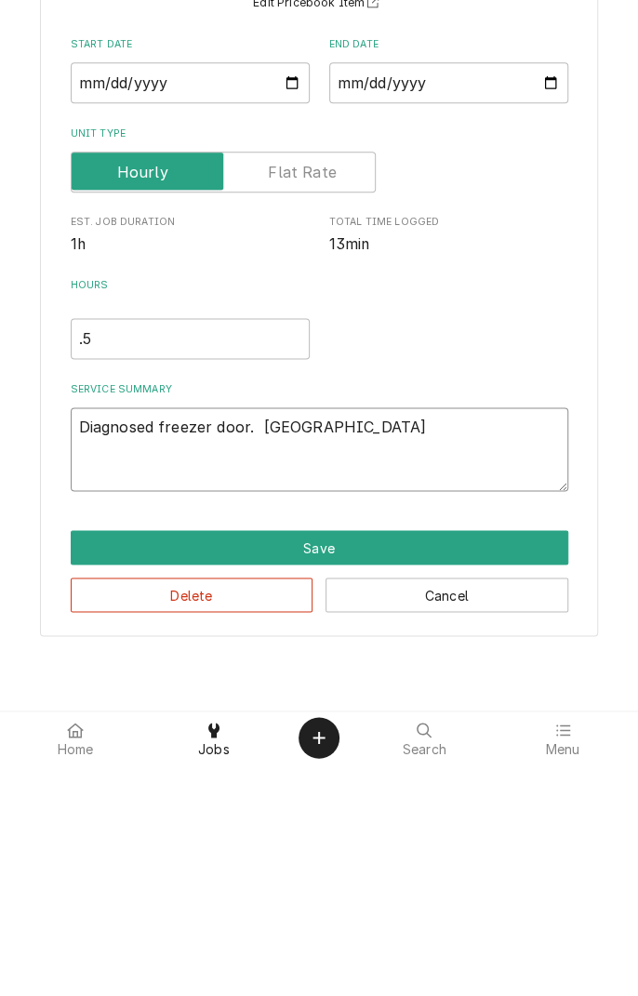
type textarea "x"
type textarea "Diagnosed freezer door. Hydraulic"
type textarea "x"
type textarea "Diagnosed freezer door. Hydraulic c"
type textarea "x"
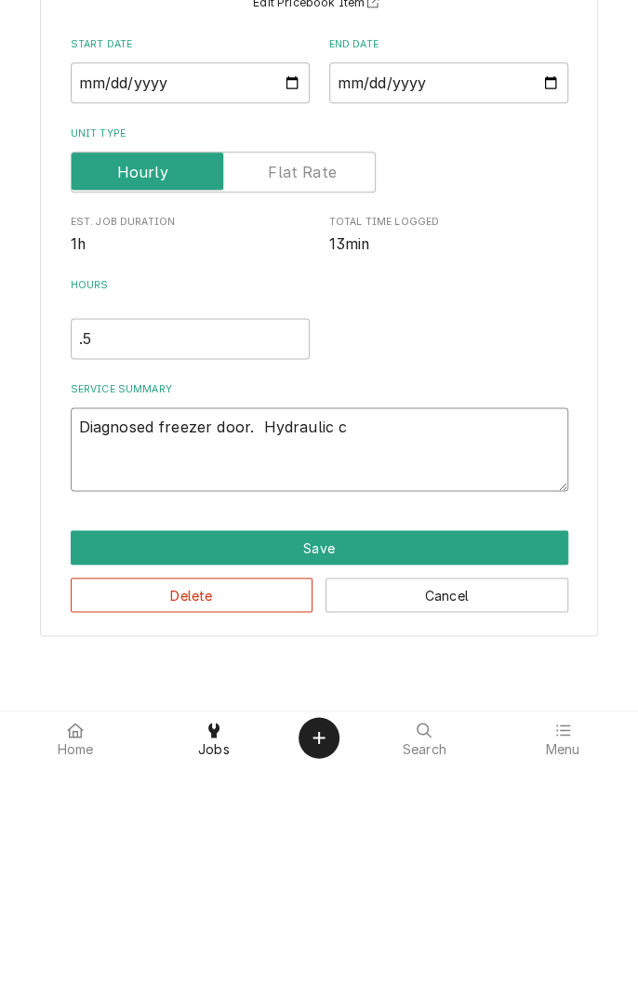
type textarea "Diagnosed freezer door. Hydraulic cl"
type textarea "x"
type textarea "Diagnosed freezer door. Hydraulic clo"
type textarea "x"
type textarea "Diagnosed freezer door. Hydraulic clos"
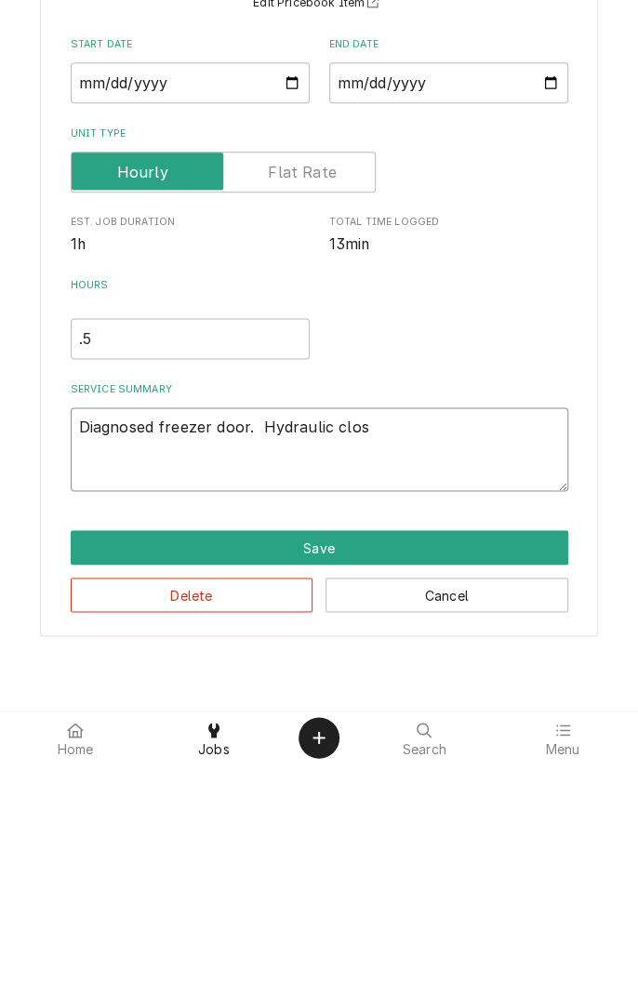
type textarea "x"
type textarea "Diagnosed freezer door. Hydraulic closu"
type textarea "x"
type textarea "Diagnosed freezer door. Hydraulic closur"
type textarea "x"
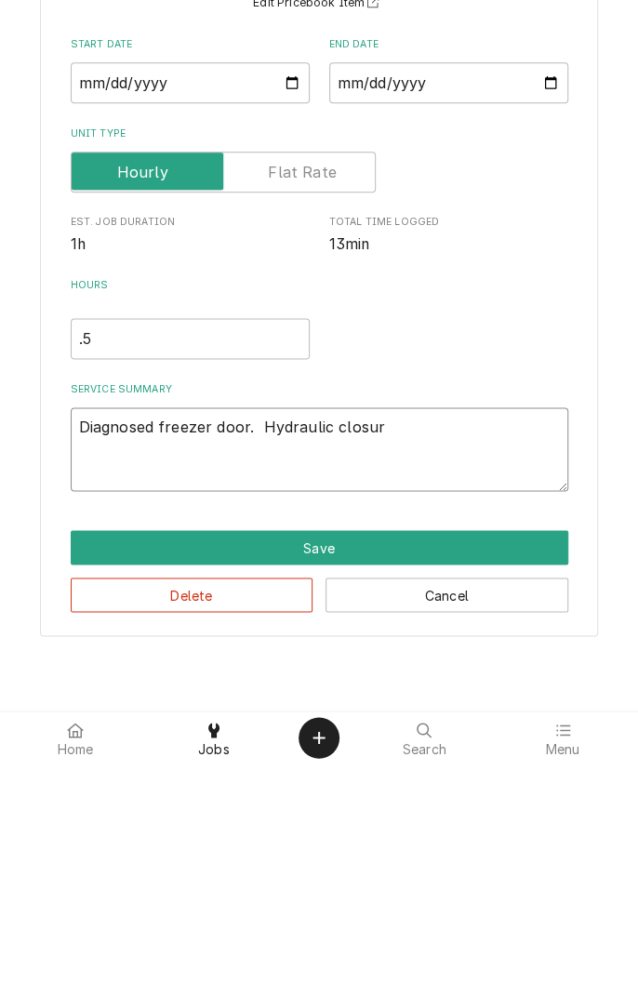
type textarea "Diagnosed freezer door. Hydraulic closure"
type textarea "x"
type textarea "Diagnosed freezer door. Hydraulic closure"
type textarea "x"
type textarea "Diagnosed freezer door. Hydraulic closure n"
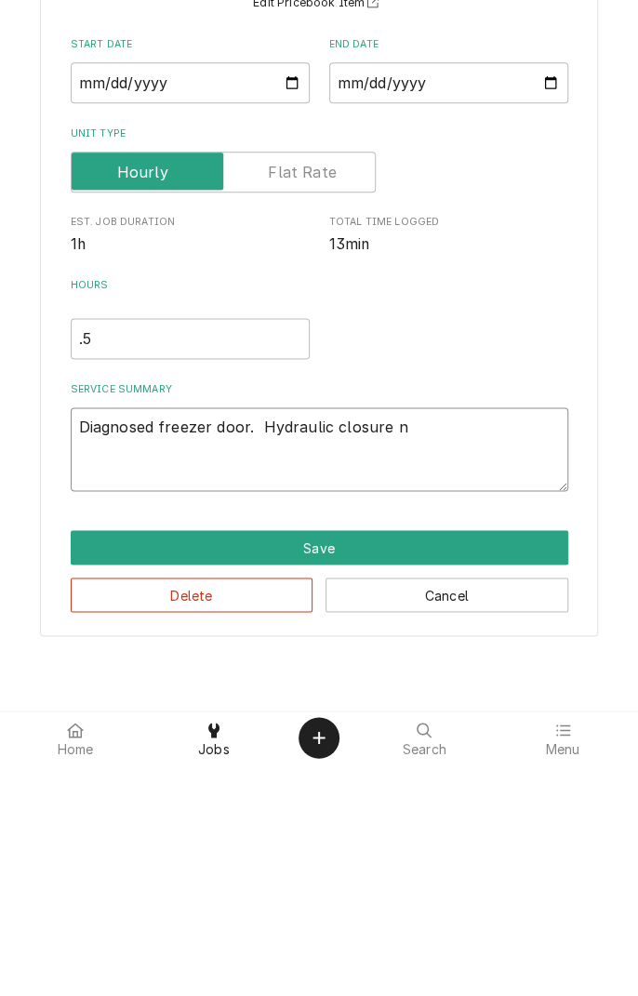
type textarea "x"
type textarea "Diagnosed freezer door. Hydraulic closure no"
type textarea "x"
type textarea "Diagnosed freezer door. Hydraulic closure not"
type textarea "x"
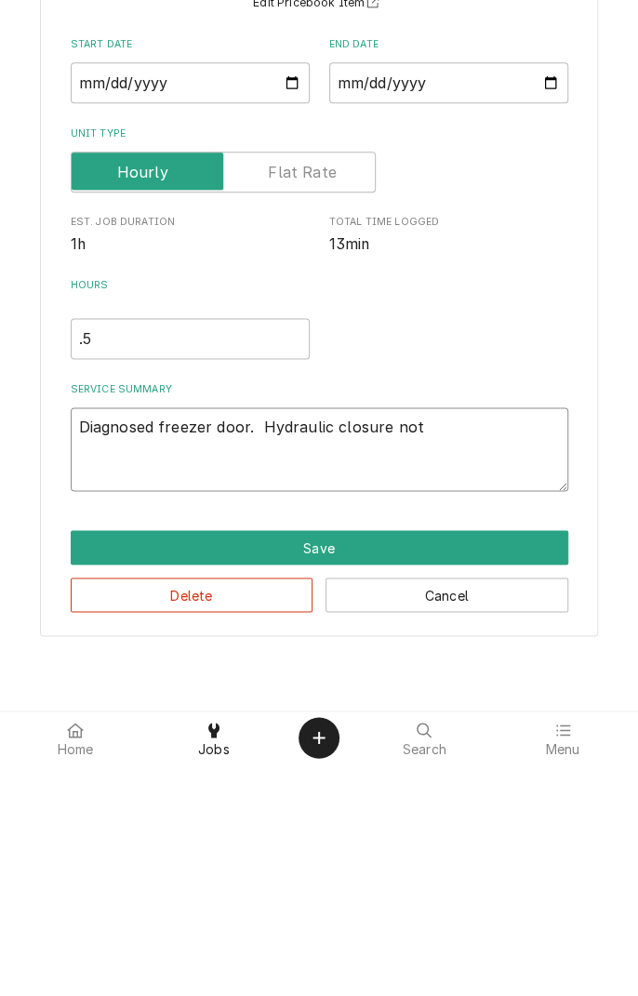
type textarea "Diagnosed freezer door. Hydraulic closure not"
type textarea "x"
type textarea "Diagnosed freezer door. Hydraulic closure not a"
type textarea "x"
type textarea "Diagnosed freezer door. Hydraulic closure not a"
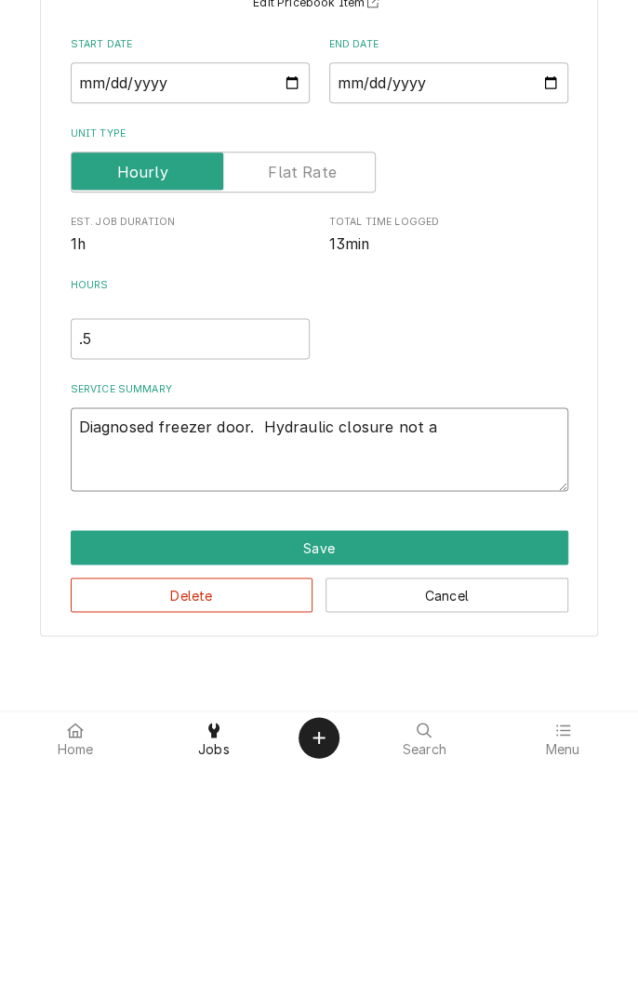
type textarea "x"
type textarea "Diagnosed freezer door. Hydraulic closure not a v"
type textarea "x"
type textarea "Diagnosed freezer door. Hydraulic closure not a vi"
type textarea "x"
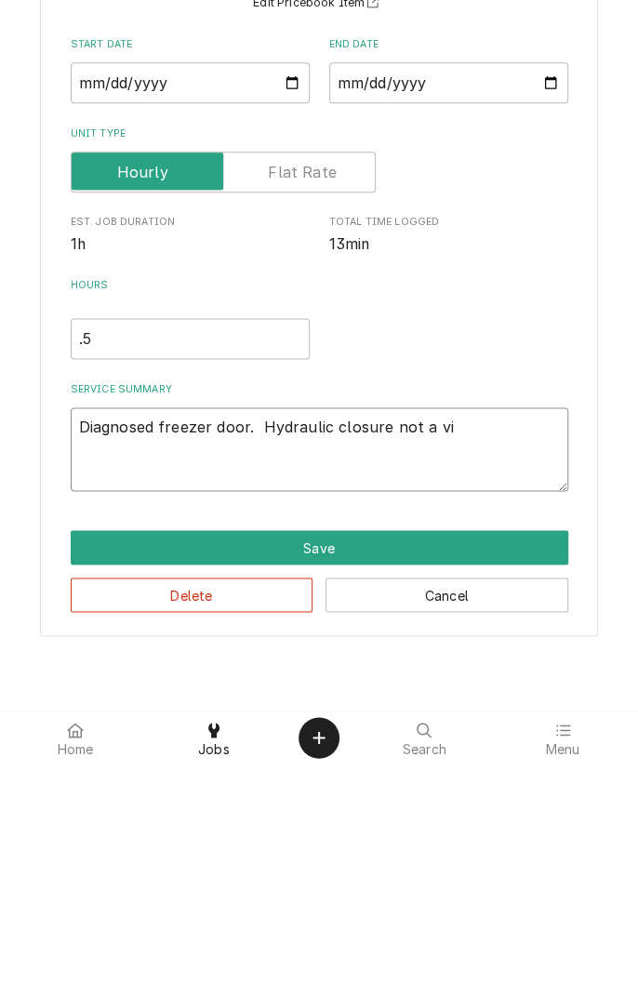
type textarea "Diagnosed freezer door. Hydraulic closure not a via"
type textarea "x"
type textarea "Diagnosed freezer door. Hydraulic closure not a viab"
type textarea "x"
type textarea "Diagnosed freezer door. Hydraulic closure not a viabl"
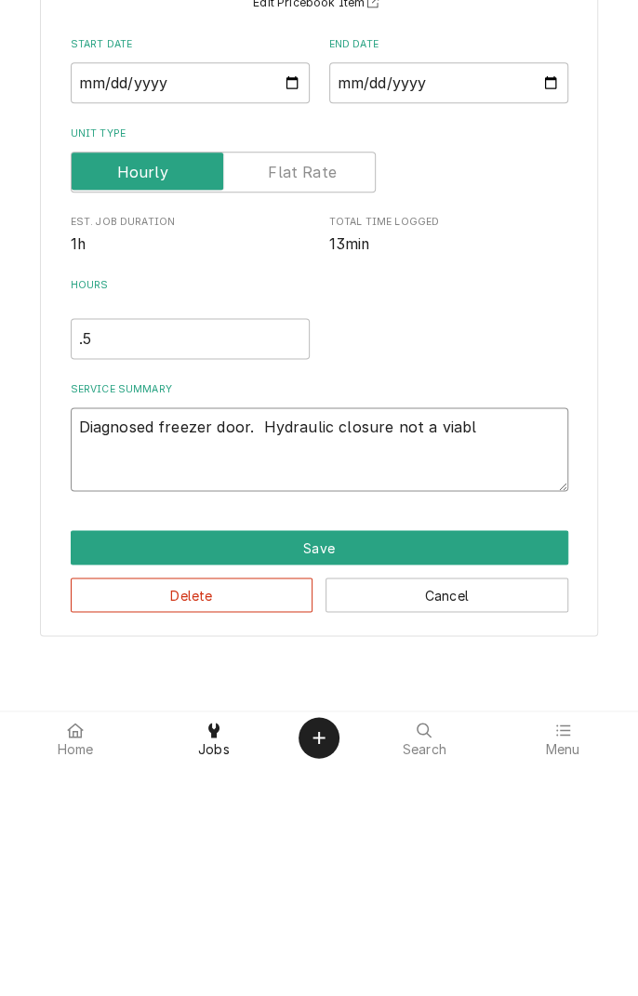
type textarea "x"
type textarea "Diagnosed freezer door. Hydraulic closure not a viable"
type textarea "x"
type textarea "Diagnosed freezer door. Hydraulic closure not a viable"
type textarea "x"
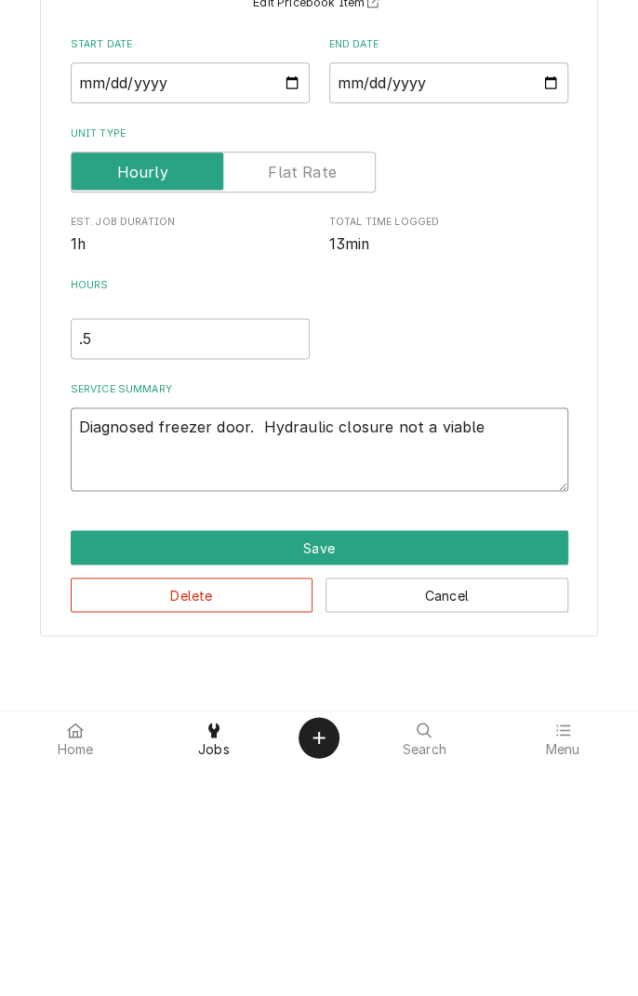
type textarea "Diagnosed freezer door. Hydraulic closure not a viable s"
type textarea "x"
type textarea "Diagnosed freezer door. Hydraulic closure not a viable so"
type textarea "x"
type textarea "Diagnosed freezer door. Hydraulic closure not a viable sol"
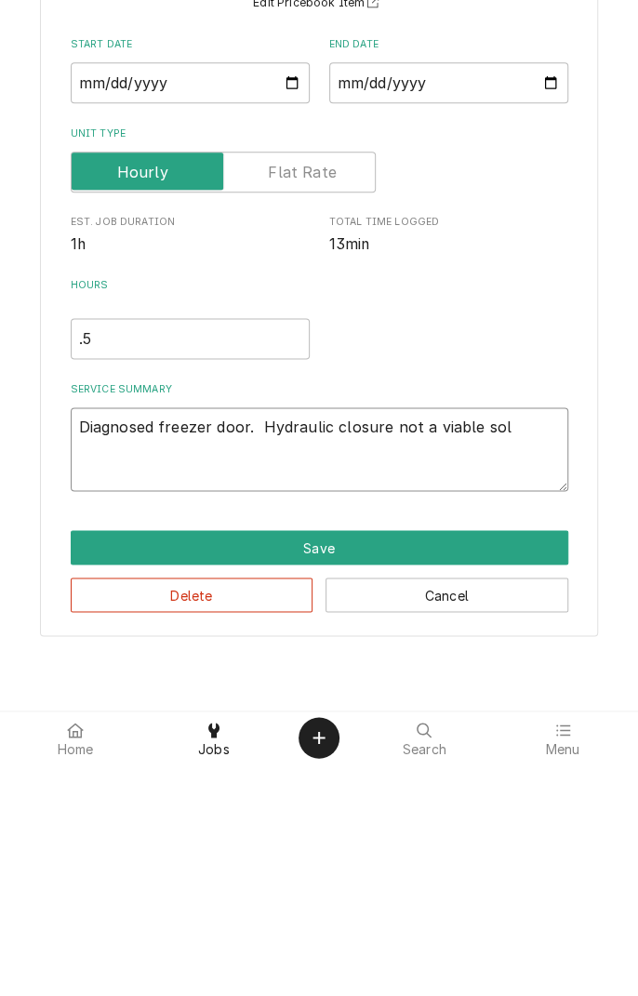
type textarea "x"
type textarea "Diagnosed freezer door. Hydraulic closure not a viable solu"
type textarea "x"
type textarea "Diagnosed freezer door. Hydraulic closure not a viable solut"
type textarea "x"
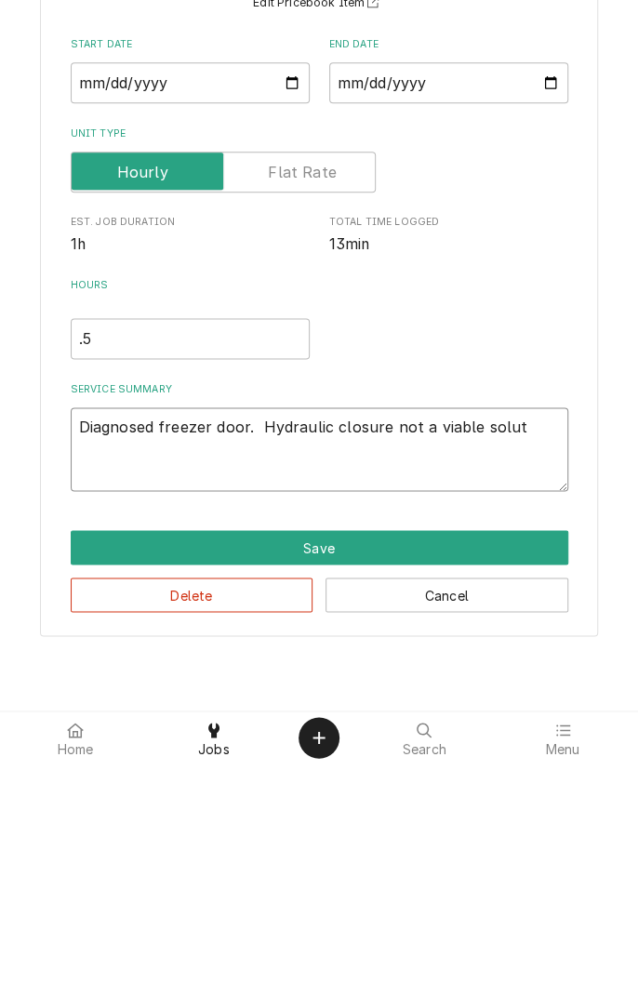
type textarea "Diagnosed freezer door. Hydraulic closure not a viable soluti"
type textarea "x"
type textarea "Diagnosed freezer door. Hydraulic closure not a viable solutio"
type textarea "x"
type textarea "Diagnosed freezer door. Hydraulic closure not a viable solution"
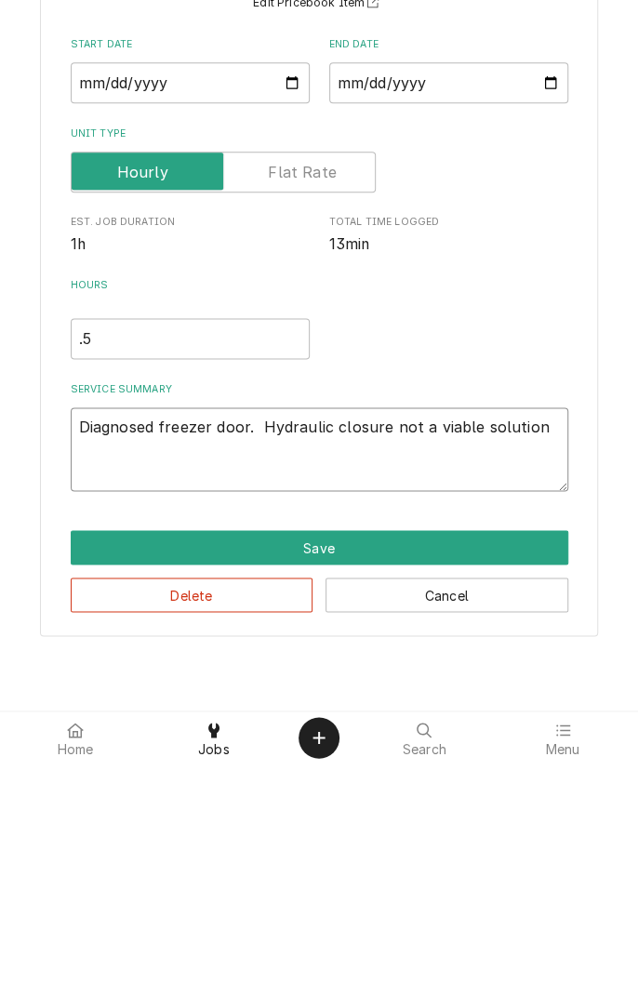
type textarea "x"
type textarea "Diagnosed freezer door. Hydraulic closure not a viable solution."
type textarea "x"
type textarea "Diagnosed freezer door. Hydraulic closure not a viable solution."
type textarea "x"
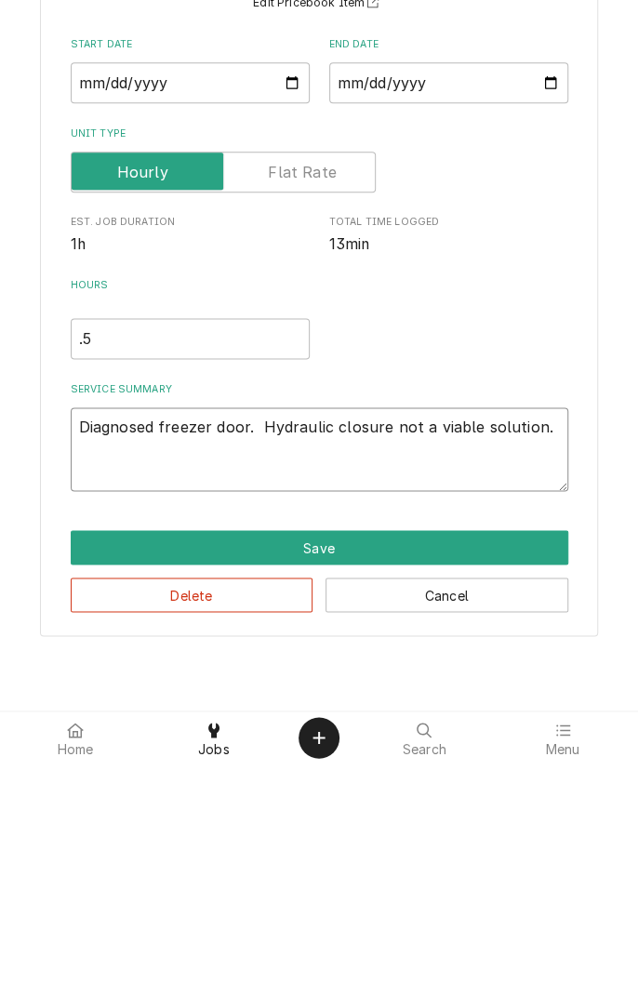
type textarea "Diagnosed freezer door. Hydraulic closure not a viable solution. D"
type textarea "x"
type textarea "Diagnosed freezer door. Hydraulic closure not a viable solution. Do"
type textarea "x"
type textarea "Diagnosed freezer door. Hydraulic closure not a viable solution. Doo"
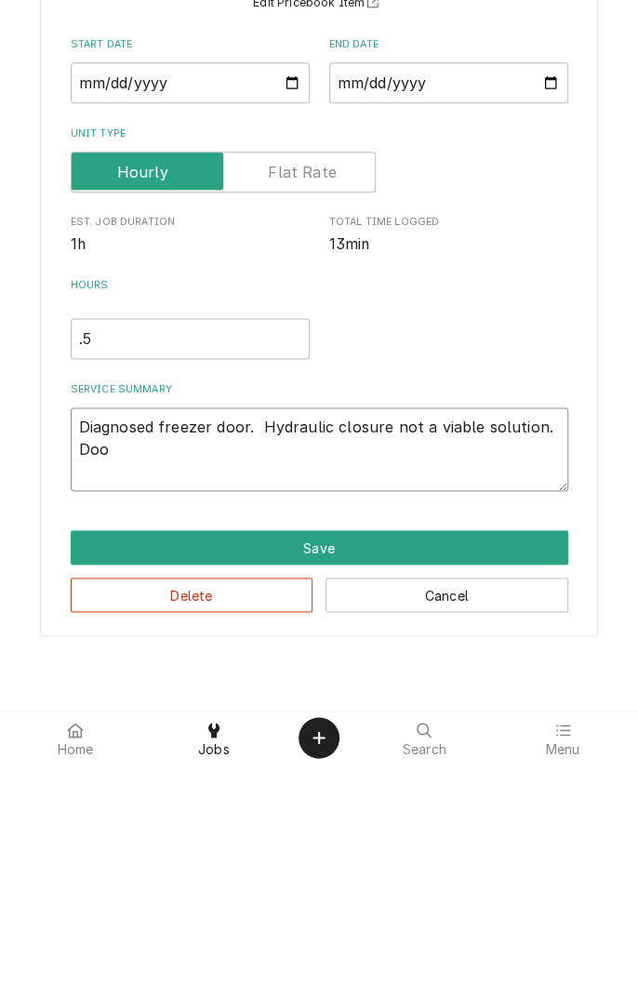
type textarea "x"
type textarea "Diagnosed freezer door. Hydraulic closure not a viable solution. Door"
type textarea "x"
type textarea "Diagnosed freezer door. Hydraulic closure not a viable solution. Door"
type textarea "x"
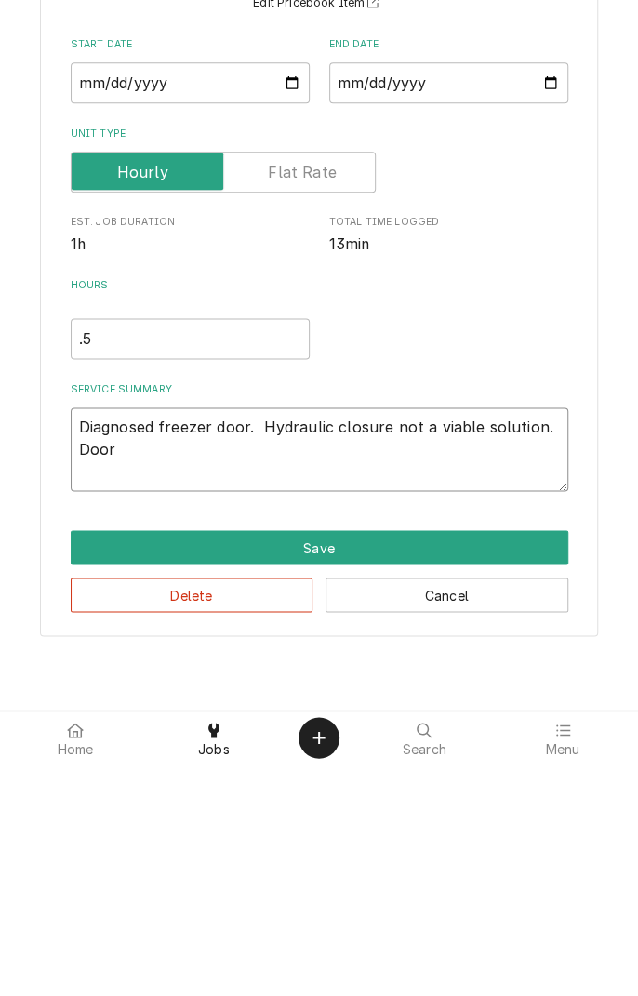
type textarea "Diagnosed freezer door. Hydraulic closure not a viable solution. Door r"
type textarea "x"
type textarea "Diagnosed freezer door. Hydraulic closure not a viable solution. Door re"
type textarea "x"
type textarea "Diagnosed freezer door. Hydraulic closure not a viable solution. Door rep"
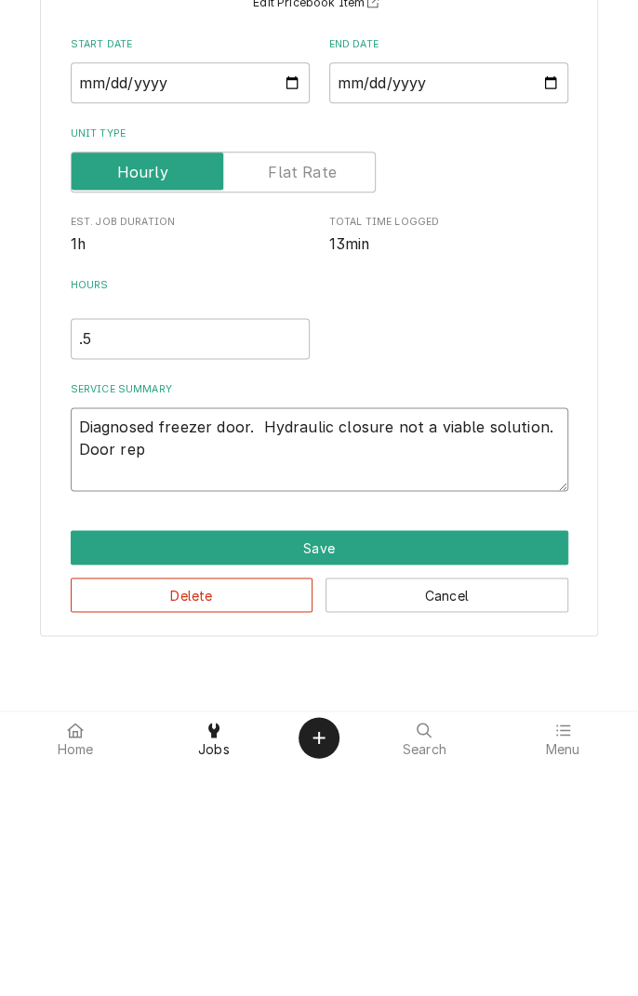
type textarea "x"
type textarea "Diagnosed freezer door. Hydraulic closure not a viable solution. Door repl"
type textarea "x"
type textarea "Diagnosed freezer door. Hydraulic closure not a viable solution. Door repla"
type textarea "x"
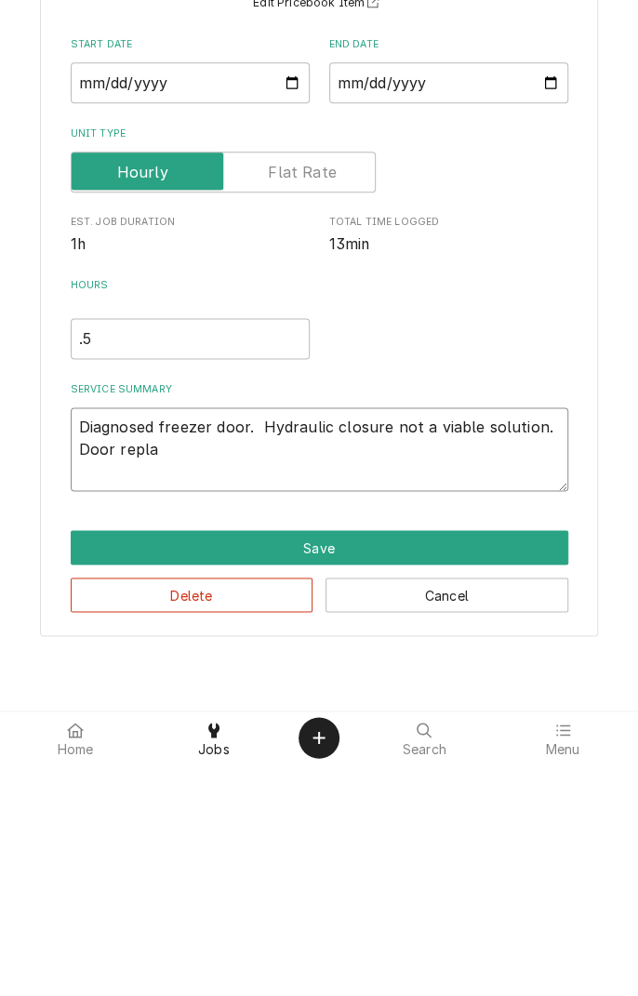
type textarea "Diagnosed freezer door. Hydraulic closure not a viable solution. Door replac"
type textarea "x"
type textarea "Diagnosed freezer door. Hydraulic closure not a viable solution. Door replaceme…"
type textarea "x"
type textarea "Diagnosed freezer door. Hydraulic closure not a viable solution. Door replaceme…"
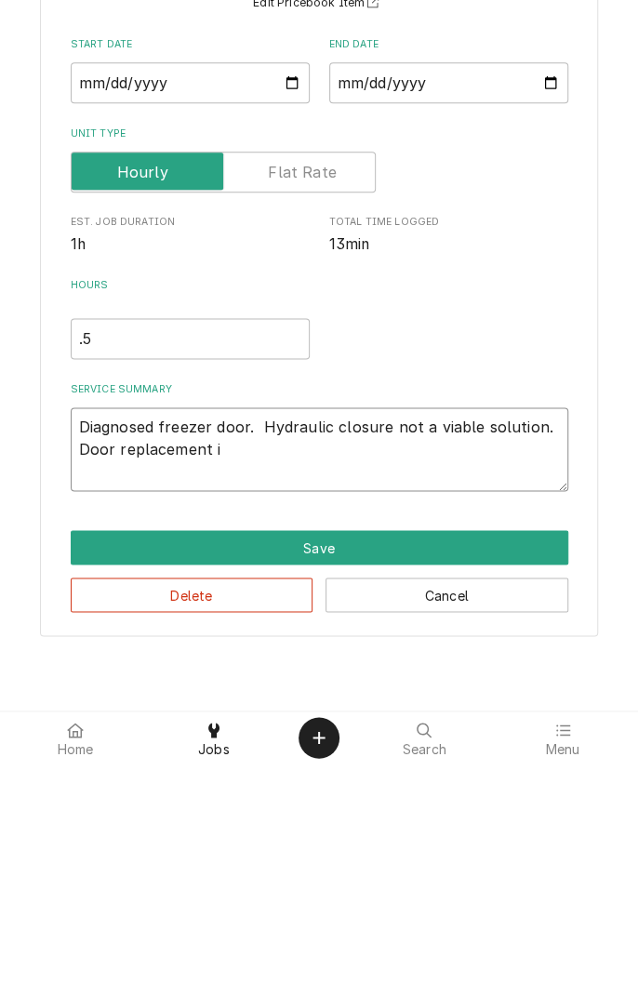
type textarea "x"
type textarea "Diagnosed freezer door. Hydraulic closure not a viable solution. Door replaceme…"
type textarea "x"
type textarea "Diagnosed freezer door. Hydraulic closure not a viable solution. Door replaceme…"
type textarea "x"
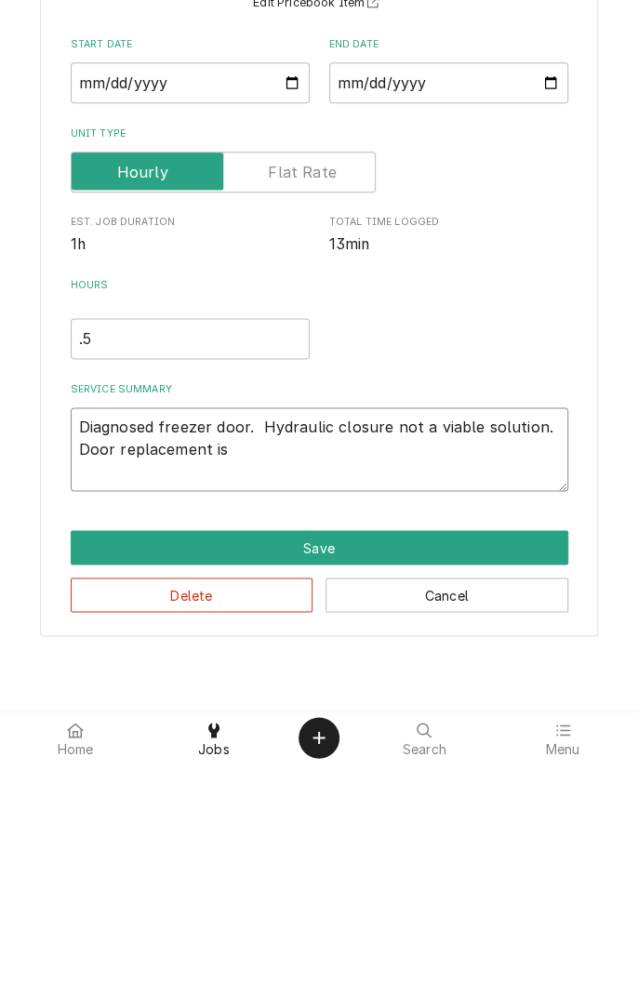
type textarea "Diagnosed freezer door. Hydraulic closure not a viable solution. Door replaceme…"
type textarea "x"
type textarea "Diagnosed freezer door. Hydraulic closure not a viable solution. Door replaceme…"
type textarea "x"
type textarea "Diagnosed freezer door. Hydraulic closure not a viable solution. Door replaceme…"
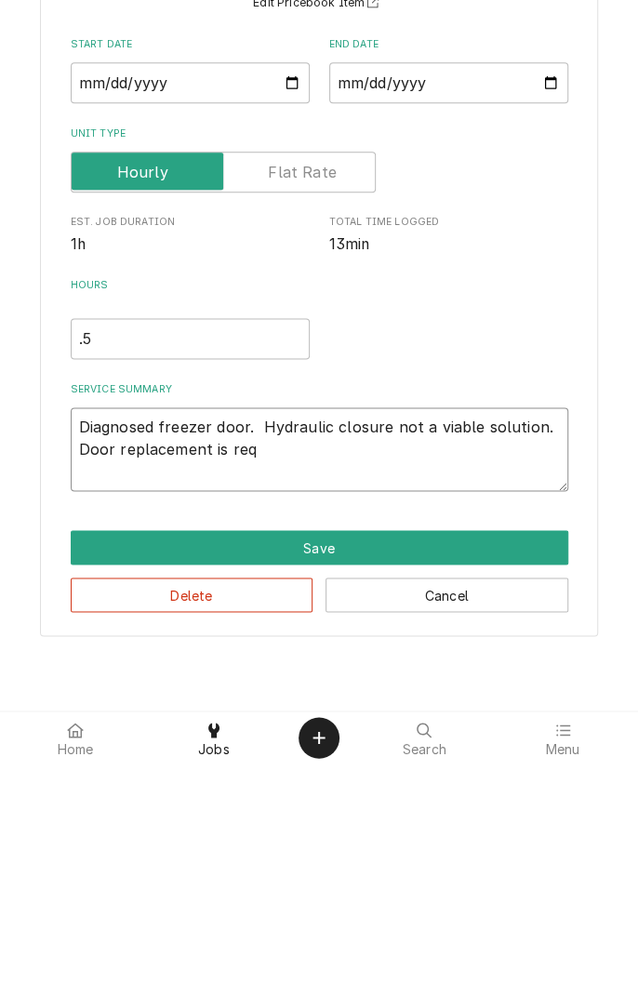
type textarea "x"
type textarea "Diagnosed freezer door. Hydraulic closure not a viable solution. Door replaceme…"
type textarea "x"
type textarea "Diagnosed freezer door. Hydraulic closure not a viable solution. Door replaceme…"
type textarea "x"
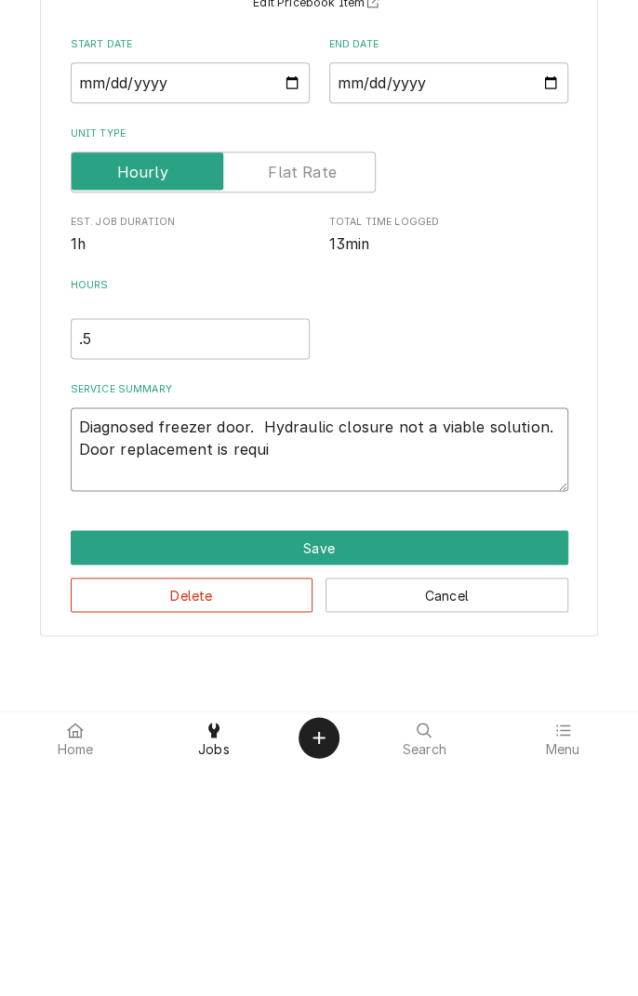
type textarea "Diagnosed freezer door. Hydraulic closure not a viable solution. Door replaceme…"
type textarea "x"
type textarea "Diagnosed freezer door. Hydraulic closure not a viable solution. Door replaceme…"
type textarea "x"
type textarea "Diagnosed freezer door. Hydraulic closure not a viable solution. Door replaceme…"
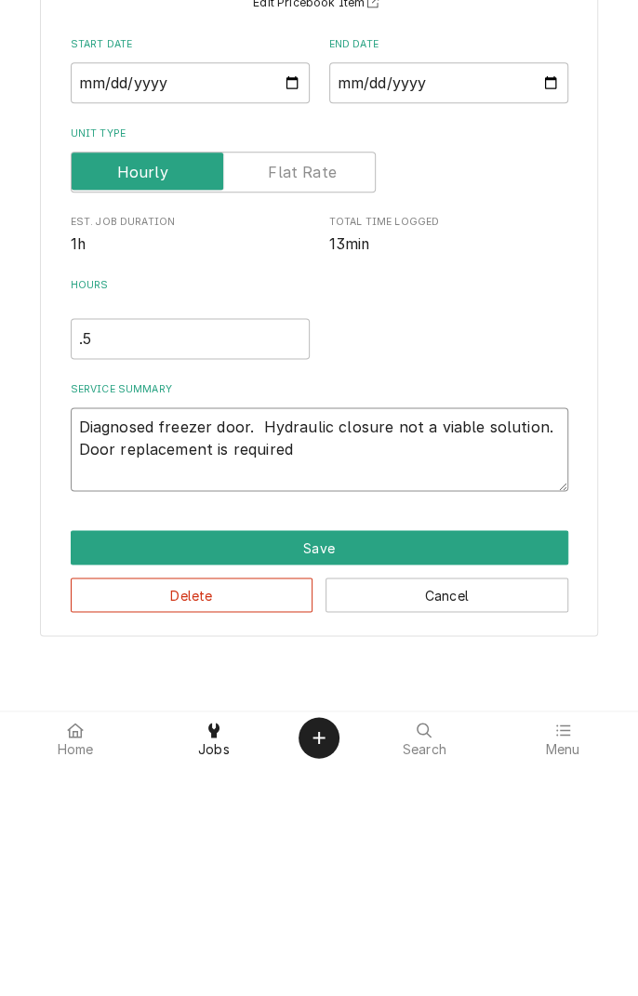
type textarea "x"
type textarea "Diagnosed freezer door. Hydraulic closure not a viable solution. Door replaceme…"
click at [330, 782] on button "Save" at bounding box center [320, 780] width 498 height 34
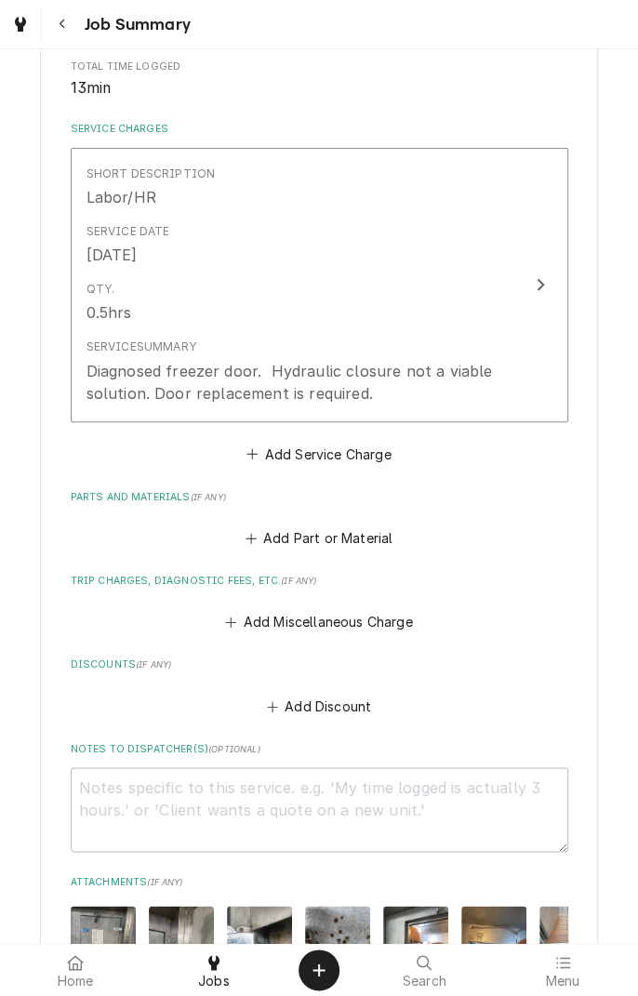
scroll to position [399, 0]
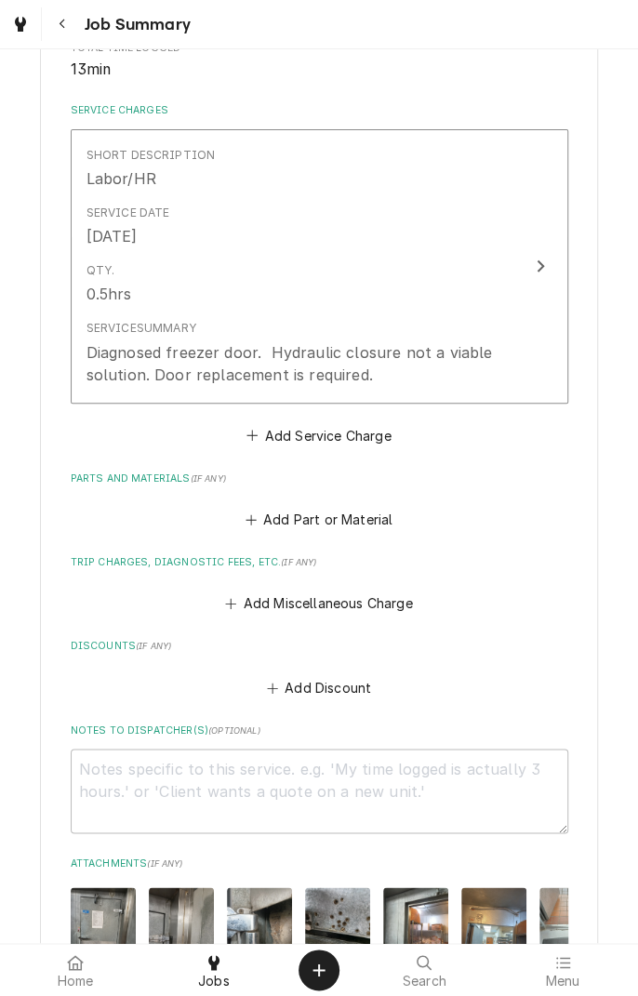
click at [513, 641] on label "Discounts ( if any )" at bounding box center [320, 646] width 498 height 15
click at [392, 776] on textarea "Notes to Dispatcher(s) ( optional )" at bounding box center [320, 791] width 498 height 84
type textarea "x"
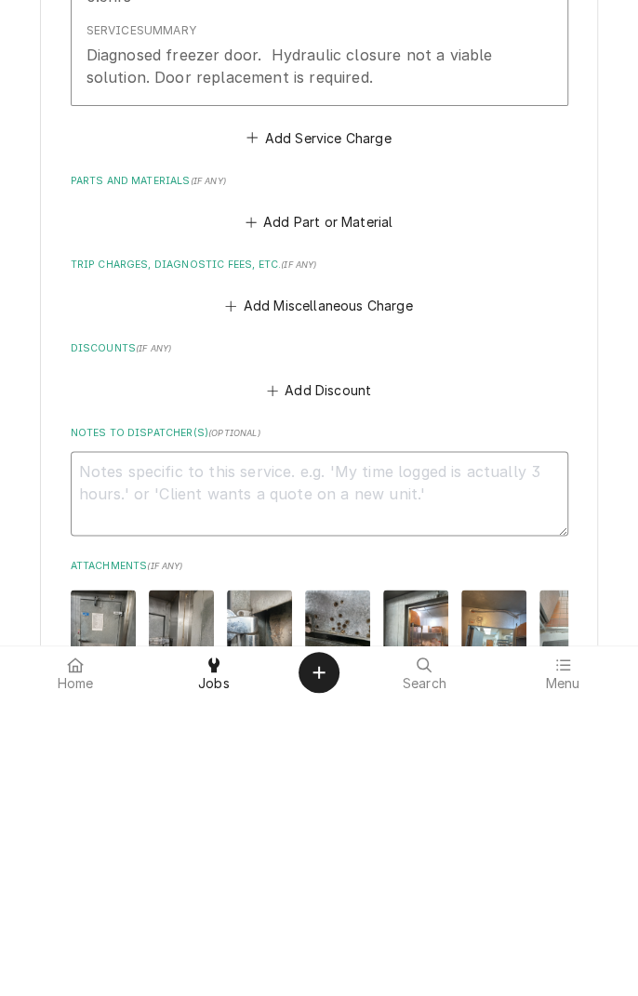
type textarea "T"
type textarea "x"
type textarea "Tr"
type textarea "x"
type textarea "Tru"
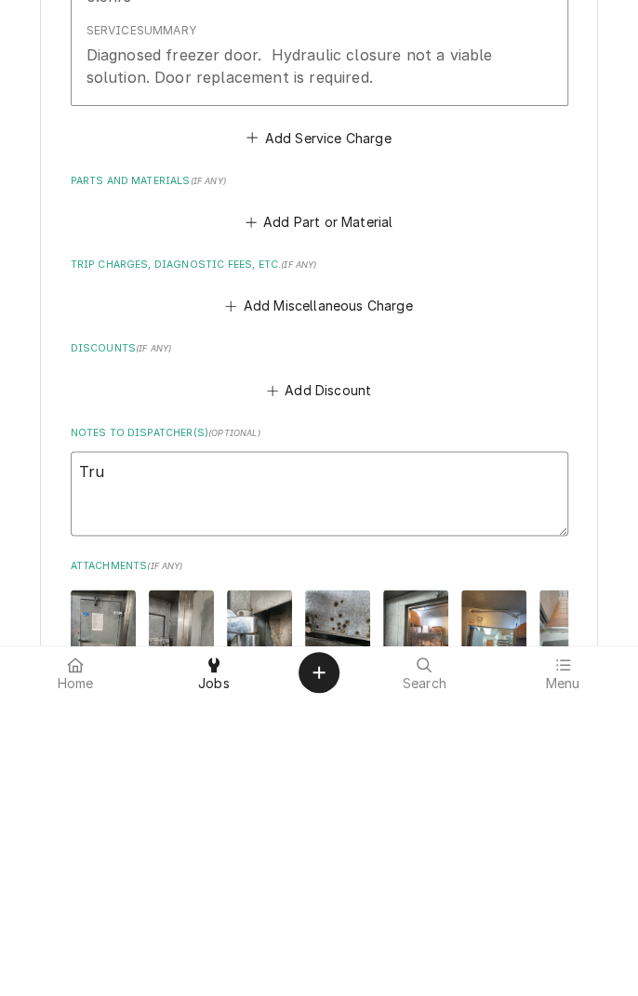
type textarea "x"
type textarea "Truc"
type textarea "x"
type textarea "Truck"
type textarea "x"
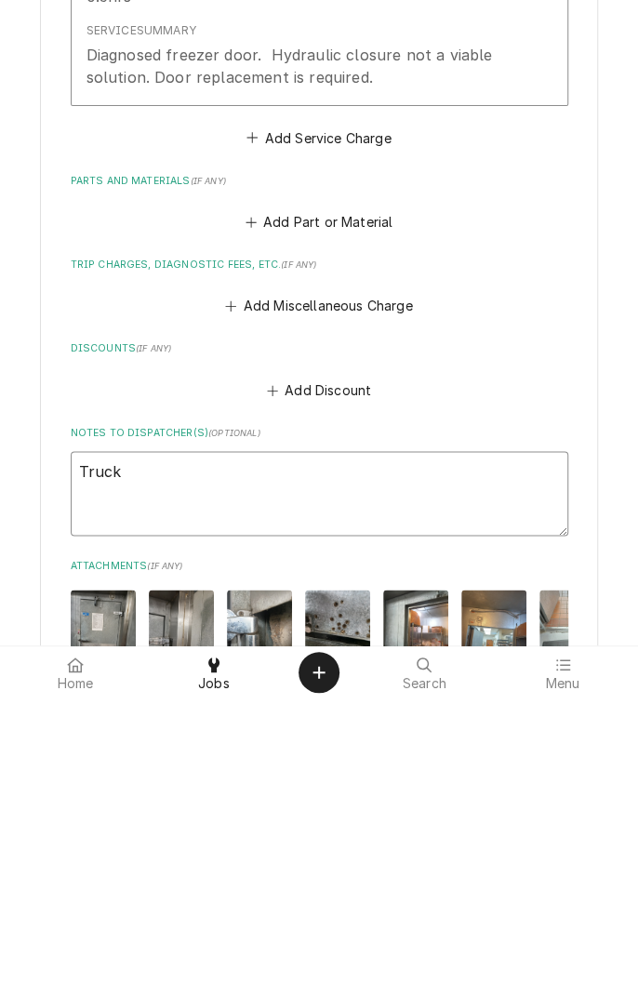
type textarea "Truck"
type textarea "x"
type textarea "Truck c"
type textarea "x"
type textarea "Truck ch"
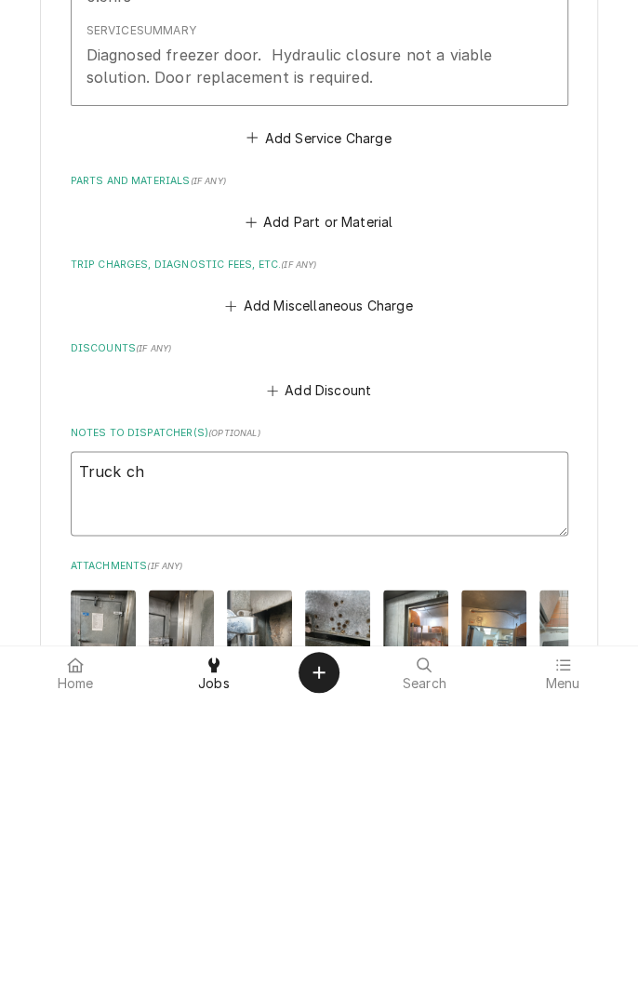
type textarea "x"
type textarea "Truck cha"
type textarea "x"
type textarea "Truck char"
type textarea "x"
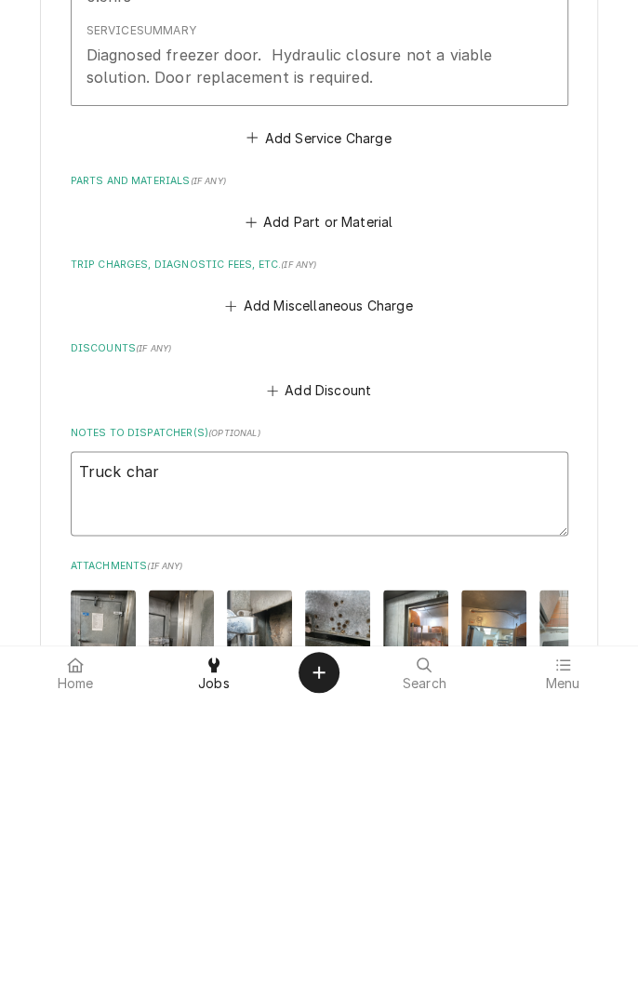
type textarea "Truck charg"
type textarea "x"
type textarea "Truck charge"
type textarea "x"
type textarea "Truck charged"
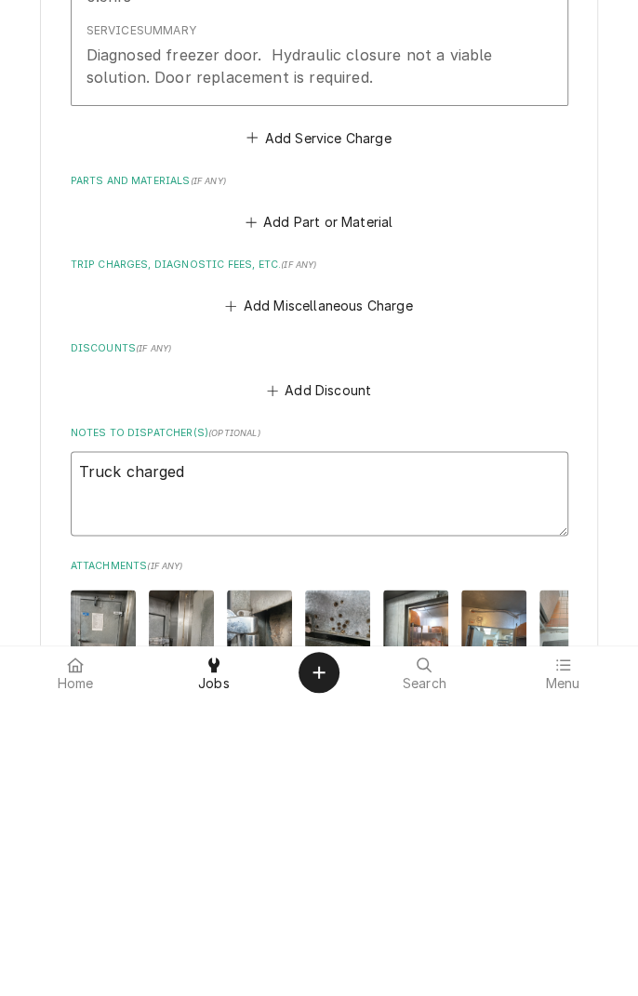
type textarea "x"
type textarea "Truck charged"
type textarea "x"
type textarea "Truck charged o"
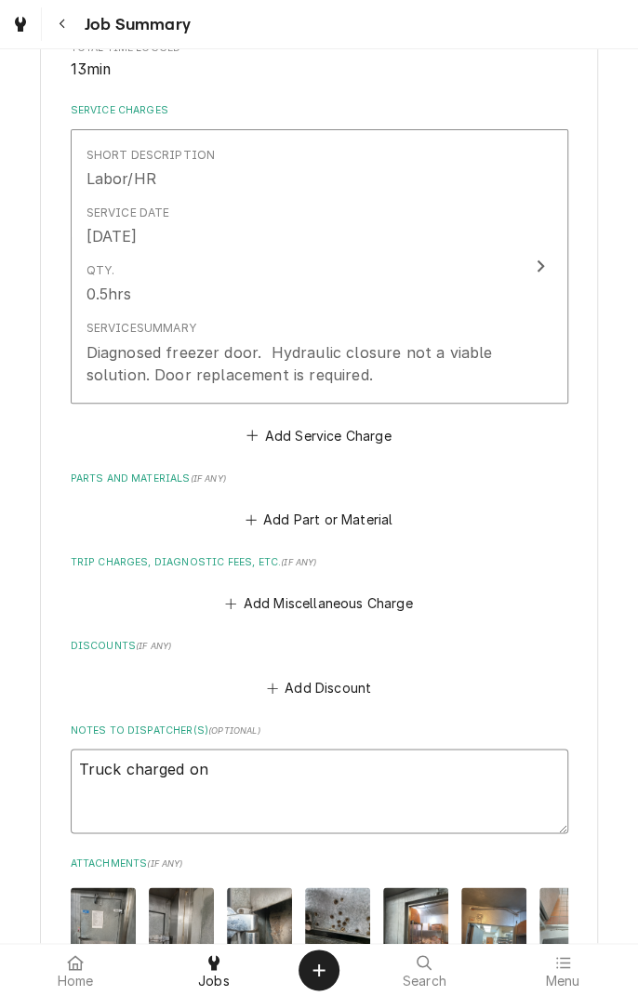
click at [276, 801] on textarea "Truck charged on" at bounding box center [320, 791] width 498 height 84
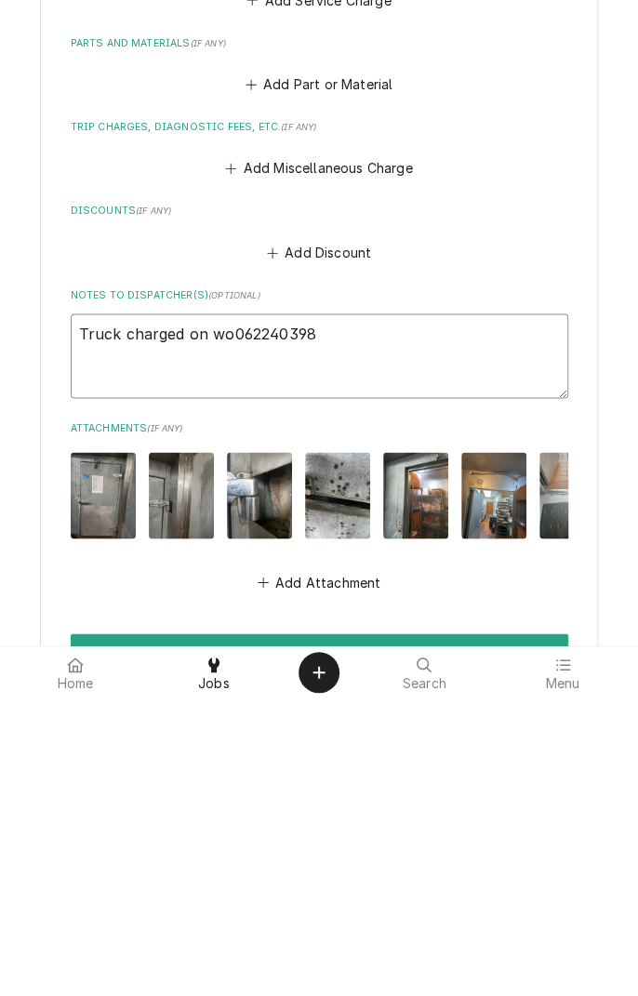
scroll to position [686, 0]
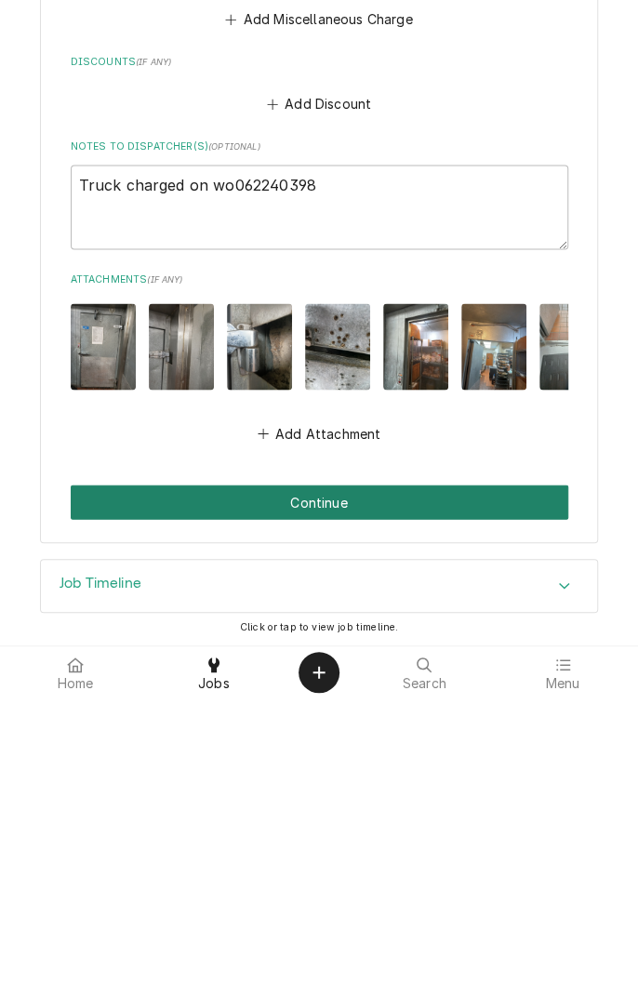
click at [417, 807] on button "Continue" at bounding box center [320, 799] width 498 height 34
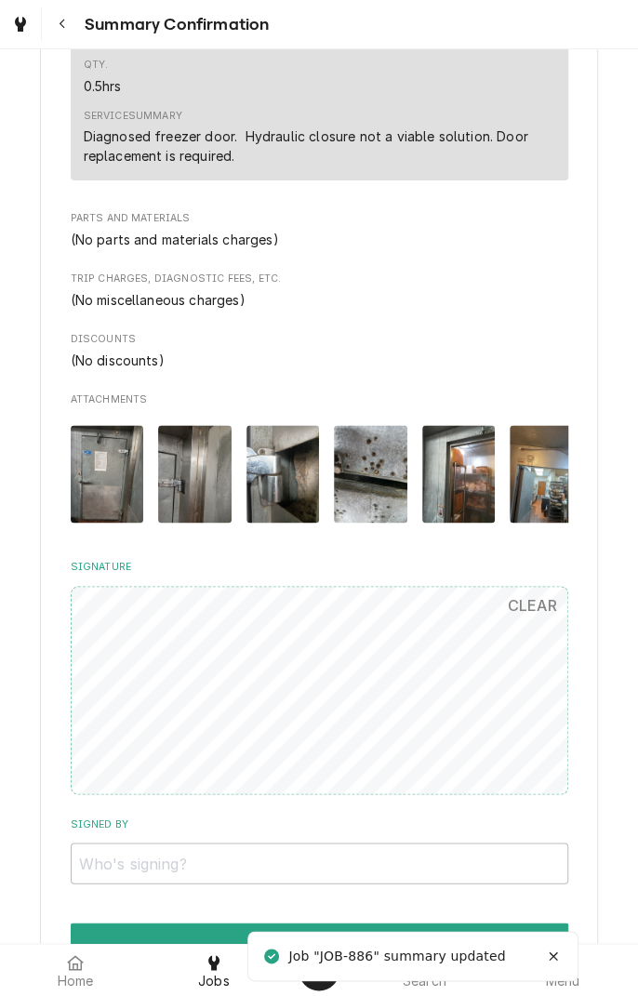
scroll to position [814, 0]
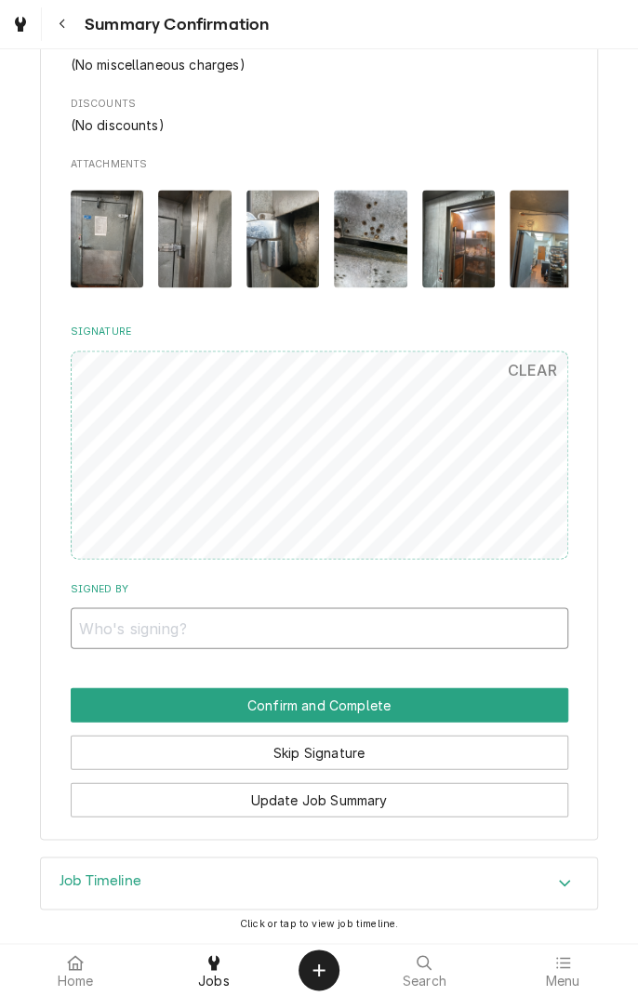
click at [182, 621] on input "Signed By" at bounding box center [320, 627] width 498 height 41
type input "[PERSON_NAME]"
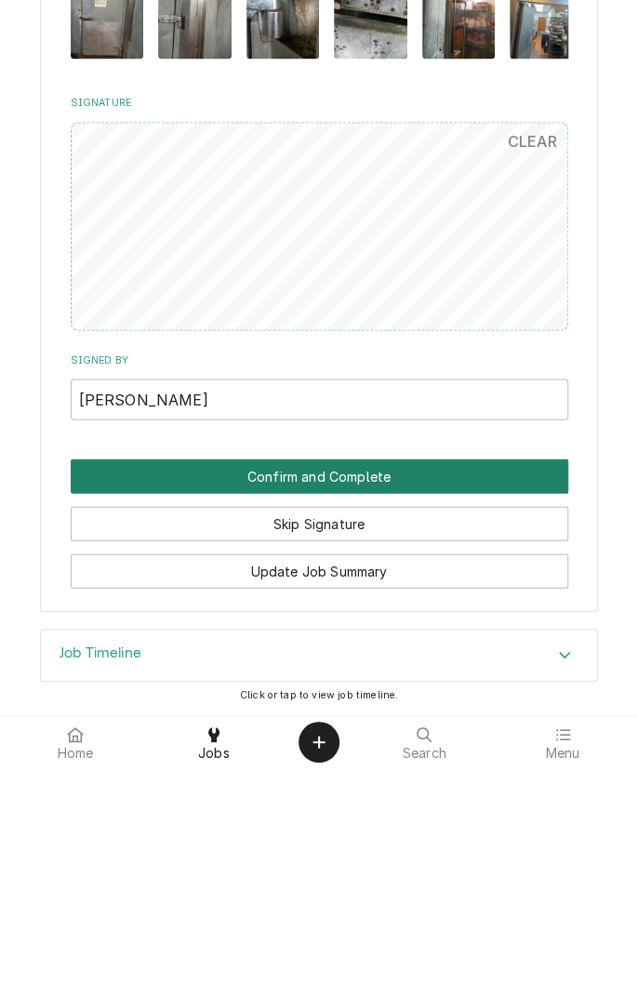
click at [361, 712] on button "Confirm and Complete" at bounding box center [320, 704] width 498 height 34
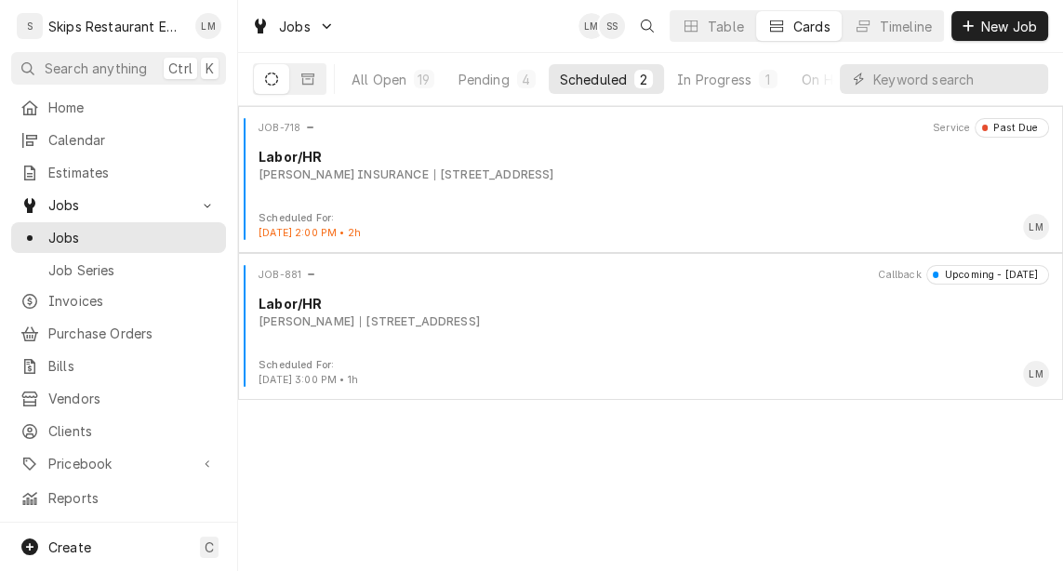
click at [514, 77] on button "Pending 4" at bounding box center [497, 79] width 100 height 30
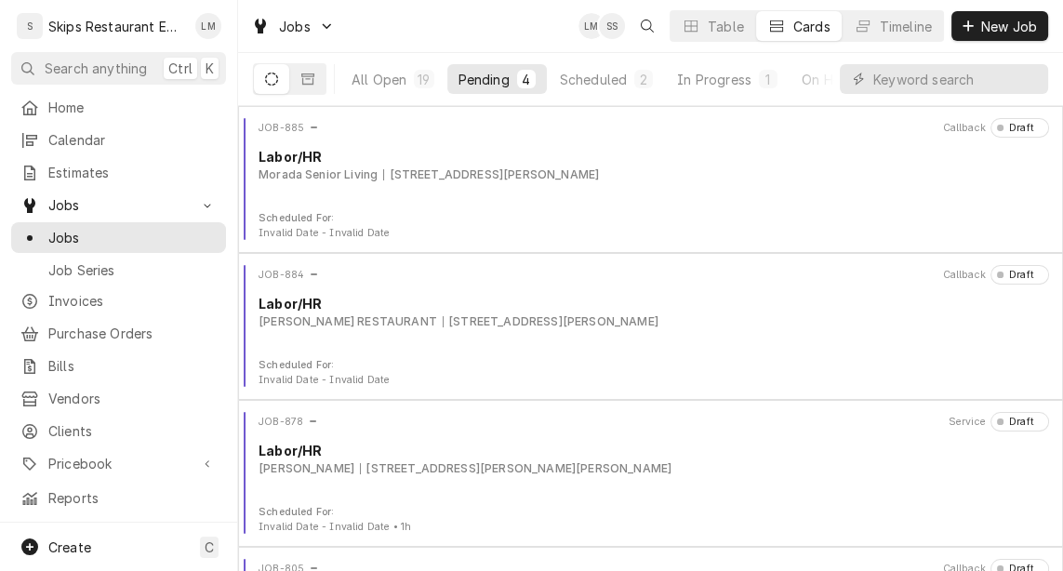
click at [601, 502] on div "JOB-878 Service Draft Labor/HR [PERSON_NAME] [STREET_ADDRESS][PERSON_NAME][PERS…" at bounding box center [651, 458] width 810 height 93
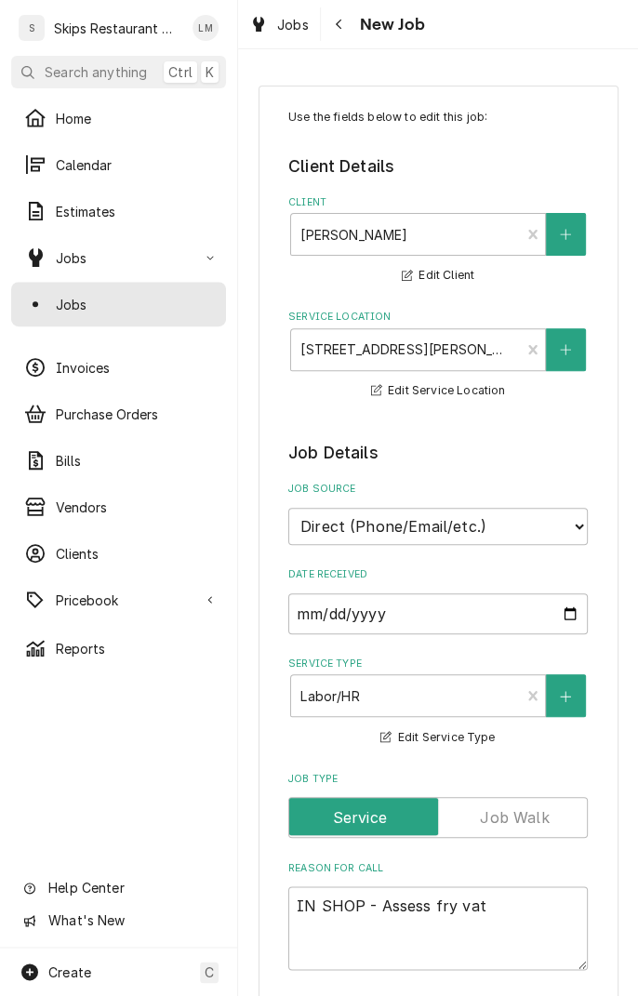
type textarea "x"
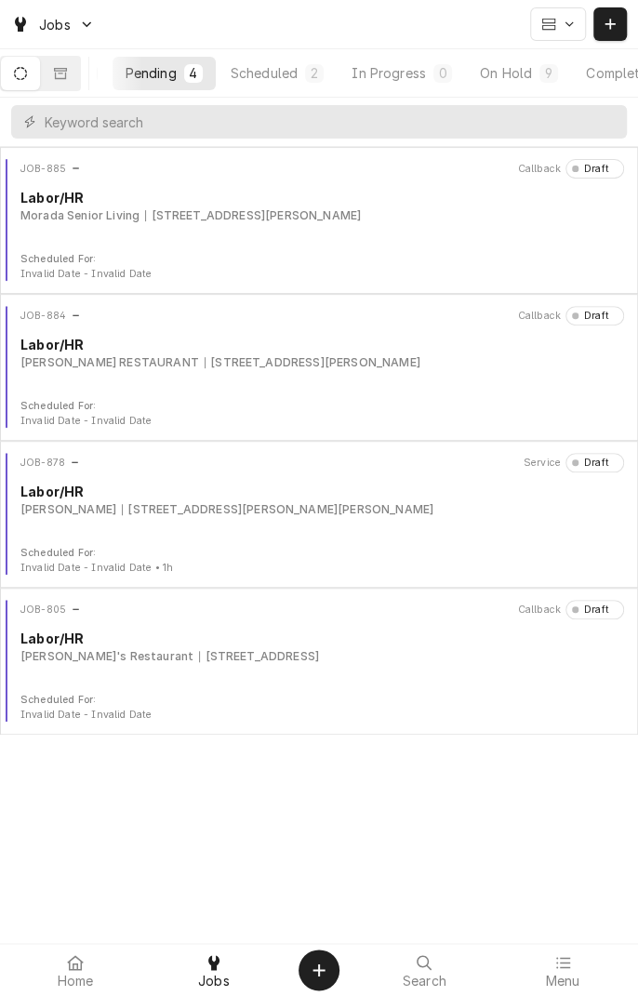
scroll to position [0, 173]
click at [572, 71] on div "Completed" at bounding box center [552, 73] width 70 height 20
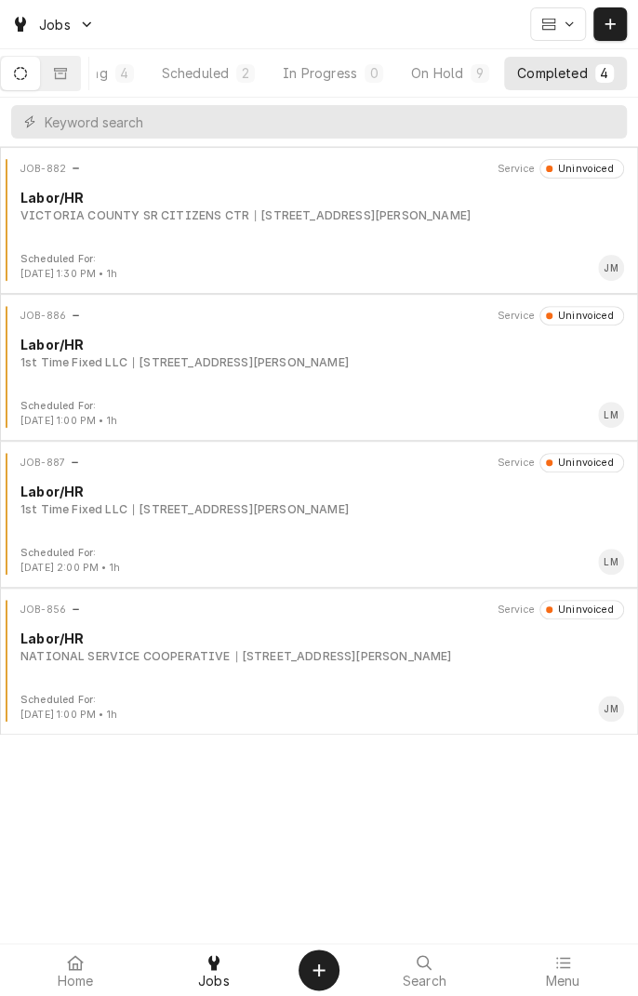
click at [282, 379] on div "JOB-886 Service Uninvoiced Labor/HR 1st Time Fixed LLC [STREET_ADDRESS][PERSON_…" at bounding box center [318, 352] width 623 height 93
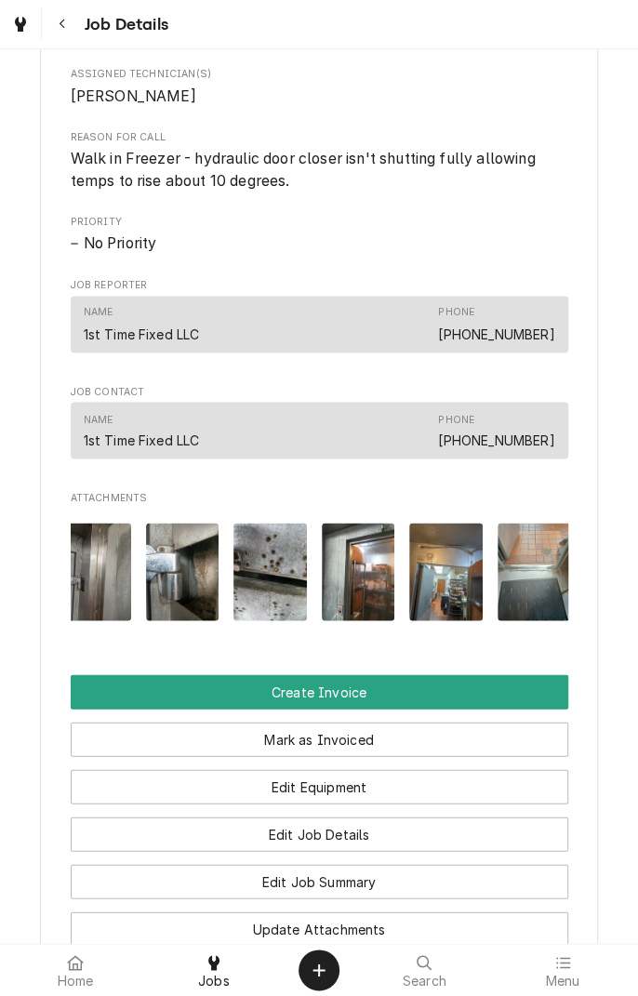
scroll to position [0, 205]
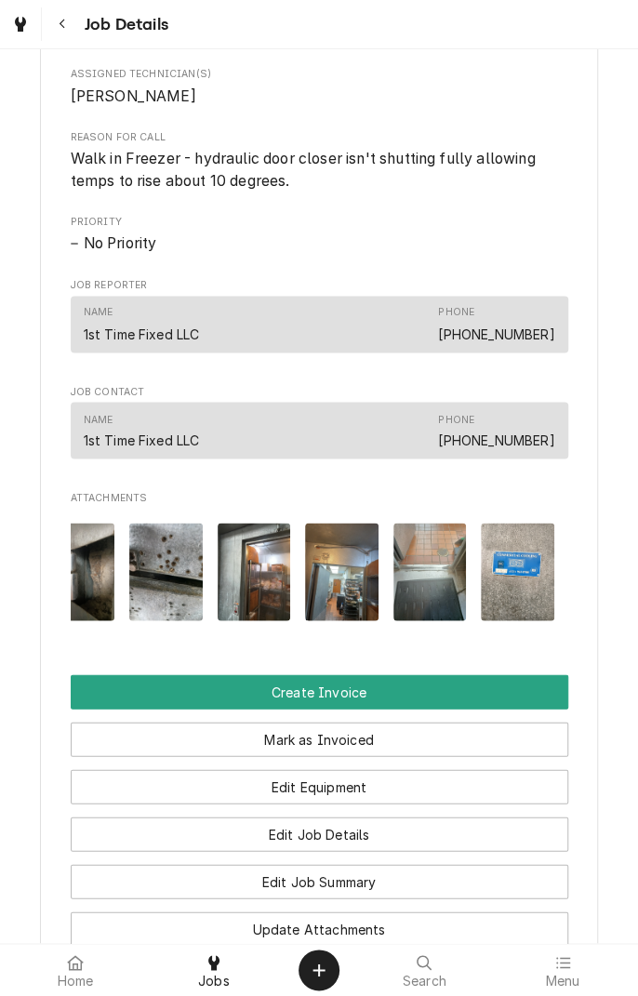
click at [514, 598] on img "Attachments" at bounding box center [517, 572] width 73 height 98
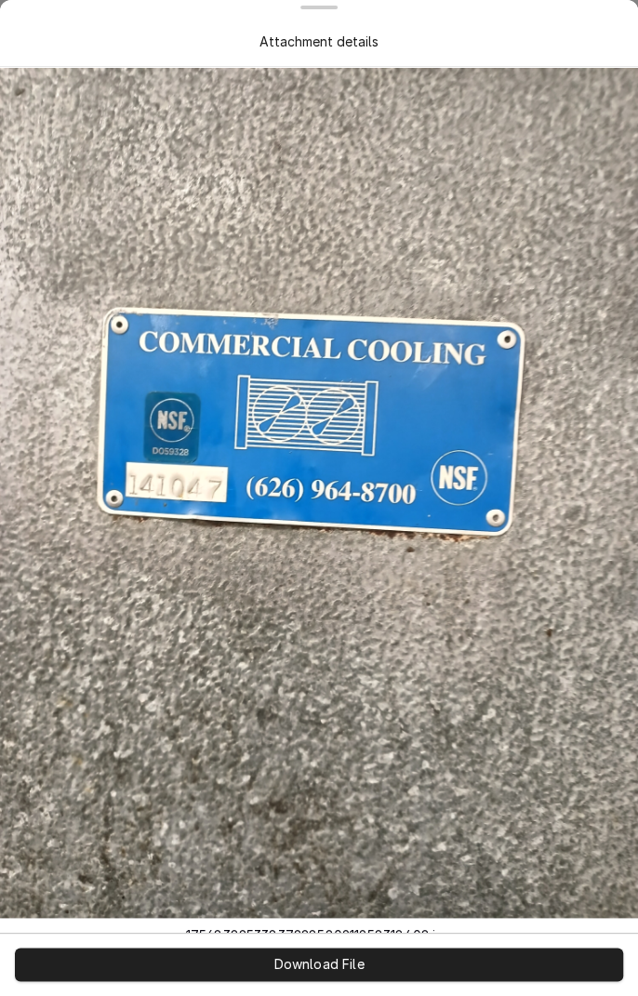
scroll to position [8, 0]
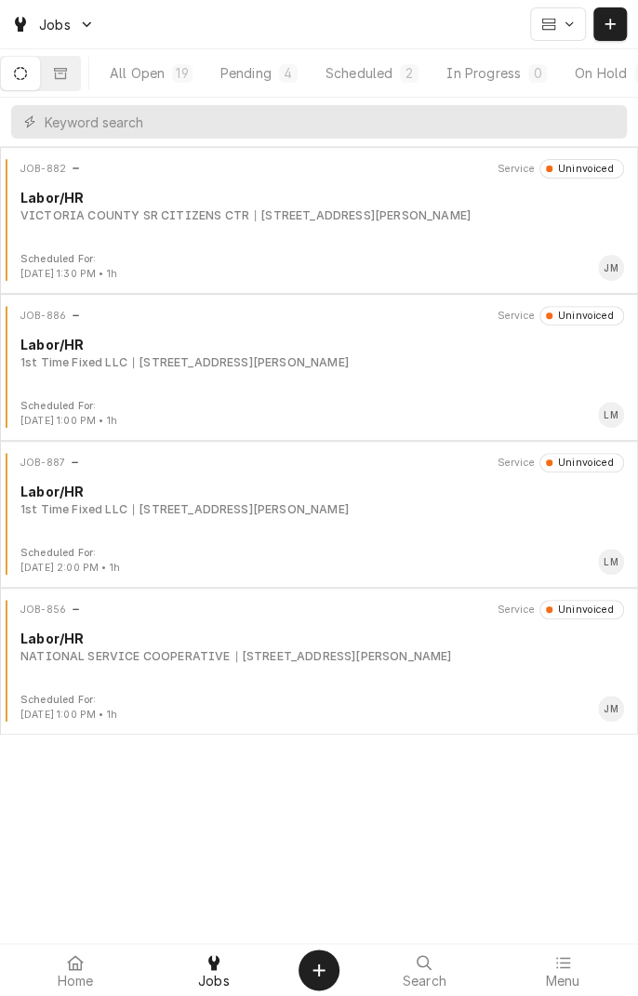
click at [299, 376] on div "JOB-886 Service Uninvoiced Labor/HR 1st Time Fixed LLC 7601 N Navarro St, Victo…" at bounding box center [318, 352] width 623 height 93
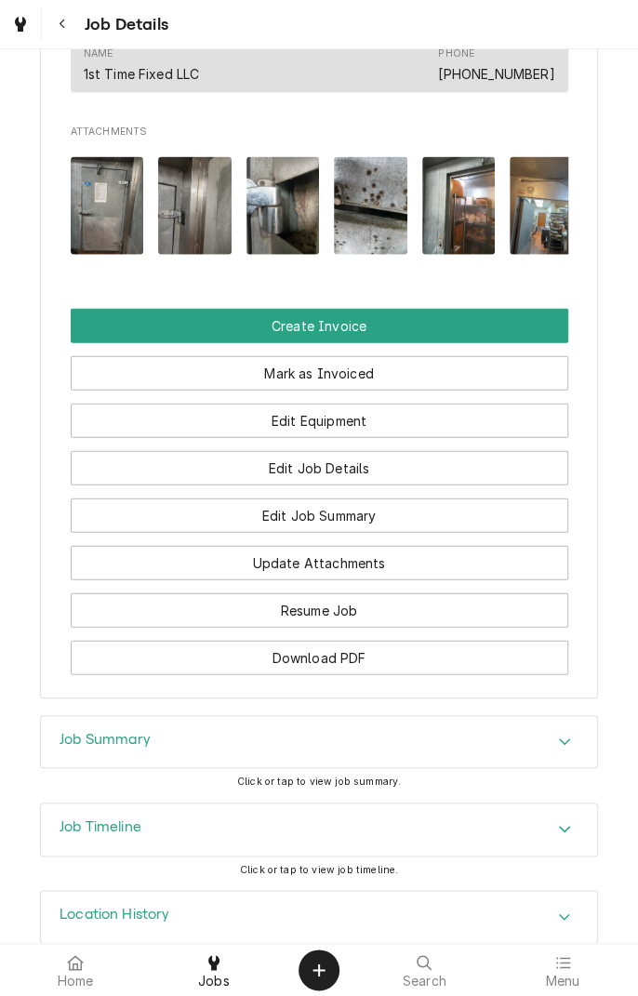
scroll to position [1251, 0]
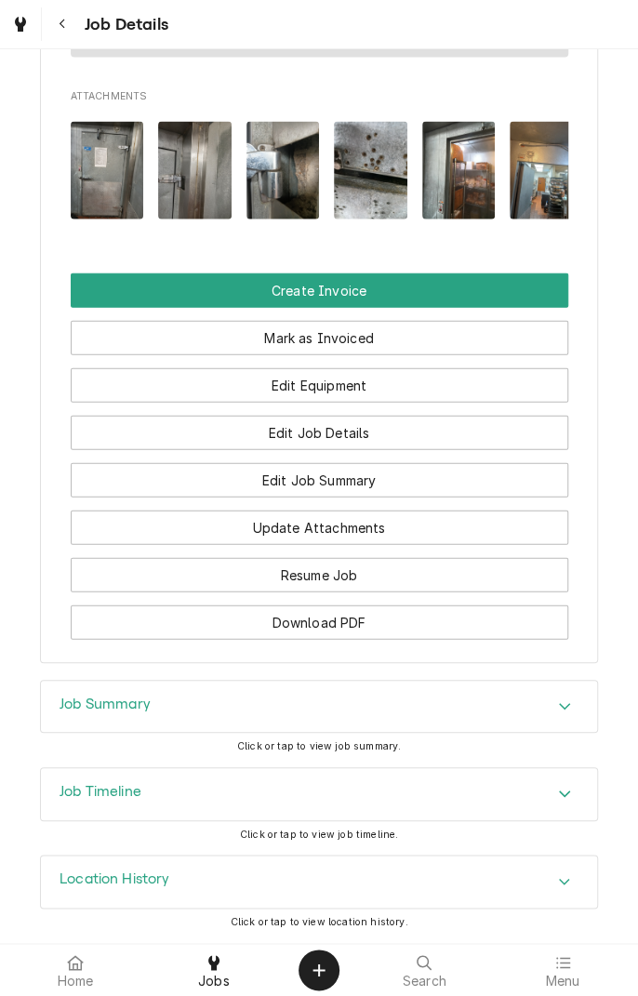
click at [298, 181] on img "Attachments" at bounding box center [283, 171] width 73 height 98
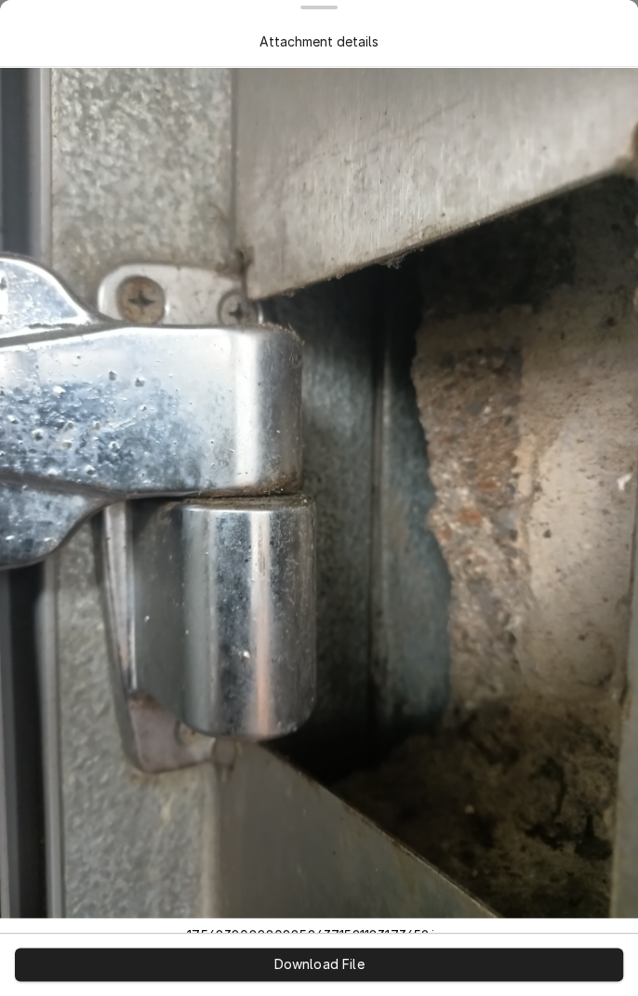
scroll to position [7, 0]
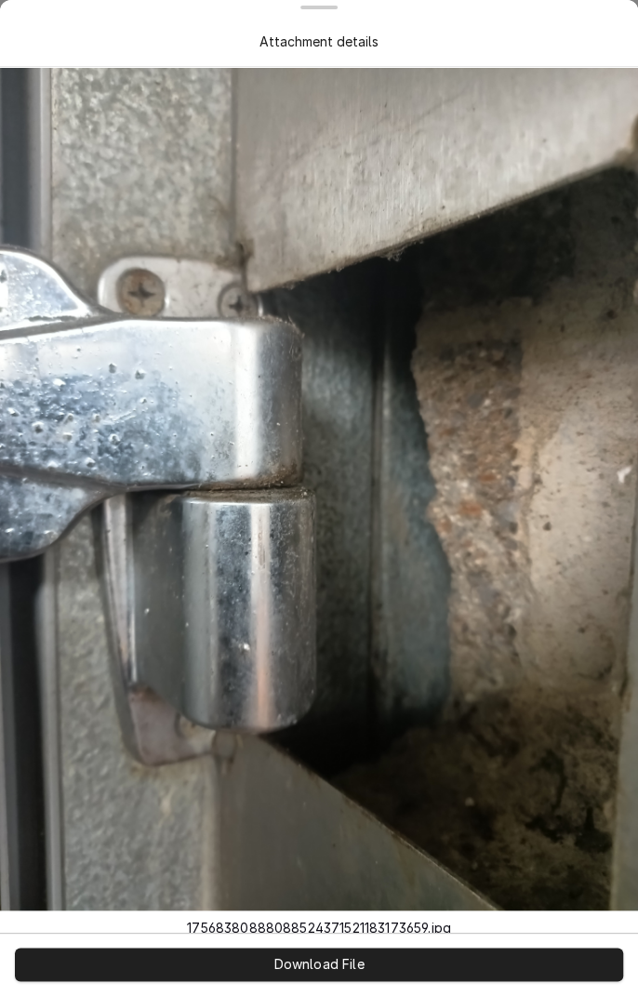
click at [526, 495] on img at bounding box center [319, 485] width 638 height 851
click at [295, 42] on div "Attachment details" at bounding box center [319, 42] width 119 height 20
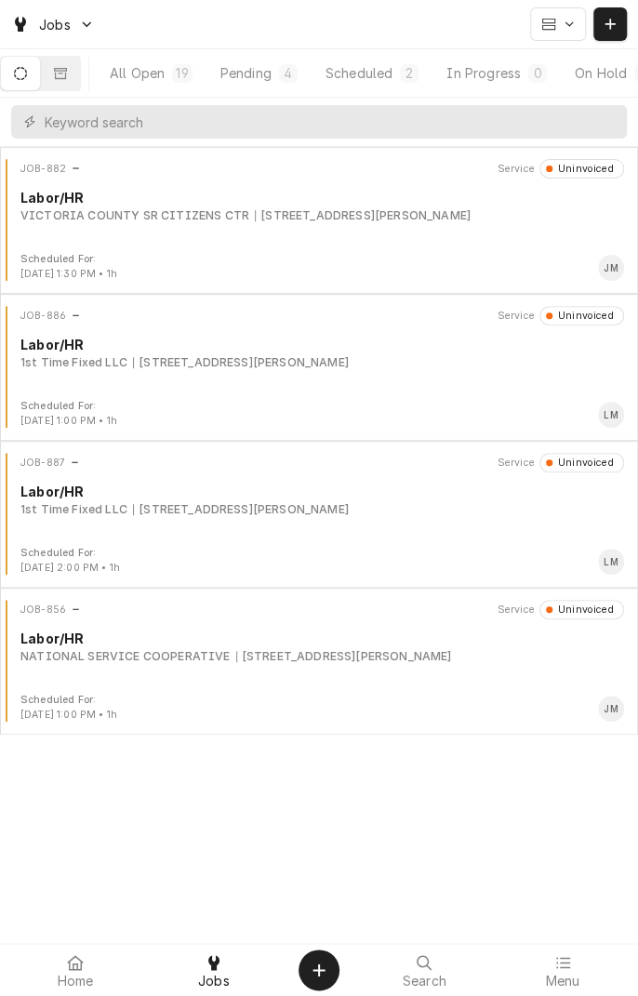
click at [398, 84] on button "Scheduled 2" at bounding box center [372, 73] width 119 height 33
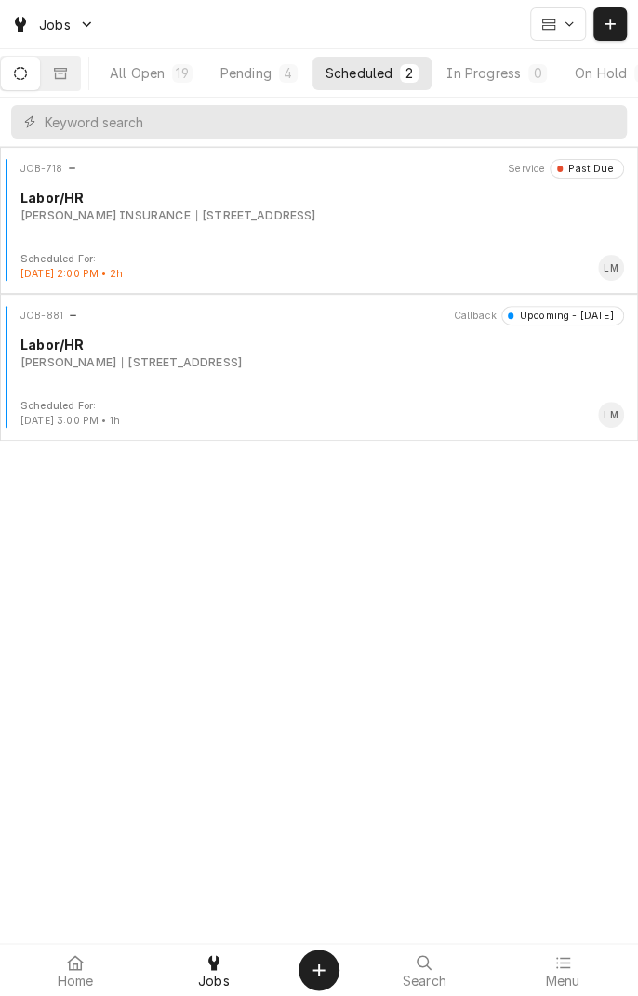
click at [242, 366] on div "6755 US Hwy 77 S, Victoria, TX 77905" at bounding box center [182, 362] width 120 height 17
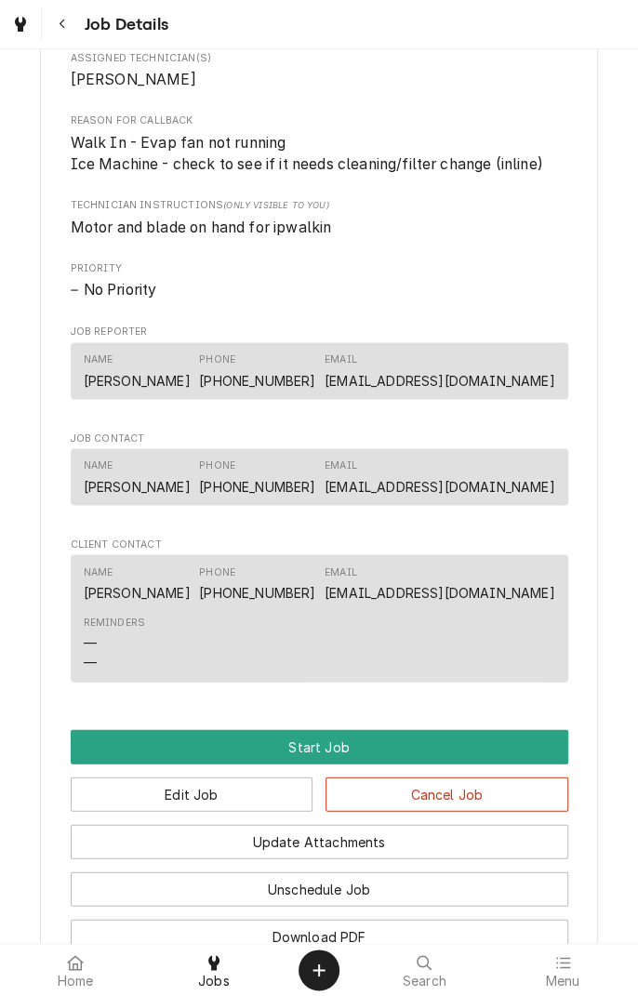
scroll to position [865, 0]
